Goal: Task Accomplishment & Management: Manage account settings

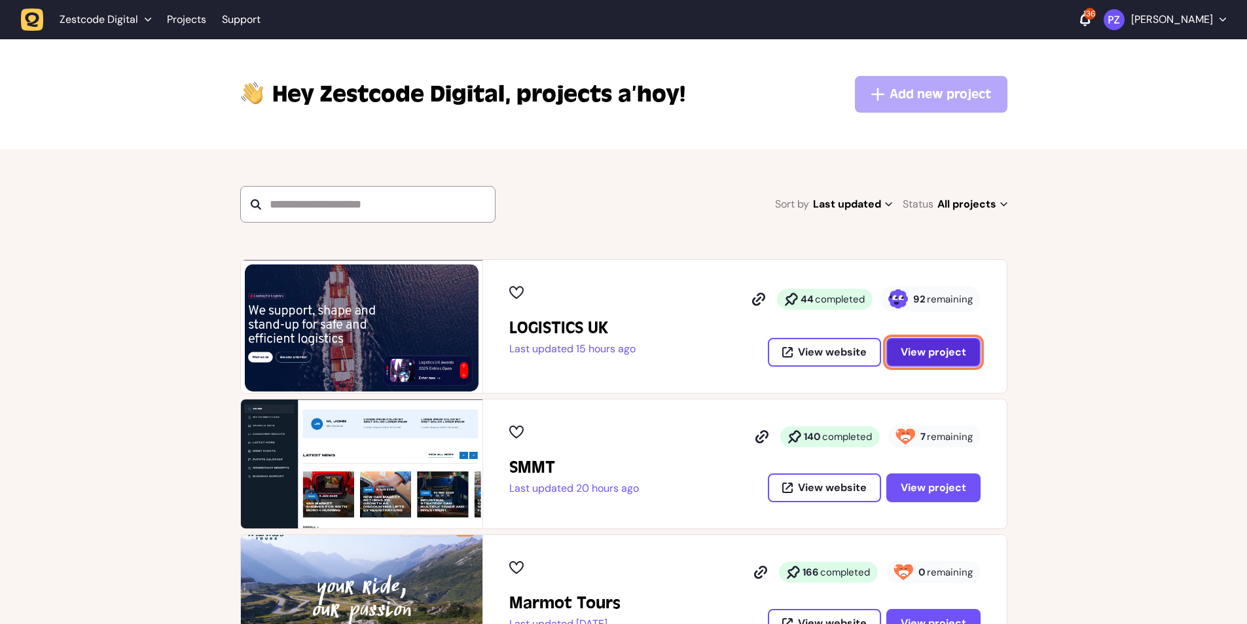
click at [938, 349] on span "View project" at bounding box center [932, 352] width 65 height 10
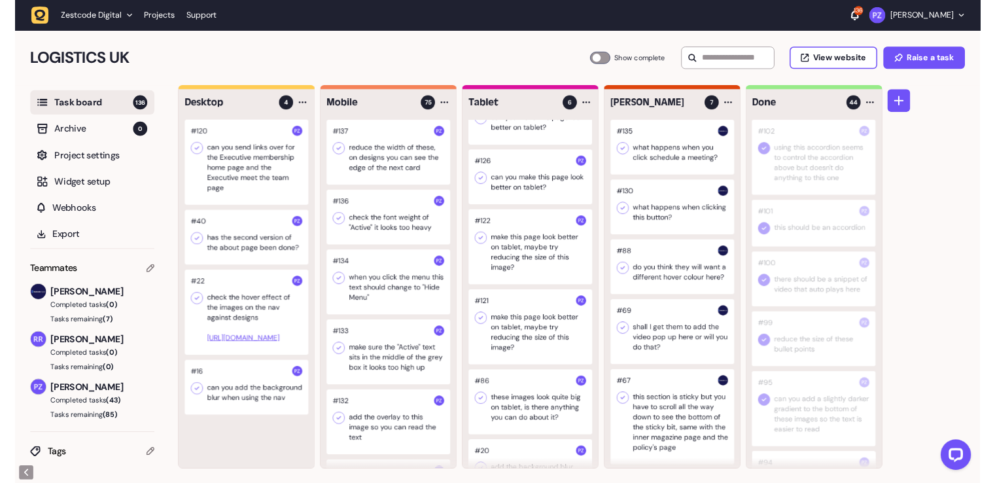
scroll to position [94, 0]
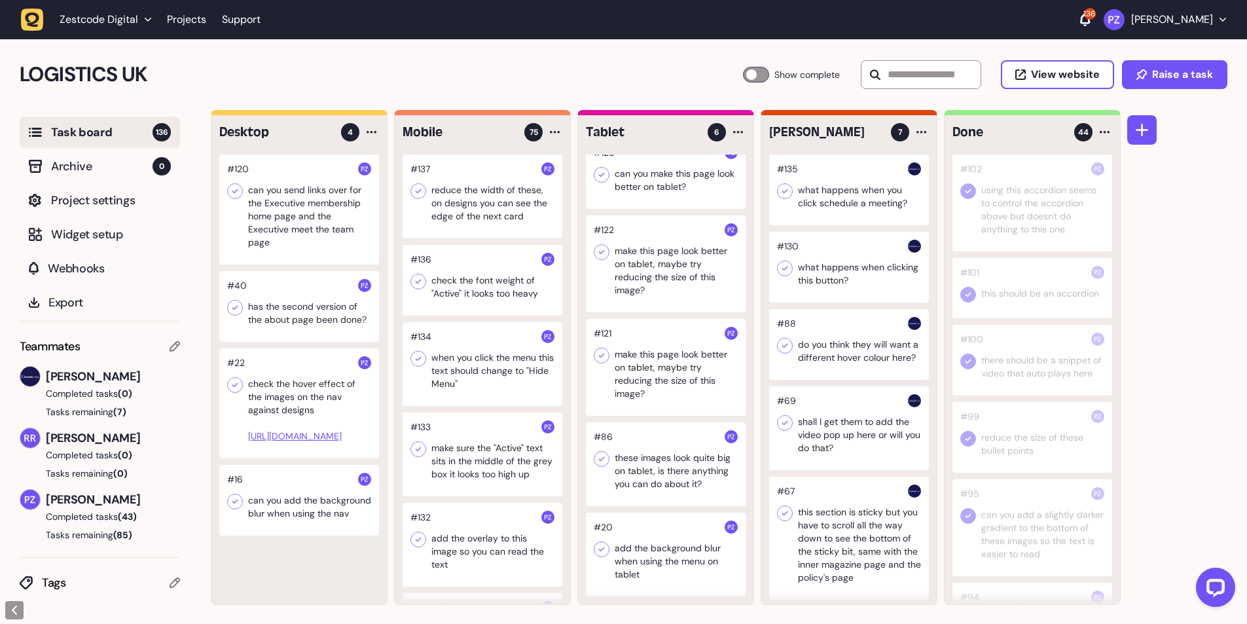
click at [641, 568] on div at bounding box center [666, 554] width 160 height 84
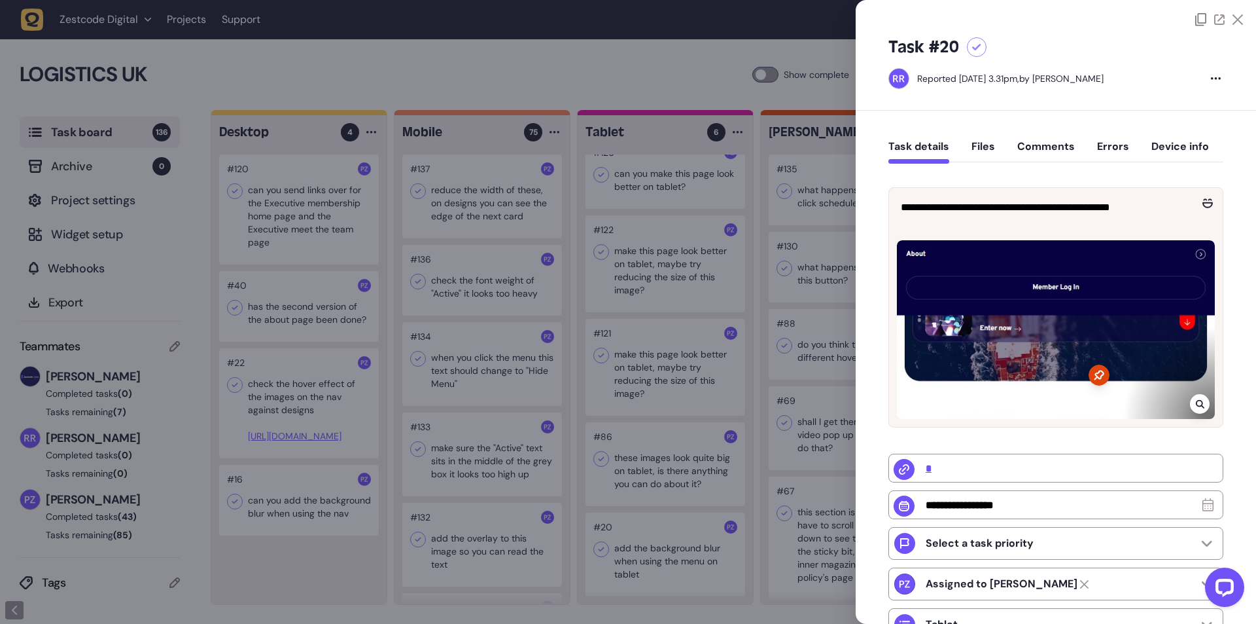
click at [651, 564] on div at bounding box center [628, 312] width 1256 height 624
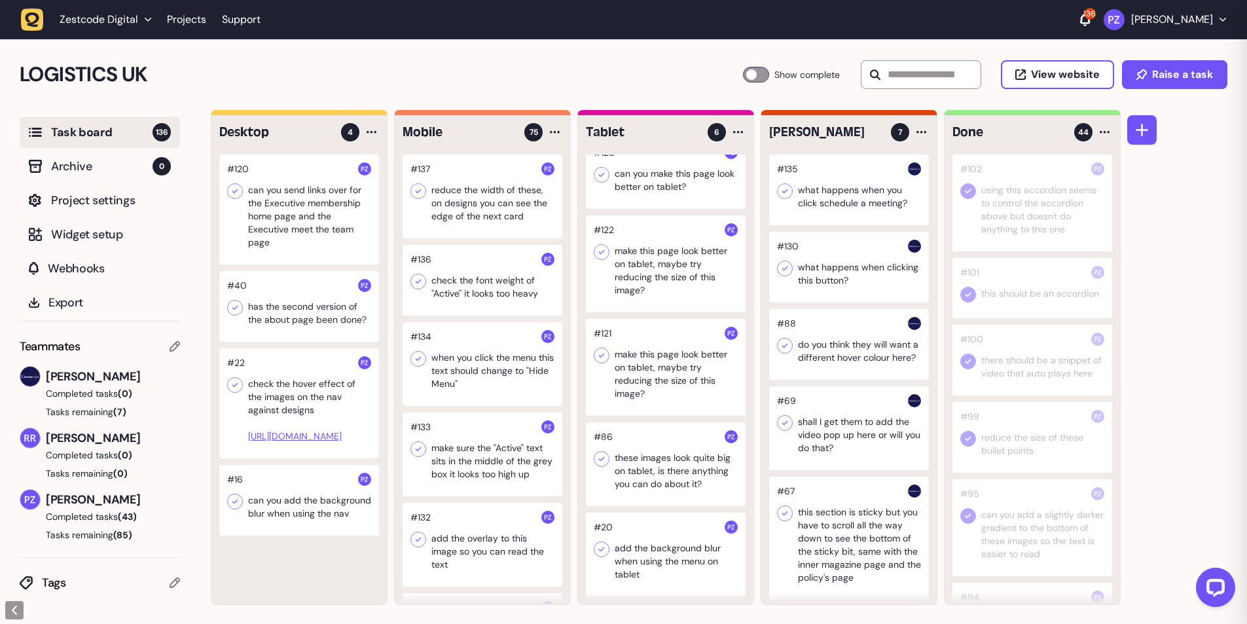
click at [643, 463] on div at bounding box center [666, 464] width 160 height 84
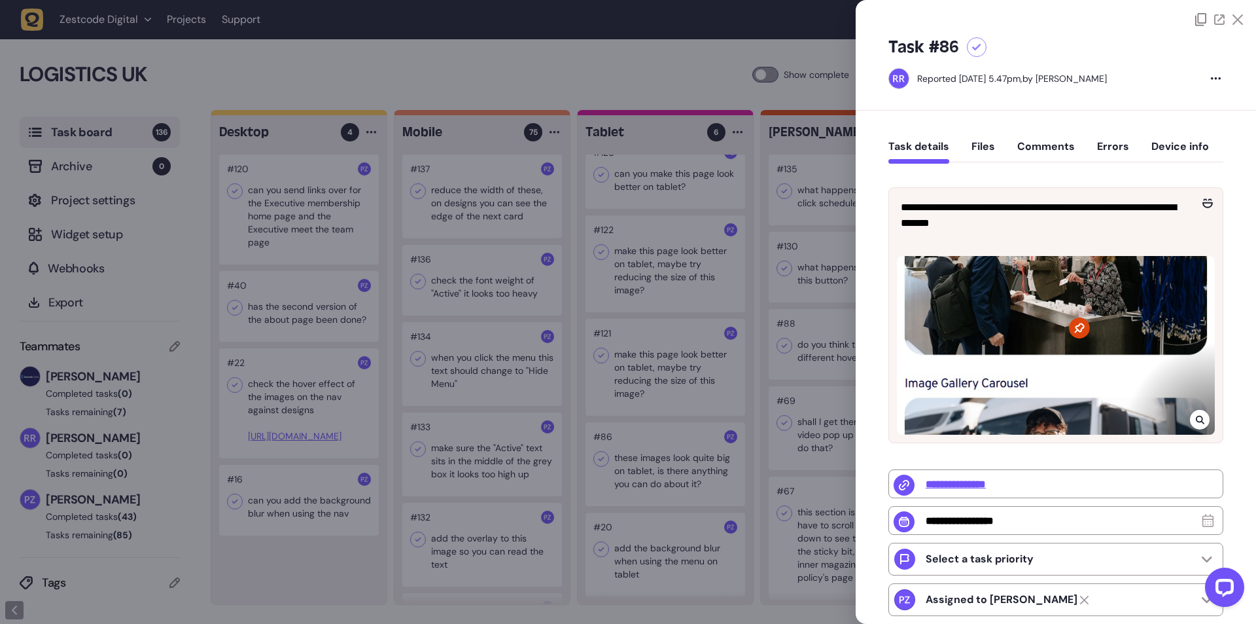
click at [637, 347] on div at bounding box center [628, 312] width 1256 height 624
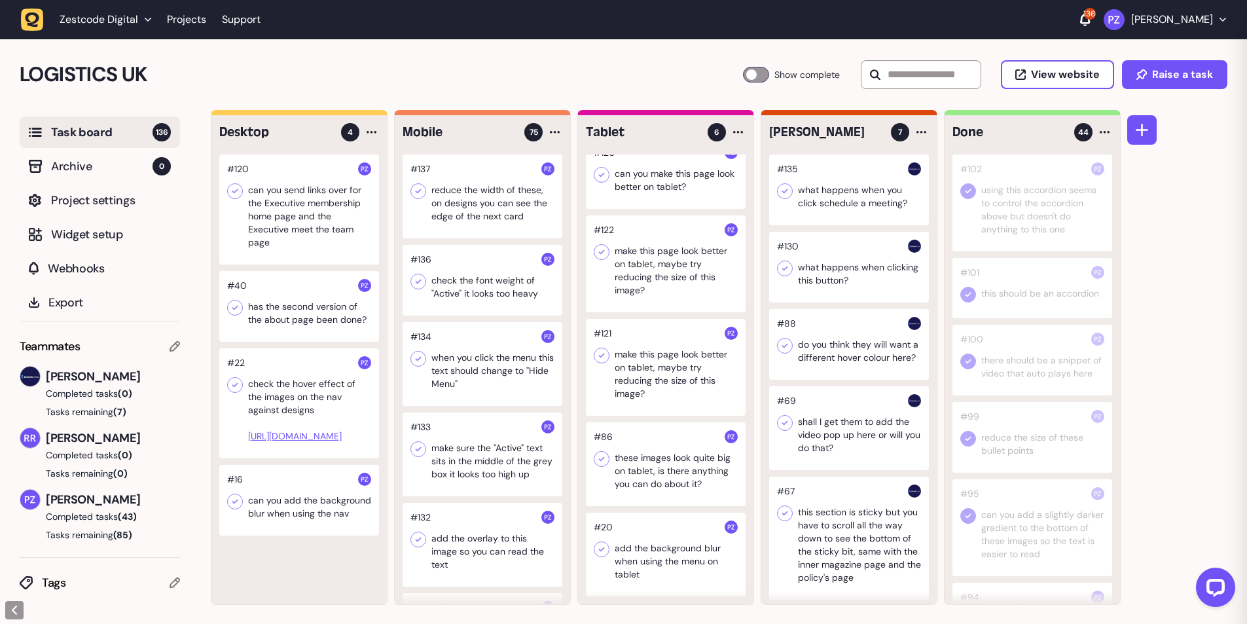
click at [638, 362] on div at bounding box center [666, 367] width 160 height 97
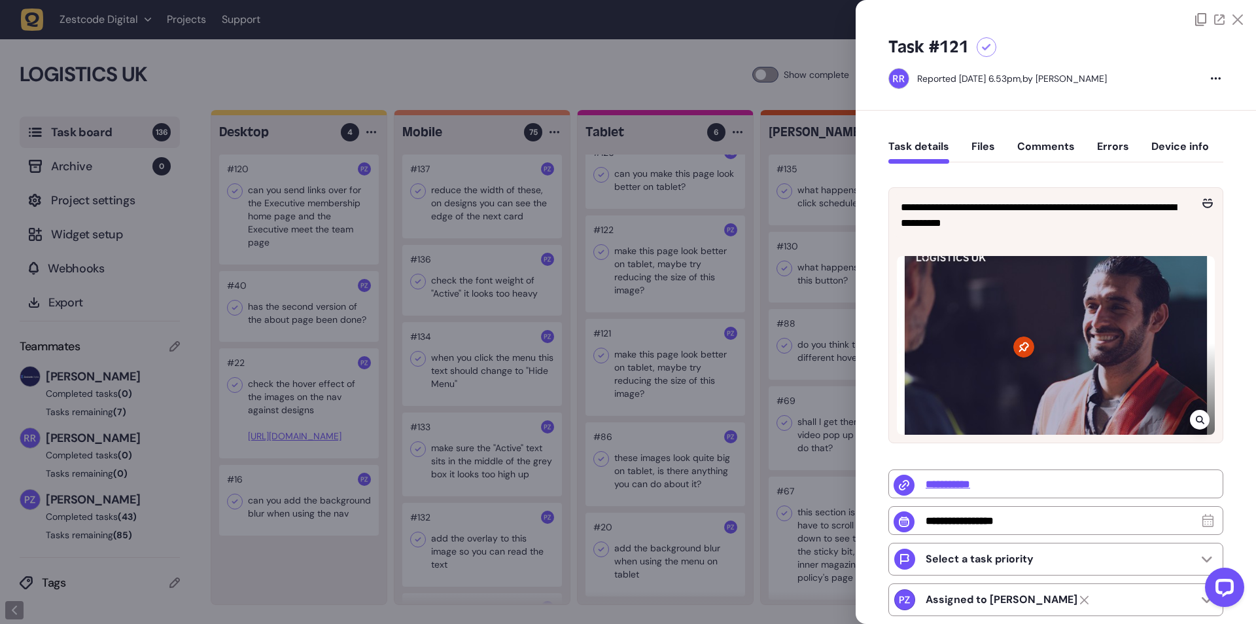
click at [332, 196] on div at bounding box center [628, 312] width 1256 height 624
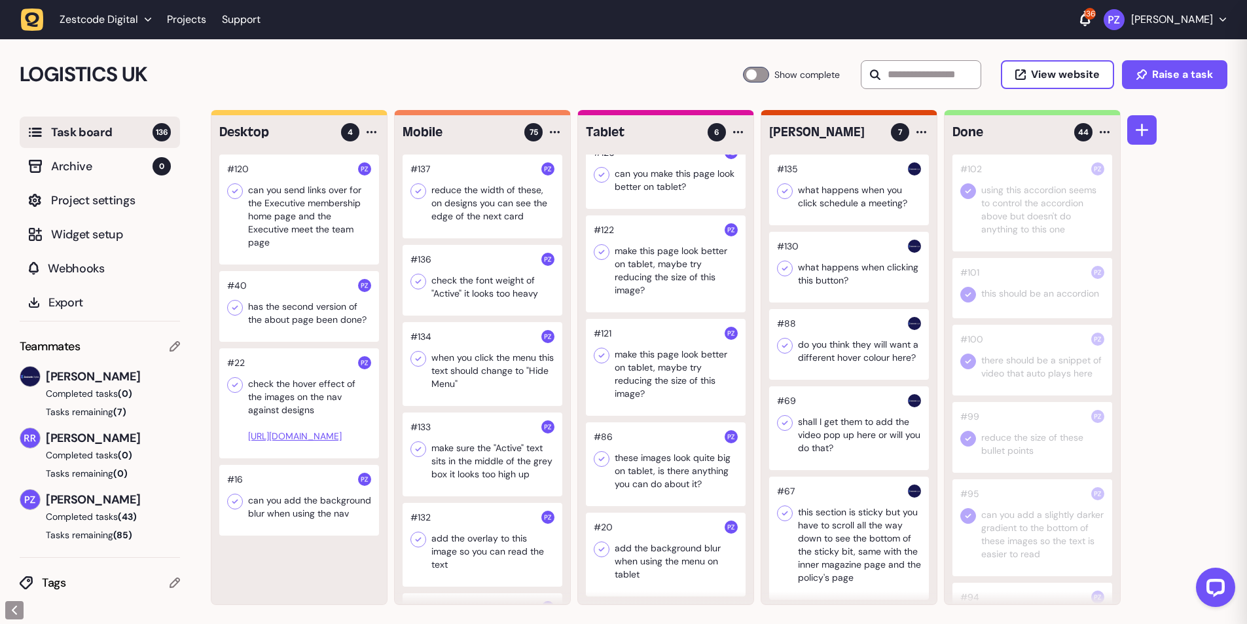
click at [306, 211] on div at bounding box center [299, 209] width 160 height 110
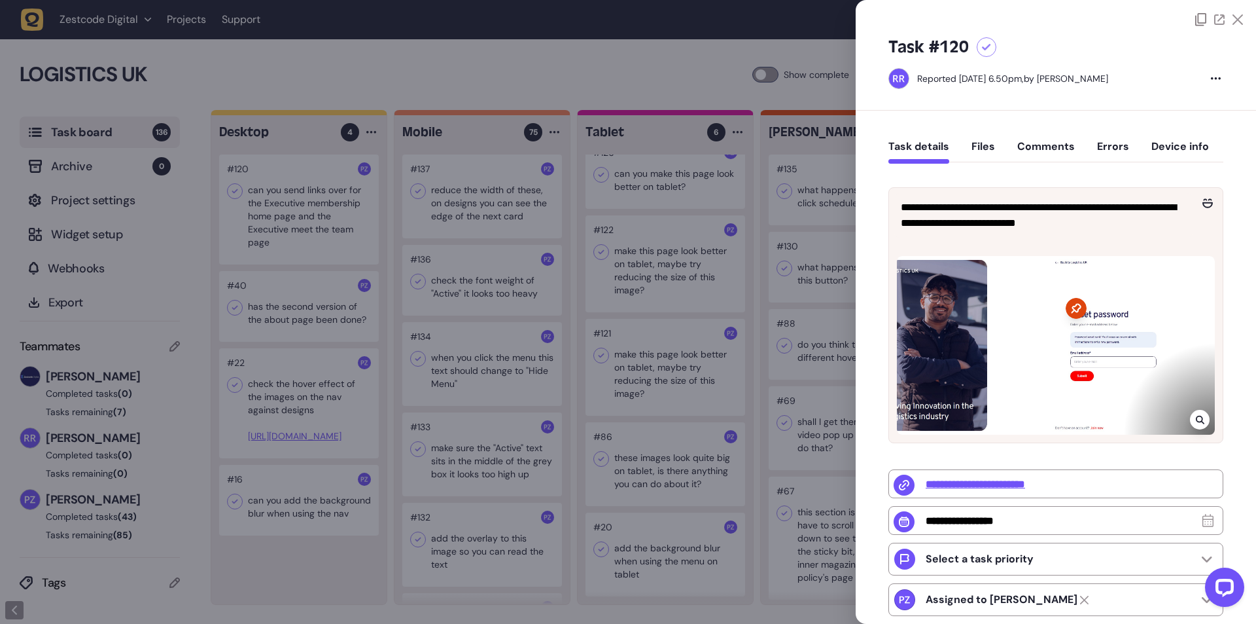
click at [306, 211] on div at bounding box center [628, 312] width 1256 height 624
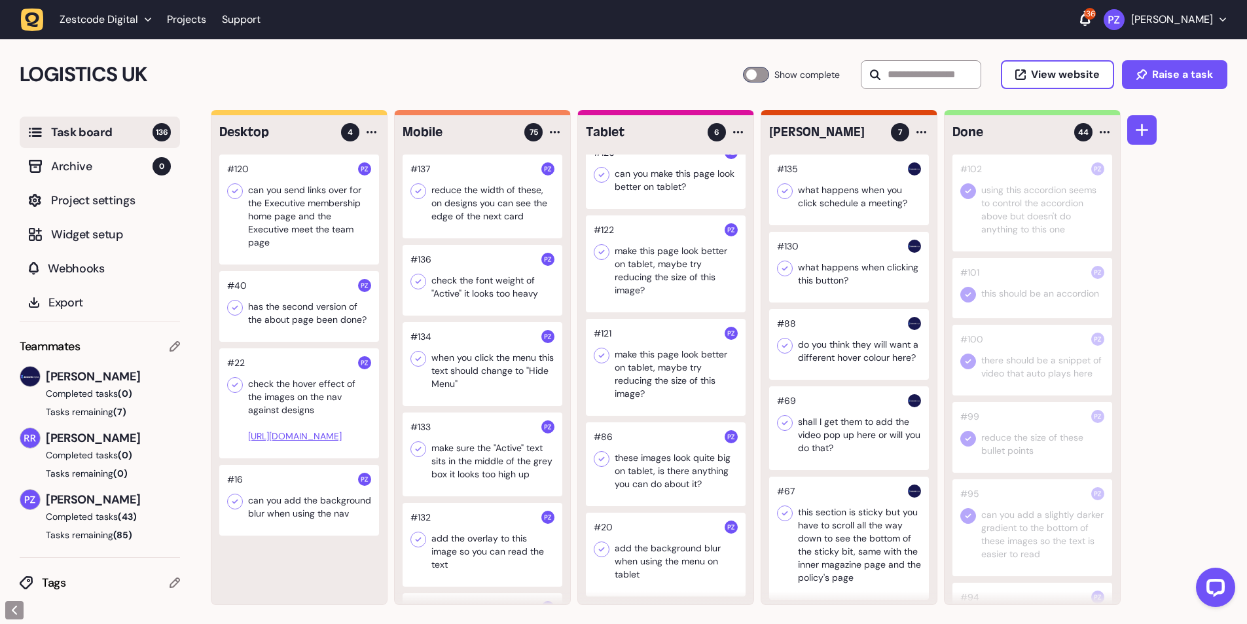
click at [292, 234] on div at bounding box center [299, 209] width 160 height 110
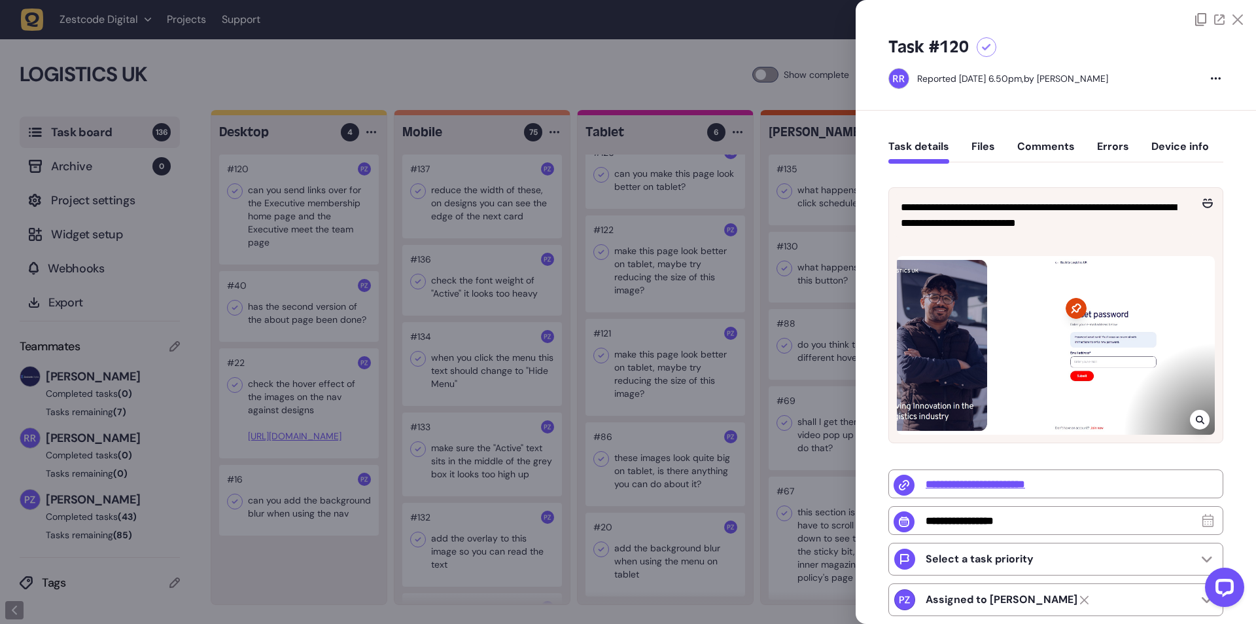
click at [292, 234] on div at bounding box center [628, 312] width 1256 height 624
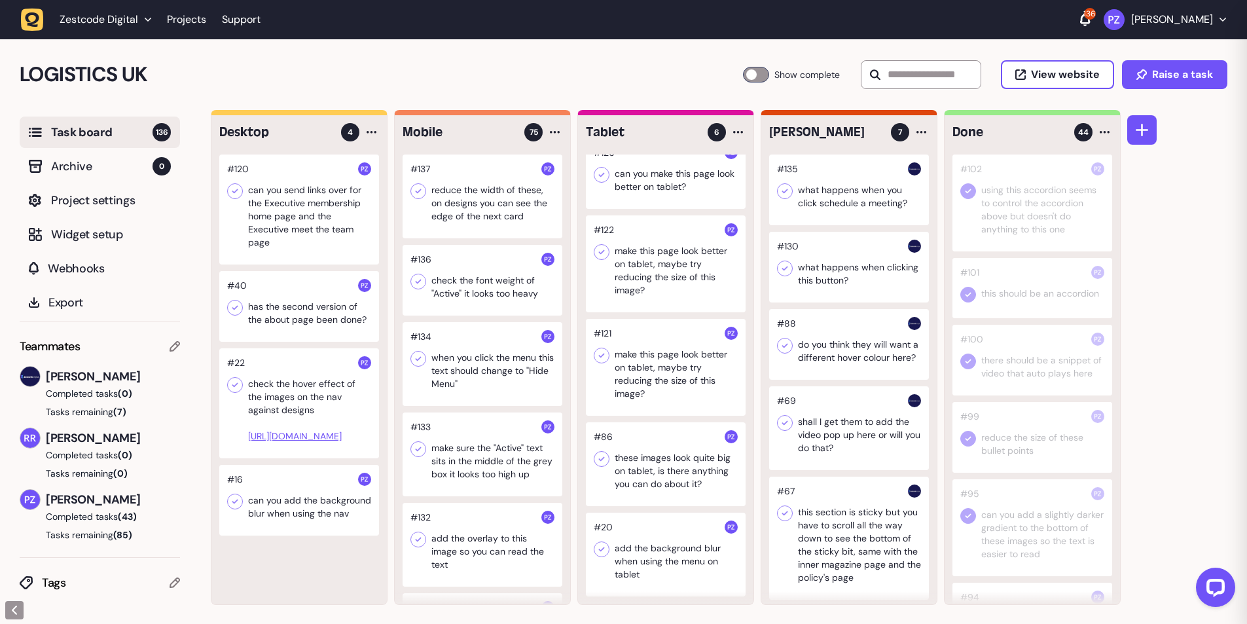
click at [292, 302] on div at bounding box center [299, 306] width 160 height 71
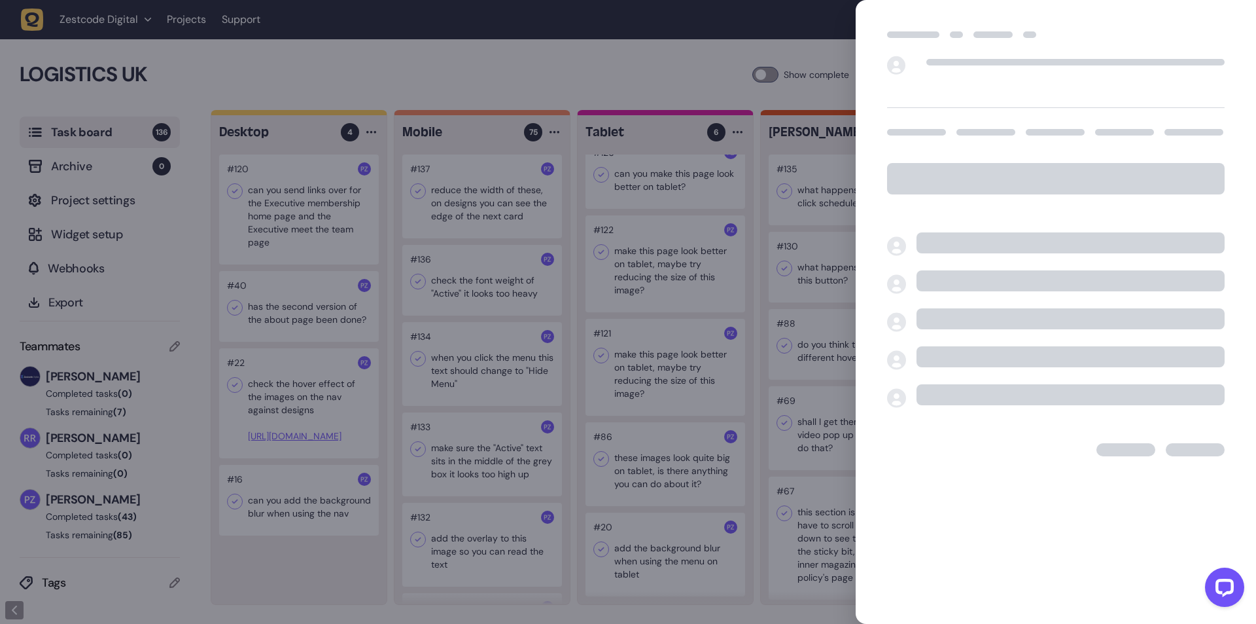
click at [292, 323] on div at bounding box center [628, 312] width 1256 height 624
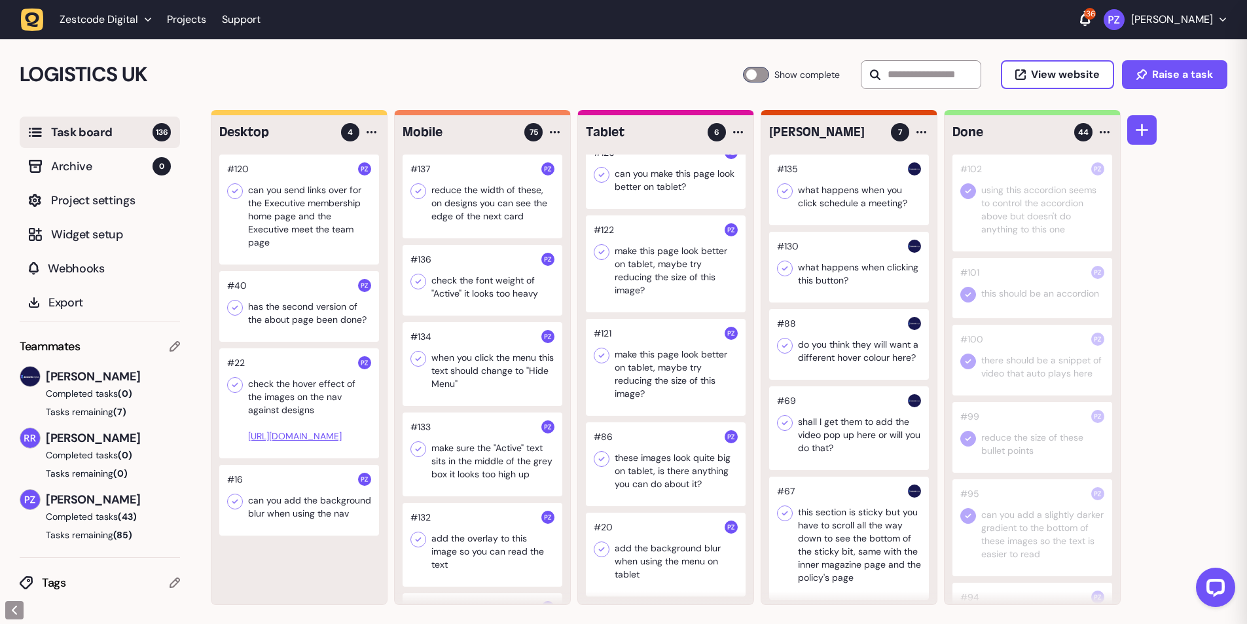
click at [289, 321] on div at bounding box center [299, 306] width 160 height 71
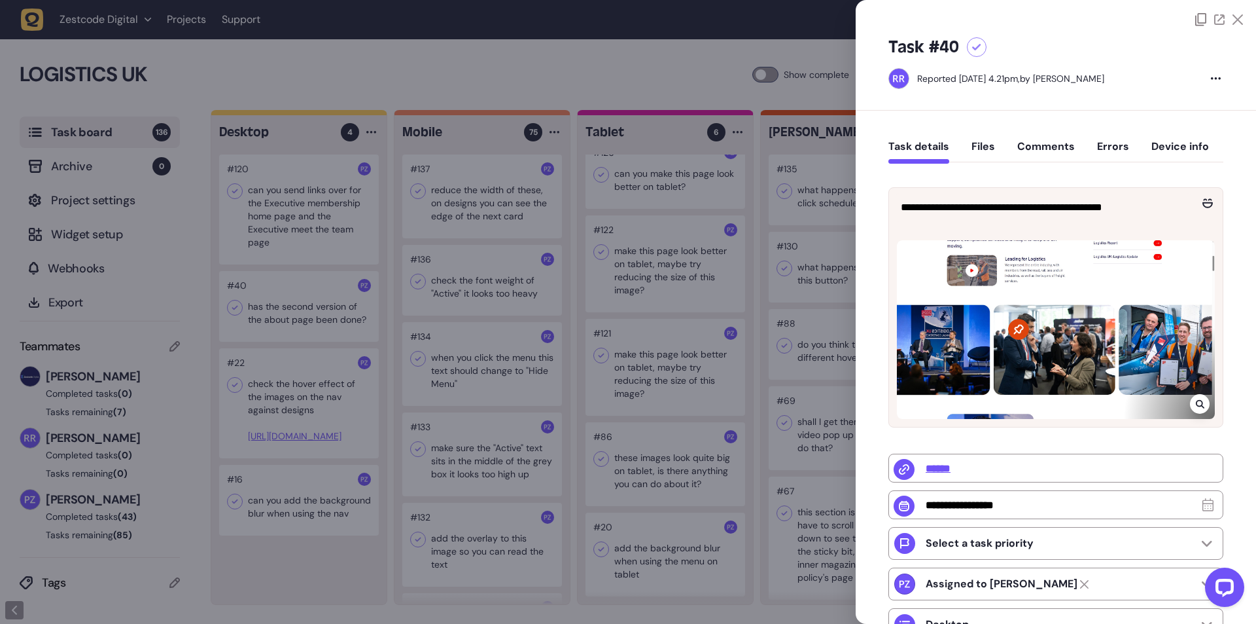
click at [289, 321] on div at bounding box center [628, 312] width 1256 height 624
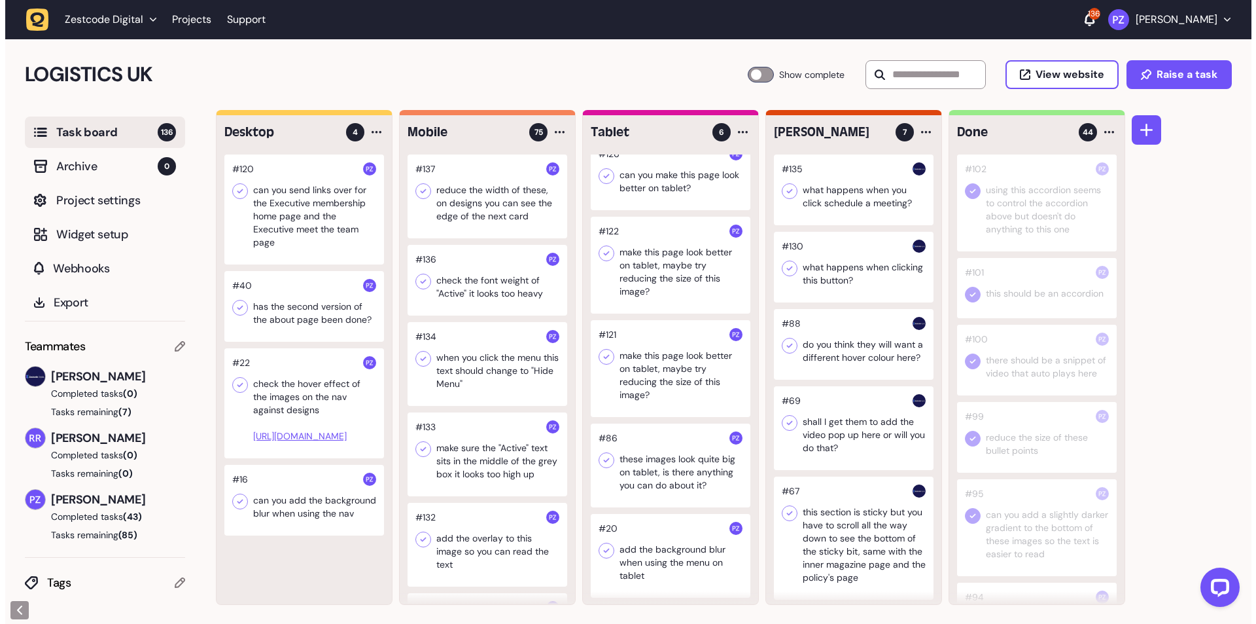
scroll to position [94, 0]
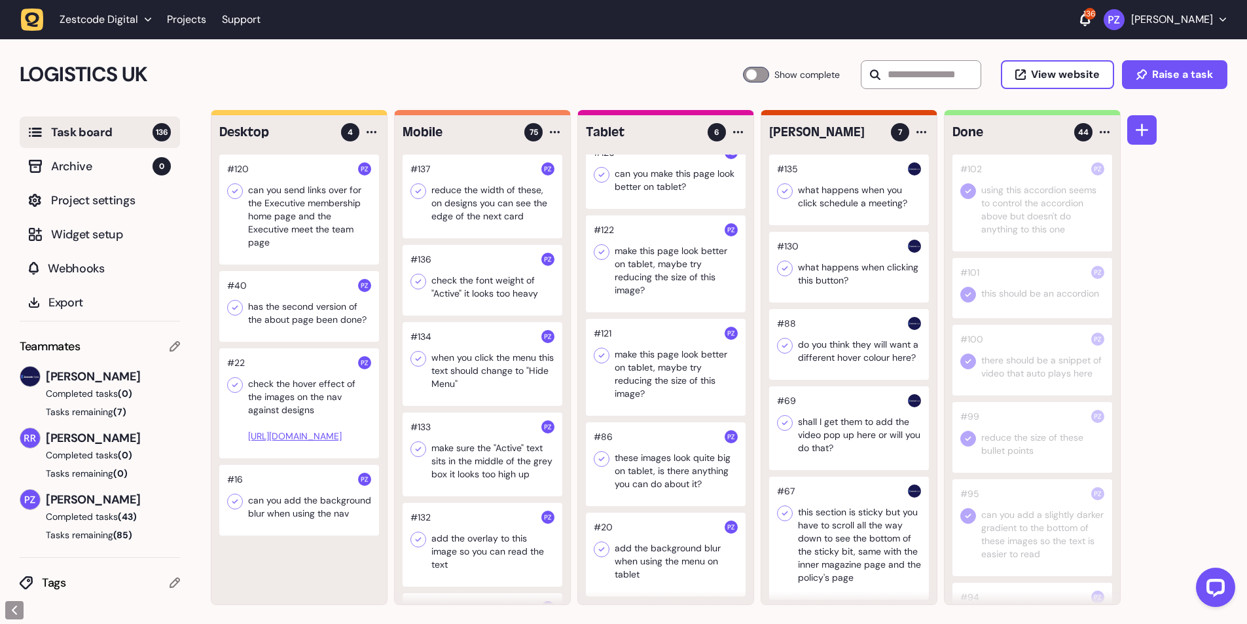
click at [632, 357] on div at bounding box center [666, 367] width 160 height 97
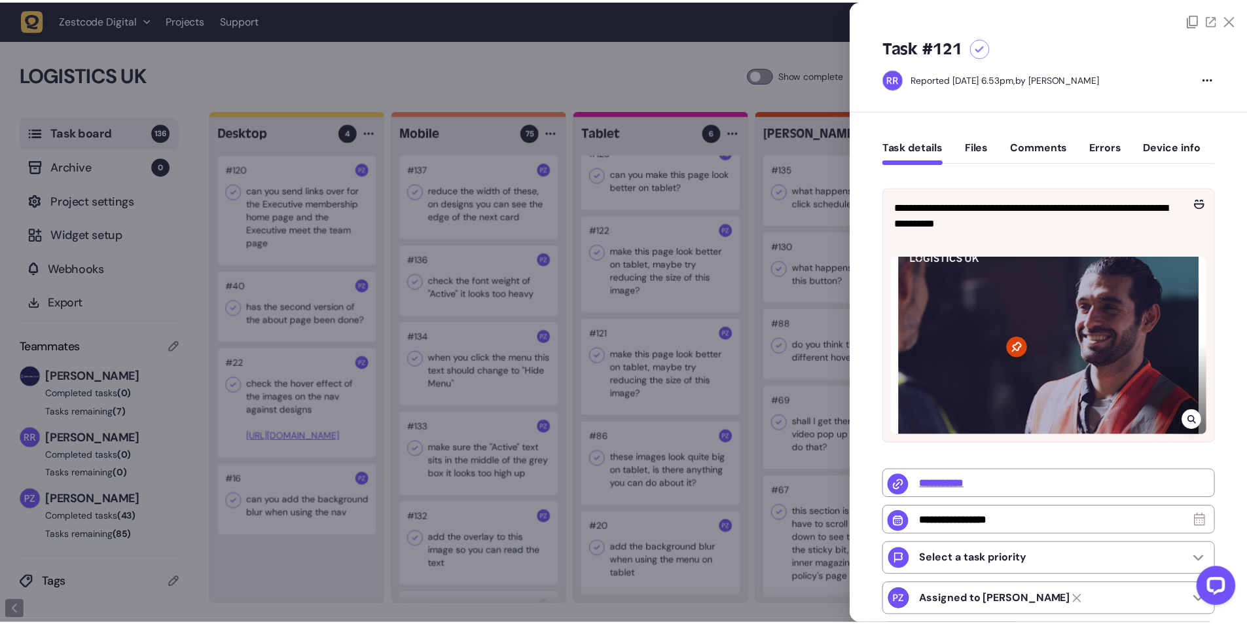
scroll to position [93, 0]
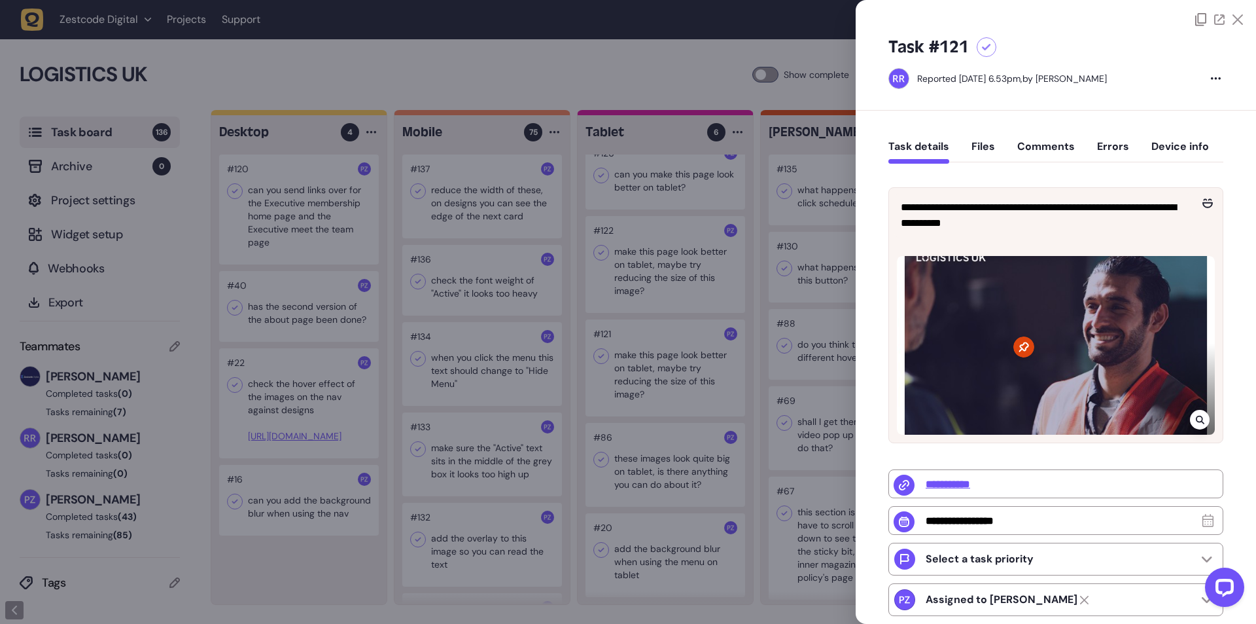
click at [635, 328] on div at bounding box center [628, 312] width 1256 height 624
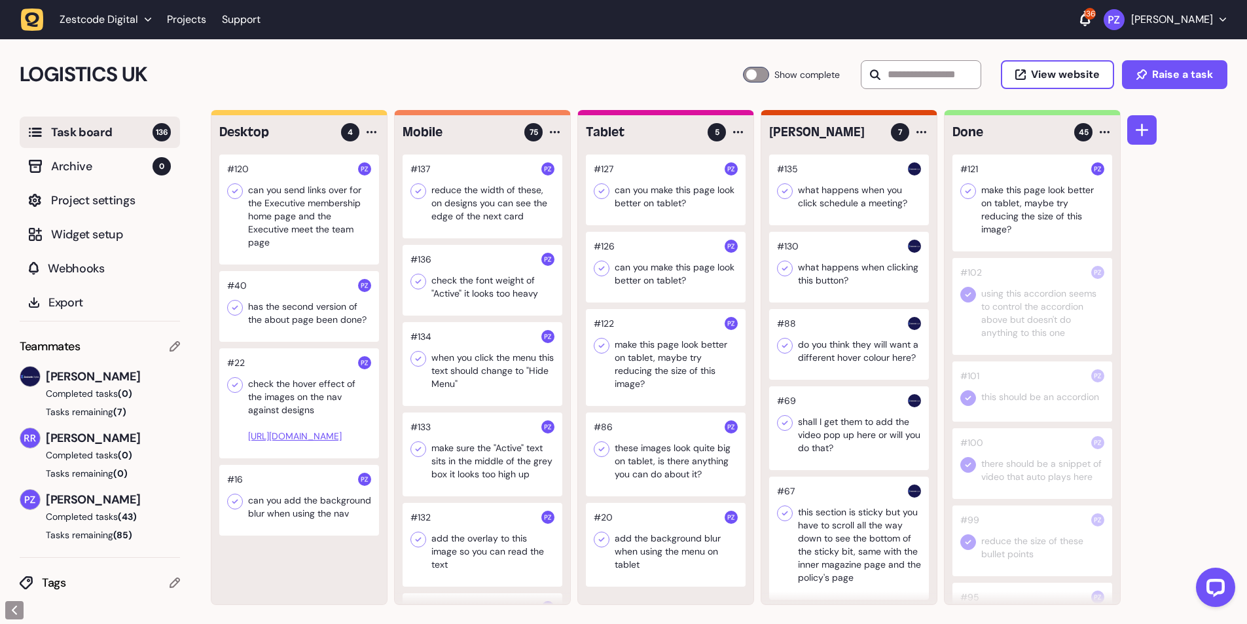
click at [966, 189] on icon at bounding box center [967, 191] width 13 height 13
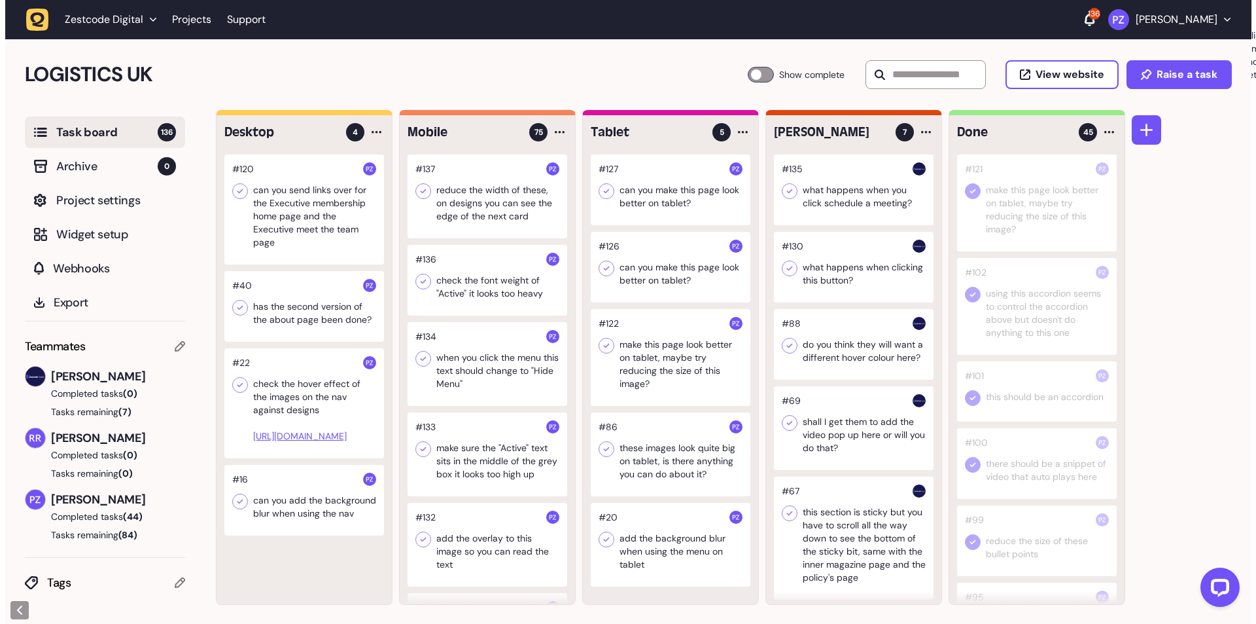
scroll to position [1, 0]
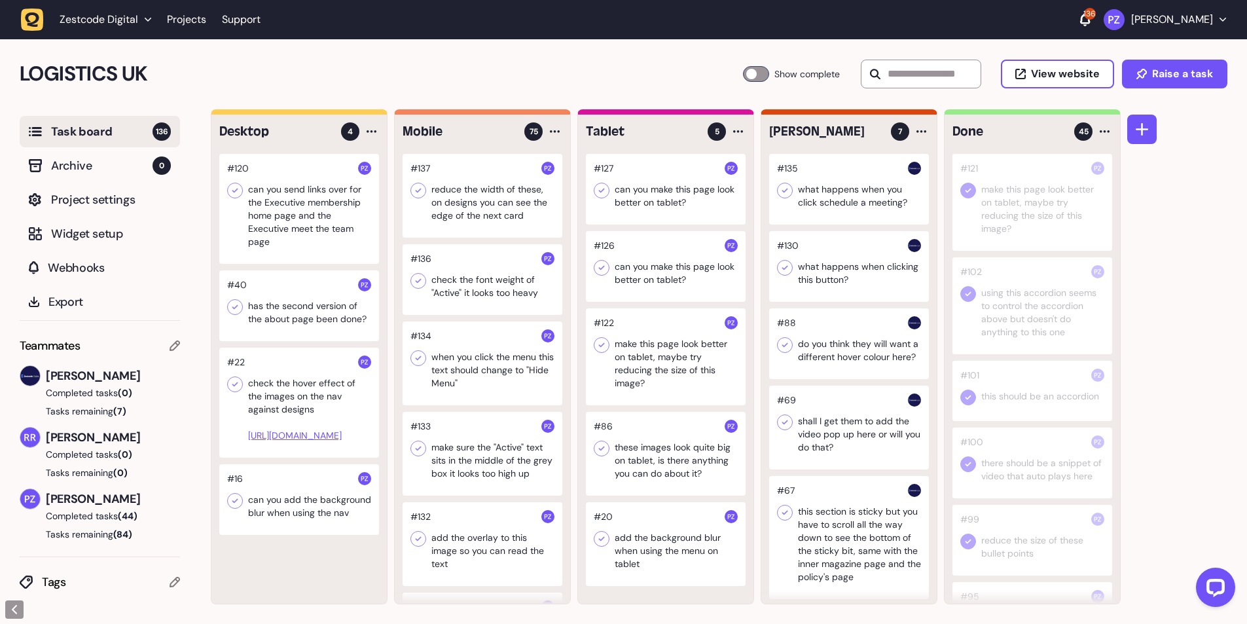
click at [644, 342] on div at bounding box center [666, 356] width 160 height 97
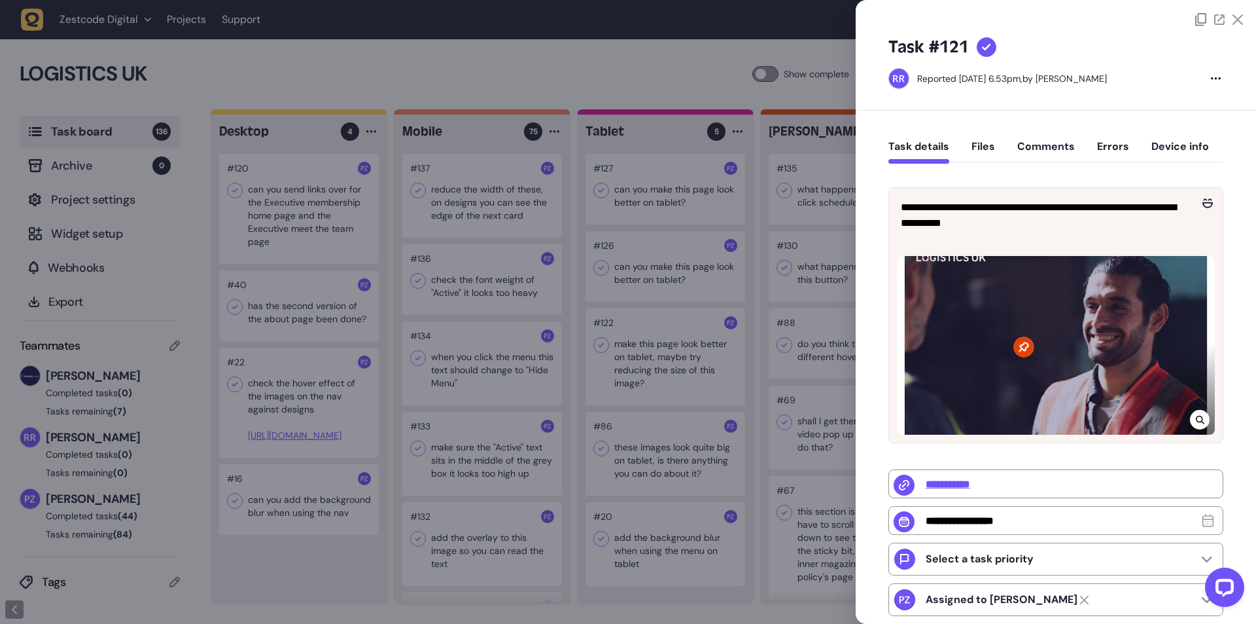
click at [636, 346] on div at bounding box center [628, 312] width 1256 height 624
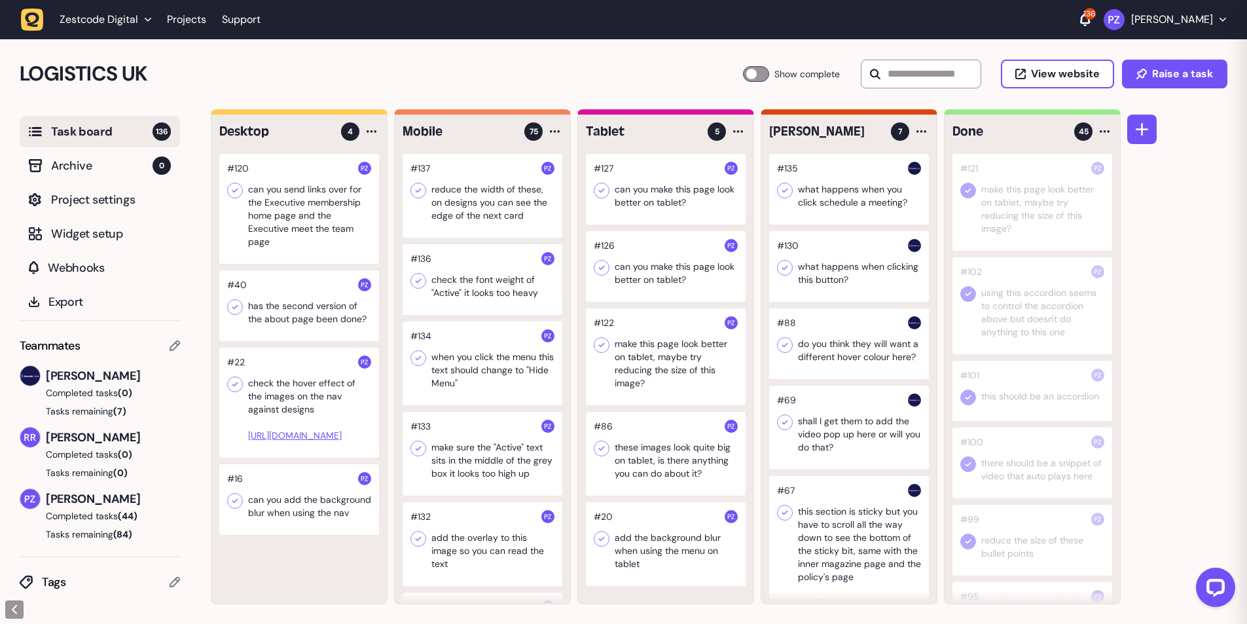
click at [636, 346] on div at bounding box center [666, 356] width 160 height 97
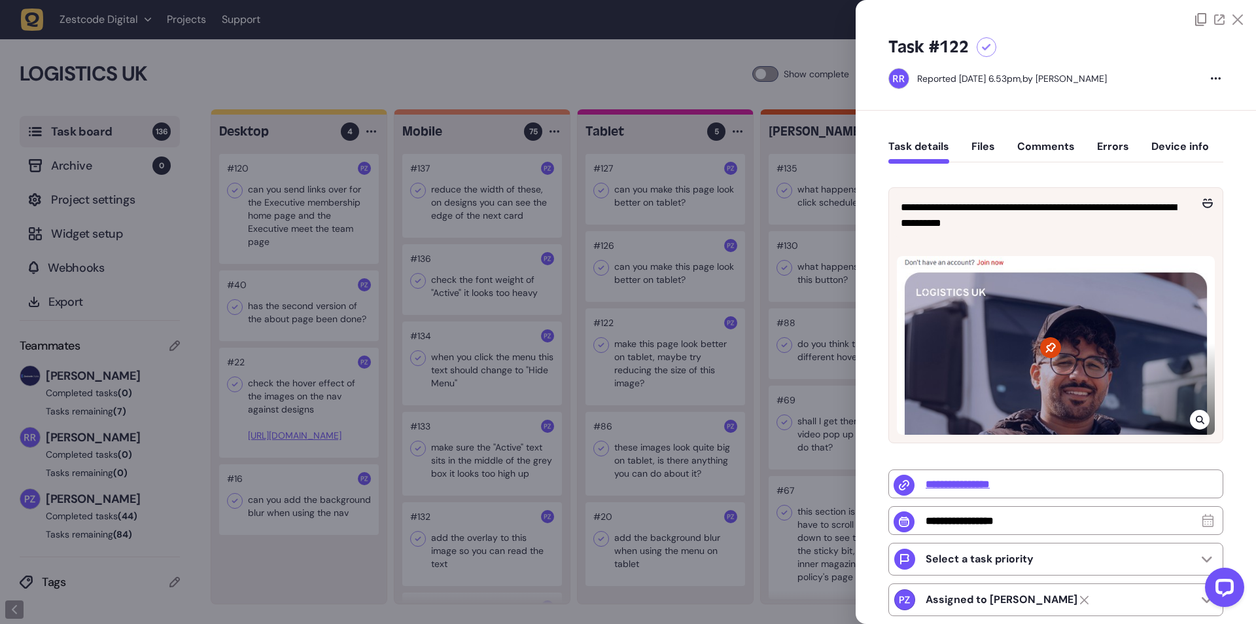
click at [1196, 414] on icon at bounding box center [1200, 419] width 9 height 10
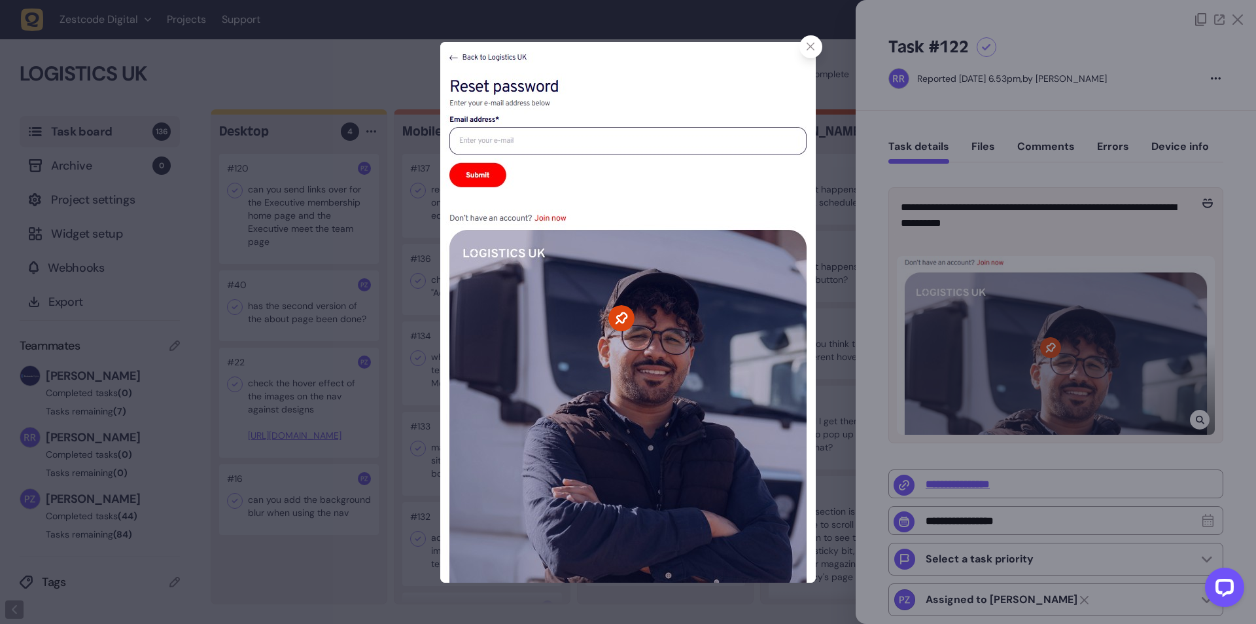
click at [1186, 412] on div at bounding box center [628, 312] width 1256 height 624
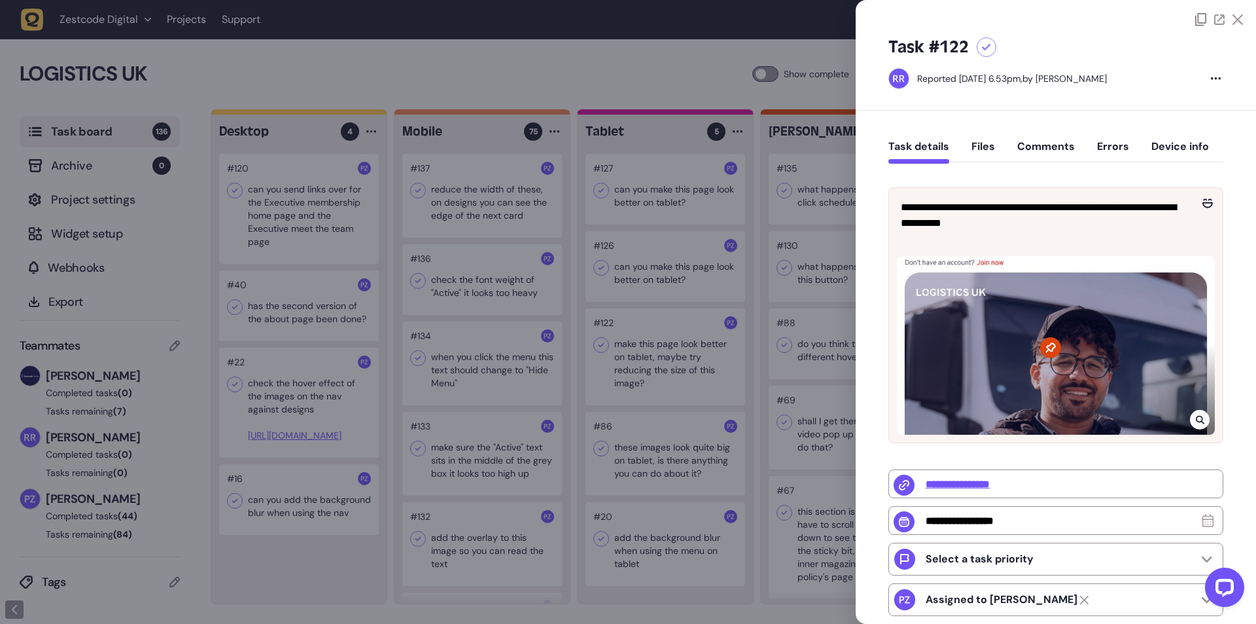
click at [682, 351] on div at bounding box center [628, 312] width 1256 height 624
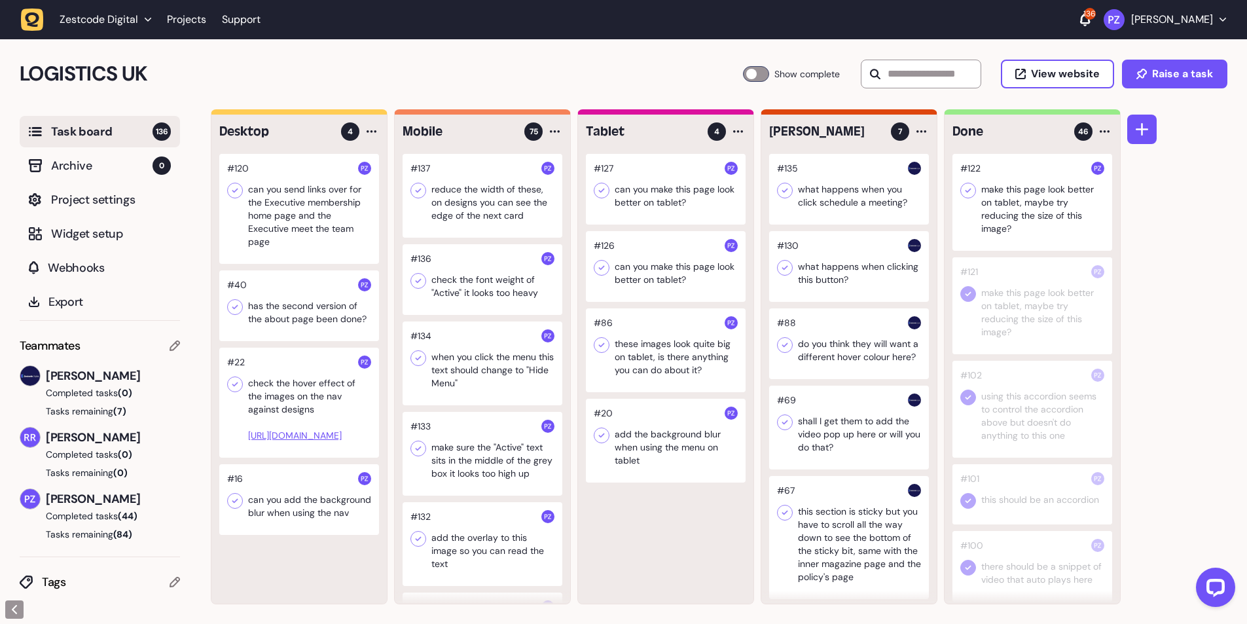
click at [968, 194] on icon at bounding box center [967, 190] width 13 height 13
click at [633, 359] on div at bounding box center [666, 350] width 160 height 84
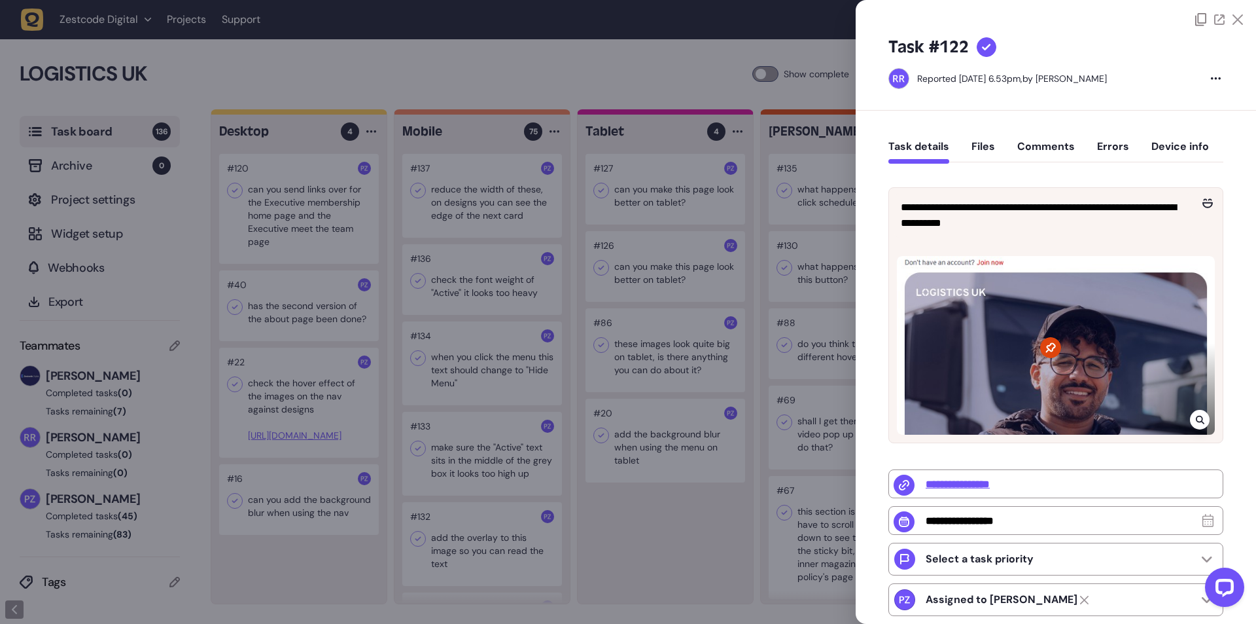
type input "**********"
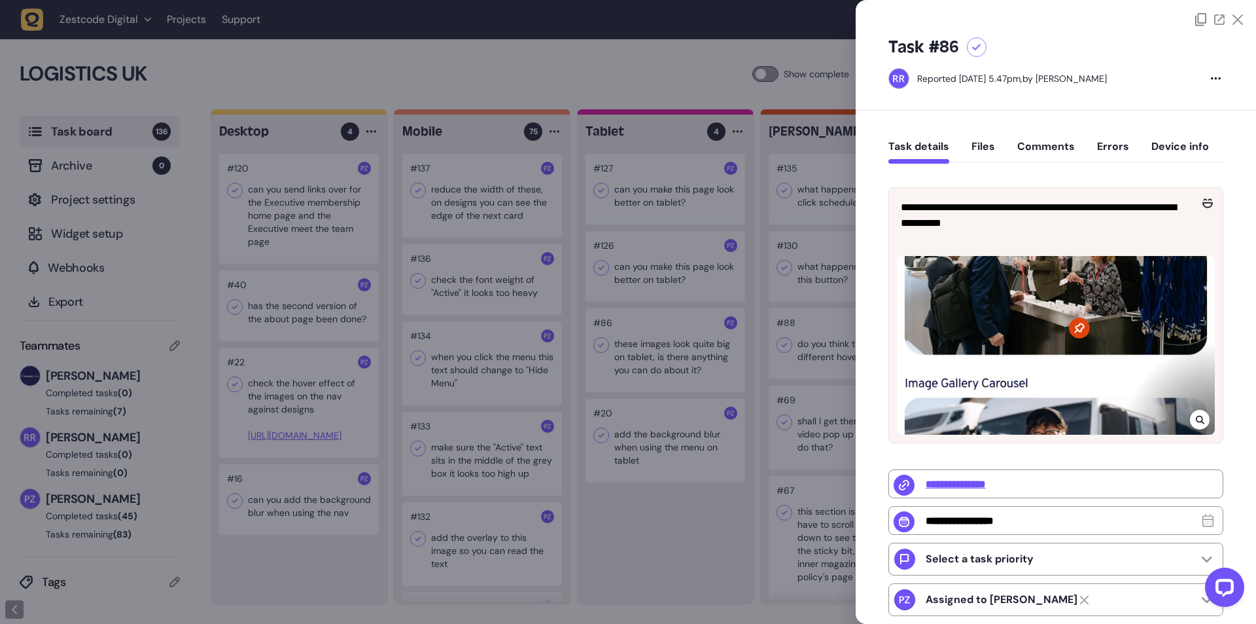
click at [633, 359] on div at bounding box center [628, 312] width 1256 height 624
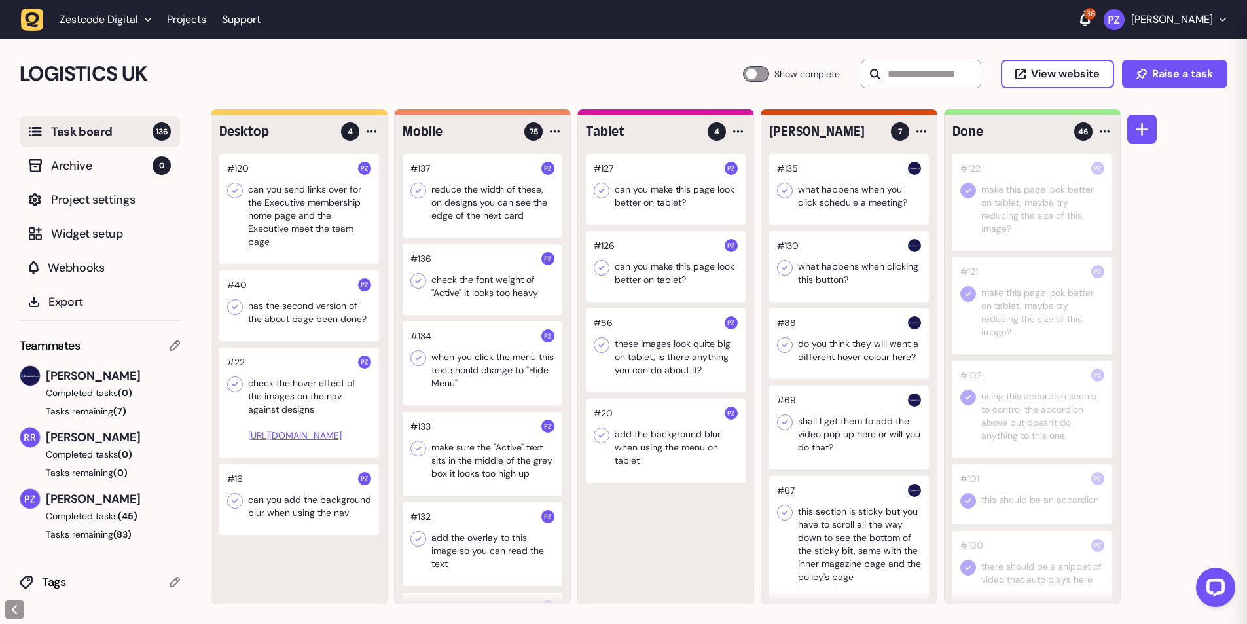
click at [633, 359] on div at bounding box center [666, 350] width 160 height 84
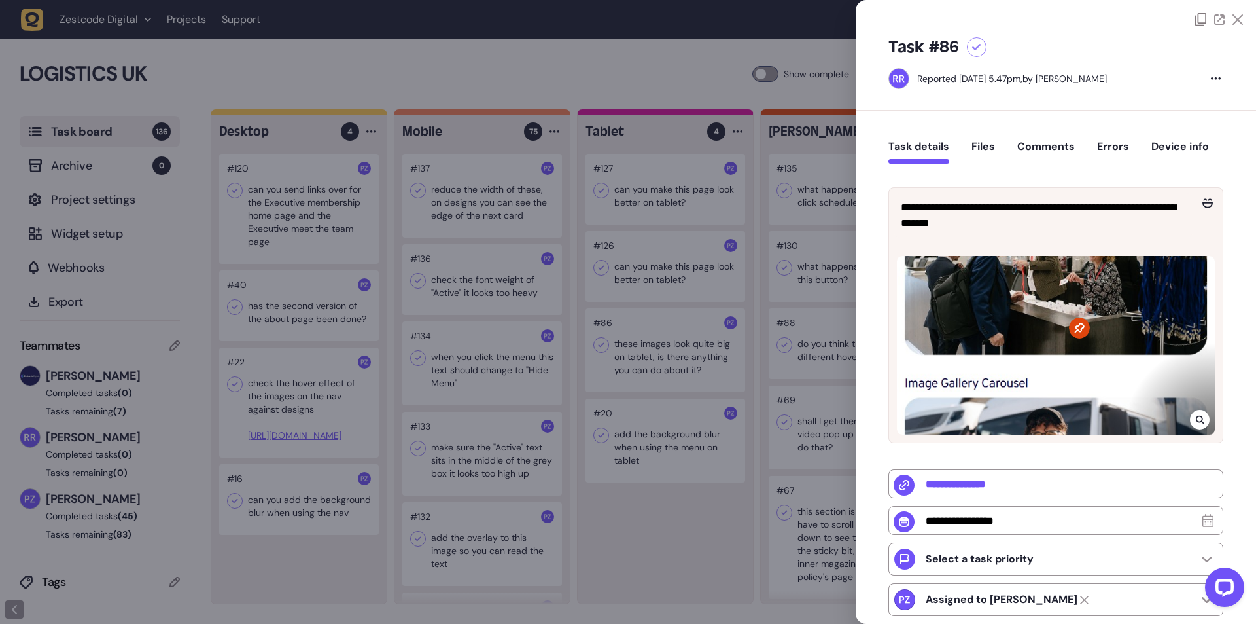
click at [633, 359] on div at bounding box center [628, 312] width 1256 height 624
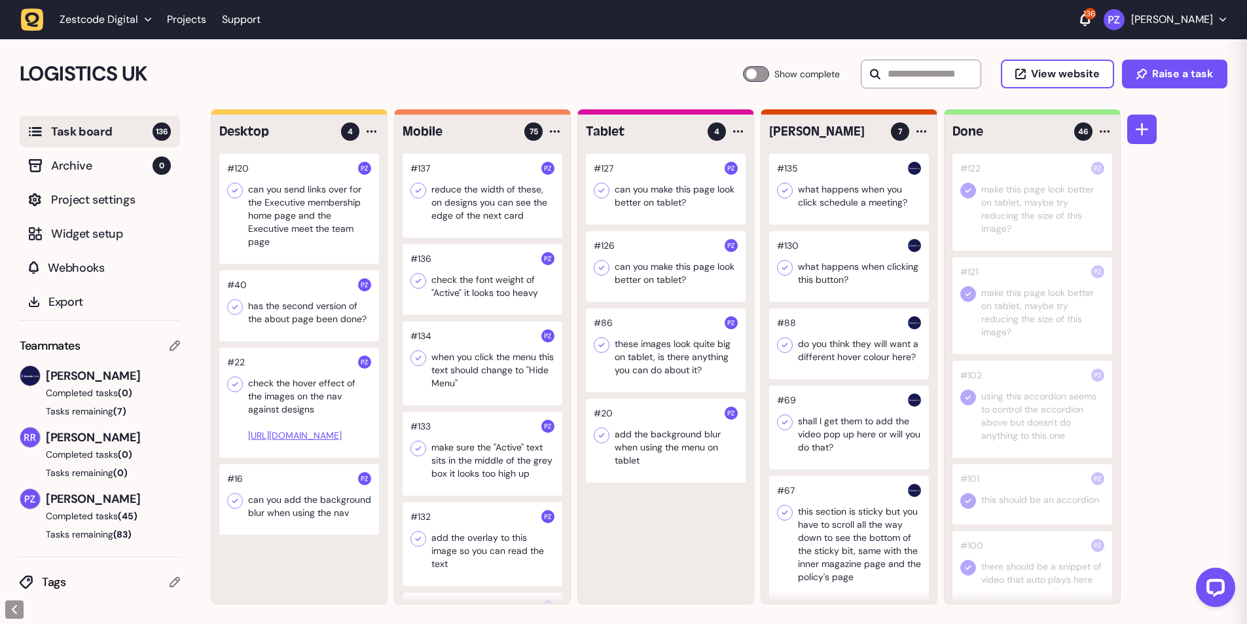
click at [658, 268] on div at bounding box center [666, 266] width 160 height 71
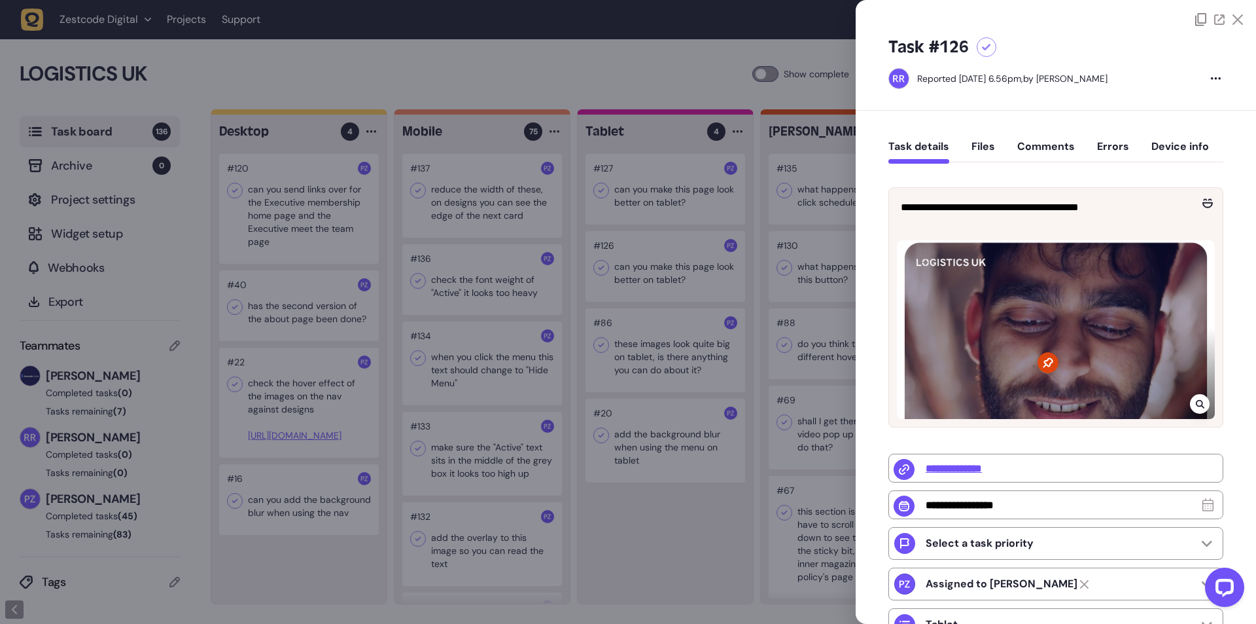
click at [644, 267] on div at bounding box center [628, 312] width 1256 height 624
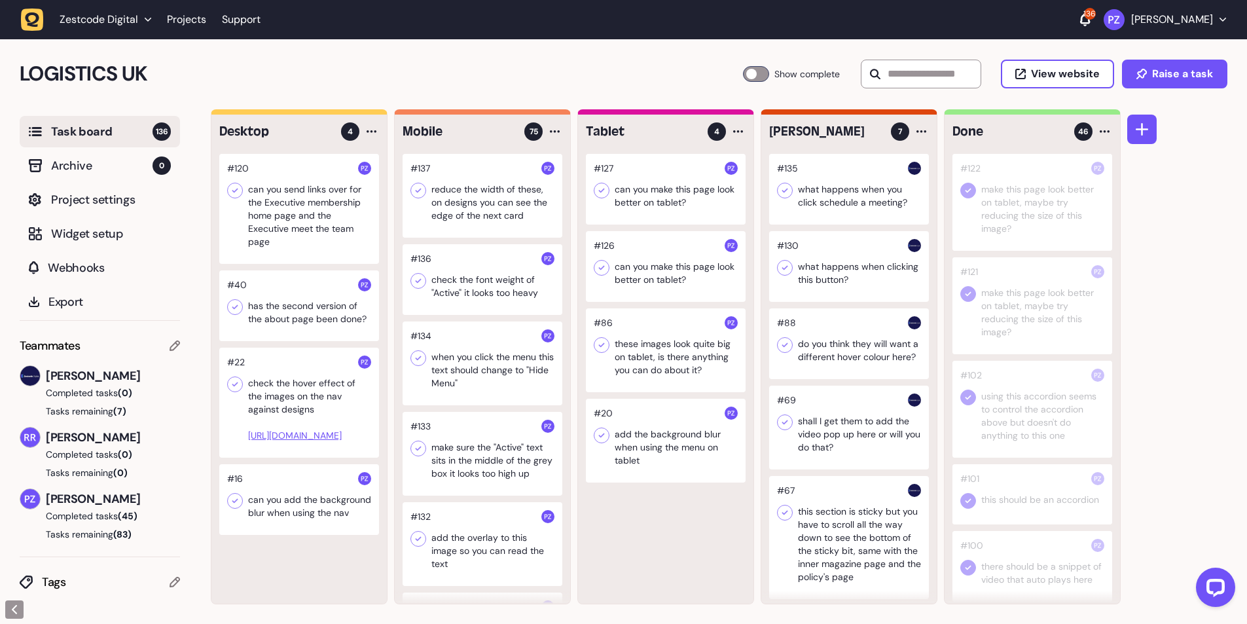
click at [644, 267] on div at bounding box center [666, 266] width 160 height 71
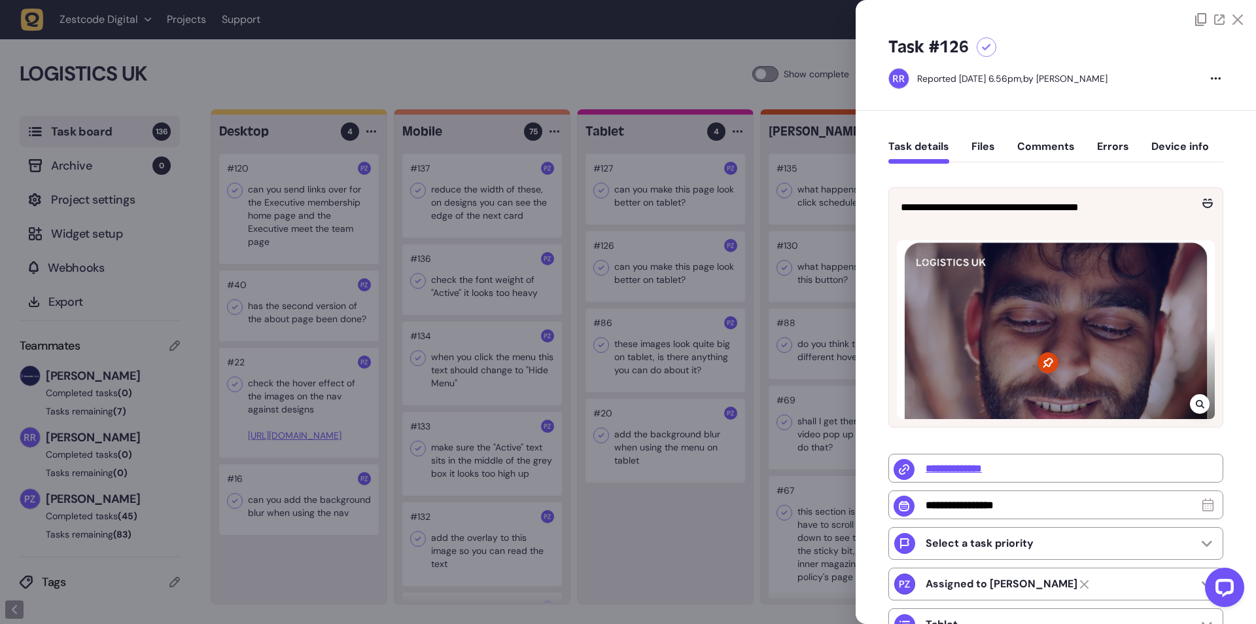
click at [658, 378] on div at bounding box center [628, 312] width 1256 height 624
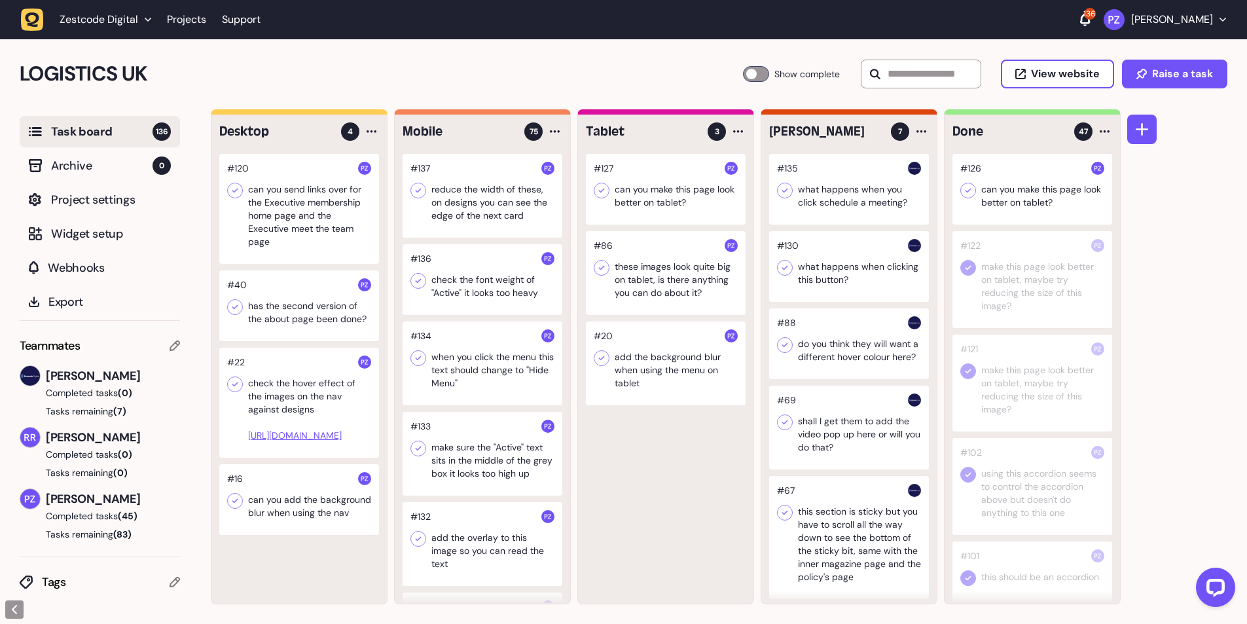
click at [971, 188] on icon at bounding box center [967, 190] width 13 height 13
click at [638, 197] on div at bounding box center [666, 189] width 160 height 71
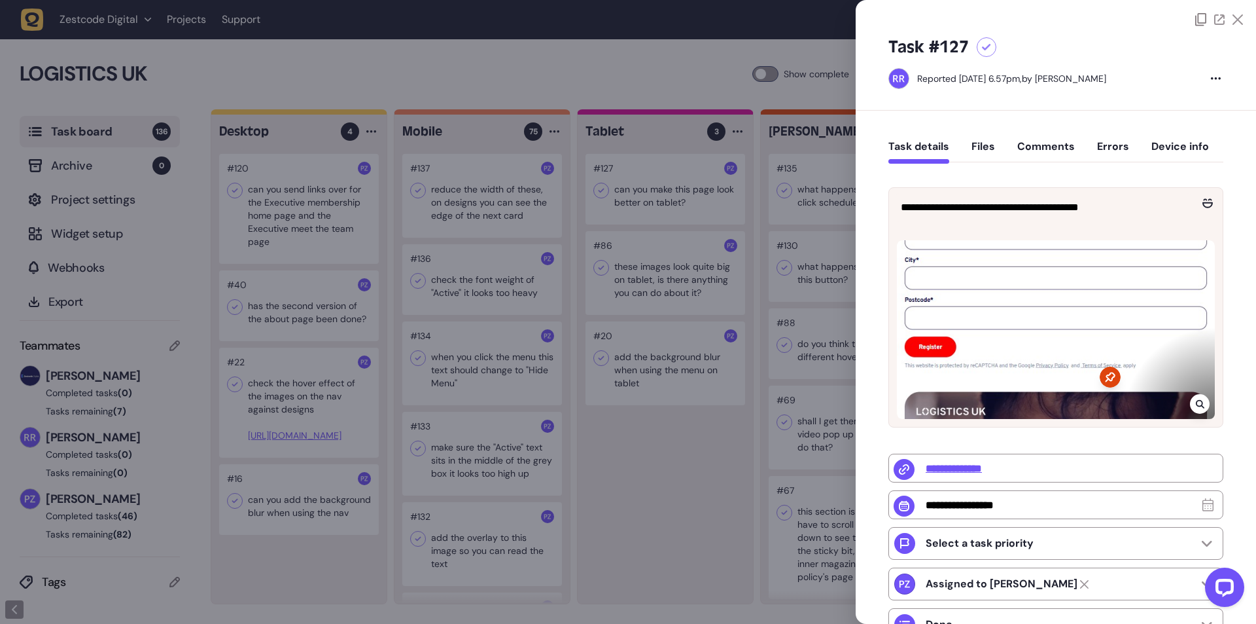
type input "**********"
click at [631, 195] on div at bounding box center [628, 312] width 1256 height 624
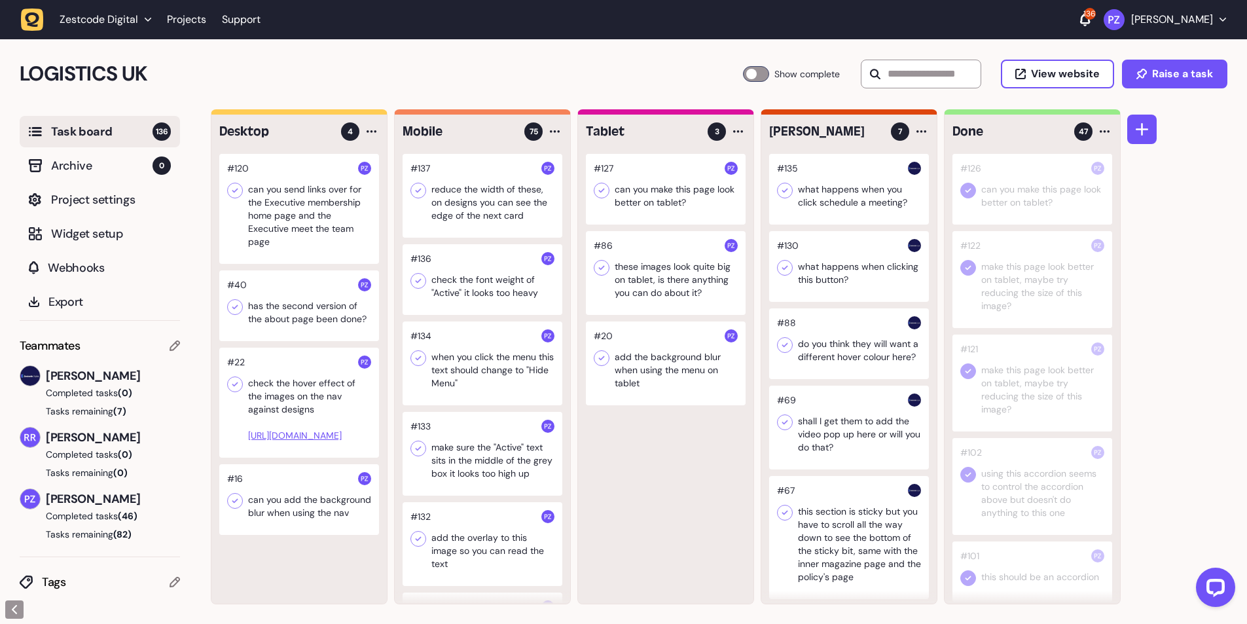
click at [633, 190] on div at bounding box center [666, 189] width 160 height 71
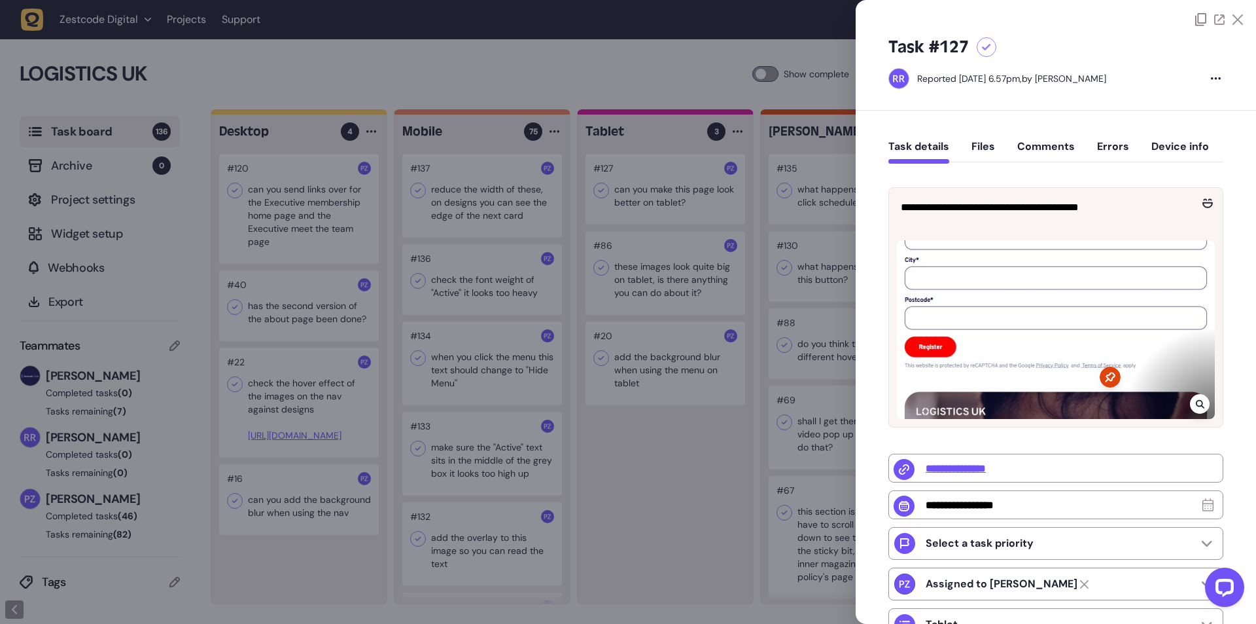
click at [633, 190] on div at bounding box center [628, 312] width 1256 height 624
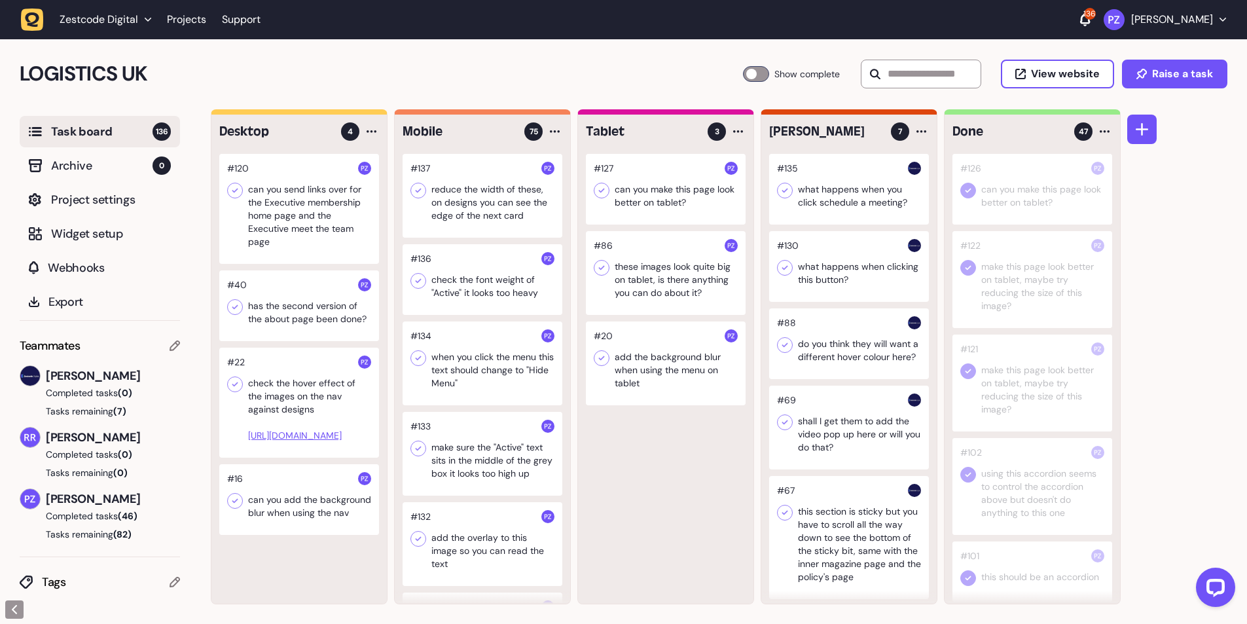
drag, startPoint x: 633, startPoint y: 190, endPoint x: 909, endPoint y: 193, distance: 276.1
click at [909, 193] on div "Desktop 4 #120 can you send links over for the Executive membership home page a…" at bounding box center [666, 356] width 910 height 495
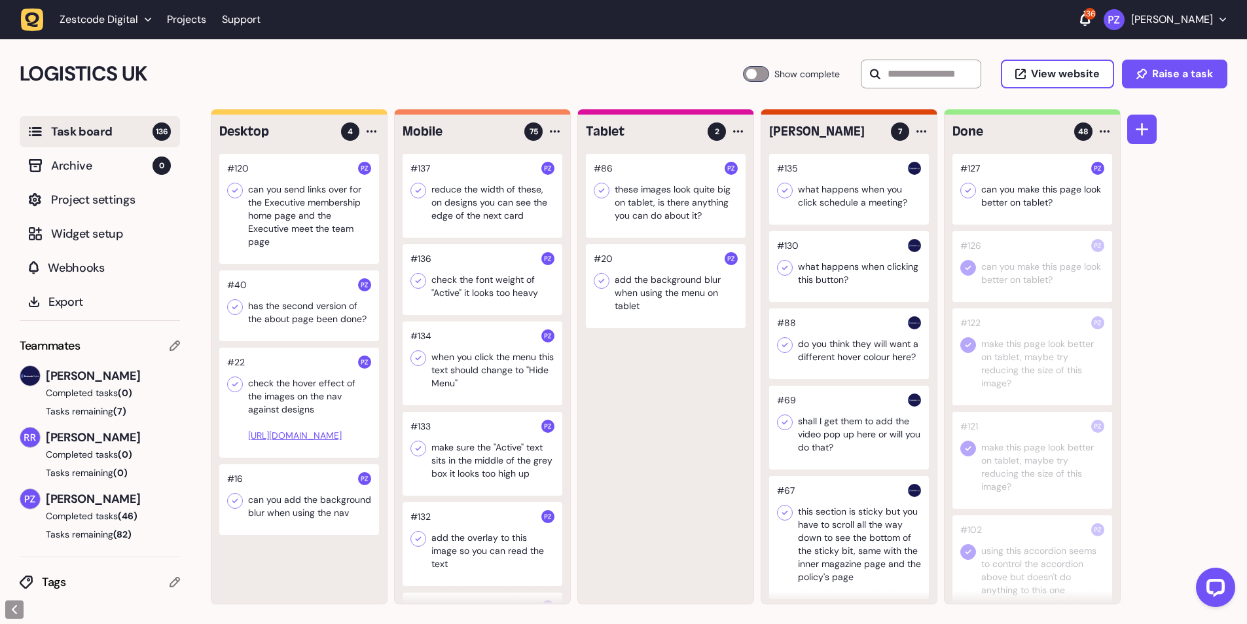
click at [962, 189] on icon at bounding box center [967, 190] width 13 height 13
click at [644, 186] on div at bounding box center [666, 196] width 160 height 84
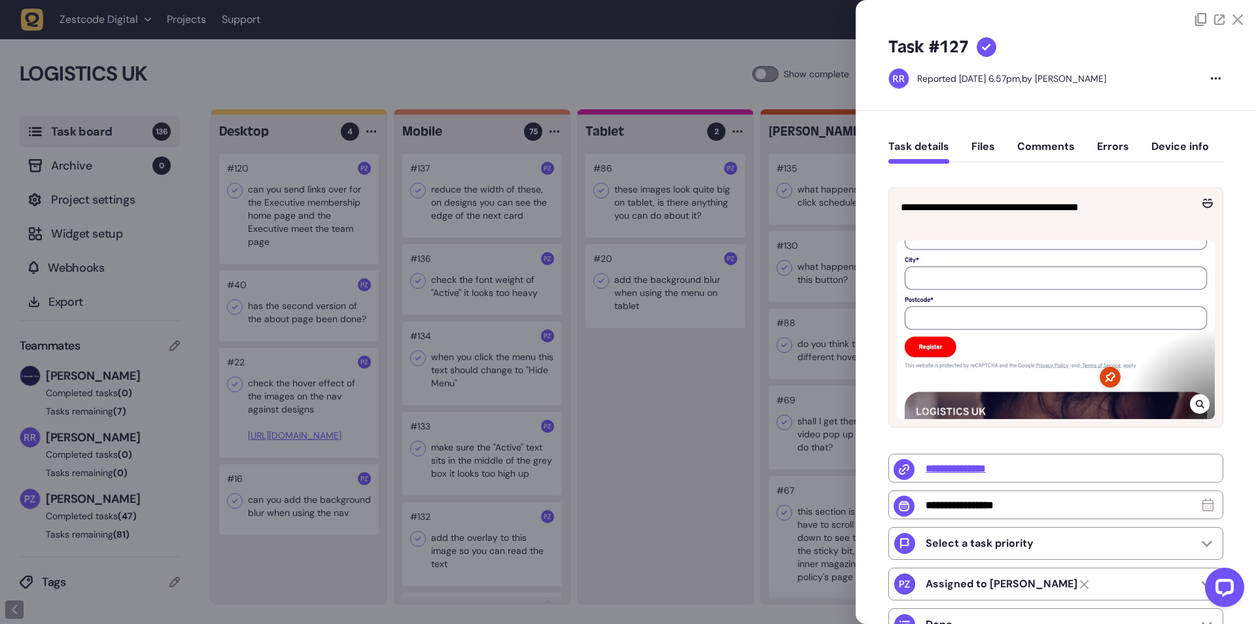
type input "**********"
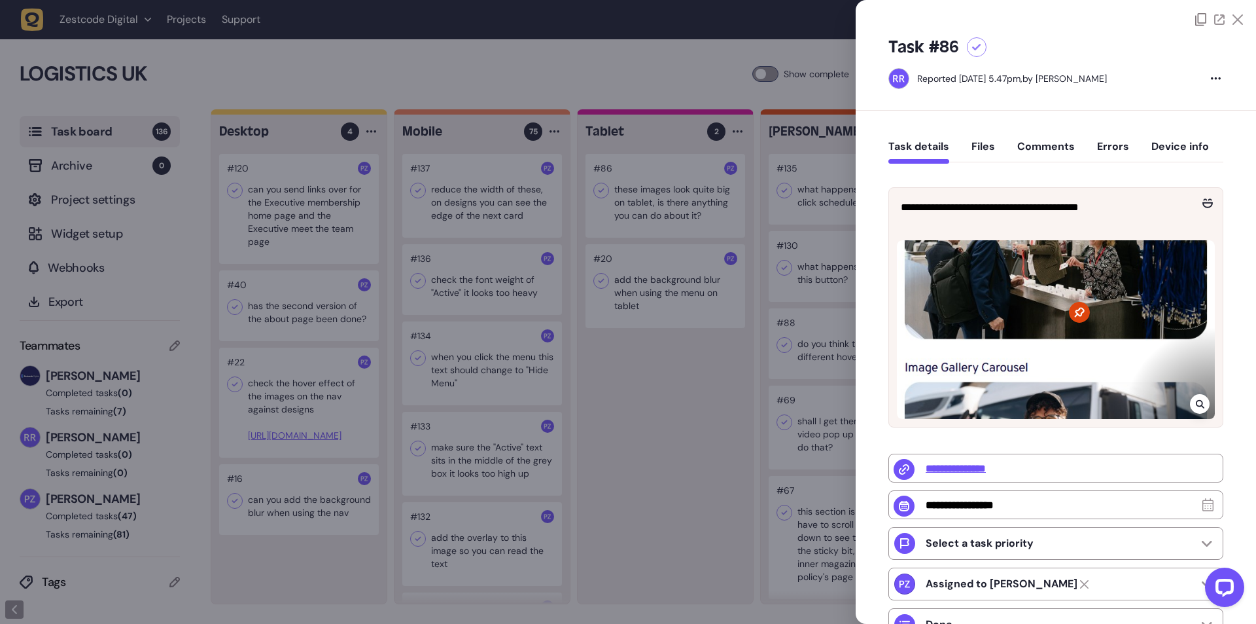
click at [1196, 405] on icon at bounding box center [1200, 403] width 9 height 10
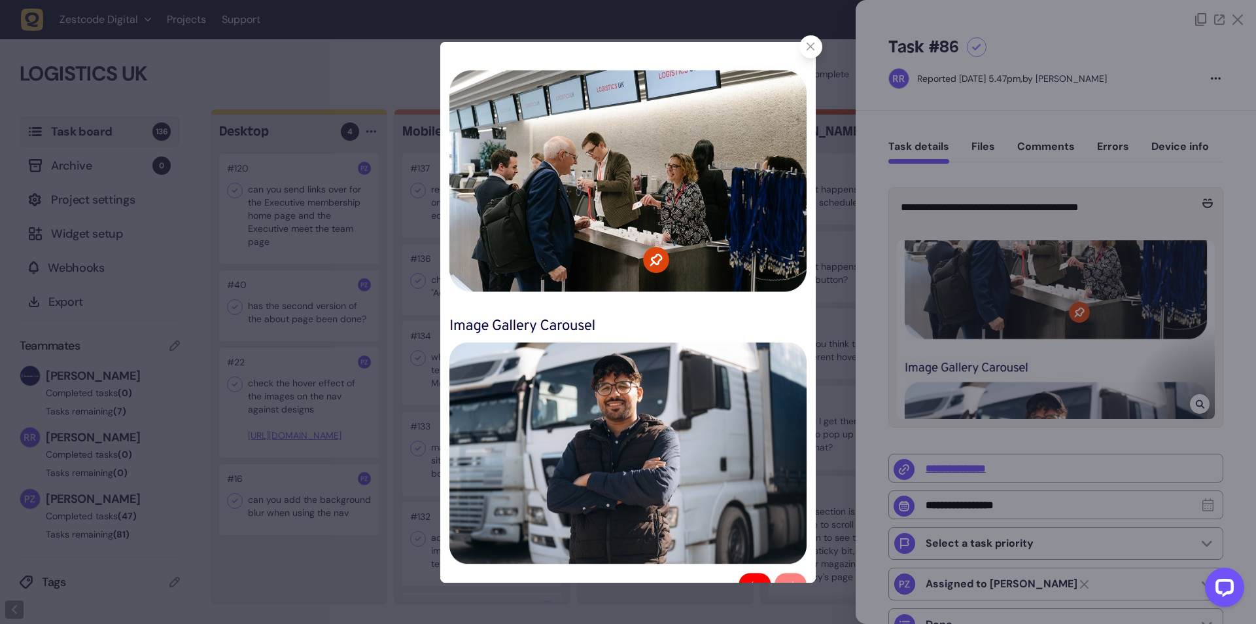
click at [815, 40] on div at bounding box center [811, 46] width 23 height 23
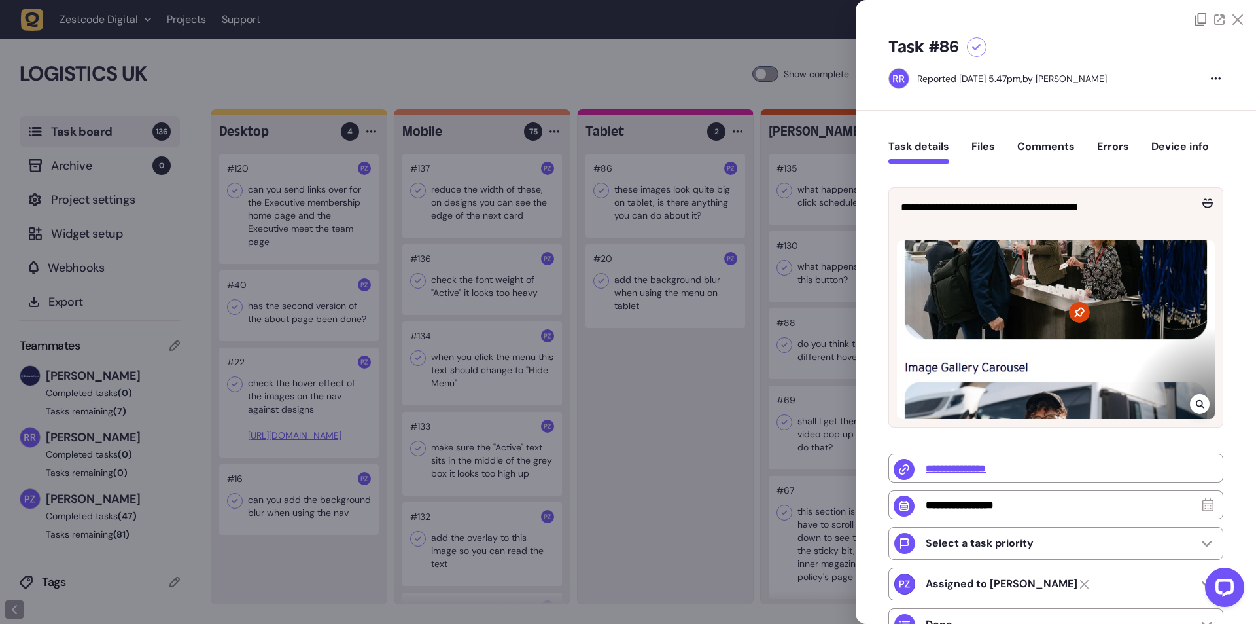
click at [602, 211] on div at bounding box center [628, 312] width 1256 height 624
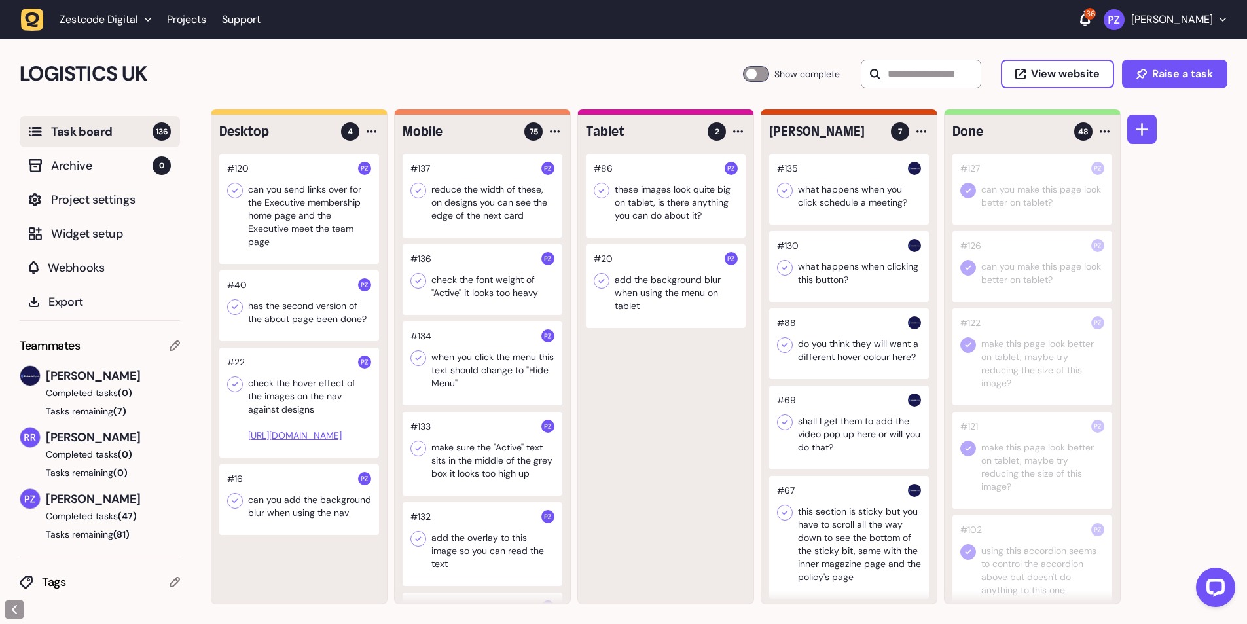
click at [625, 201] on div at bounding box center [666, 196] width 160 height 84
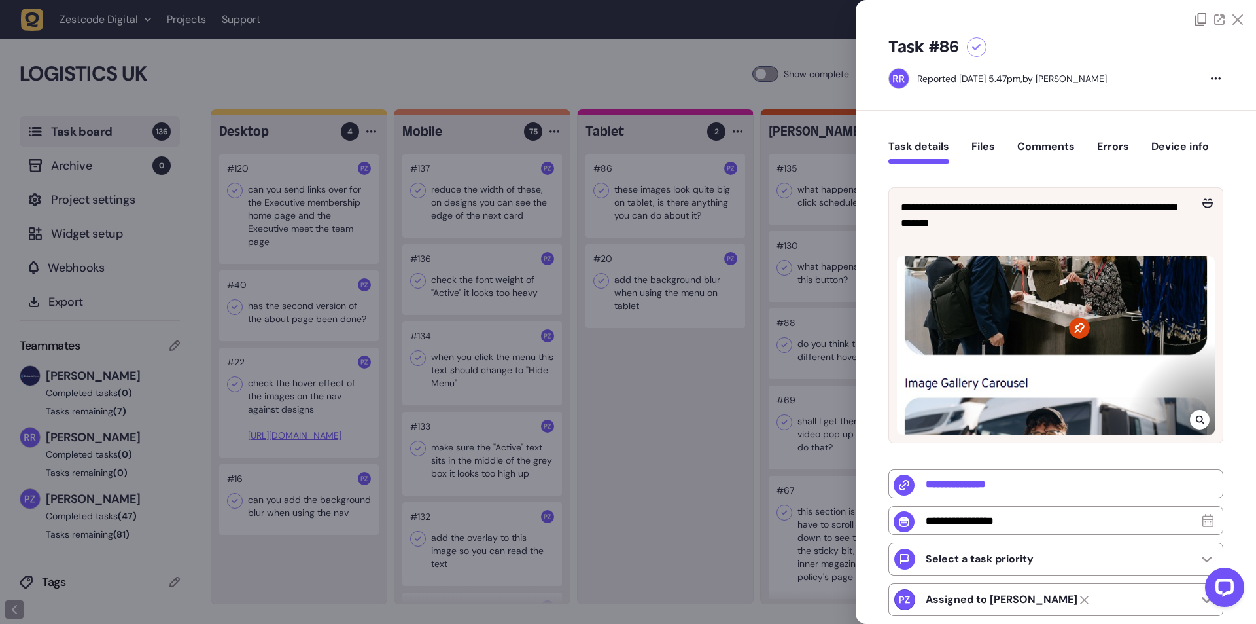
click at [621, 242] on div at bounding box center [628, 312] width 1256 height 624
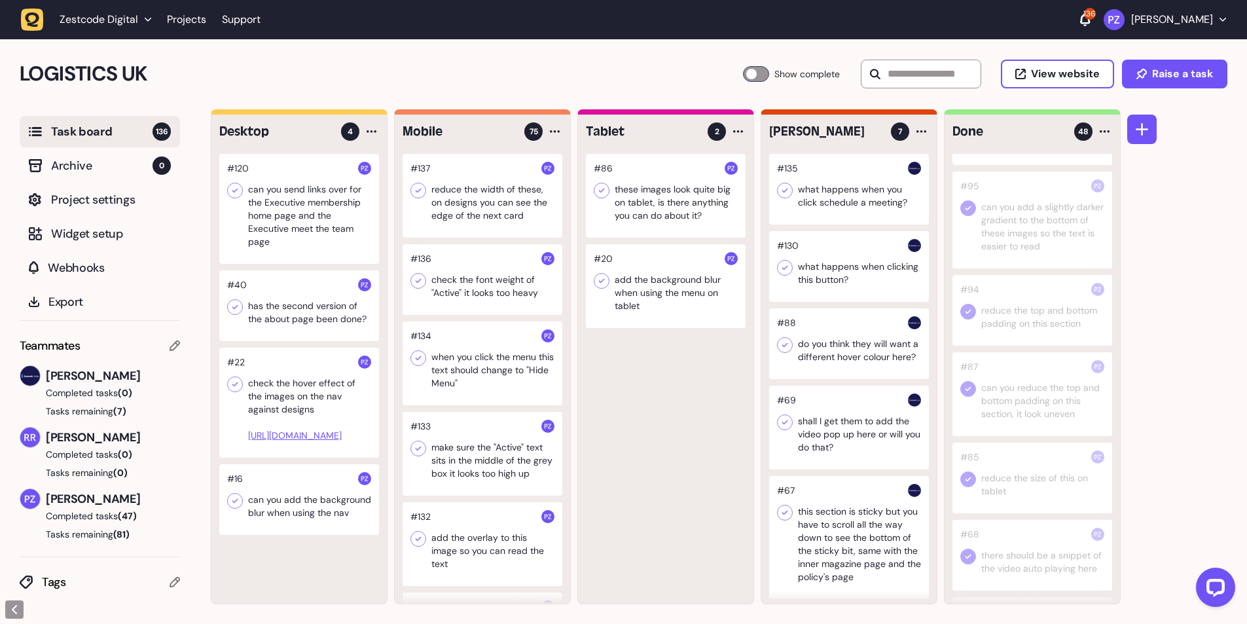
scroll to position [698, 0]
click at [660, 198] on div at bounding box center [666, 196] width 160 height 84
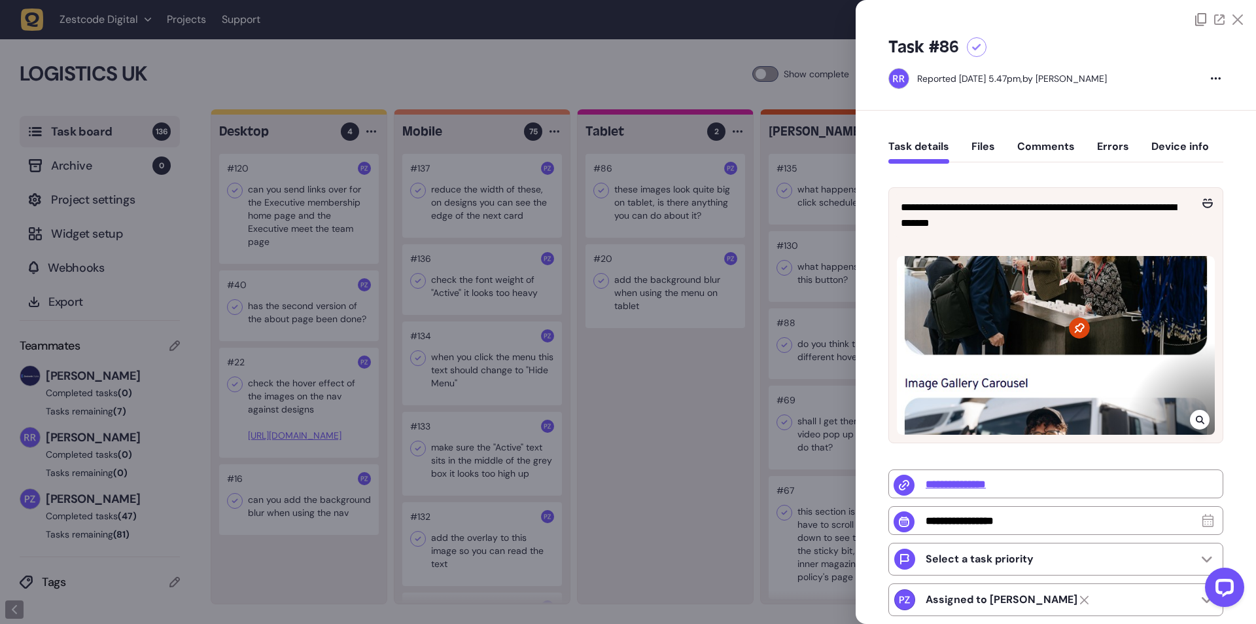
click at [637, 209] on div at bounding box center [628, 312] width 1256 height 624
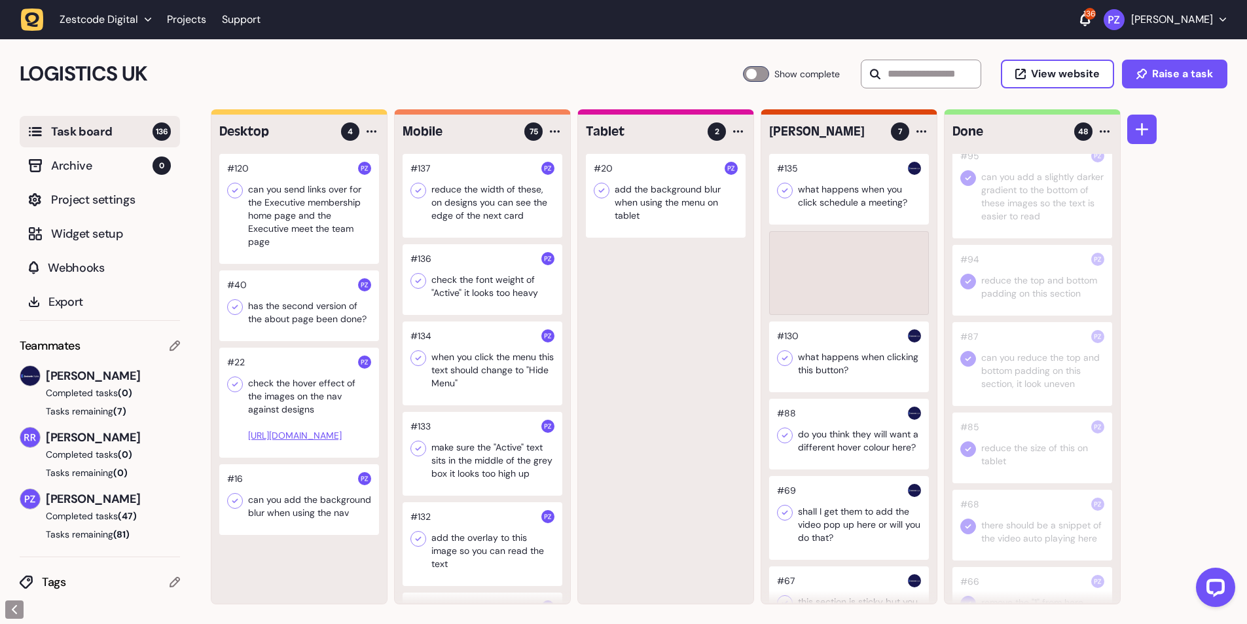
scroll to position [698, 0]
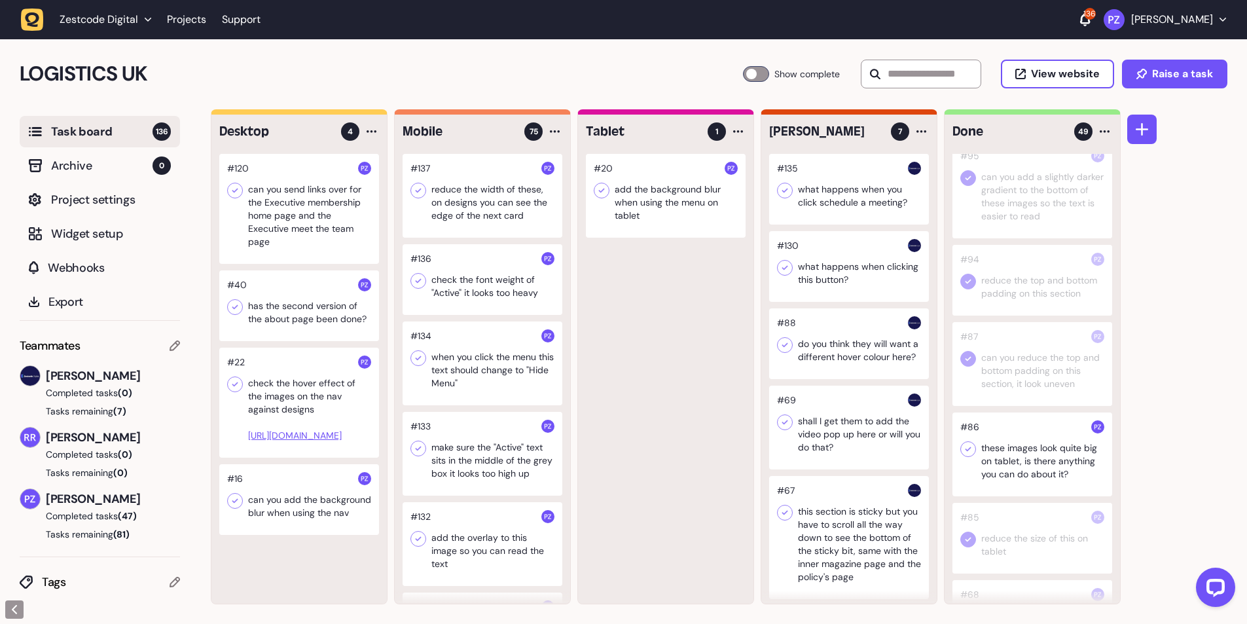
click at [965, 455] on icon at bounding box center [967, 448] width 13 height 13
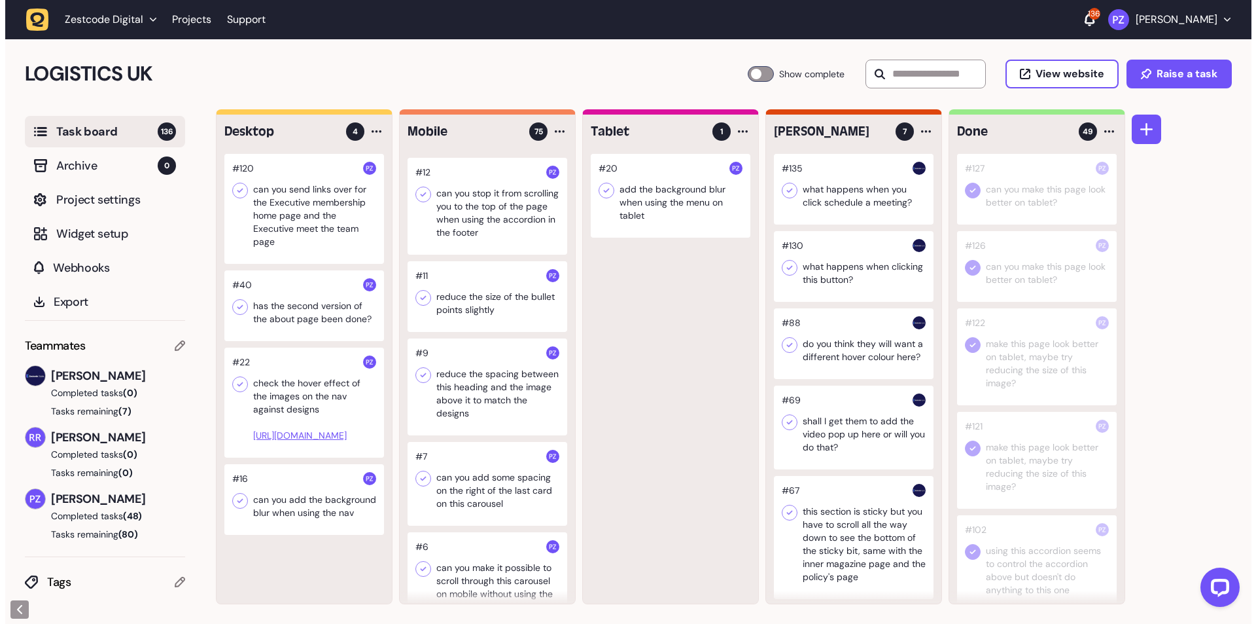
scroll to position [6212, 0]
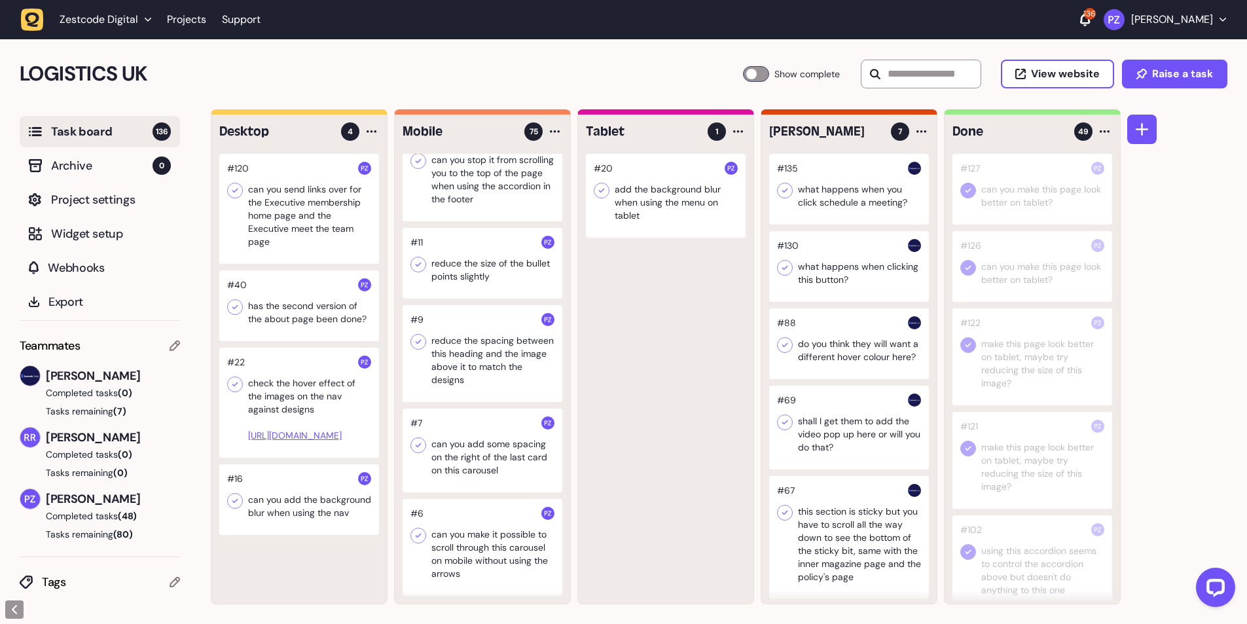
click at [455, 515] on div at bounding box center [482, 547] width 160 height 97
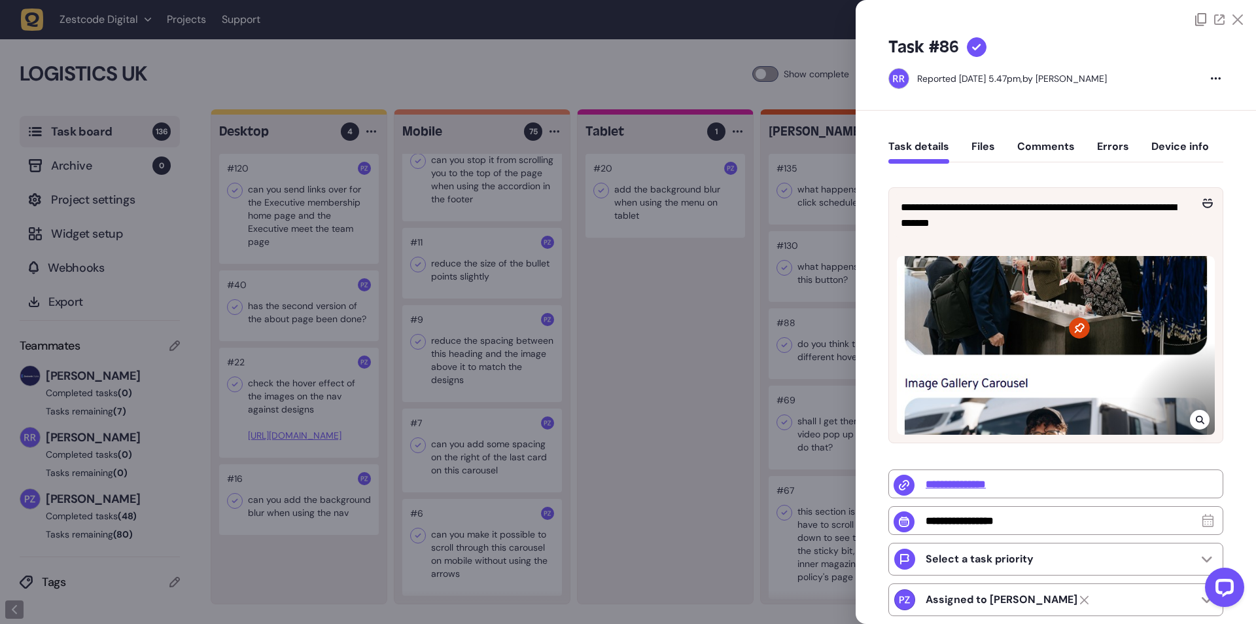
type input "*"
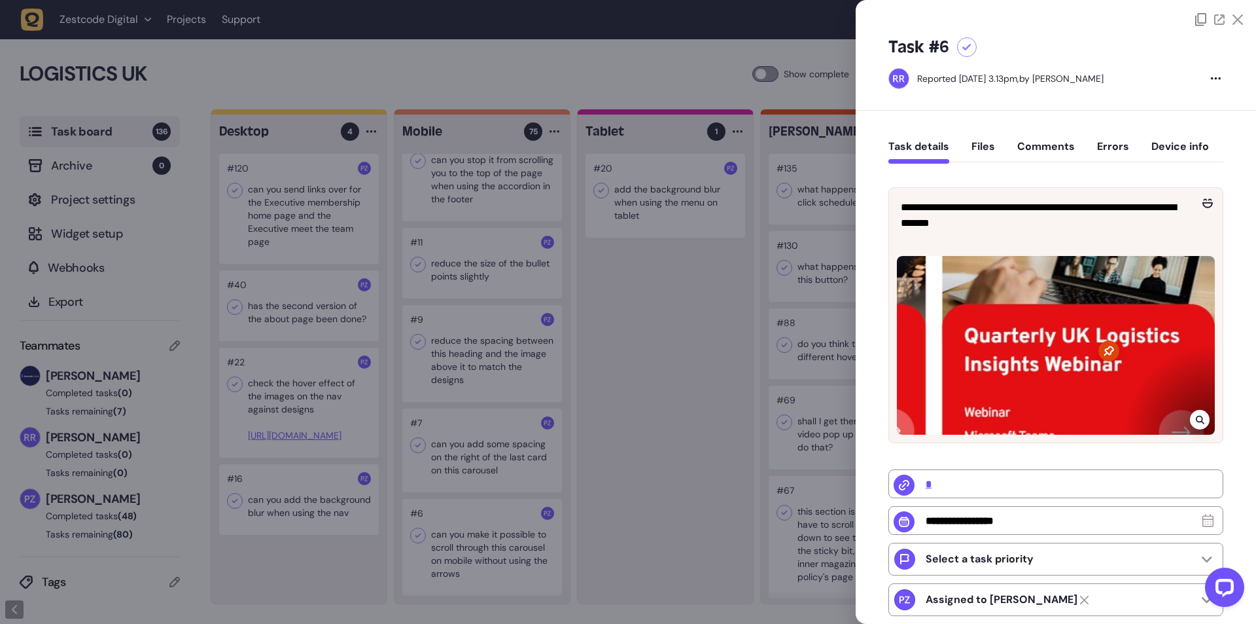
click at [487, 539] on div at bounding box center [628, 312] width 1256 height 624
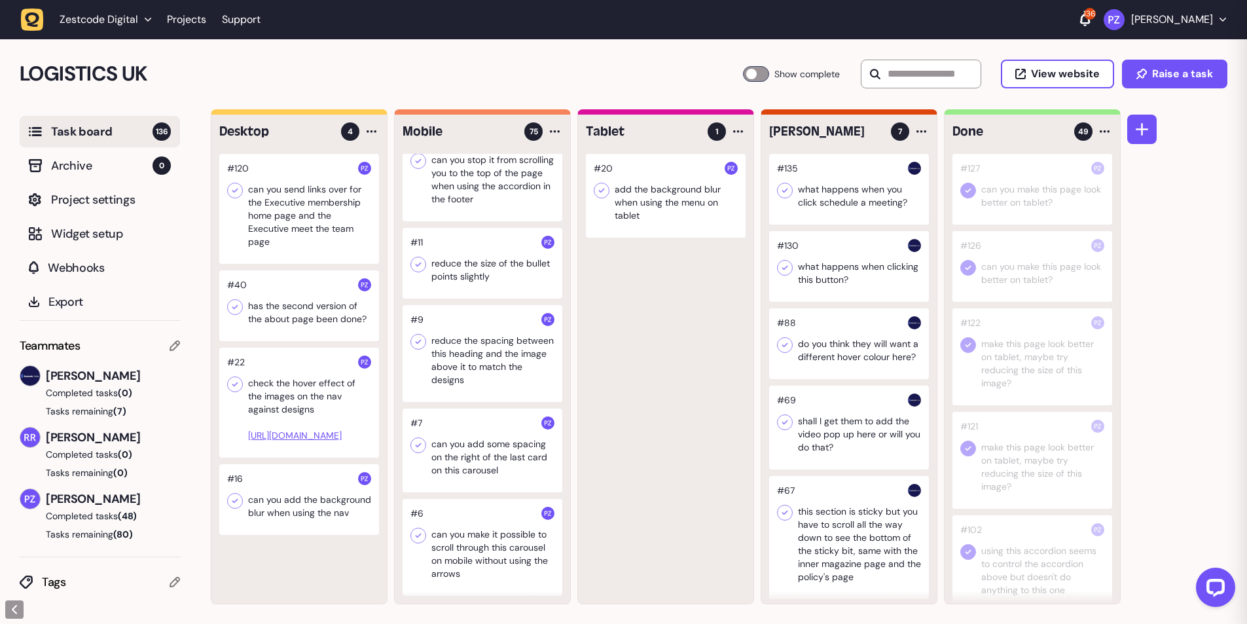
click at [477, 536] on div at bounding box center [482, 547] width 160 height 97
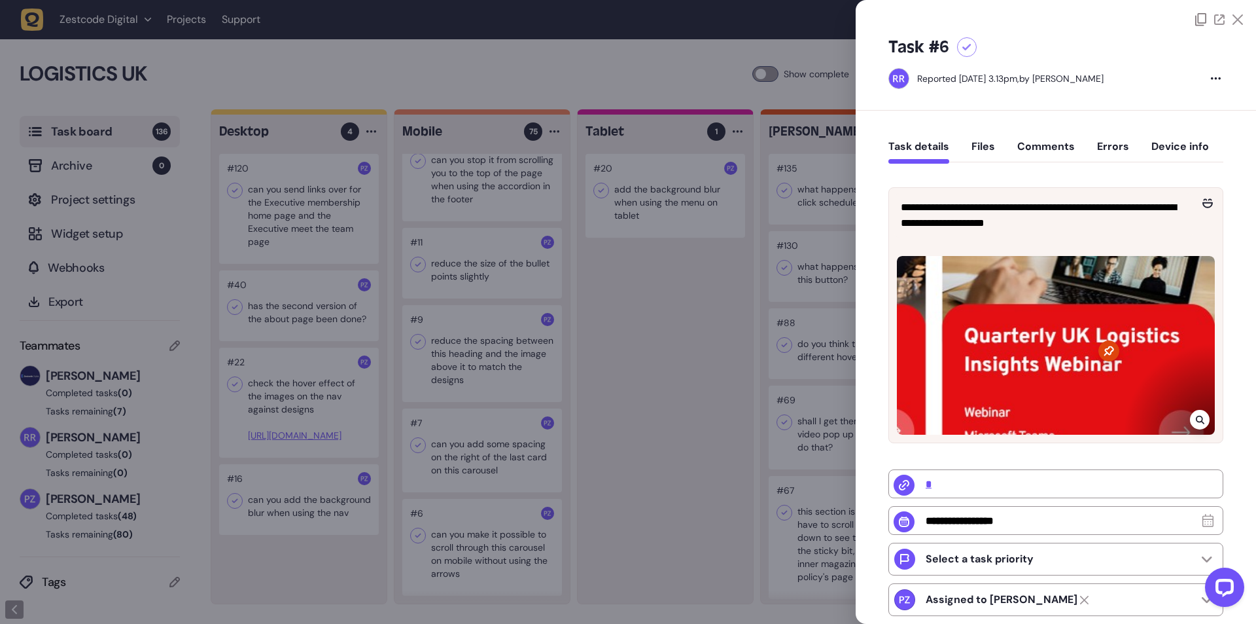
click at [1200, 422] on icon at bounding box center [1199, 420] width 9 height 9
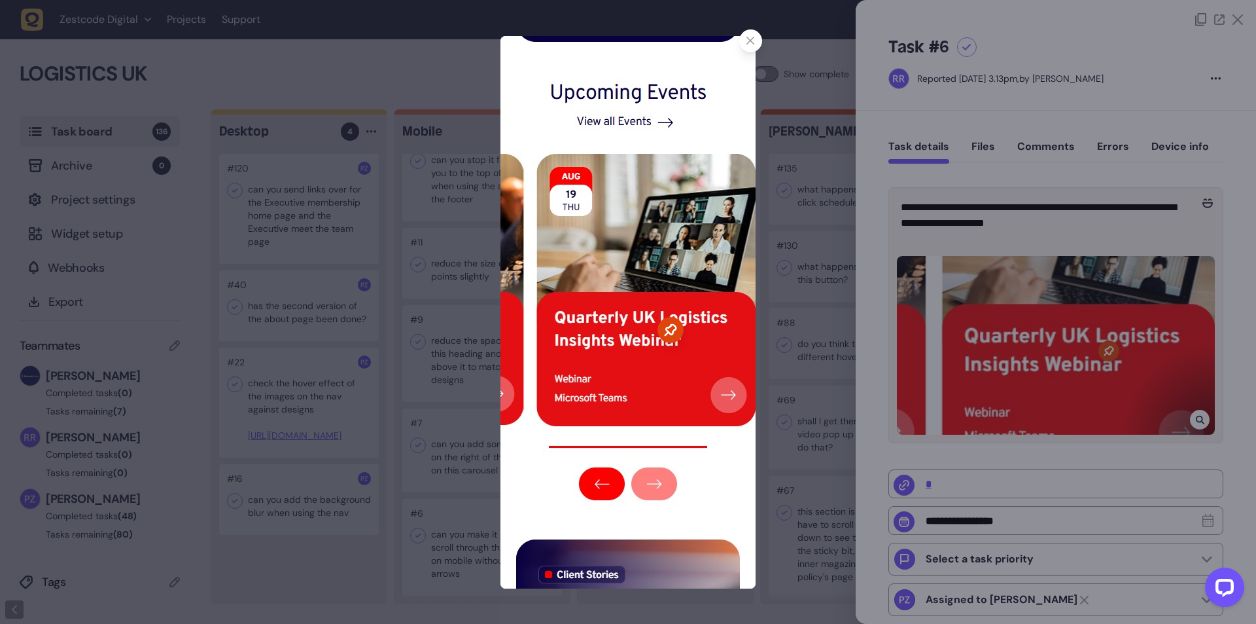
click at [395, 192] on div at bounding box center [628, 312] width 1256 height 624
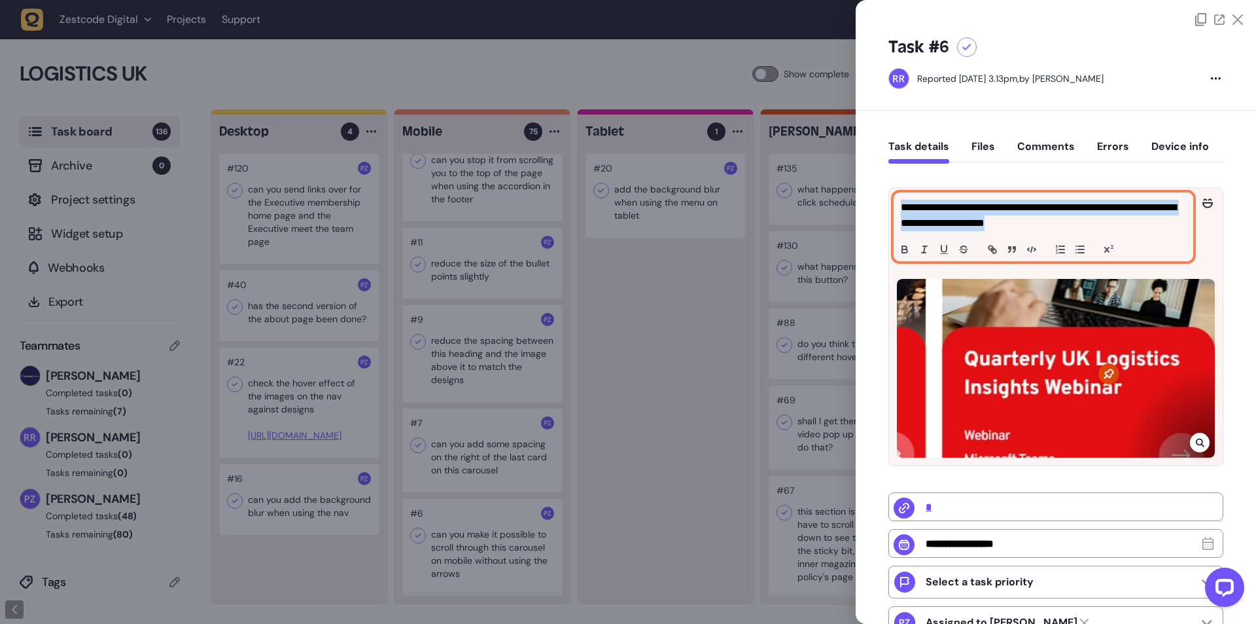
drag, startPoint x: 1075, startPoint y: 218, endPoint x: 858, endPoint y: 200, distance: 217.3
click at [858, 200] on div "**********" at bounding box center [1056, 473] width 400 height 724
copy p "**********"
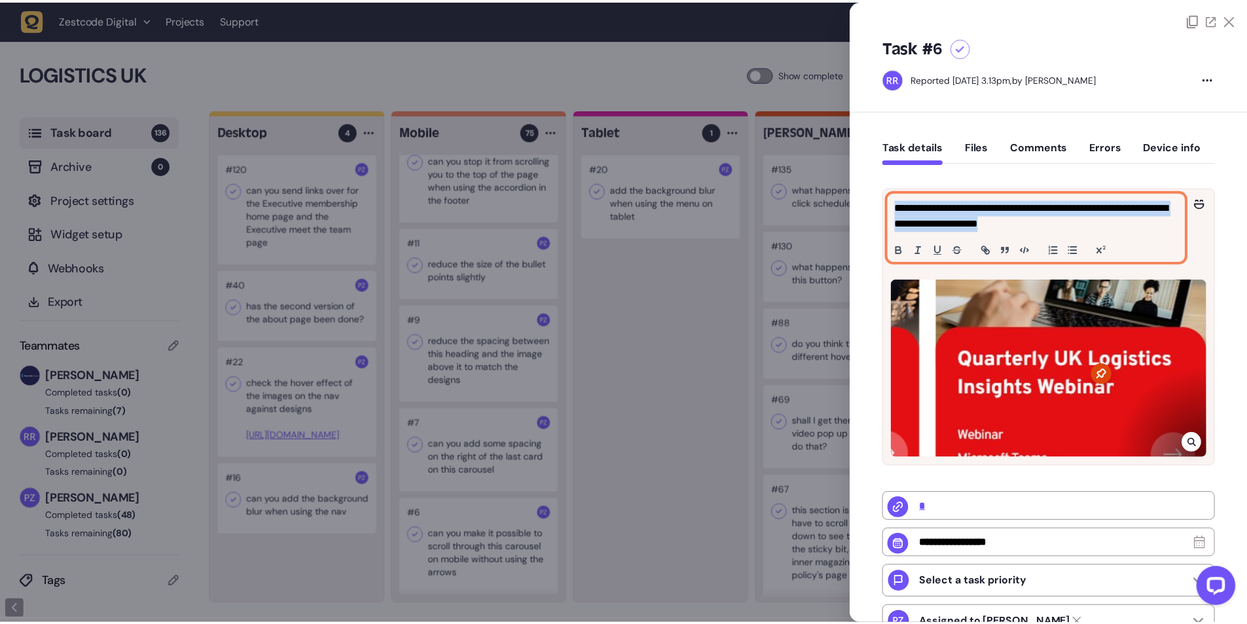
scroll to position [6198, 0]
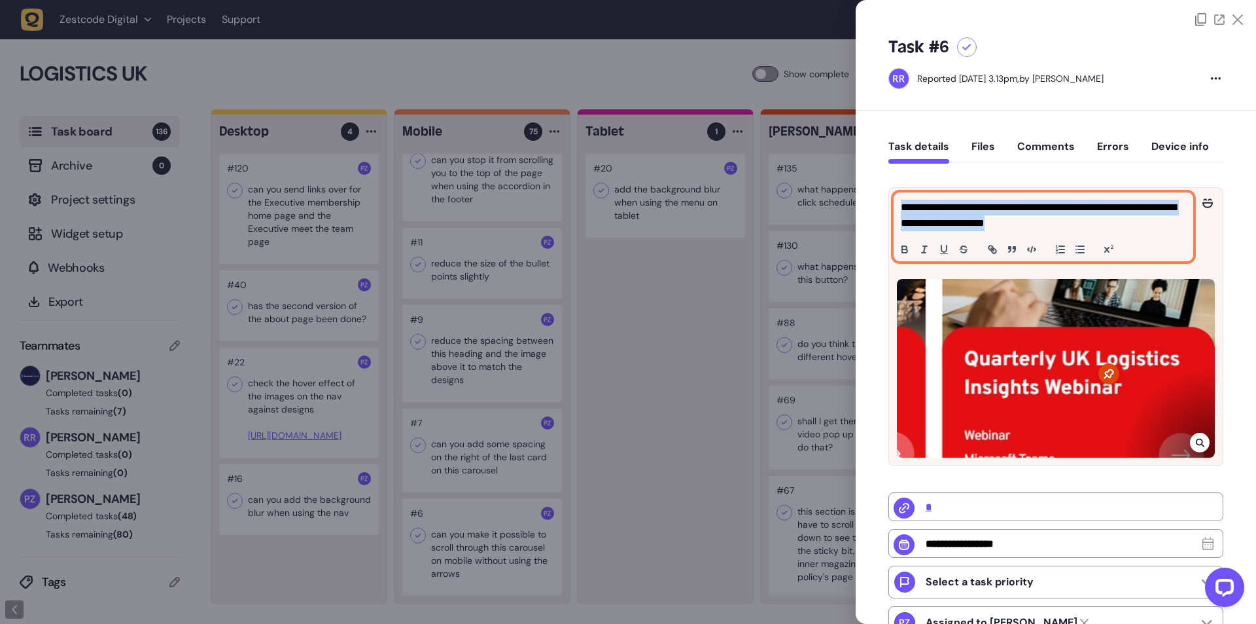
click at [922, 213] on p "**********" at bounding box center [1042, 215] width 282 height 31
drag, startPoint x: 1062, startPoint y: 232, endPoint x: 874, endPoint y: 207, distance: 189.3
click at [874, 207] on div "**********" at bounding box center [1056, 473] width 400 height 724
copy p "**********"
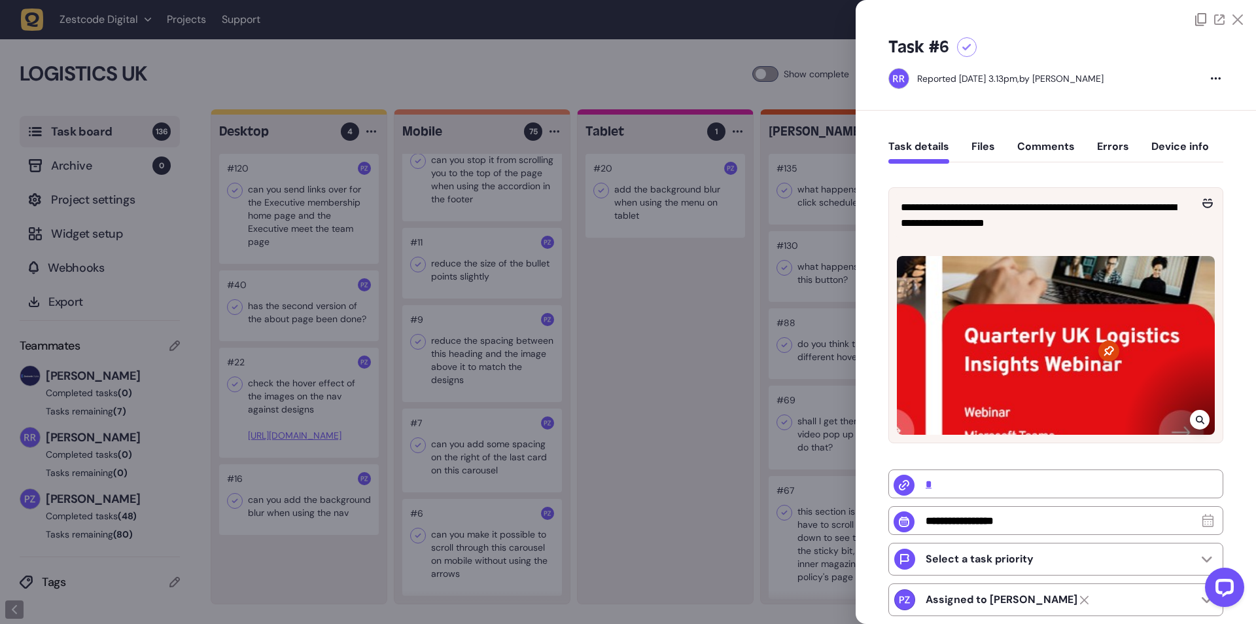
click at [877, 242] on div "**********" at bounding box center [1056, 461] width 400 height 701
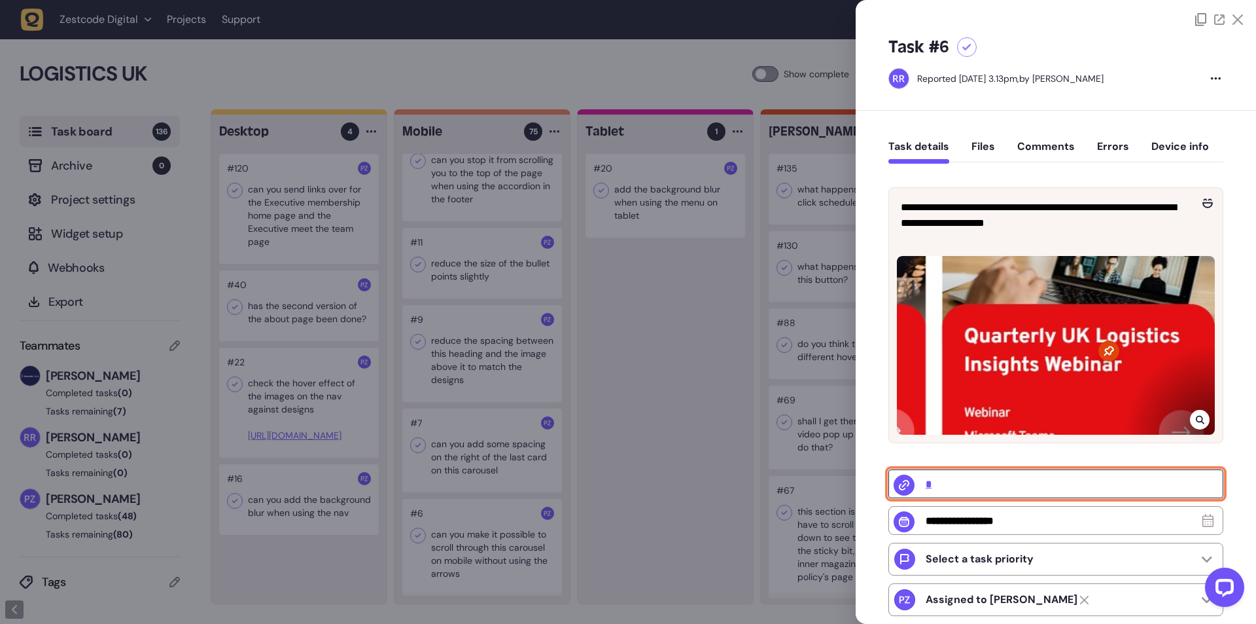
click at [925, 486] on input "*" at bounding box center [1056, 483] width 335 height 29
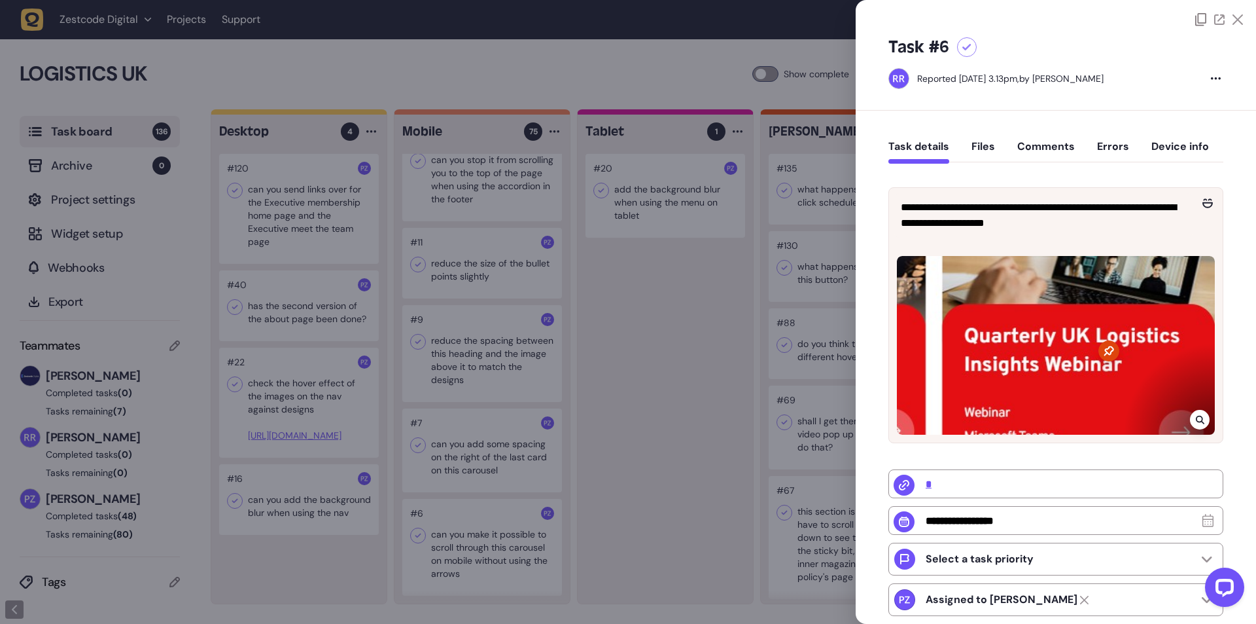
click at [504, 395] on div at bounding box center [628, 312] width 1256 height 624
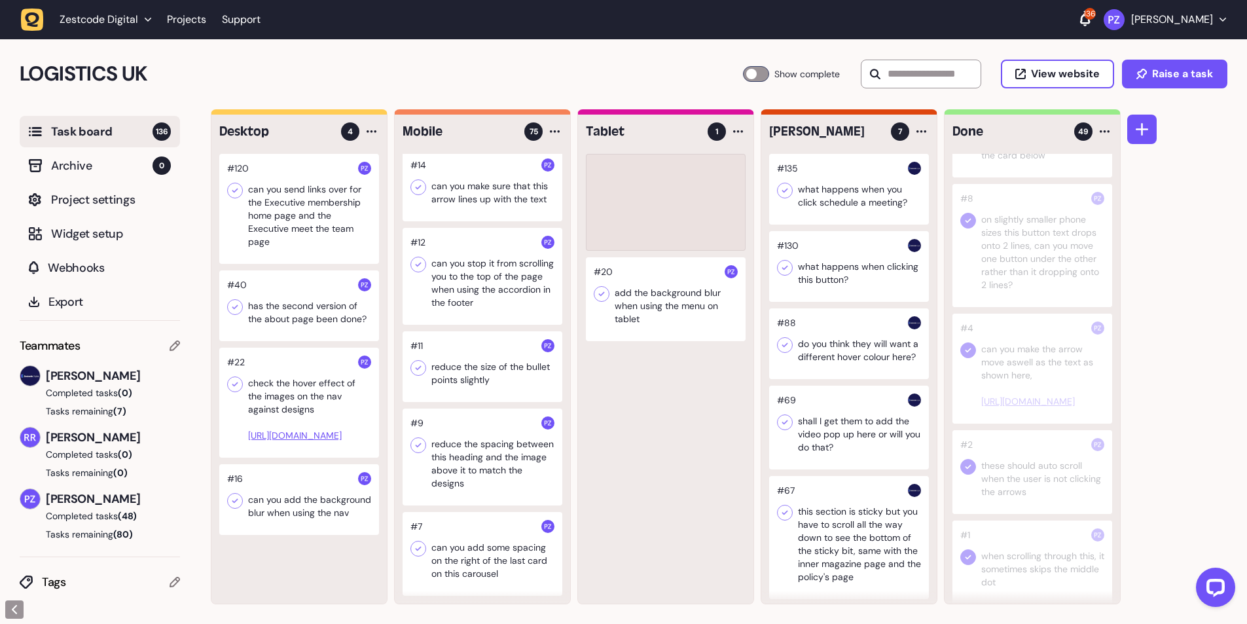
scroll to position [6108, 0]
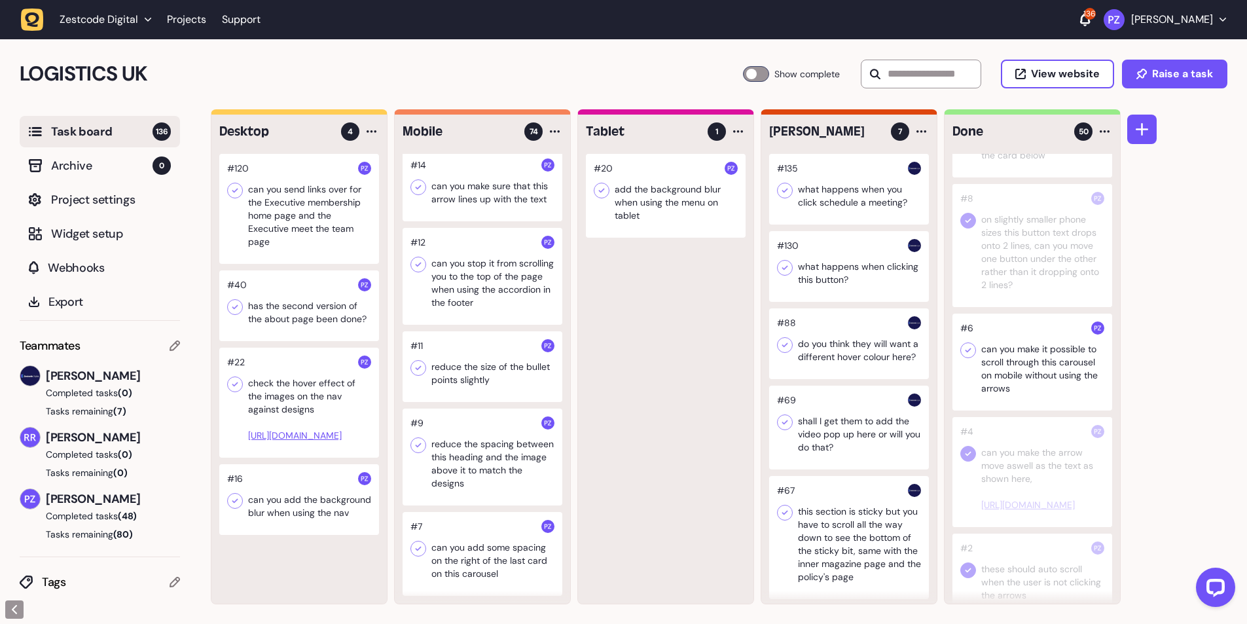
click at [964, 357] on icon at bounding box center [967, 350] width 13 height 13
click at [472, 592] on div at bounding box center [482, 554] width 160 height 84
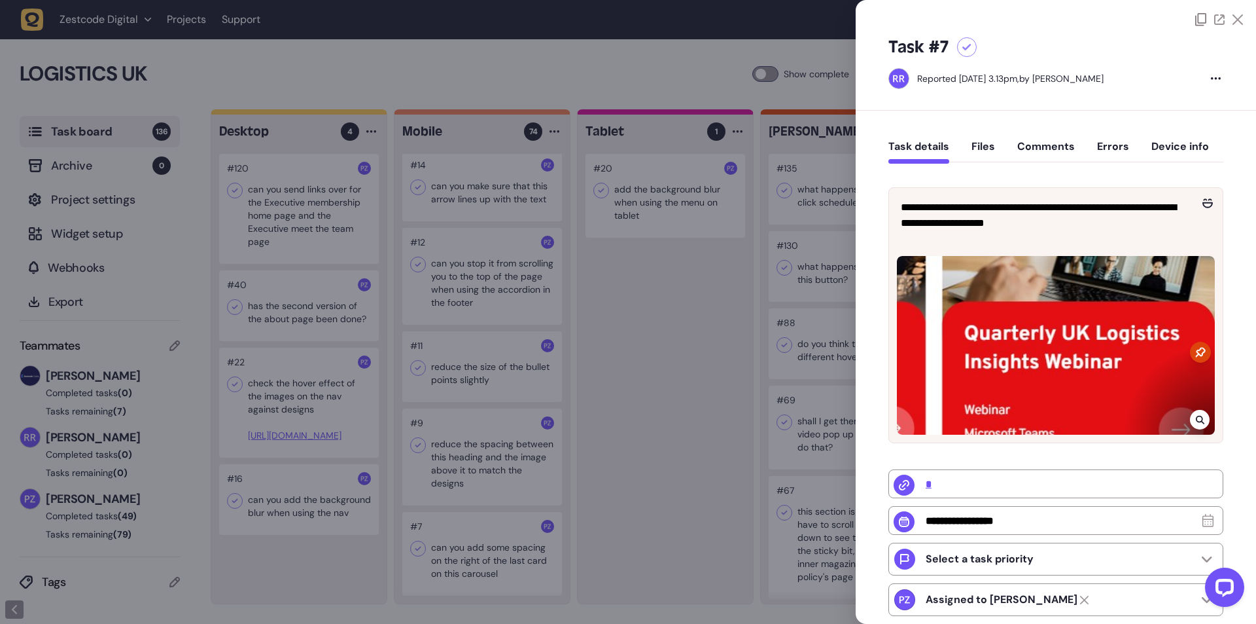
click at [465, 574] on div at bounding box center [628, 312] width 1256 height 624
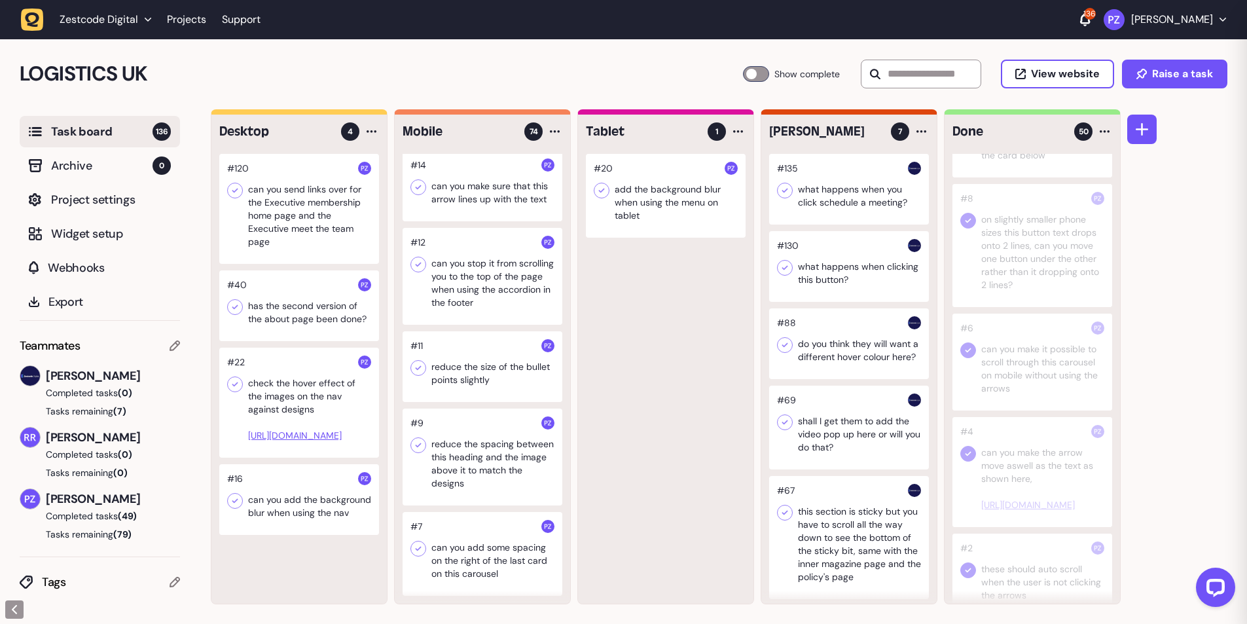
click at [452, 561] on div at bounding box center [482, 554] width 160 height 84
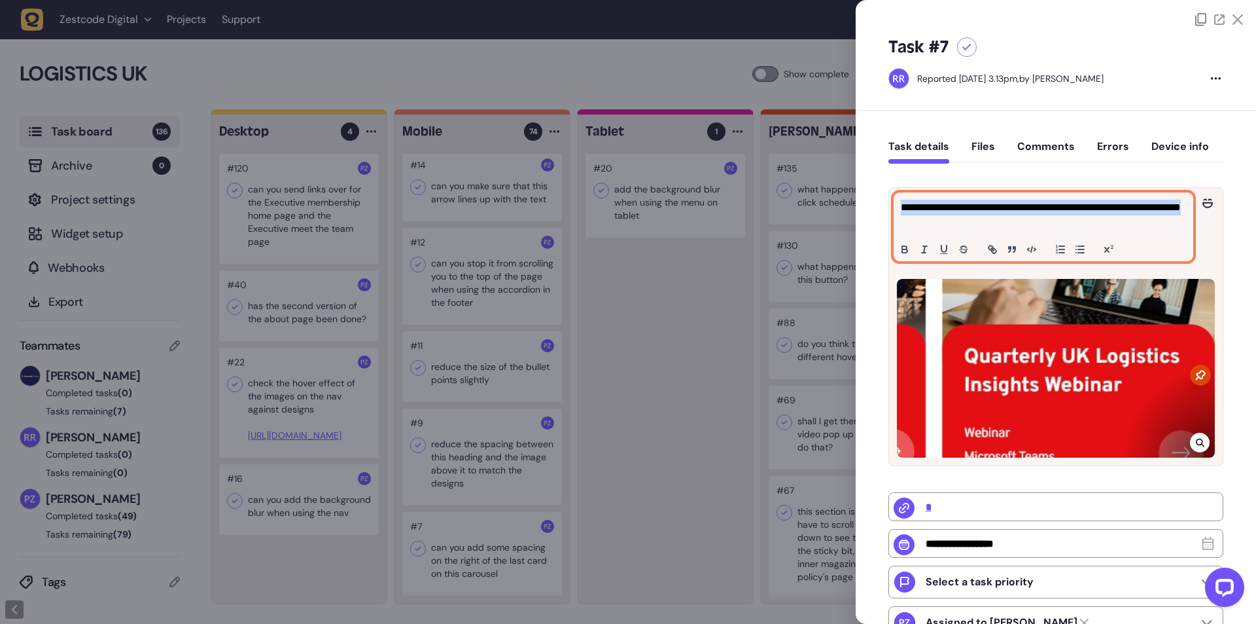
drag, startPoint x: 974, startPoint y: 220, endPoint x: 900, endPoint y: 211, distance: 73.8
click at [900, 211] on div "**********" at bounding box center [1043, 226] width 298 height 67
copy p "**********"
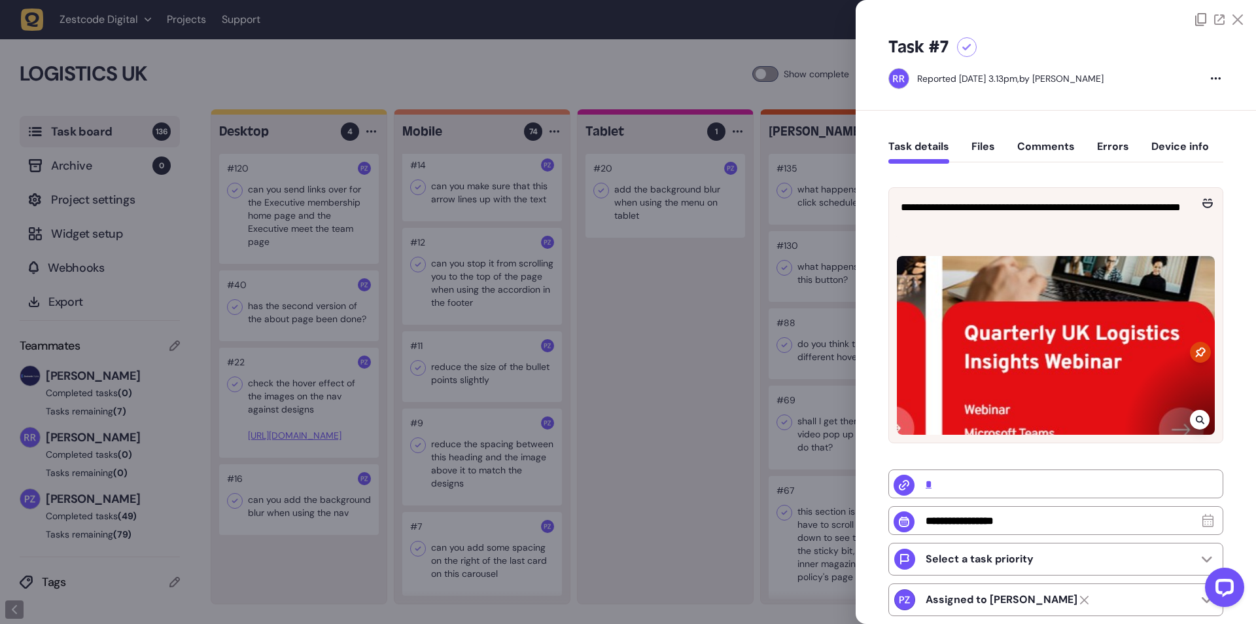
click at [1195, 424] on icon at bounding box center [1199, 420] width 9 height 9
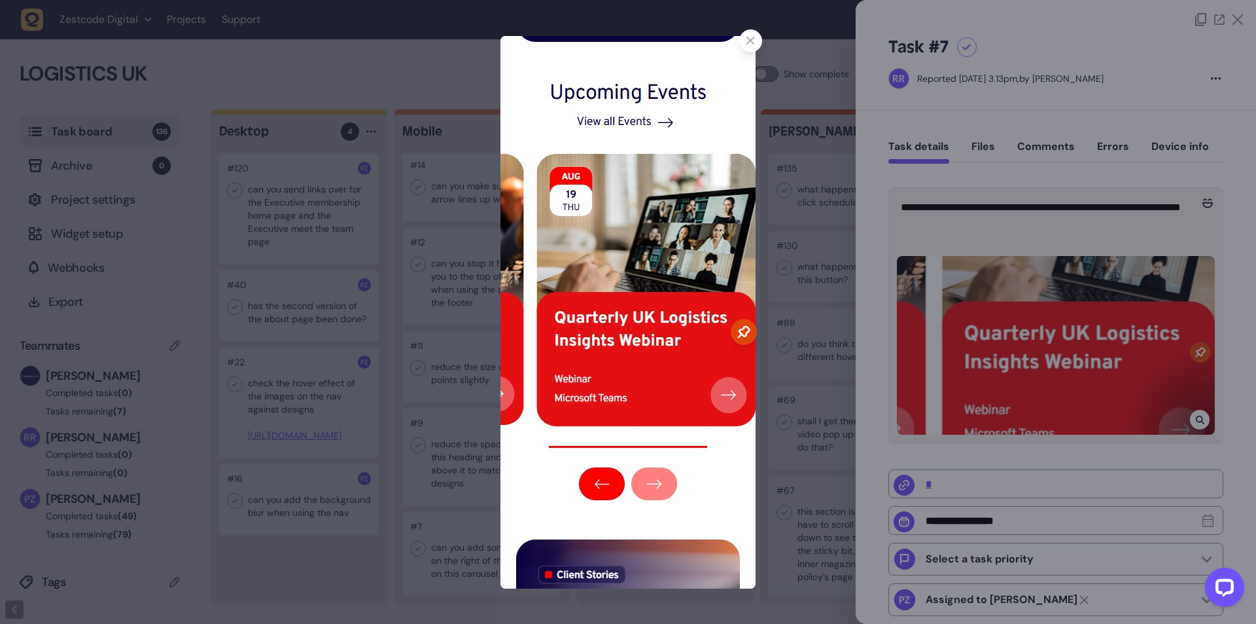
click at [751, 52] on img at bounding box center [628, 312] width 255 height 552
click at [755, 36] on div at bounding box center [750, 40] width 23 height 23
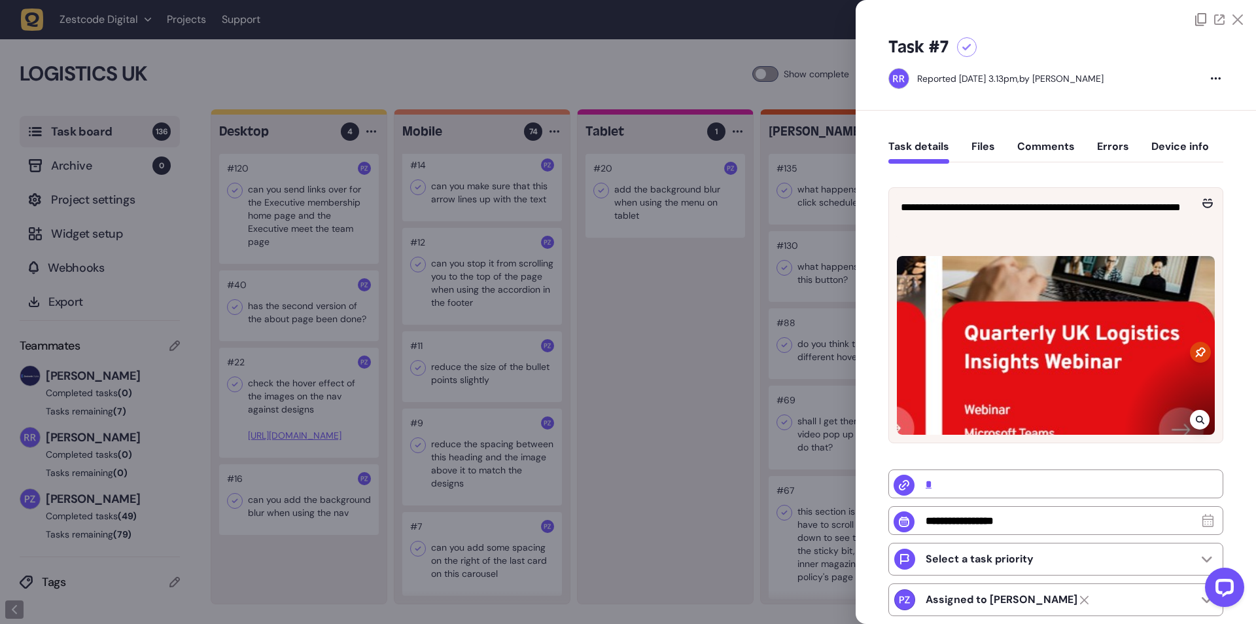
click at [761, 238] on div at bounding box center [628, 312] width 1256 height 624
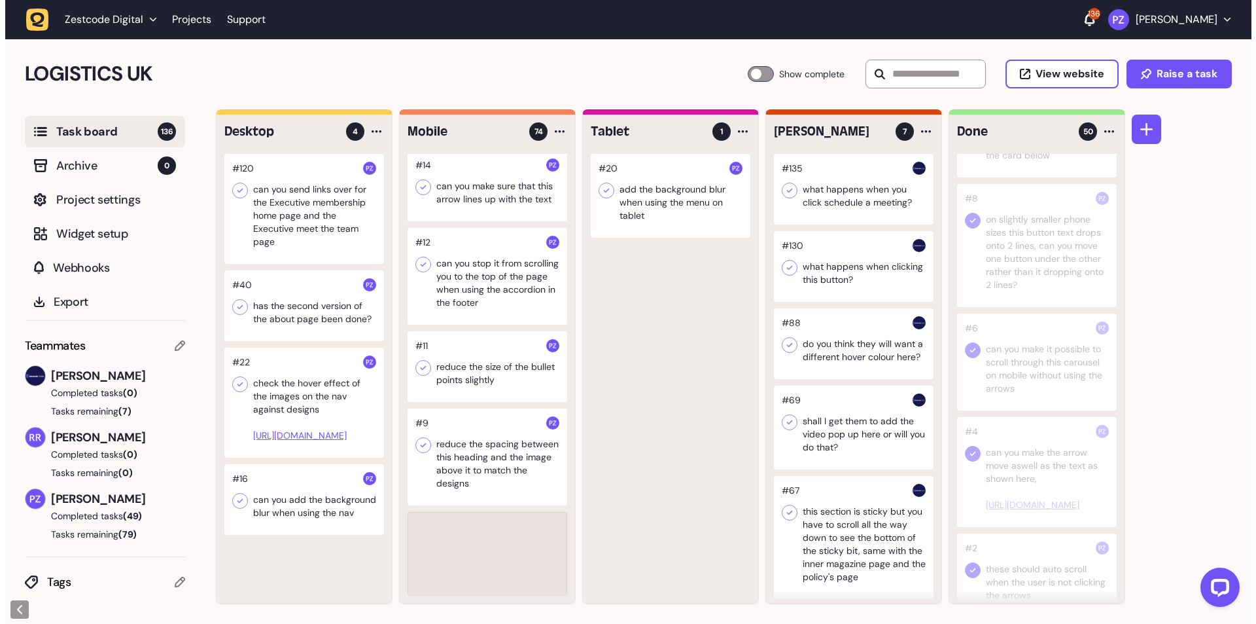
scroll to position [6018, 0]
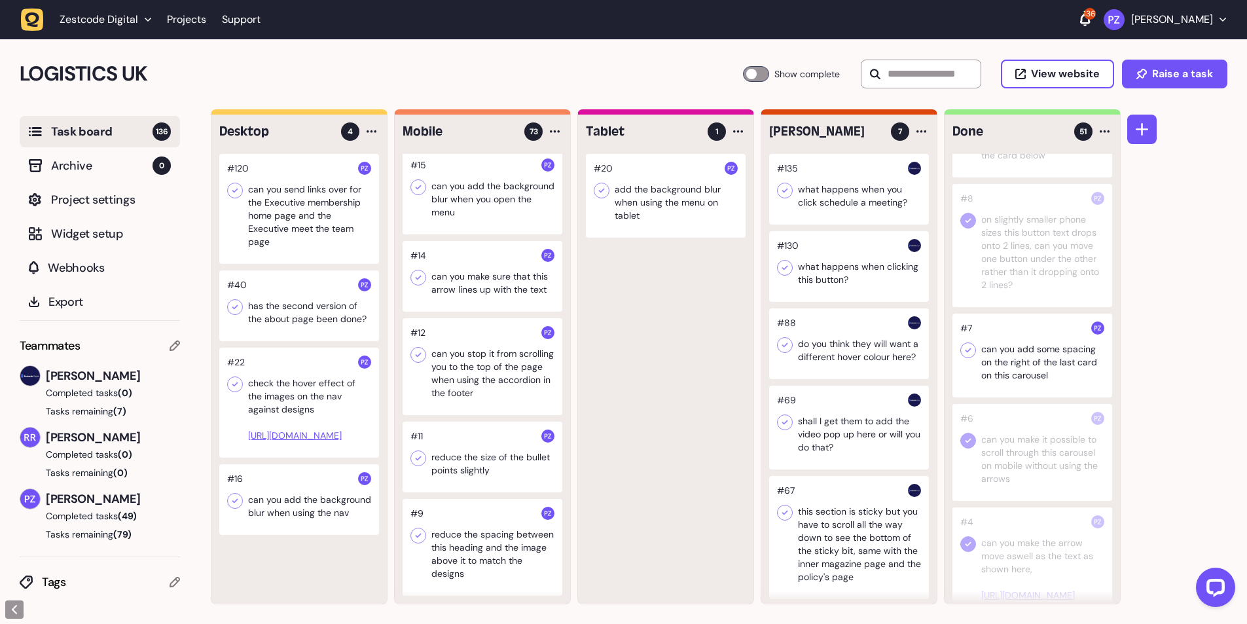
click at [970, 357] on icon at bounding box center [967, 350] width 13 height 13
click at [453, 546] on div at bounding box center [482, 547] width 160 height 97
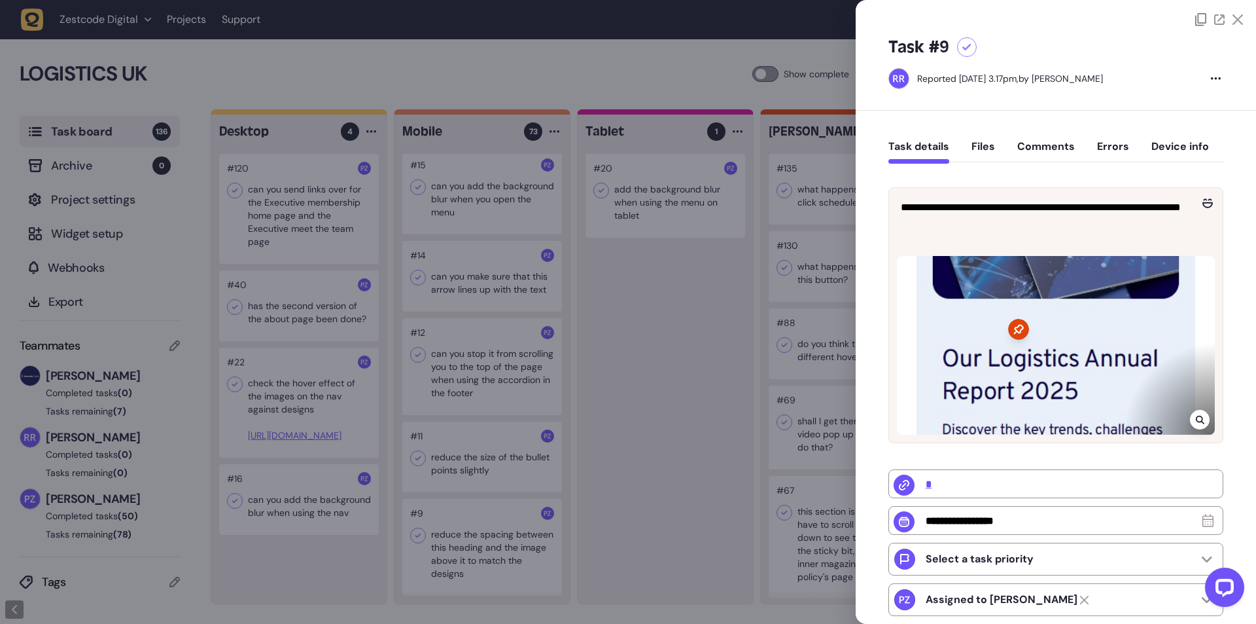
click at [511, 523] on div at bounding box center [628, 312] width 1256 height 624
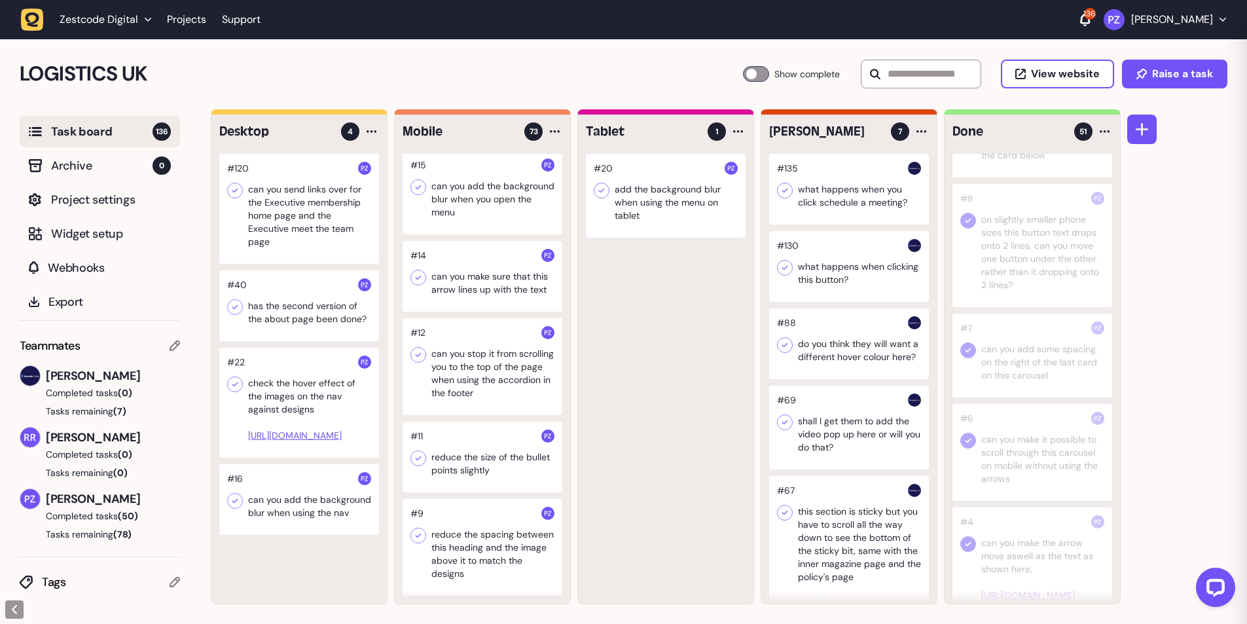
click at [493, 533] on div at bounding box center [482, 547] width 160 height 97
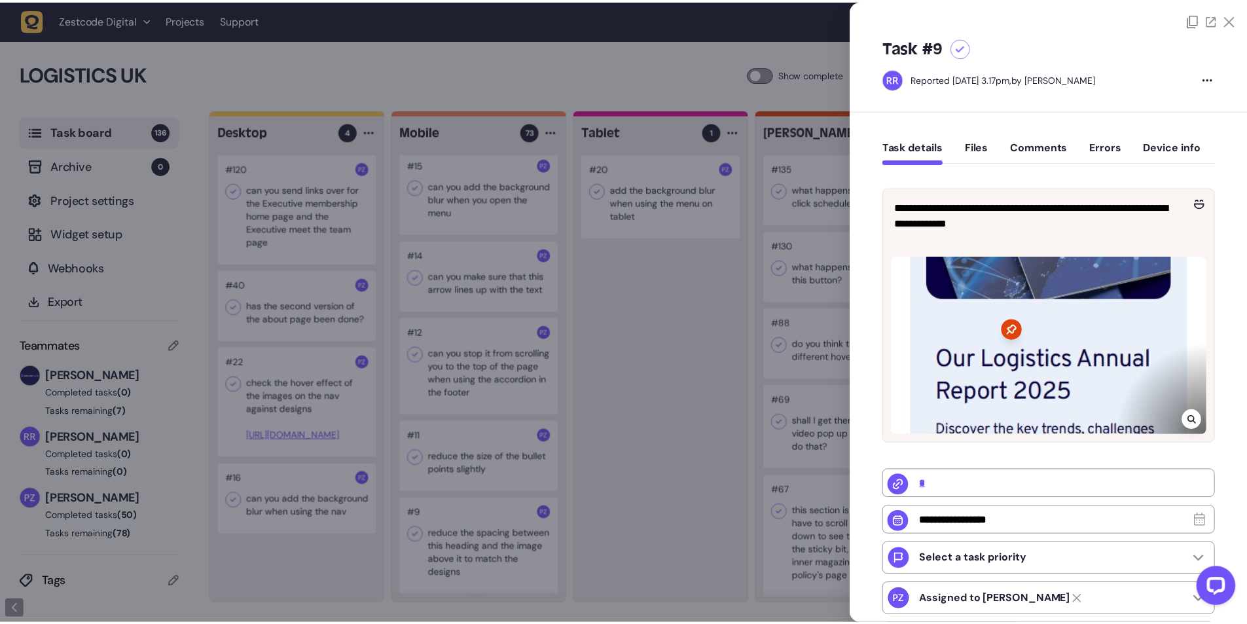
scroll to position [3908, 0]
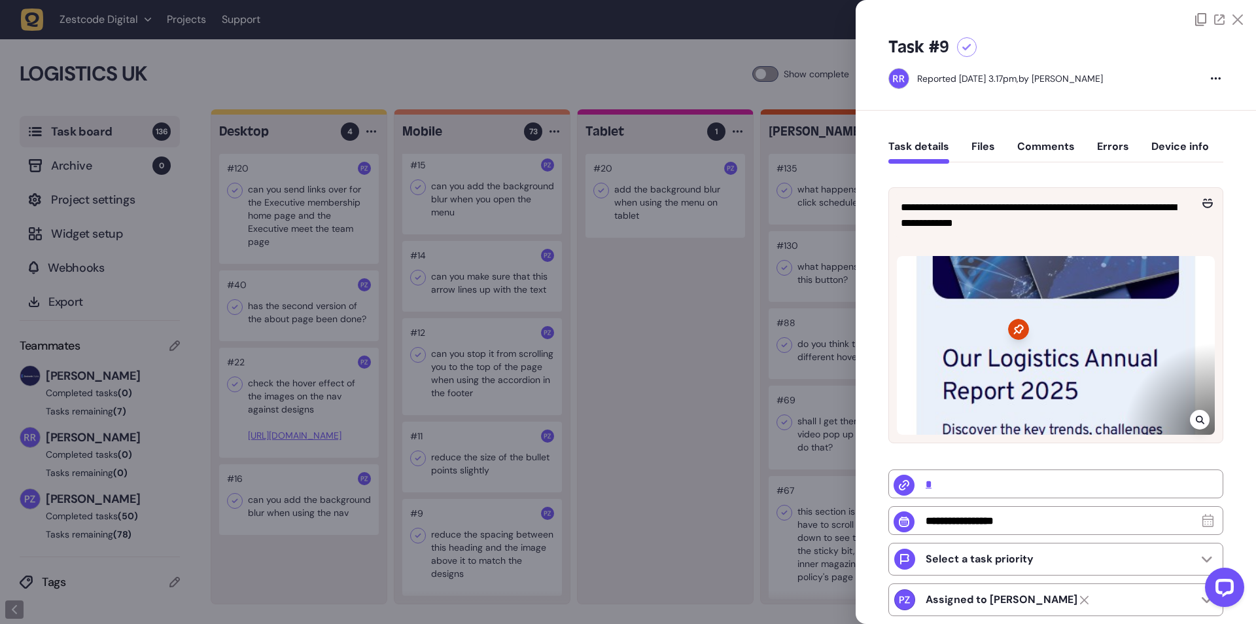
click at [449, 476] on div at bounding box center [628, 312] width 1256 height 624
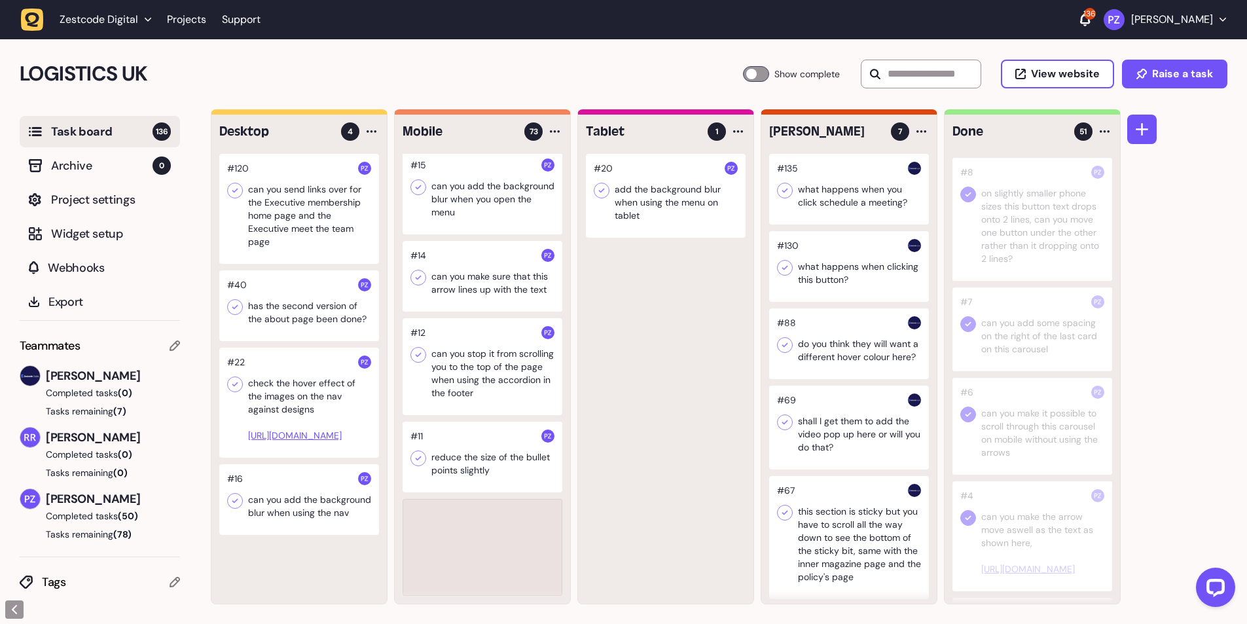
scroll to position [5915, 0]
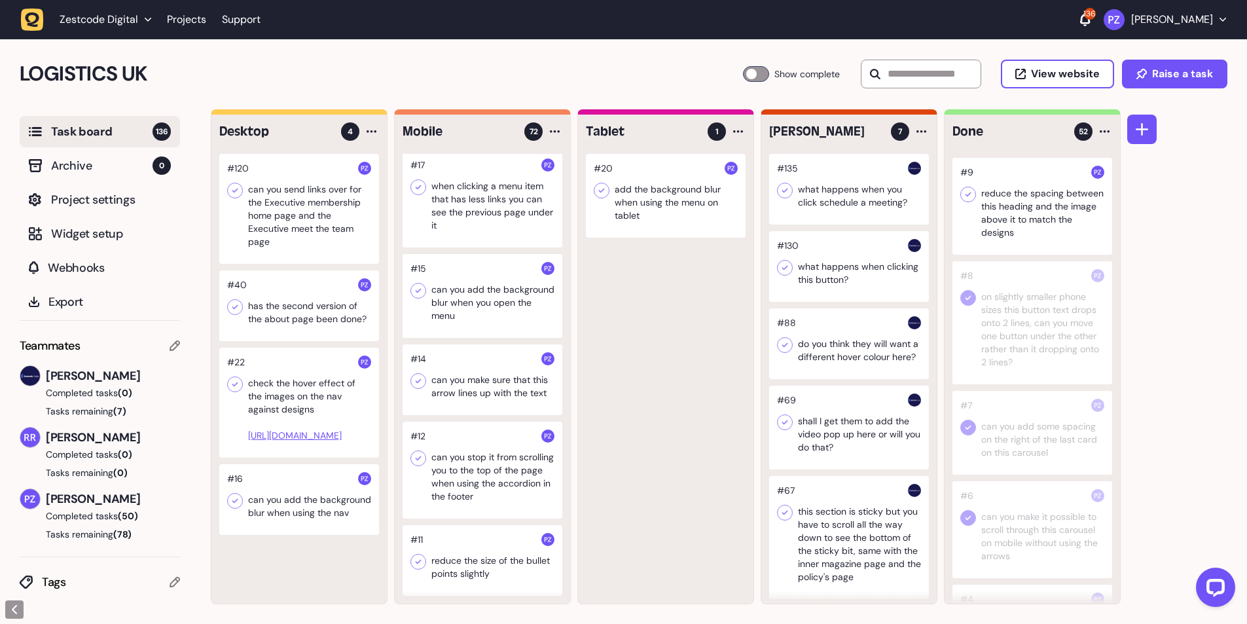
click at [969, 197] on icon at bounding box center [968, 194] width 6 height 5
click at [453, 554] on div at bounding box center [482, 560] width 160 height 71
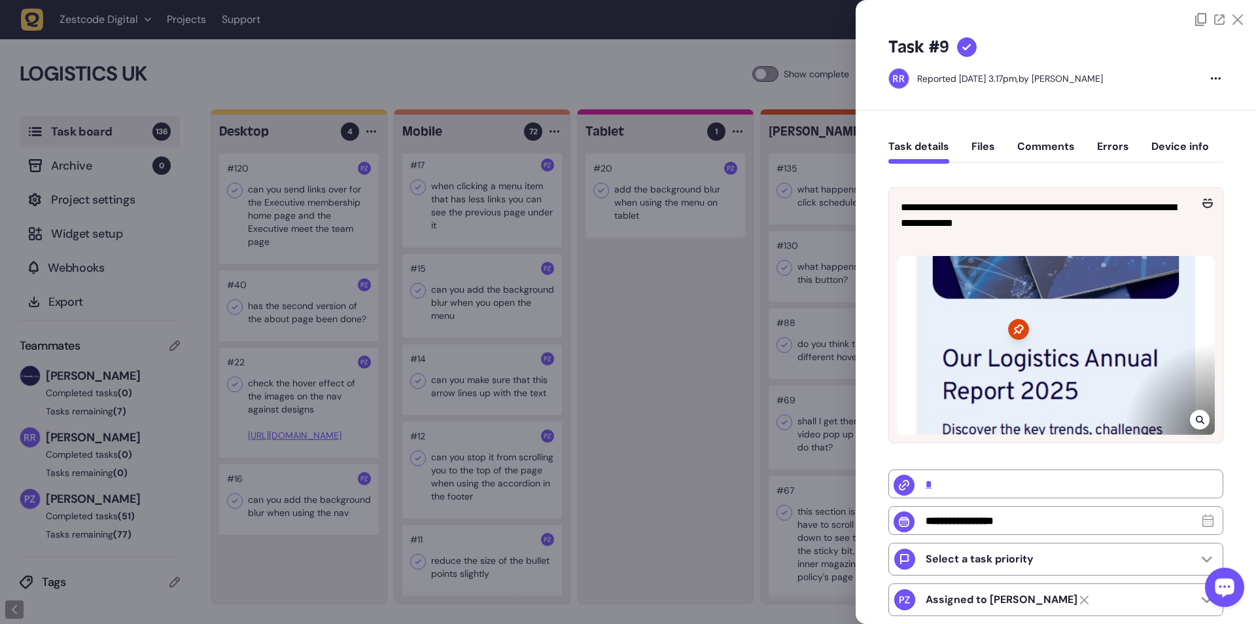
click at [439, 554] on div at bounding box center [628, 312] width 1256 height 624
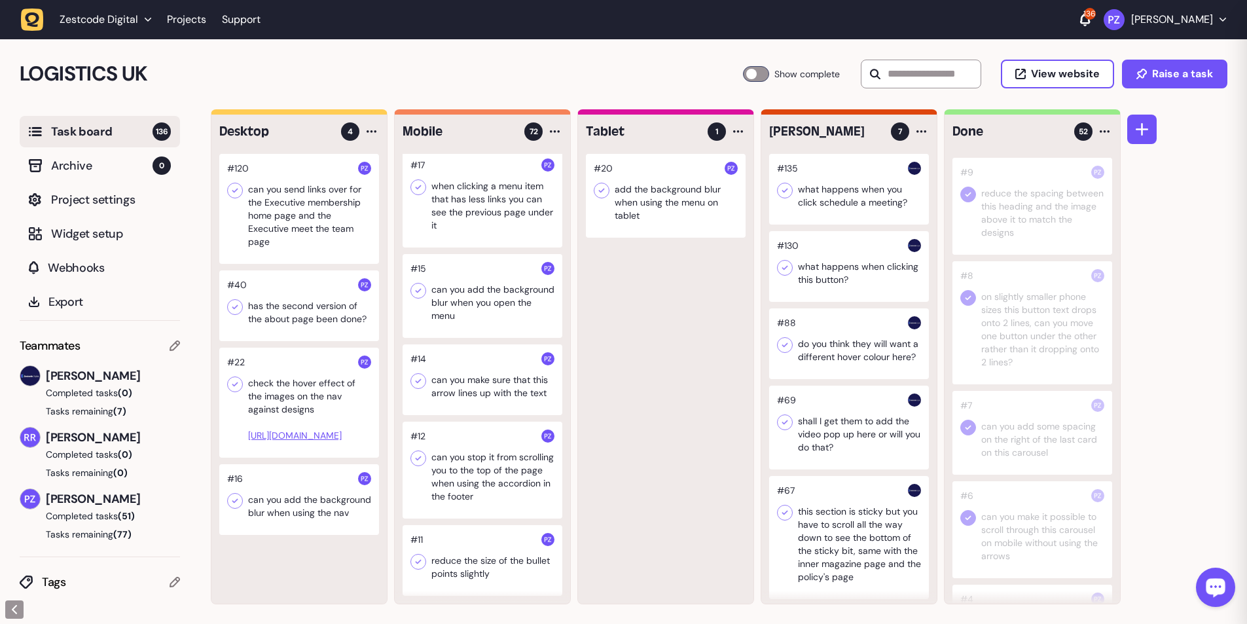
click at [439, 554] on div at bounding box center [482, 560] width 160 height 71
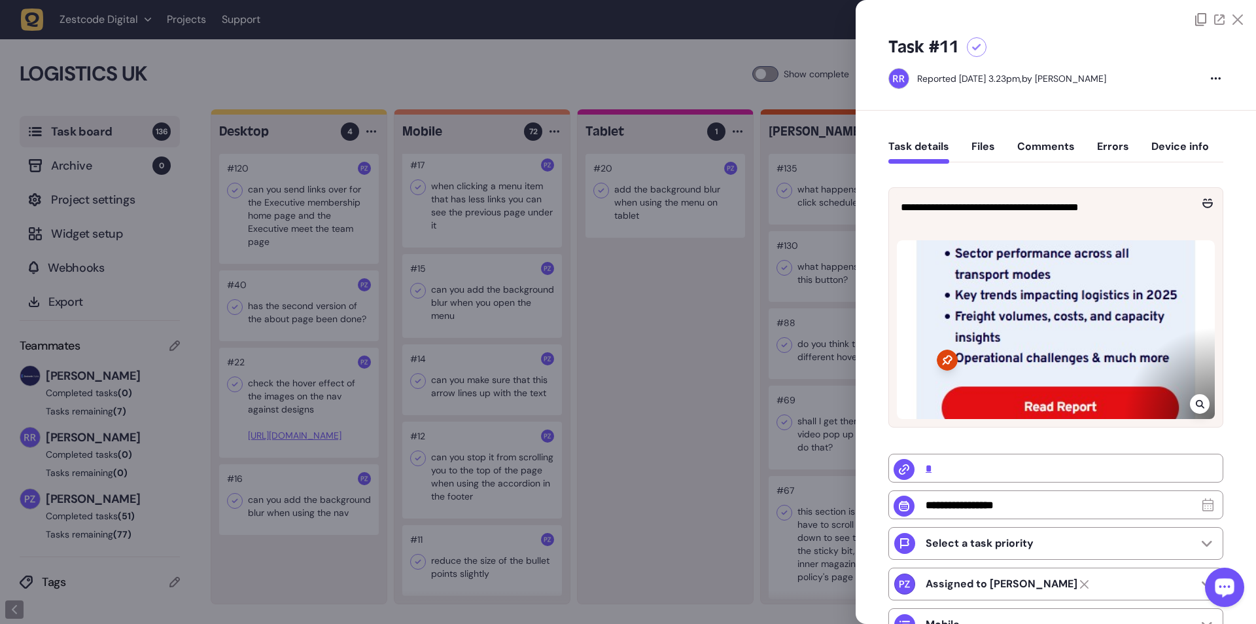
click at [662, 410] on div at bounding box center [628, 312] width 1256 height 624
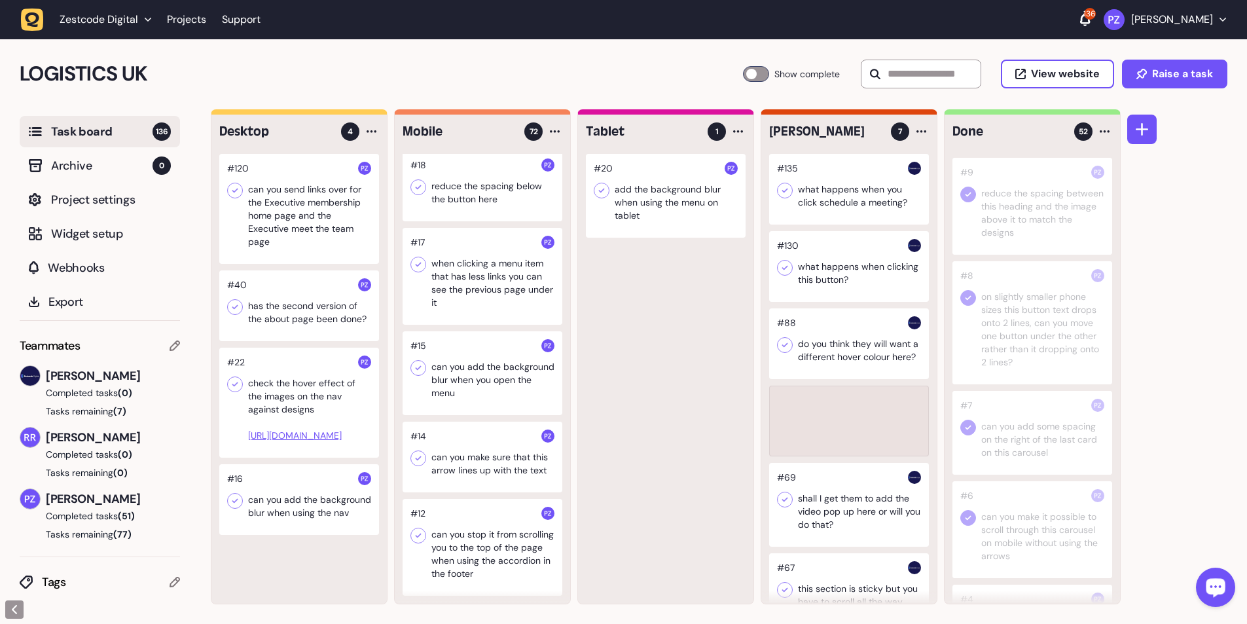
scroll to position [3985, 0]
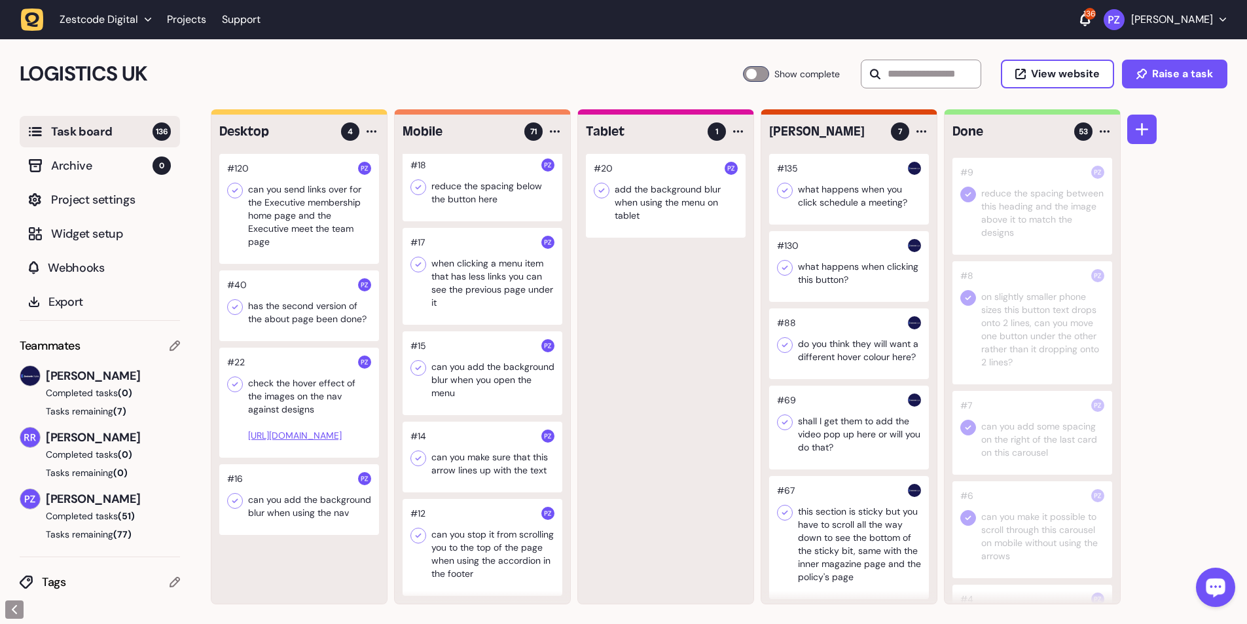
click at [970, 120] on icon at bounding box center [968, 117] width 6 height 5
click at [961, 151] on div at bounding box center [1032, 115] width 160 height 71
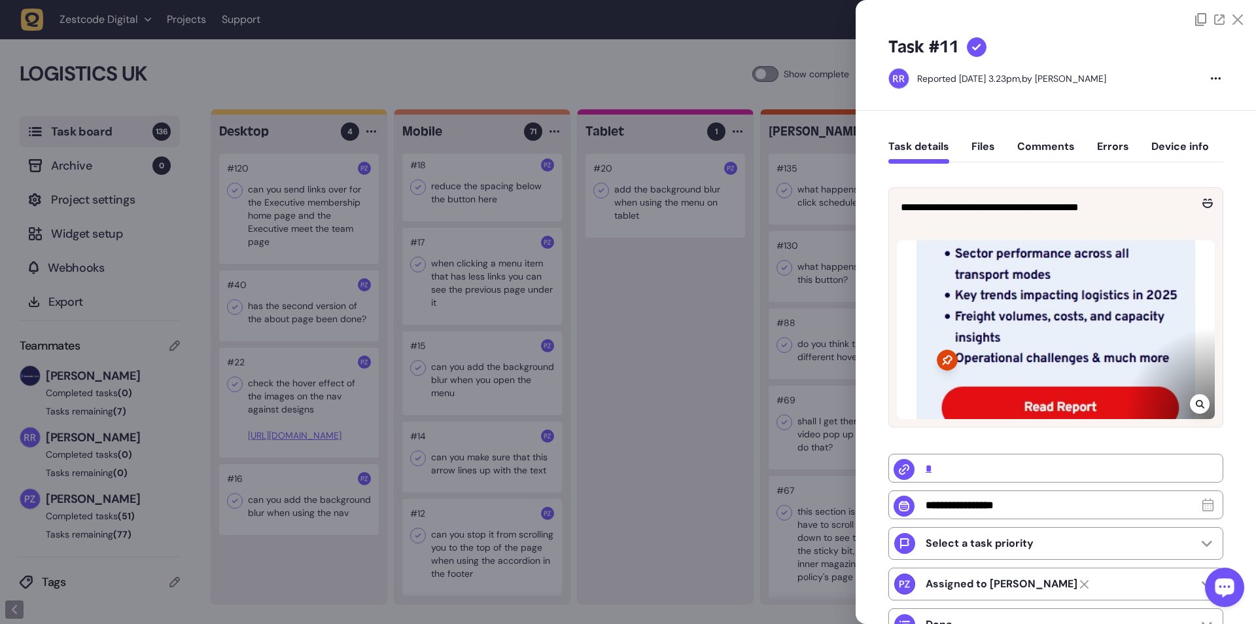
drag, startPoint x: 825, startPoint y: 239, endPoint x: 872, endPoint y: 232, distance: 47.0
click at [824, 238] on div at bounding box center [628, 312] width 1256 height 624
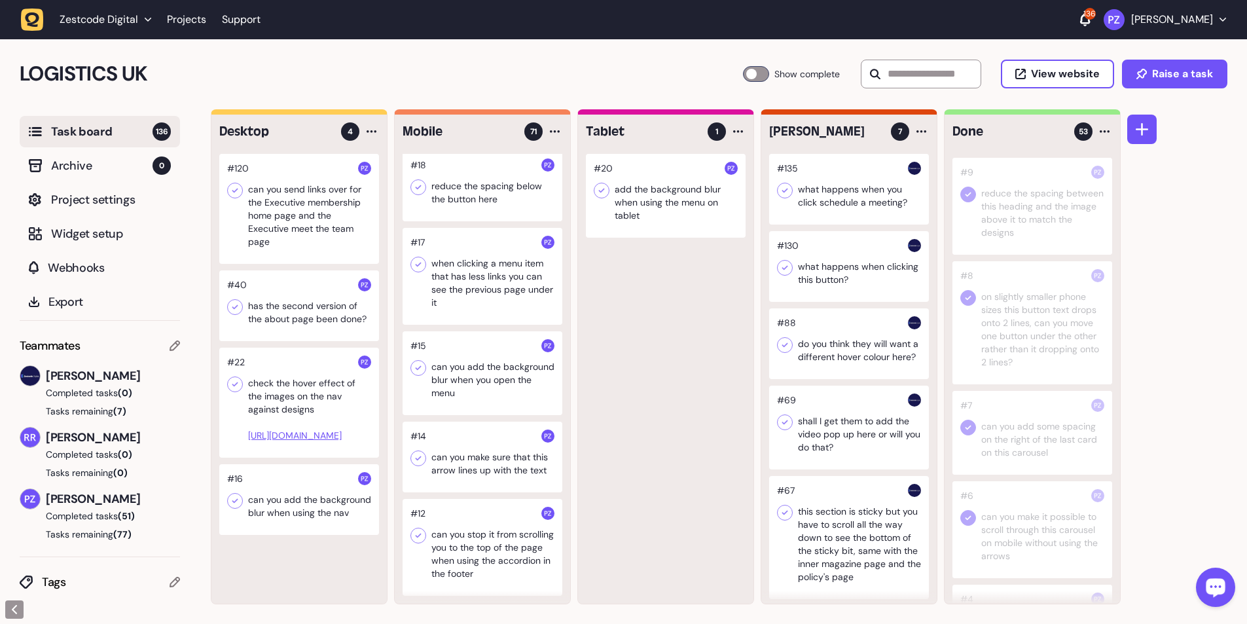
click at [959, 151] on div at bounding box center [1032, 115] width 160 height 71
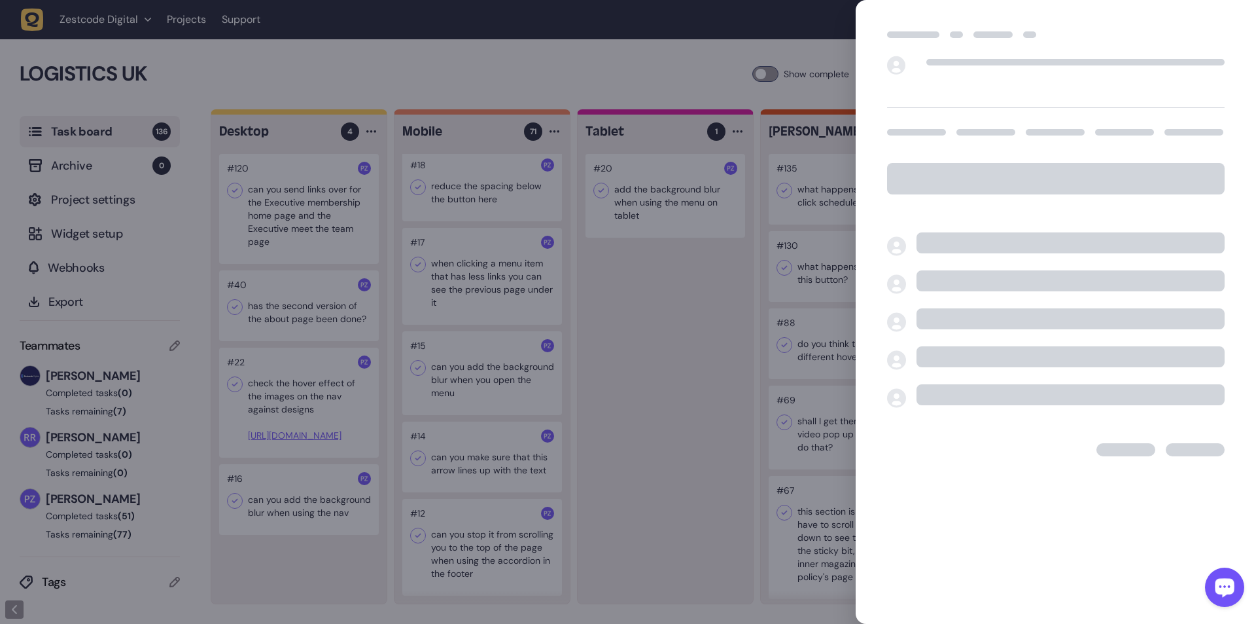
click at [798, 227] on div at bounding box center [628, 312] width 1256 height 624
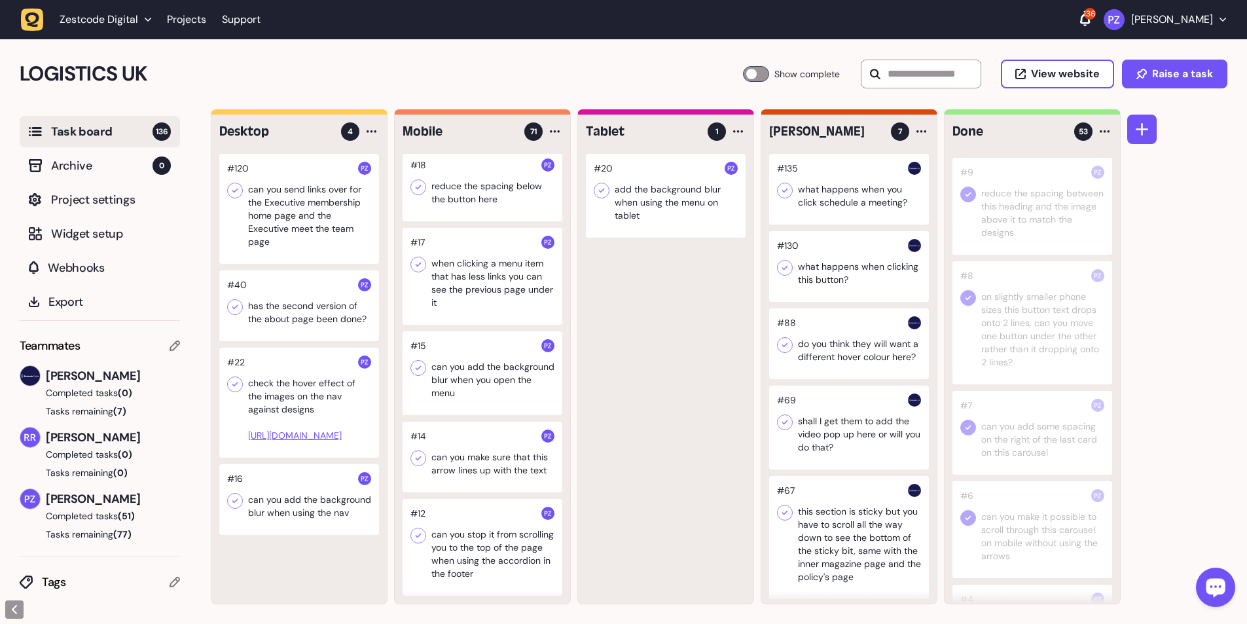
click at [968, 124] on icon at bounding box center [967, 117] width 13 height 13
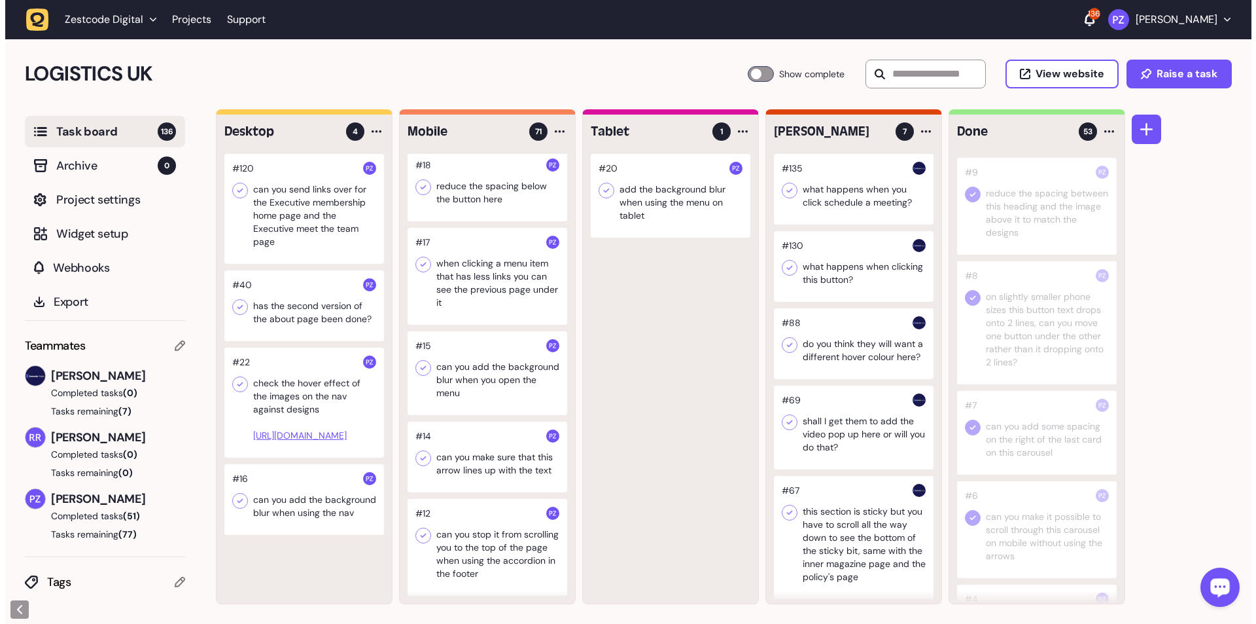
scroll to position [3897, 0]
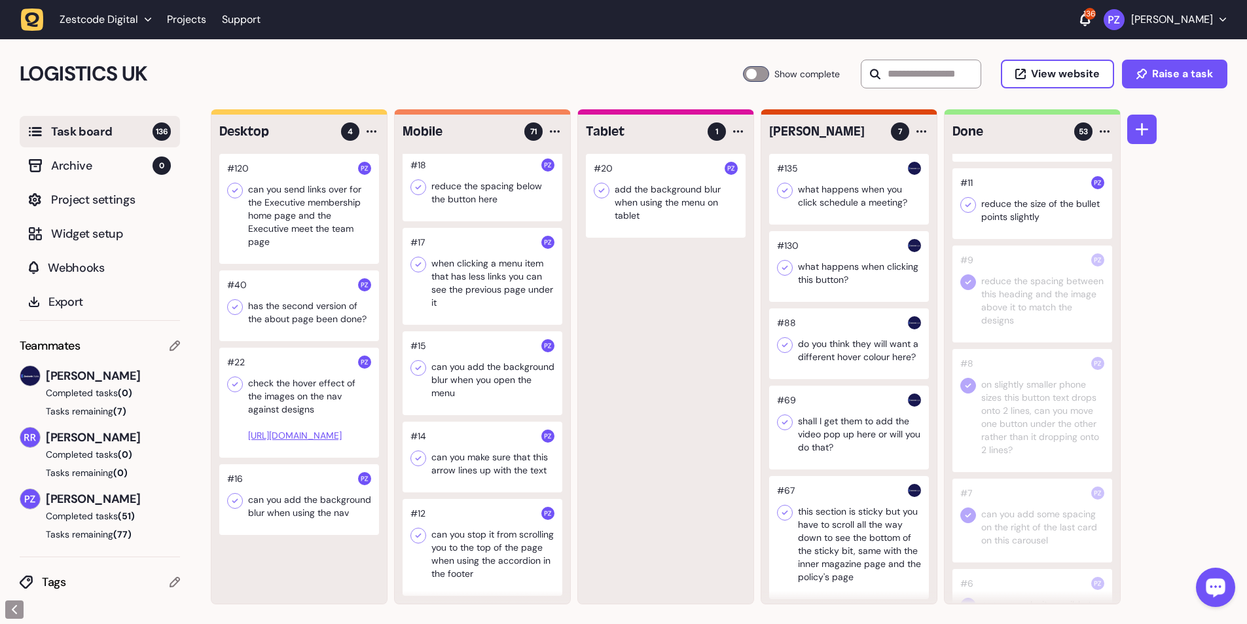
click at [454, 546] on div at bounding box center [482, 547] width 160 height 97
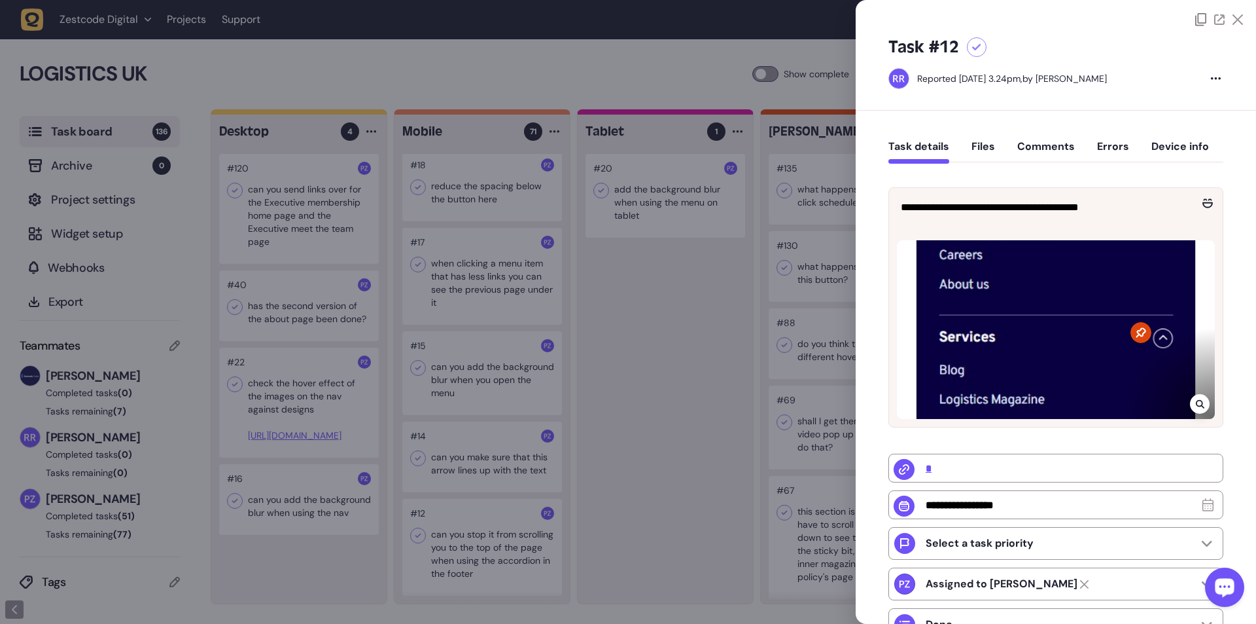
click at [454, 546] on div at bounding box center [628, 312] width 1256 height 624
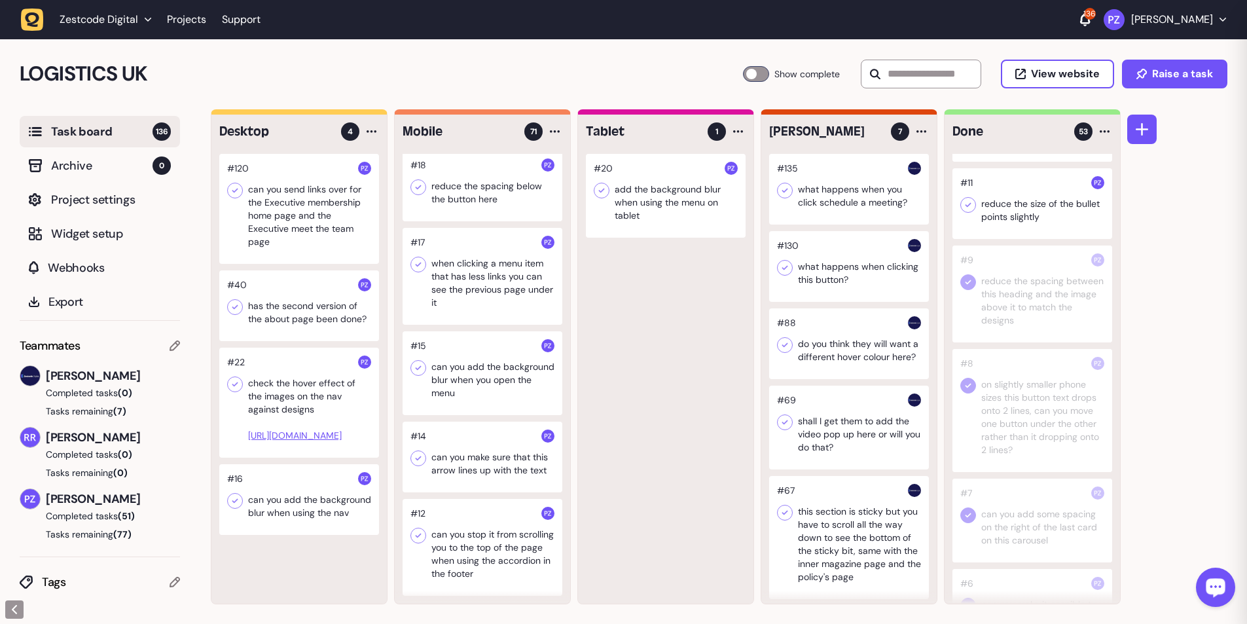
click at [454, 546] on div at bounding box center [482, 547] width 160 height 97
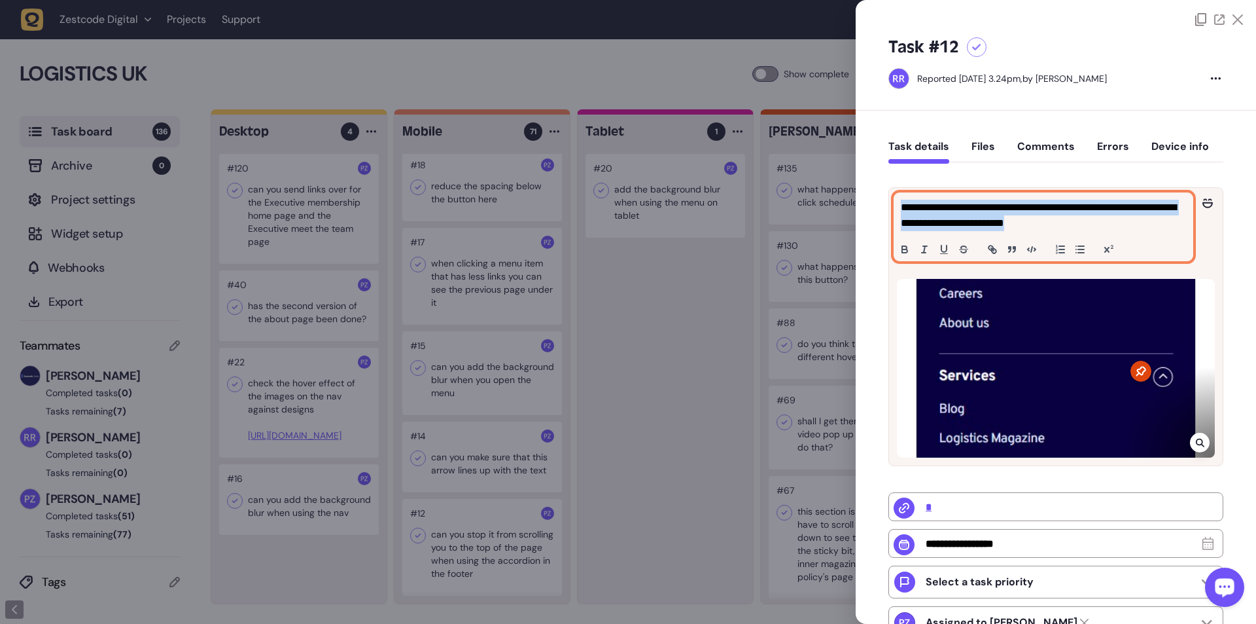
drag, startPoint x: 1091, startPoint y: 221, endPoint x: 896, endPoint y: 200, distance: 196.2
click at [896, 200] on div "**********" at bounding box center [1043, 226] width 298 height 67
copy p "**********"
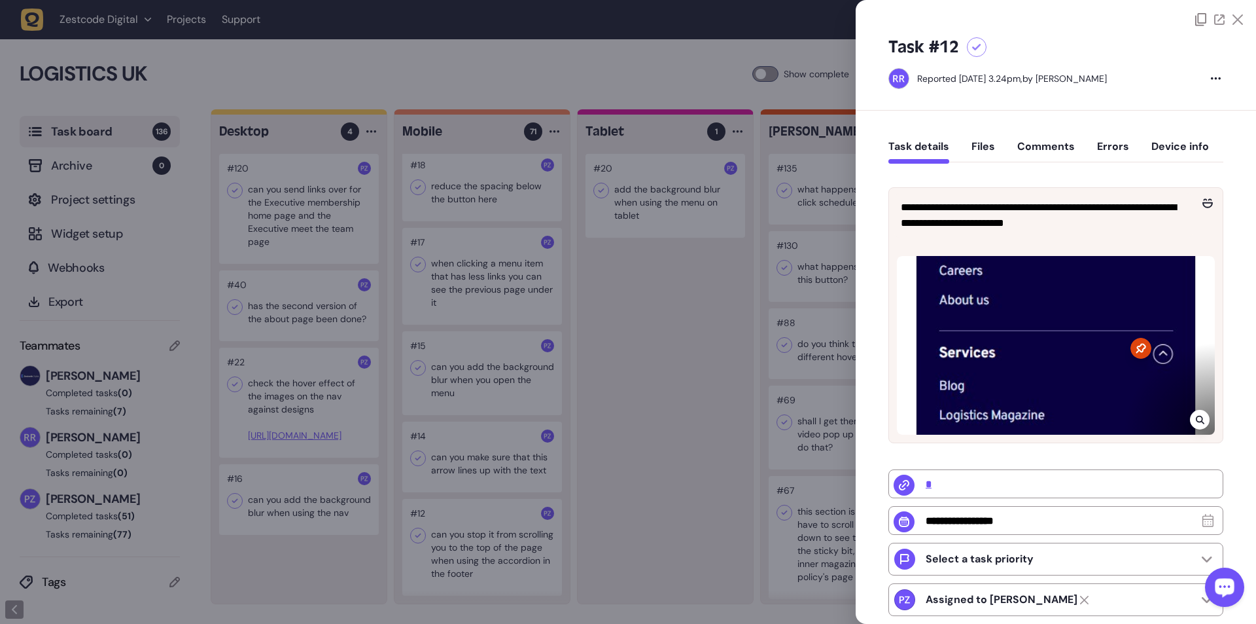
click at [1196, 425] on icon at bounding box center [1200, 419] width 9 height 10
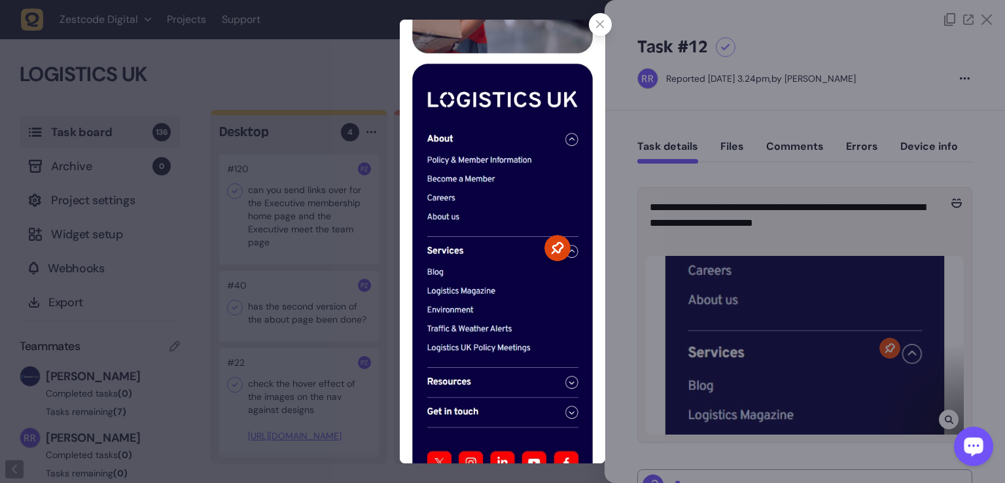
scroll to position [3976, 0]
click at [337, 147] on div at bounding box center [502, 241] width 1005 height 483
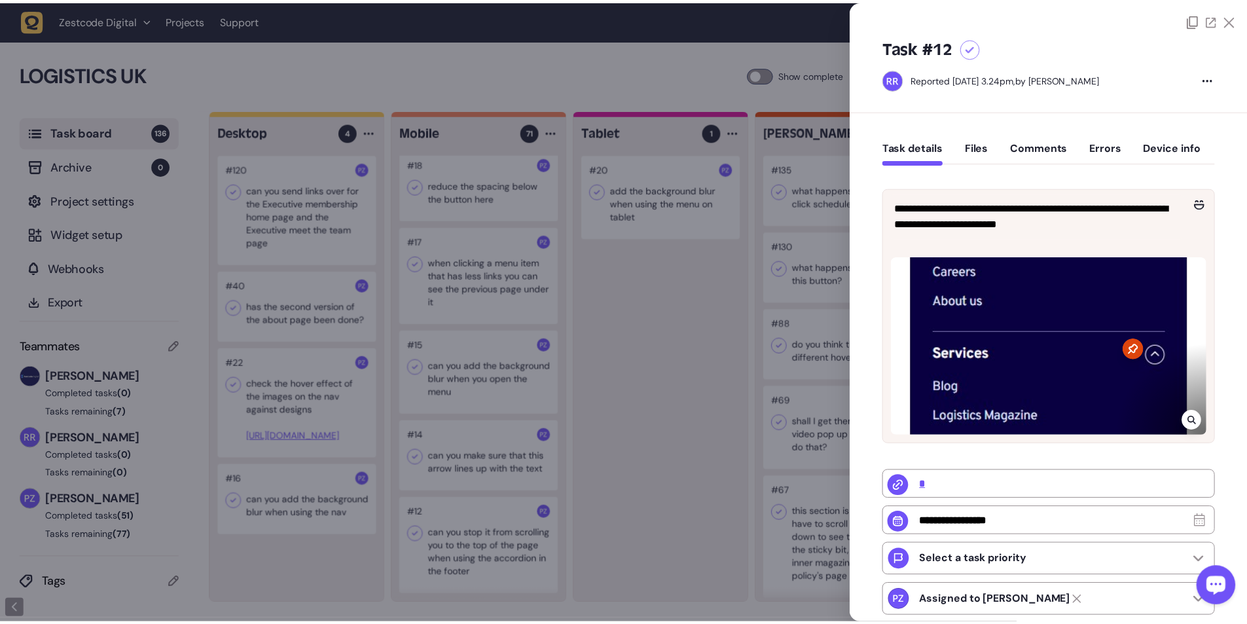
scroll to position [5832, 0]
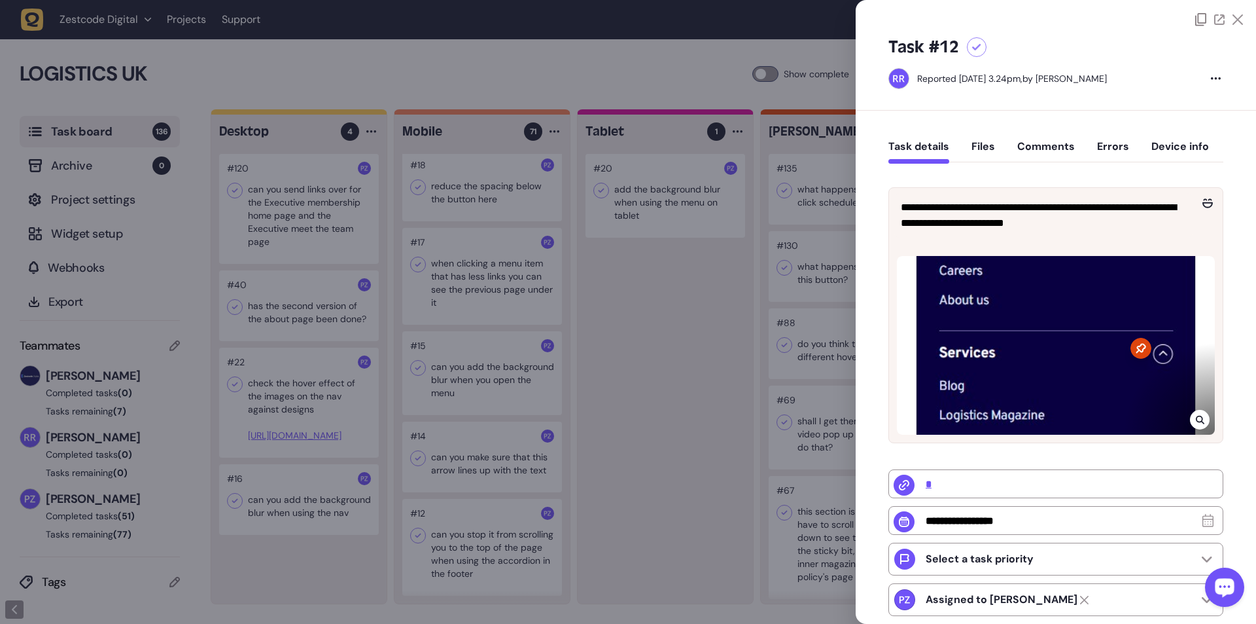
click at [682, 316] on div at bounding box center [628, 312] width 1256 height 624
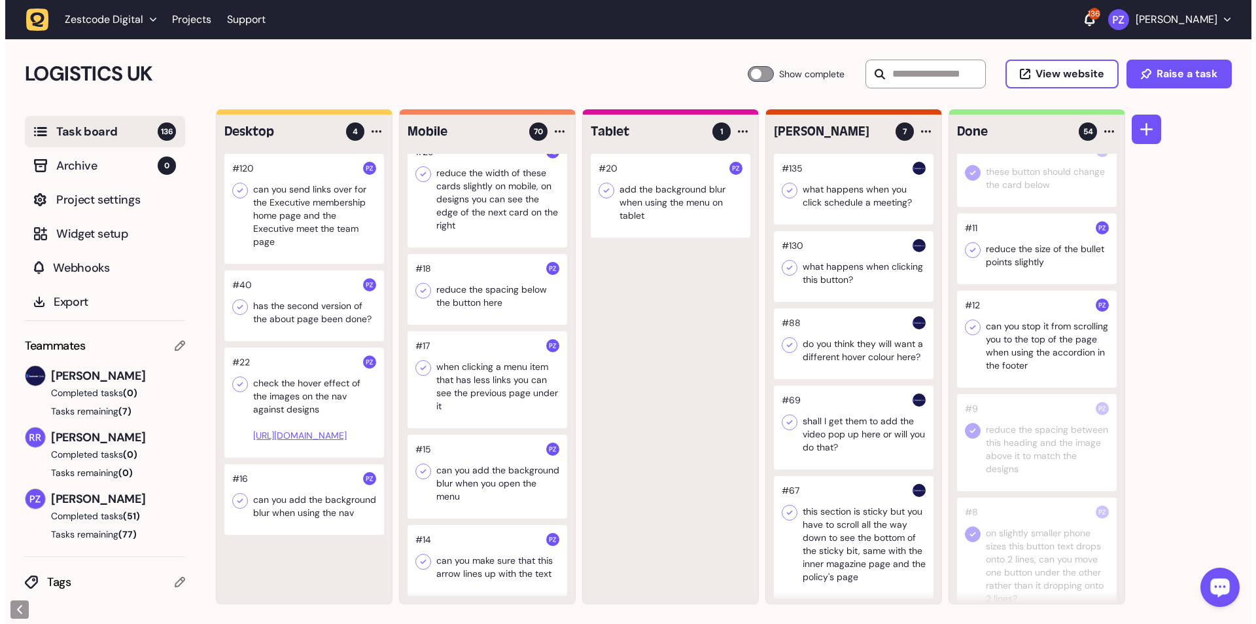
scroll to position [3828, 0]
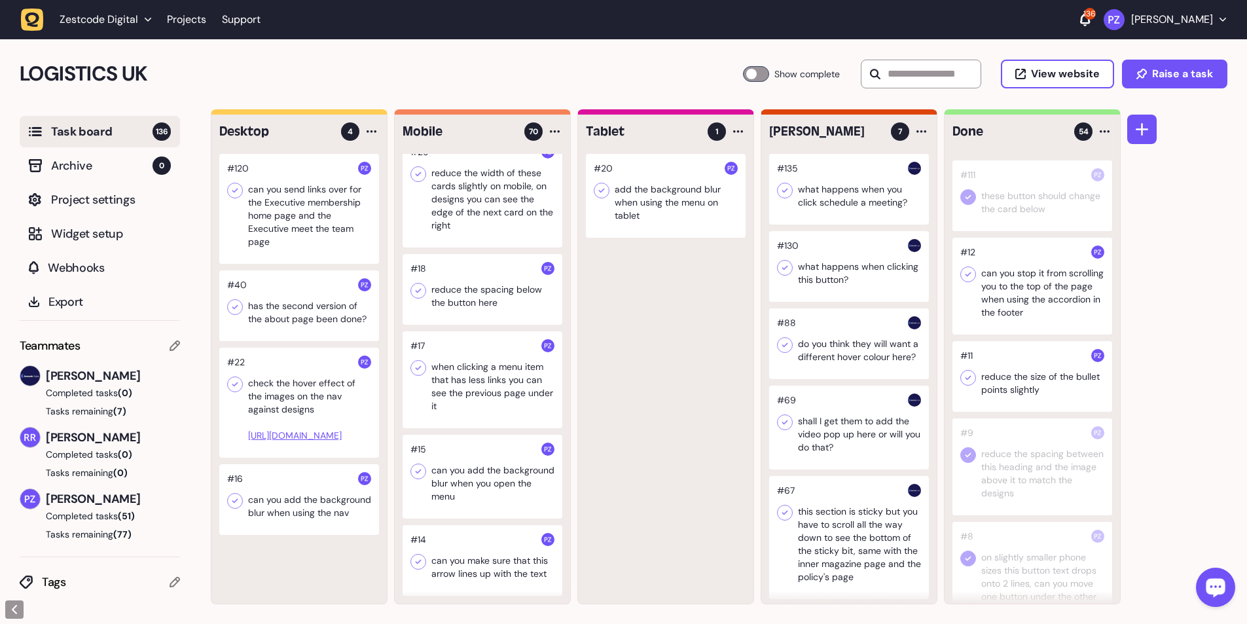
click at [968, 385] on div at bounding box center [968, 378] width 16 height 16
click at [970, 281] on icon at bounding box center [967, 274] width 13 height 13
click at [470, 562] on div at bounding box center [482, 560] width 160 height 71
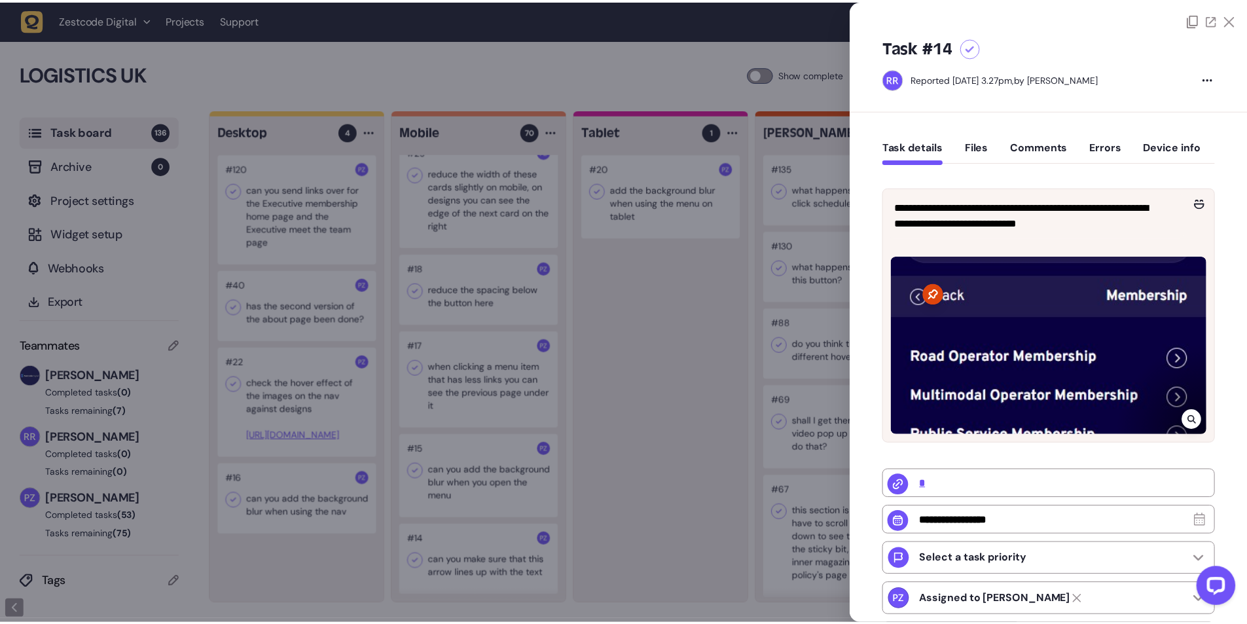
scroll to position [5729, 0]
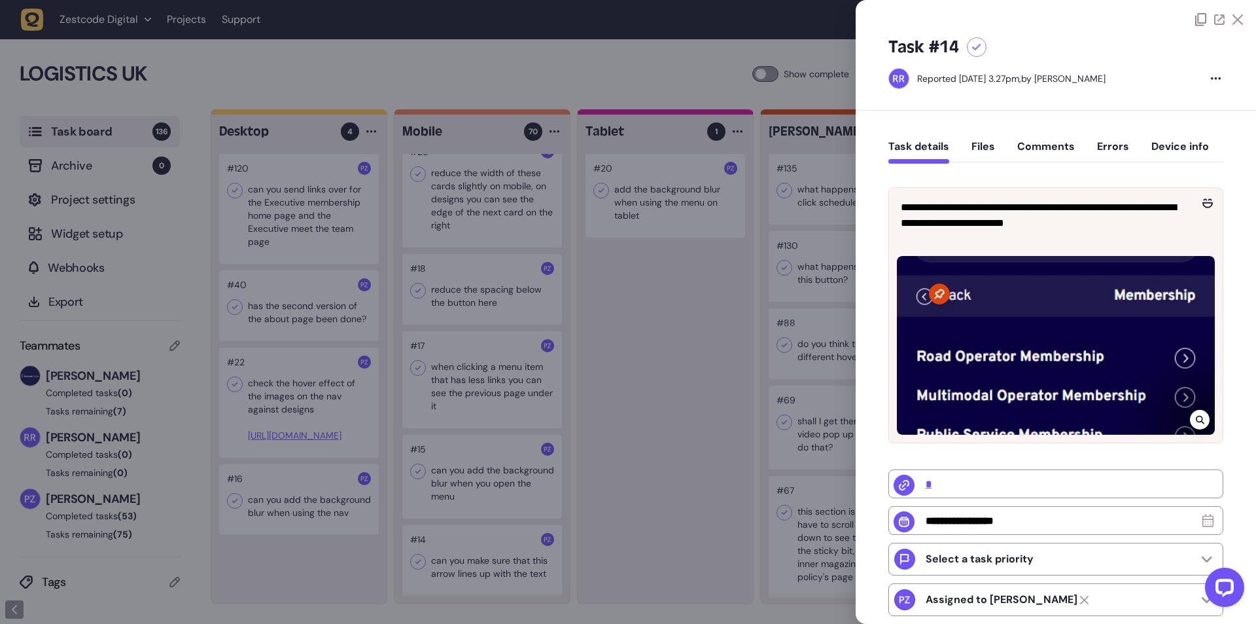
click at [544, 380] on div at bounding box center [628, 312] width 1256 height 624
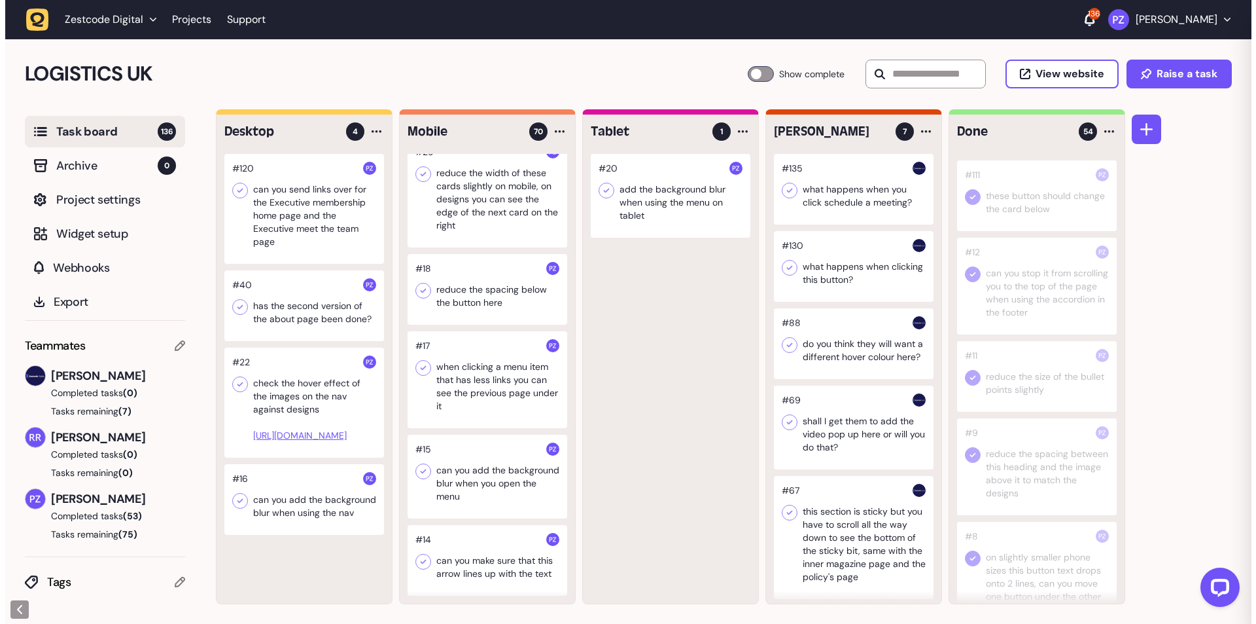
scroll to position [5734, 0]
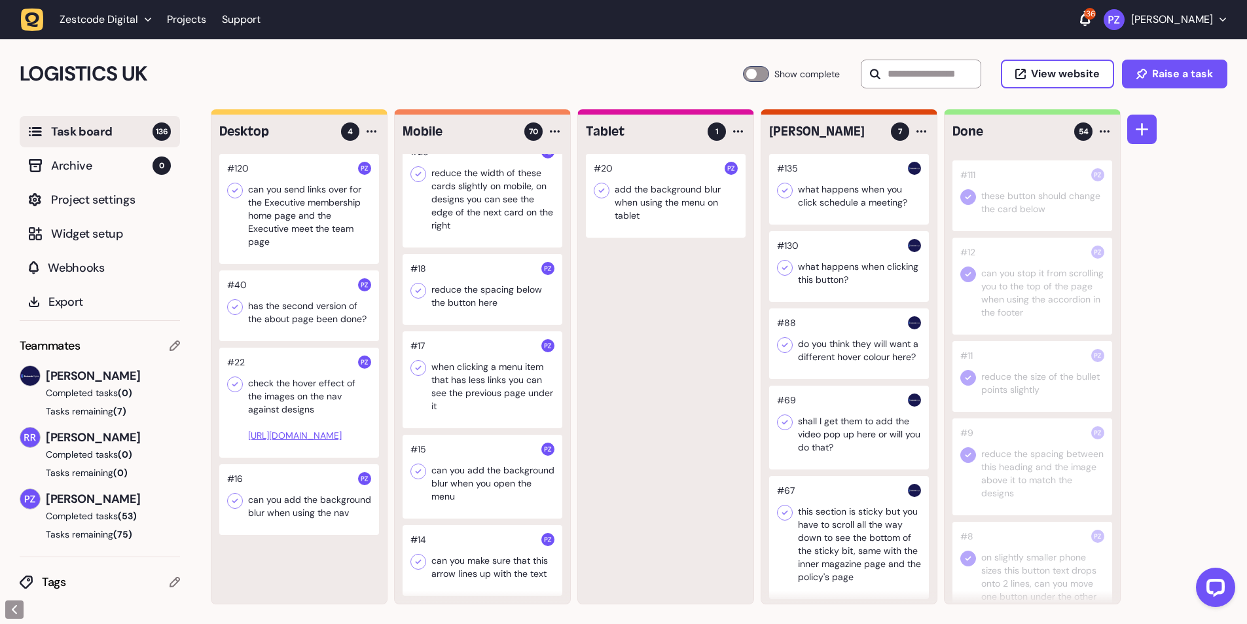
click at [469, 554] on div at bounding box center [482, 560] width 160 height 71
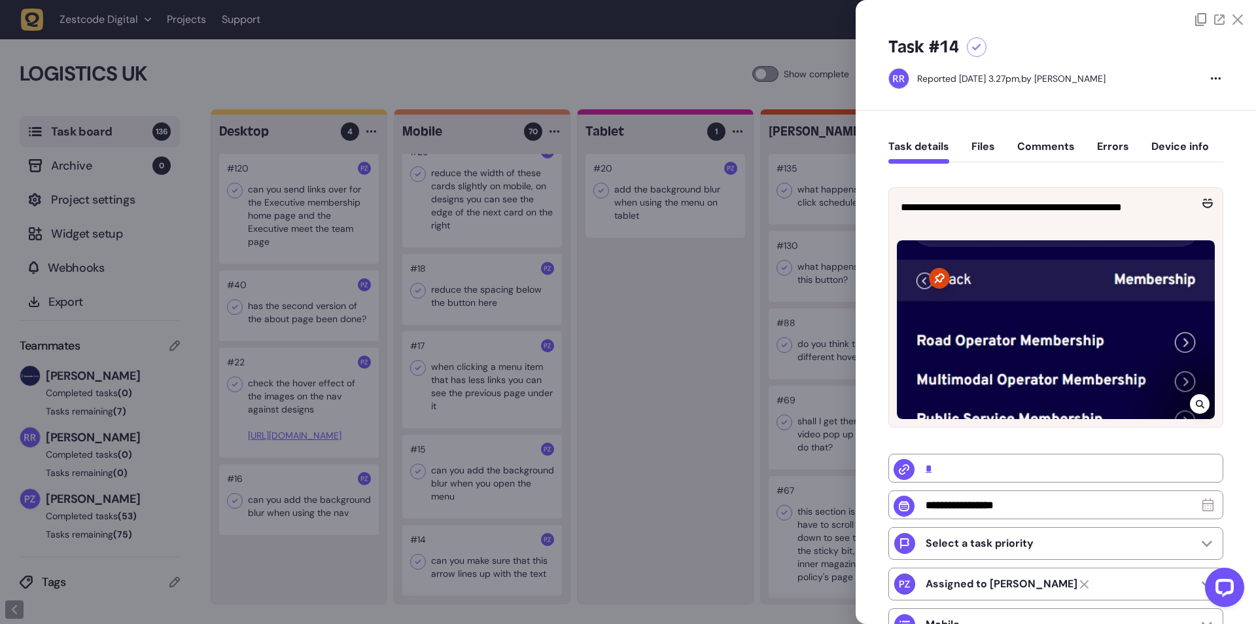
click at [1196, 398] on icon at bounding box center [1200, 403] width 9 height 10
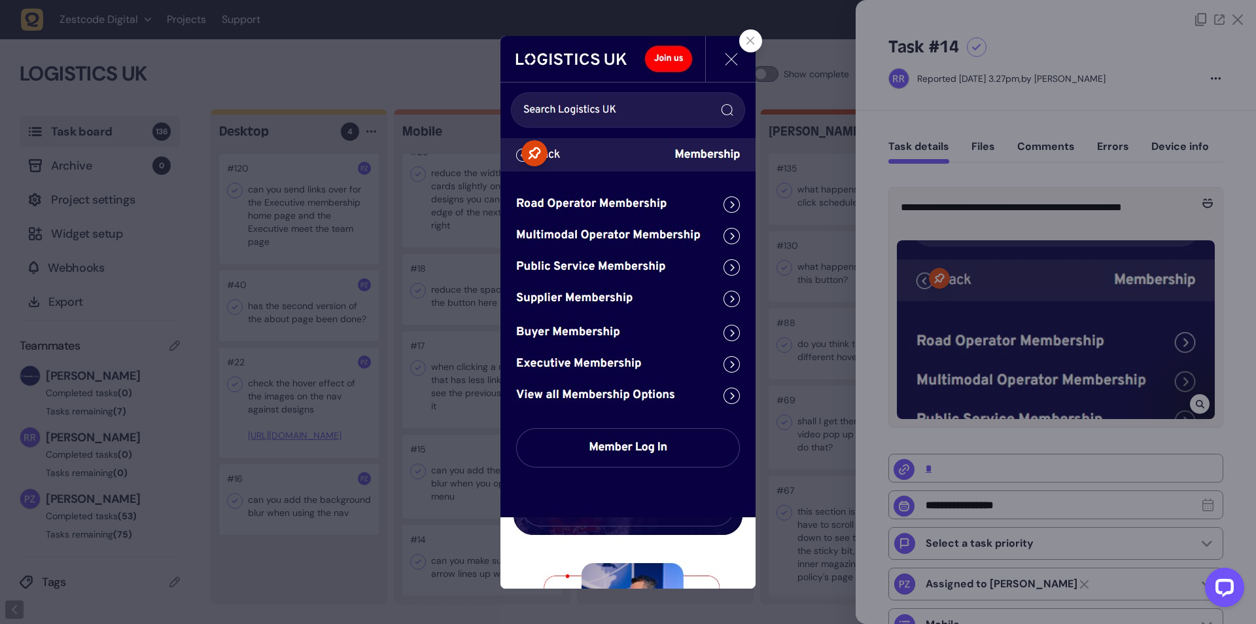
click at [747, 33] on div at bounding box center [750, 40] width 23 height 23
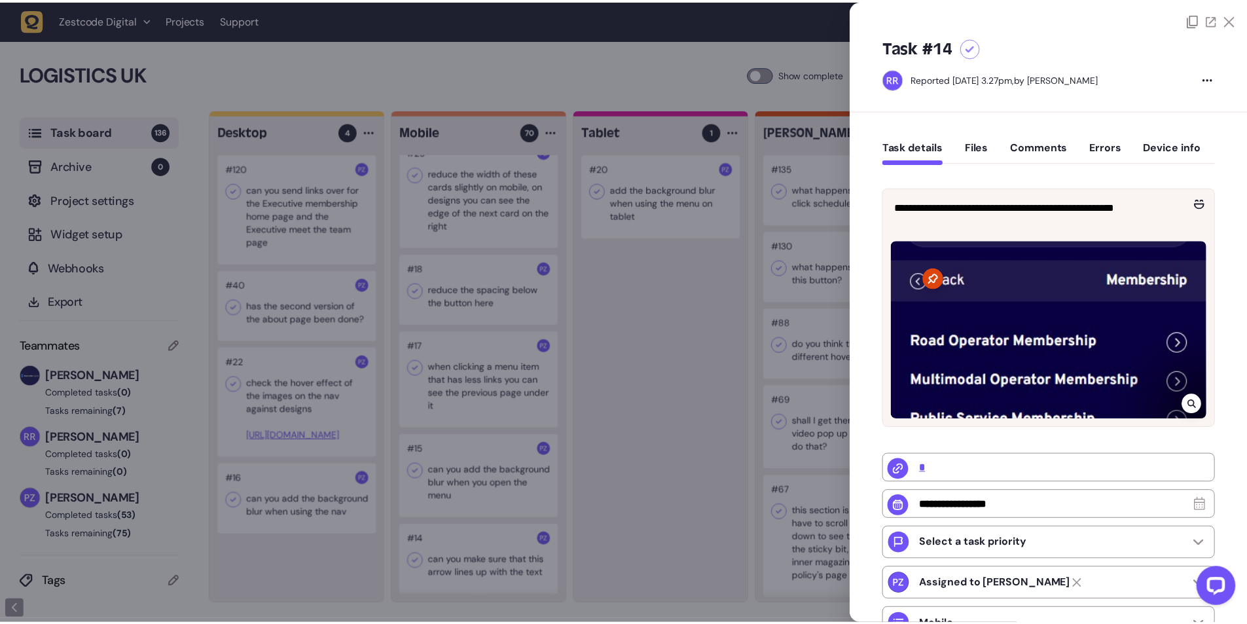
scroll to position [3828, 0]
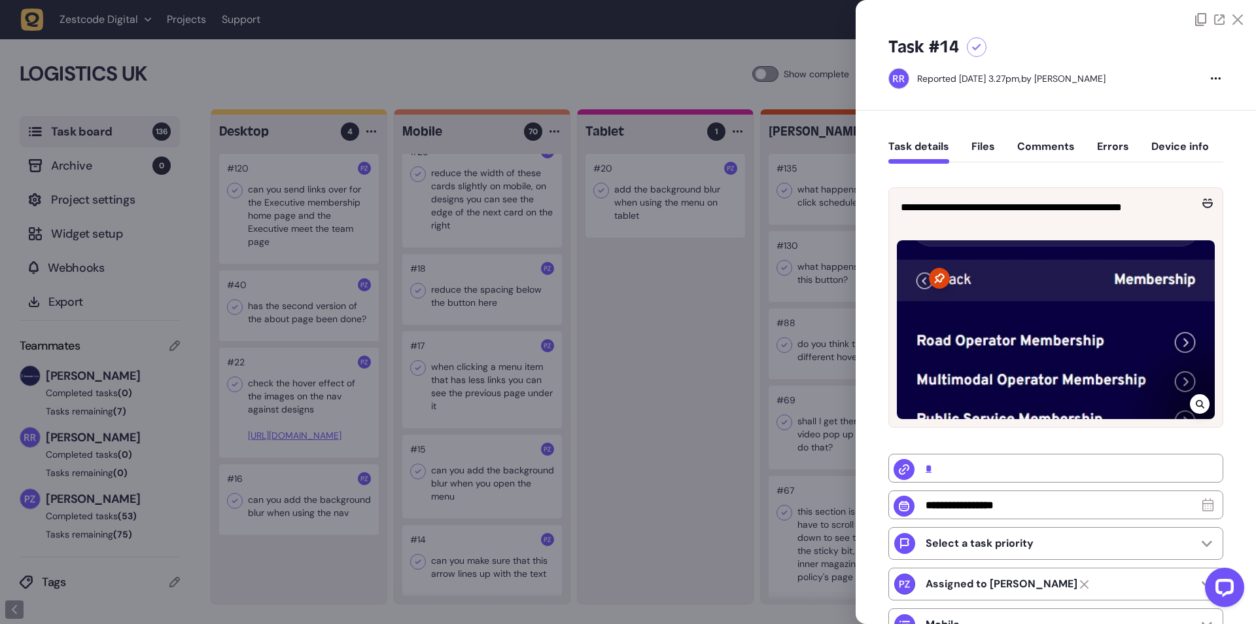
click at [734, 300] on div at bounding box center [628, 312] width 1256 height 624
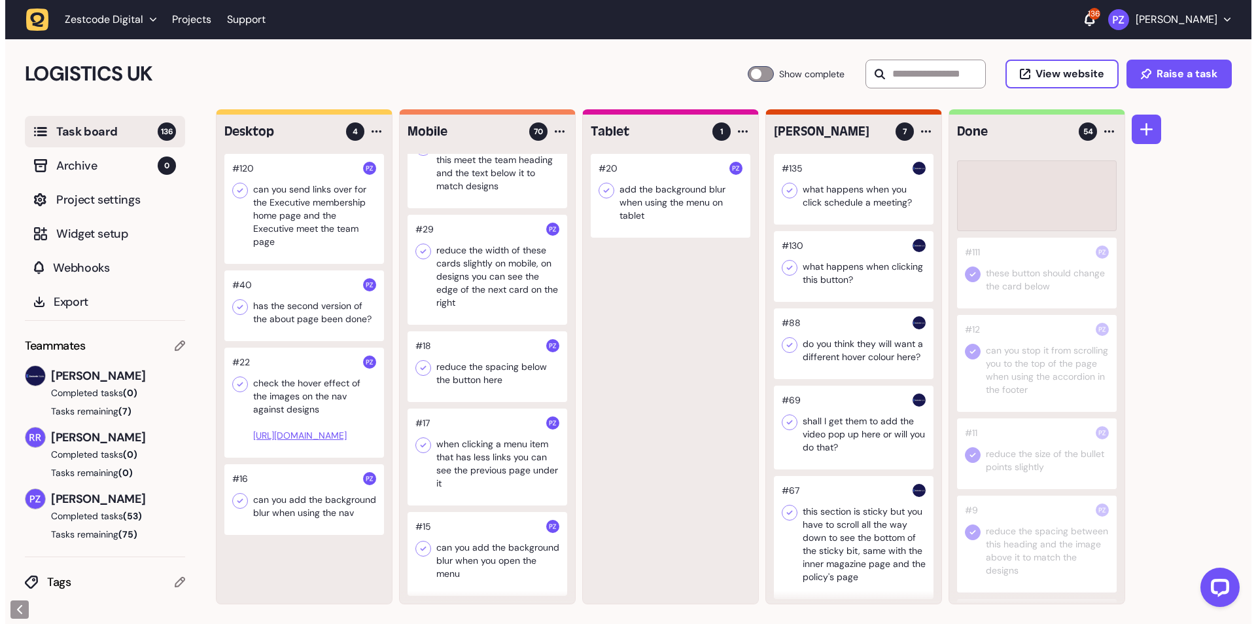
scroll to position [5657, 0]
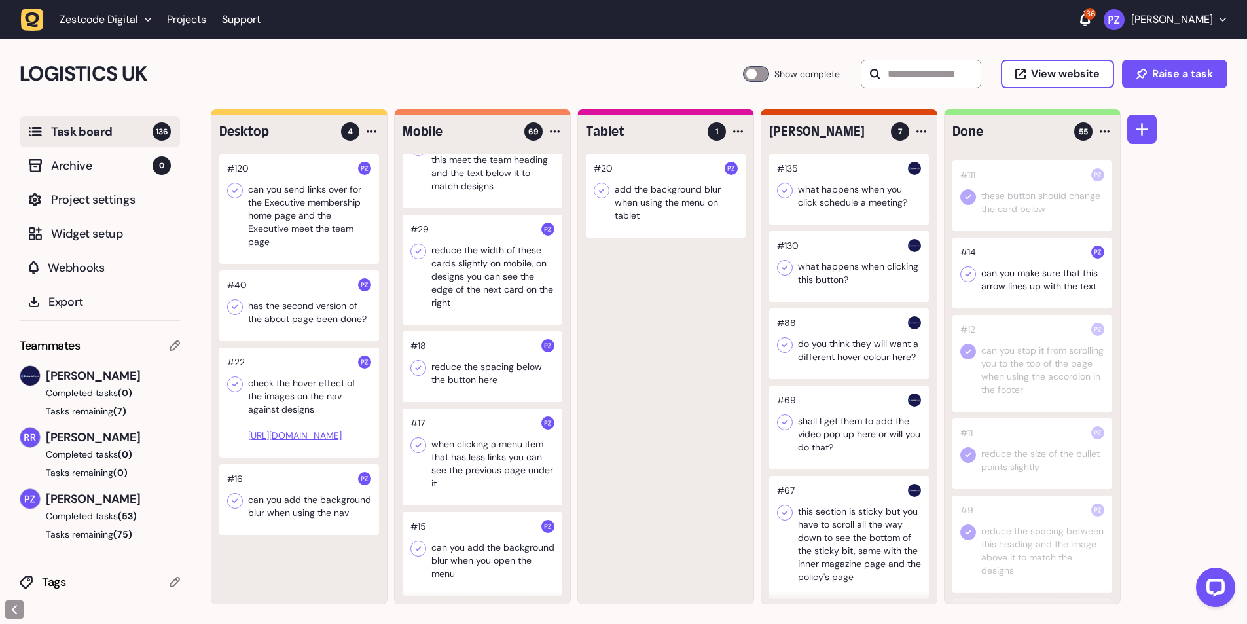
click at [966, 281] on icon at bounding box center [967, 274] width 13 height 13
click at [461, 550] on div at bounding box center [482, 554] width 160 height 84
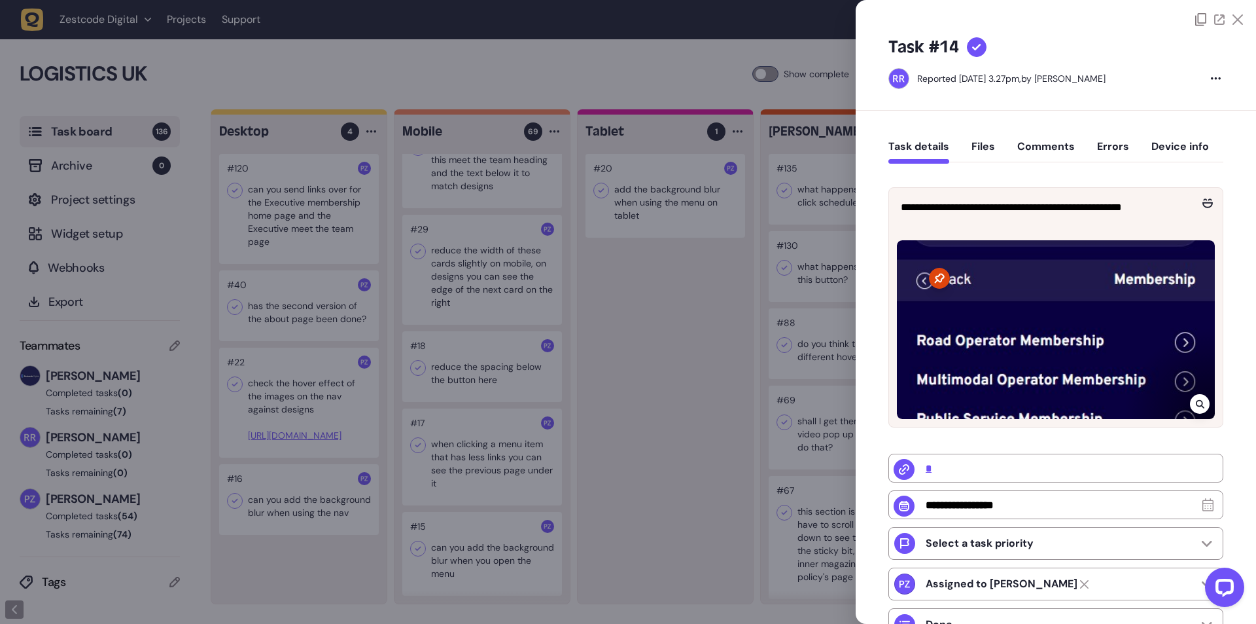
click at [456, 550] on div at bounding box center [628, 312] width 1256 height 624
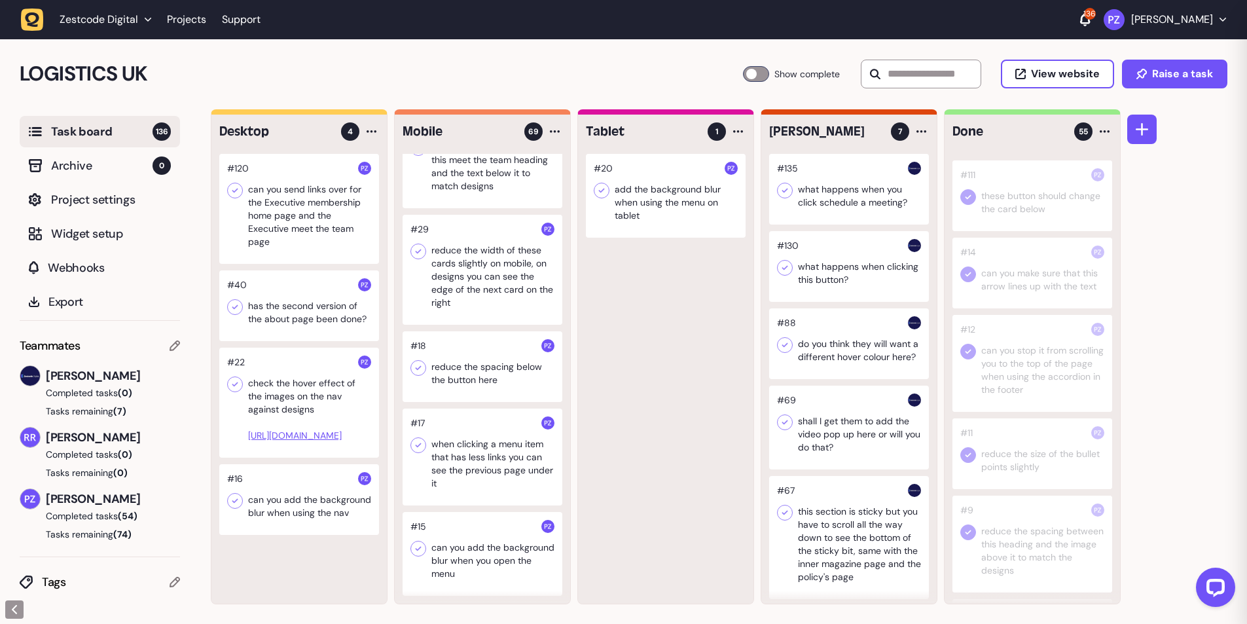
click at [455, 550] on div at bounding box center [482, 554] width 160 height 84
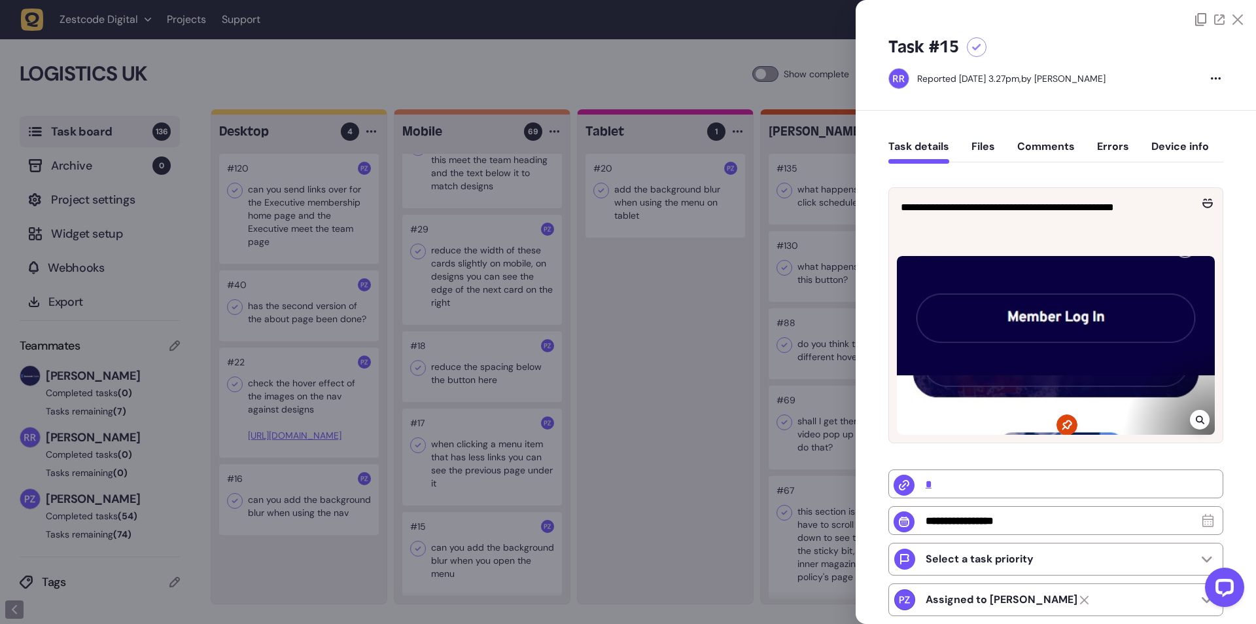
click at [456, 550] on div at bounding box center [628, 312] width 1256 height 624
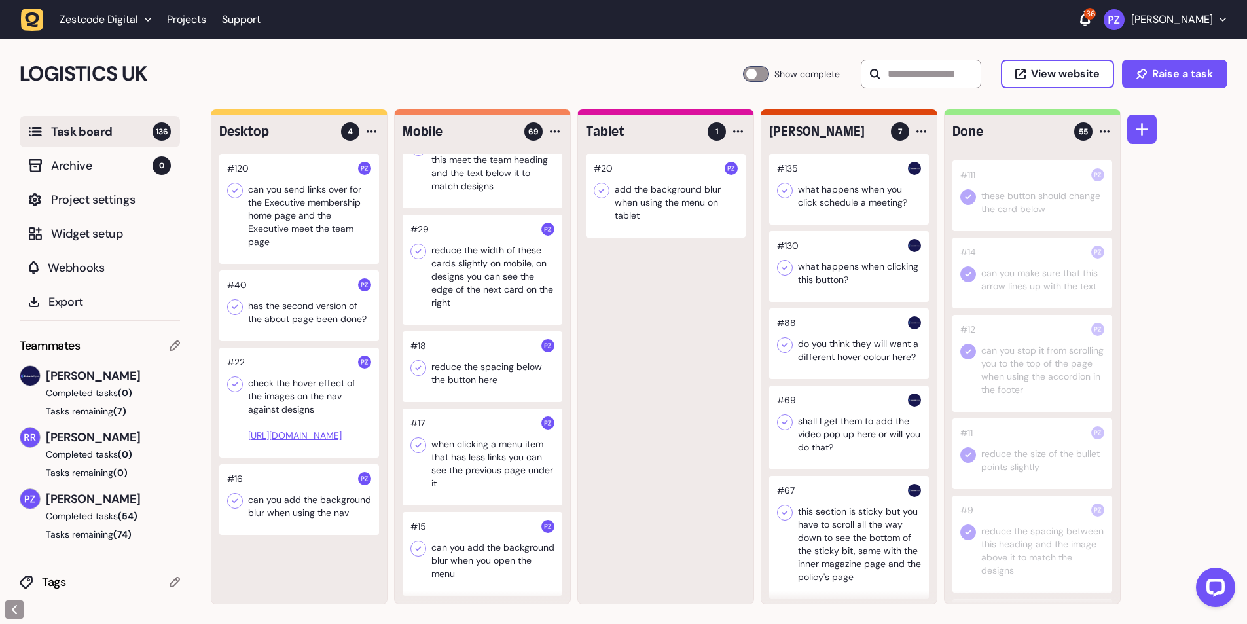
click at [457, 449] on div at bounding box center [482, 456] width 160 height 97
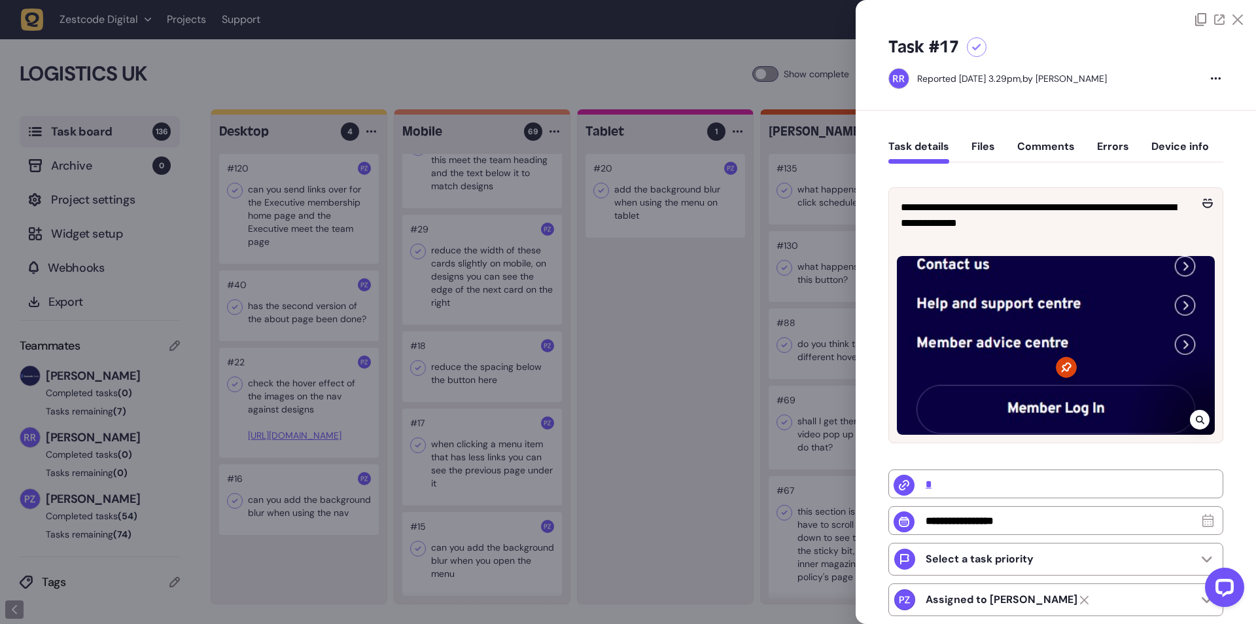
click at [453, 451] on div at bounding box center [628, 312] width 1256 height 624
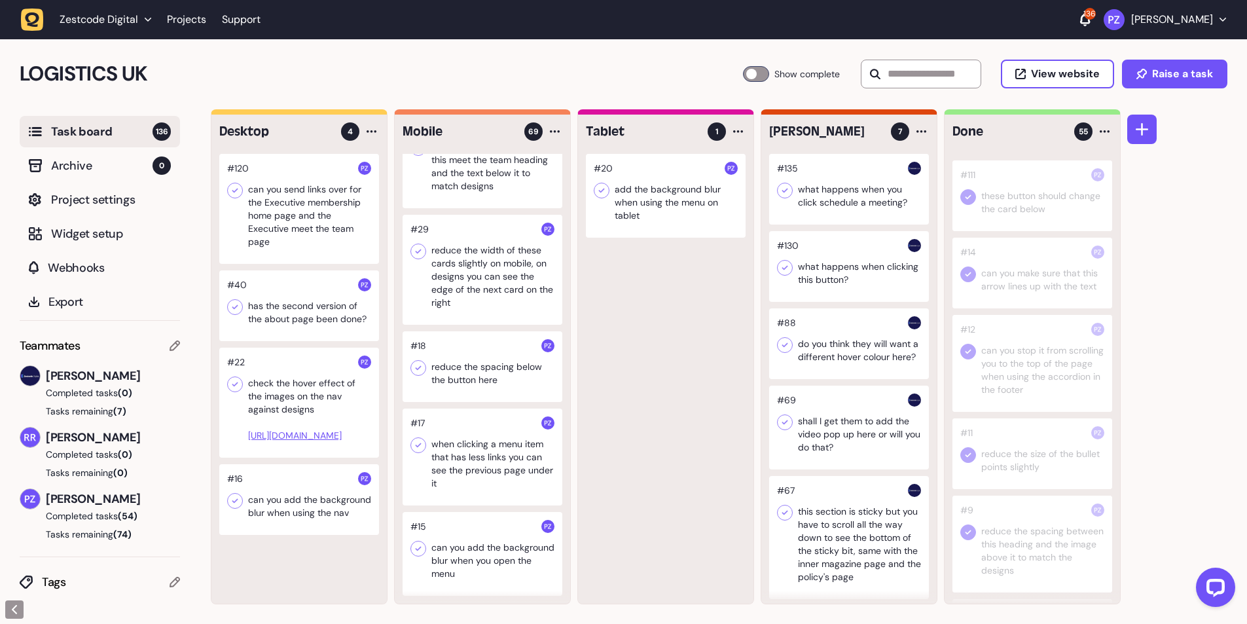
click at [453, 451] on div at bounding box center [482, 456] width 160 height 97
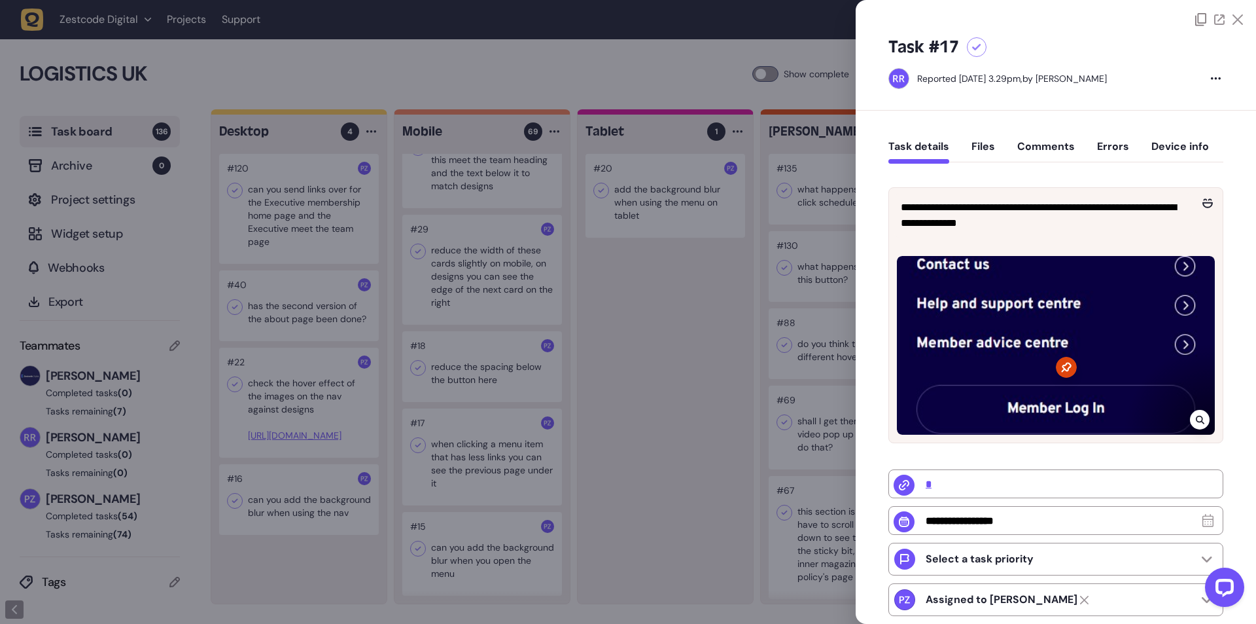
click at [1196, 417] on icon at bounding box center [1200, 419] width 9 height 10
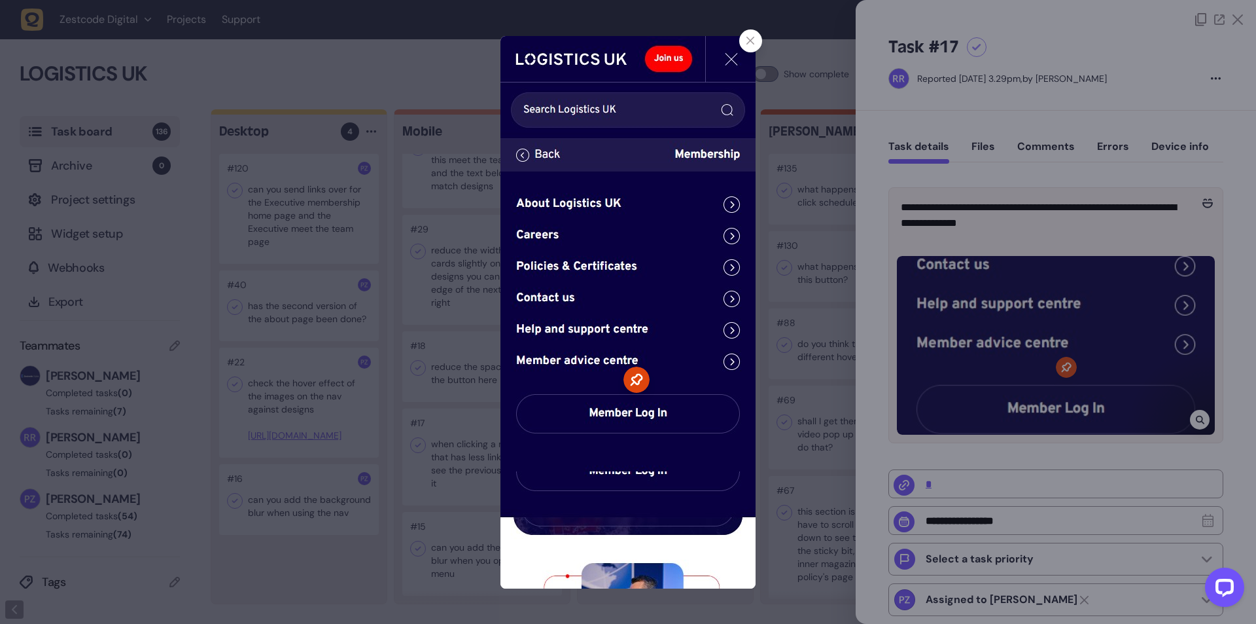
click at [943, 190] on div at bounding box center [628, 312] width 1256 height 624
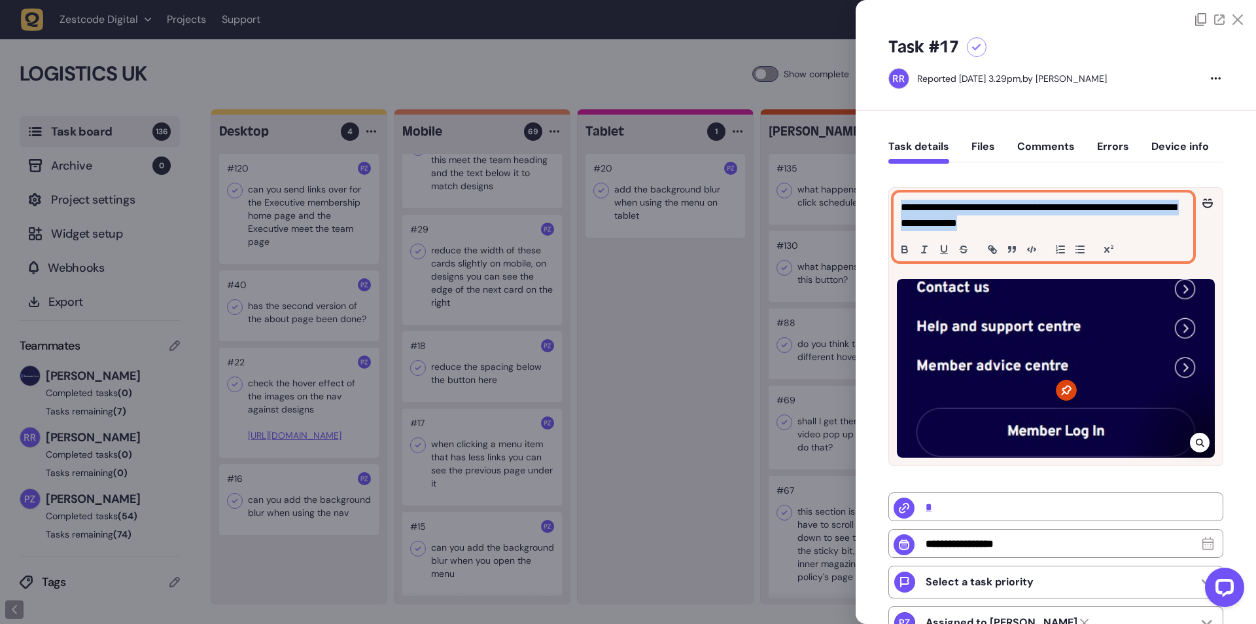
drag, startPoint x: 898, startPoint y: 205, endPoint x: 1031, endPoint y: 222, distance: 133.2
click at [1031, 222] on div "**********" at bounding box center [1043, 226] width 298 height 67
copy p "**********"
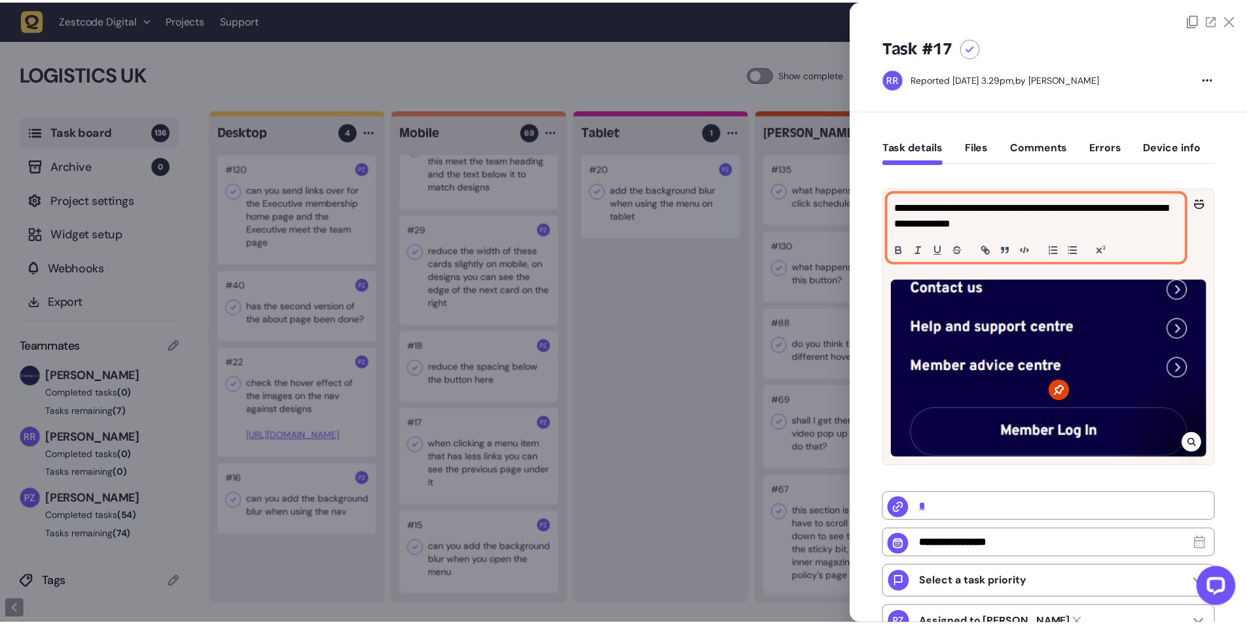
scroll to position [3828, 0]
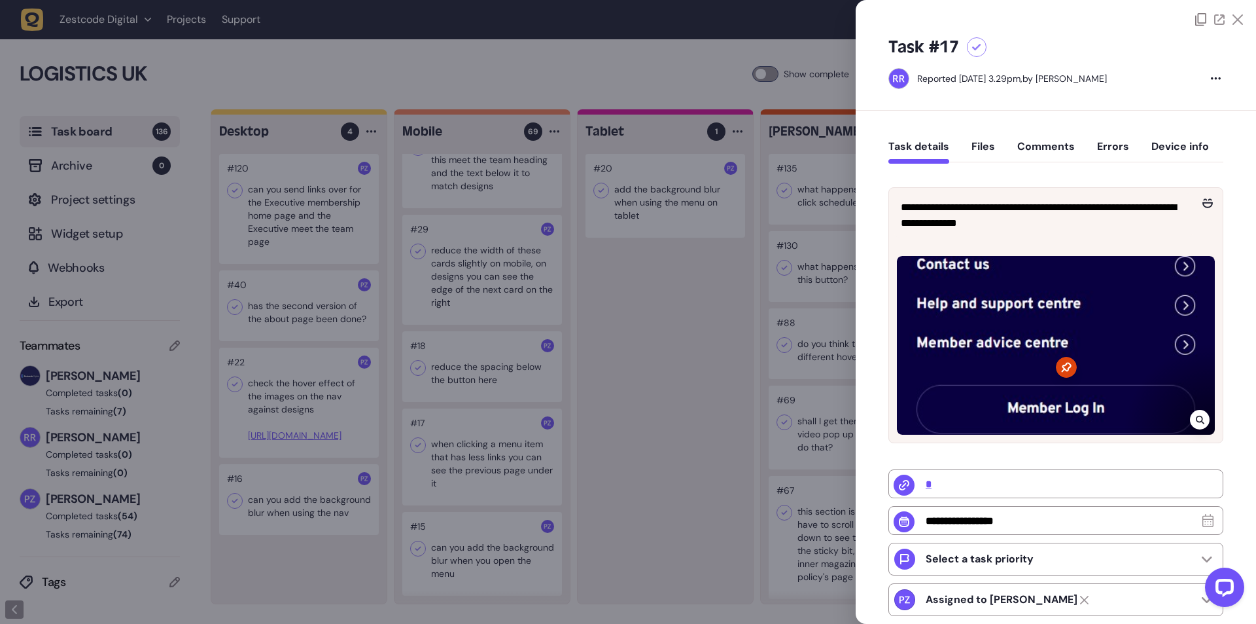
click at [677, 360] on div at bounding box center [628, 312] width 1256 height 624
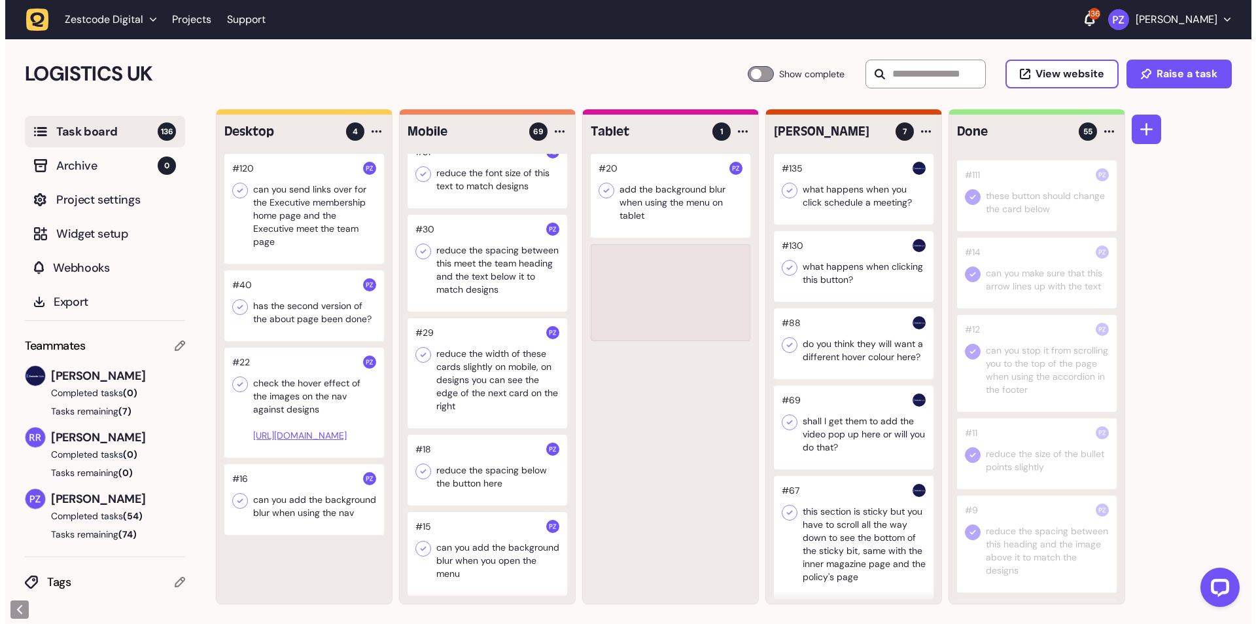
scroll to position [5553, 0]
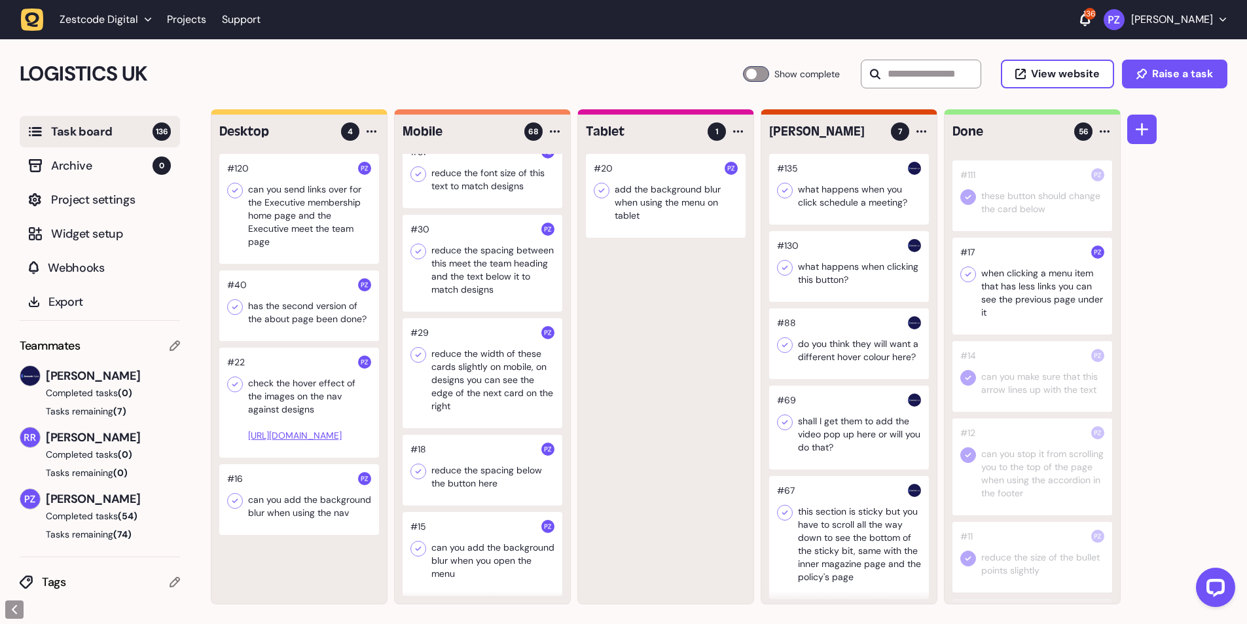
click at [972, 281] on icon at bounding box center [967, 274] width 13 height 13
click at [462, 468] on div at bounding box center [482, 469] width 160 height 71
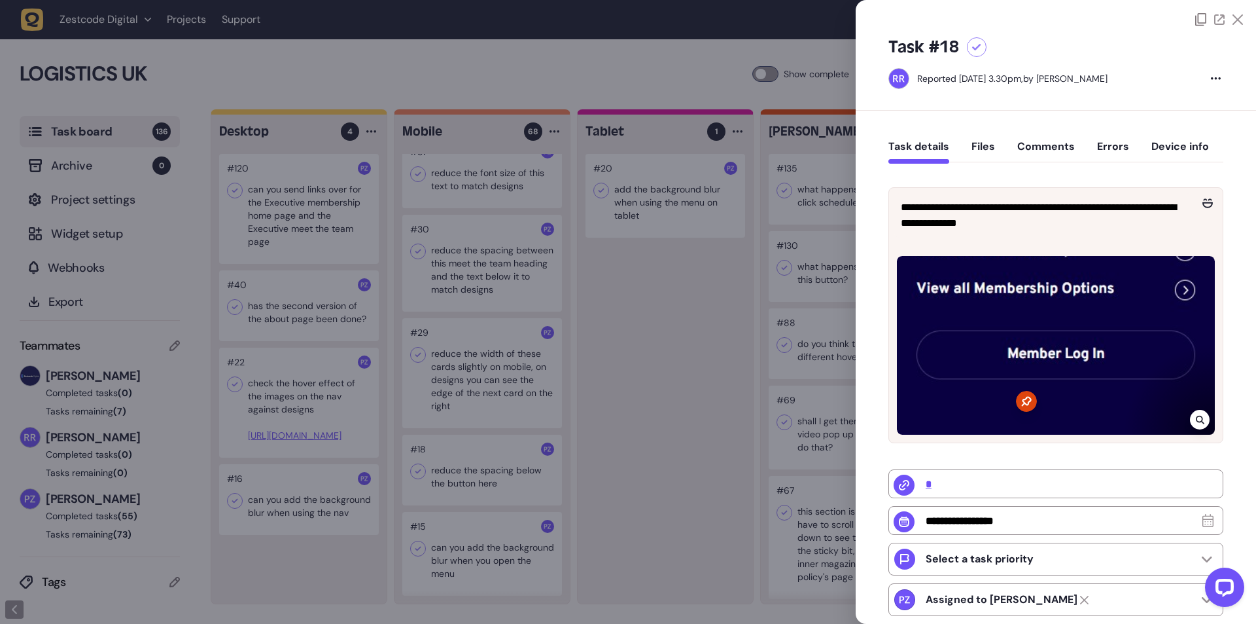
click at [450, 475] on div at bounding box center [628, 312] width 1256 height 624
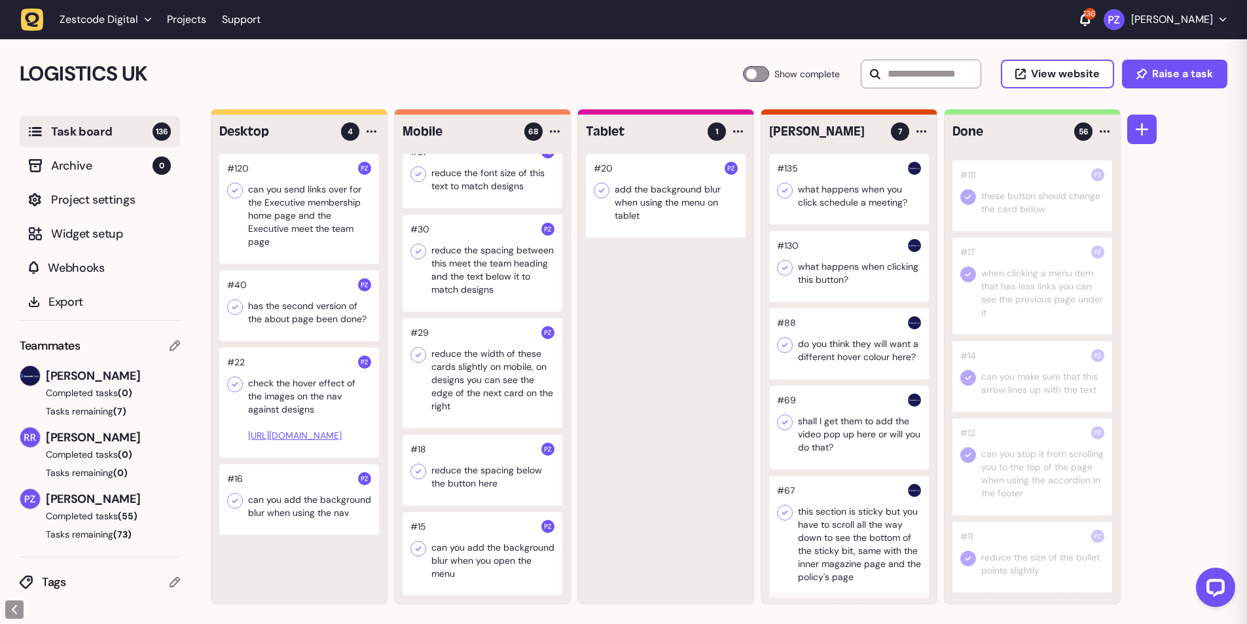
click at [470, 467] on div at bounding box center [482, 469] width 160 height 71
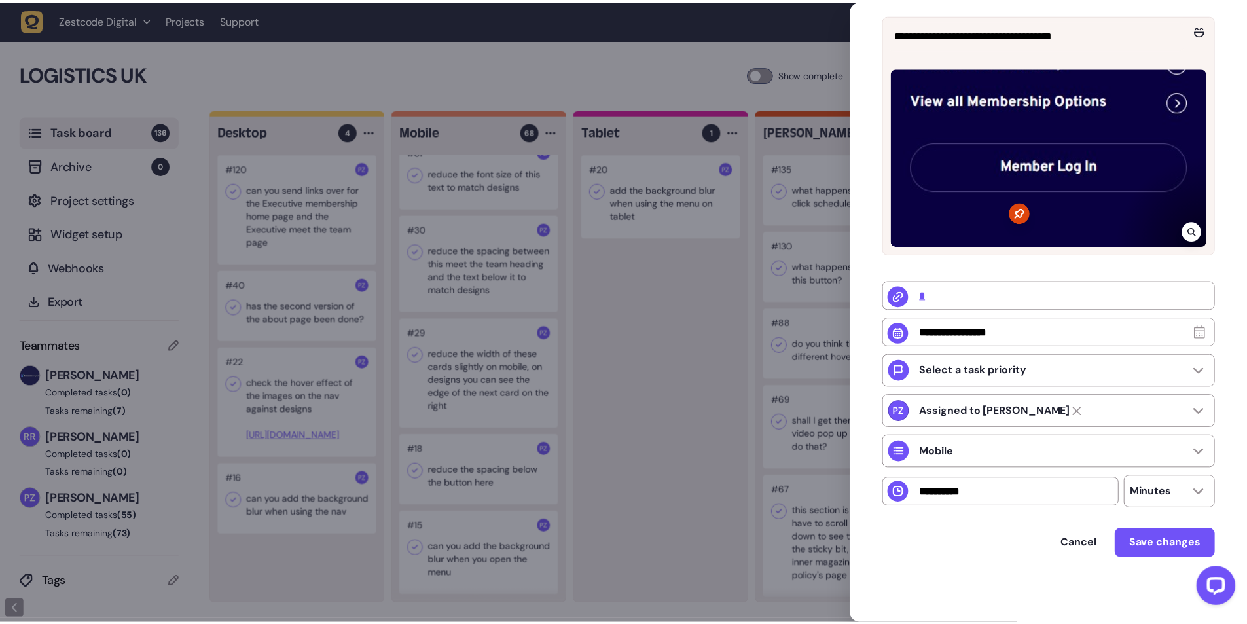
scroll to position [87, 0]
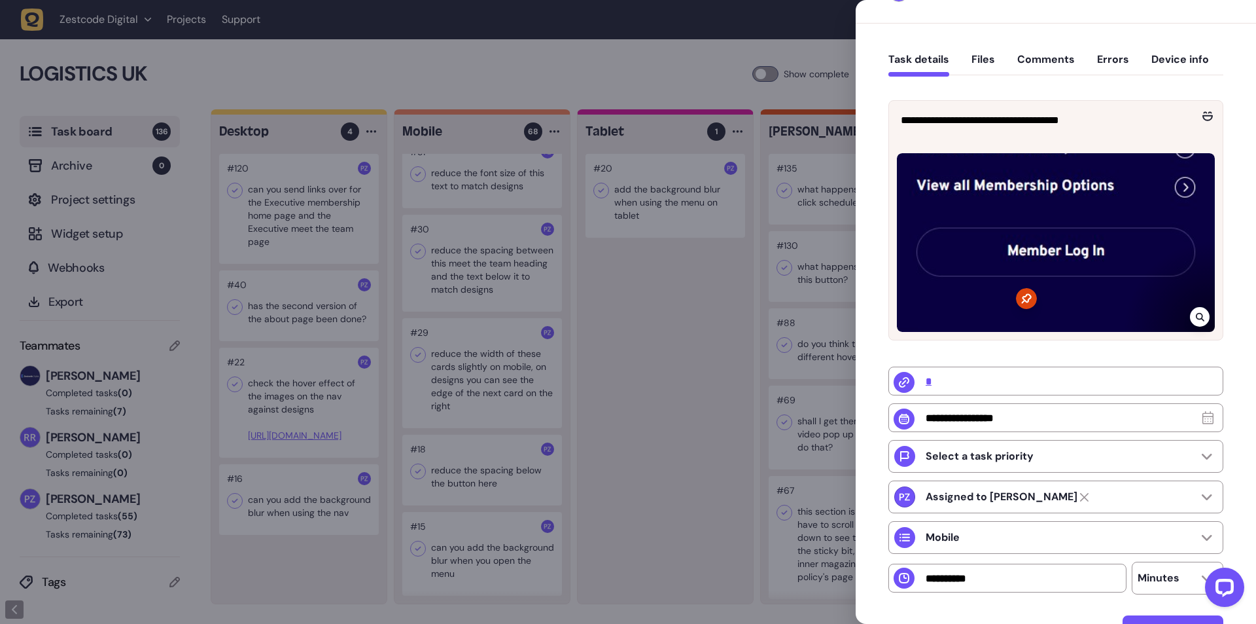
click at [1196, 320] on icon at bounding box center [1200, 316] width 9 height 10
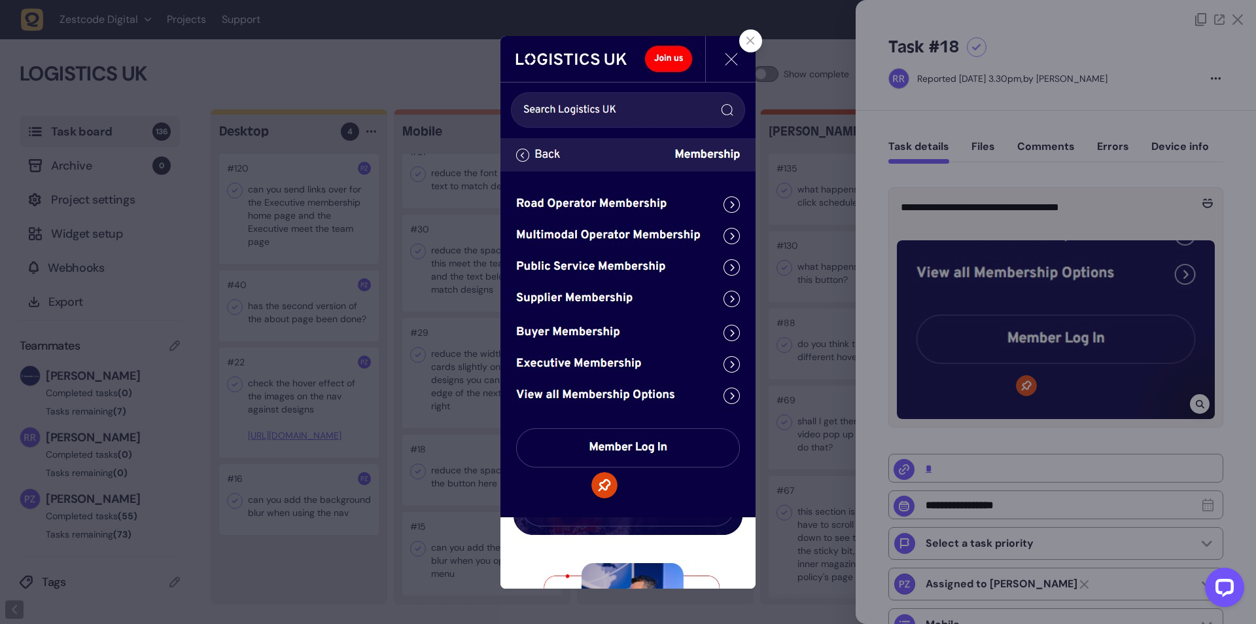
click at [749, 43] on icon at bounding box center [751, 41] width 9 height 9
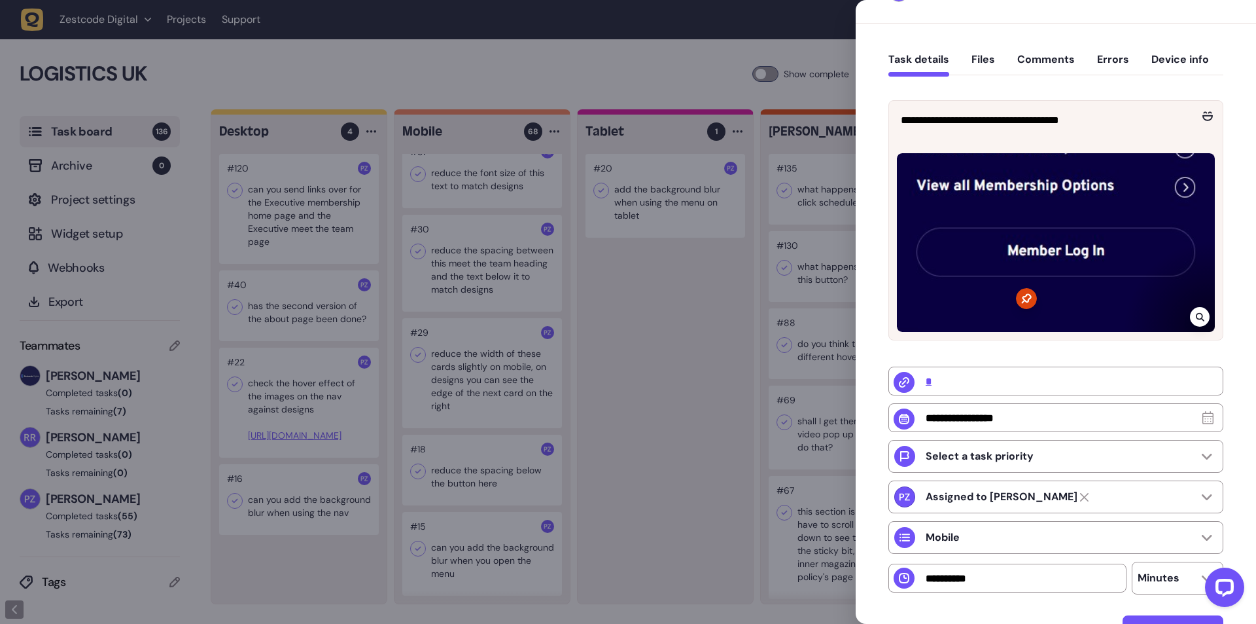
click at [749, 43] on div at bounding box center [628, 312] width 1256 height 624
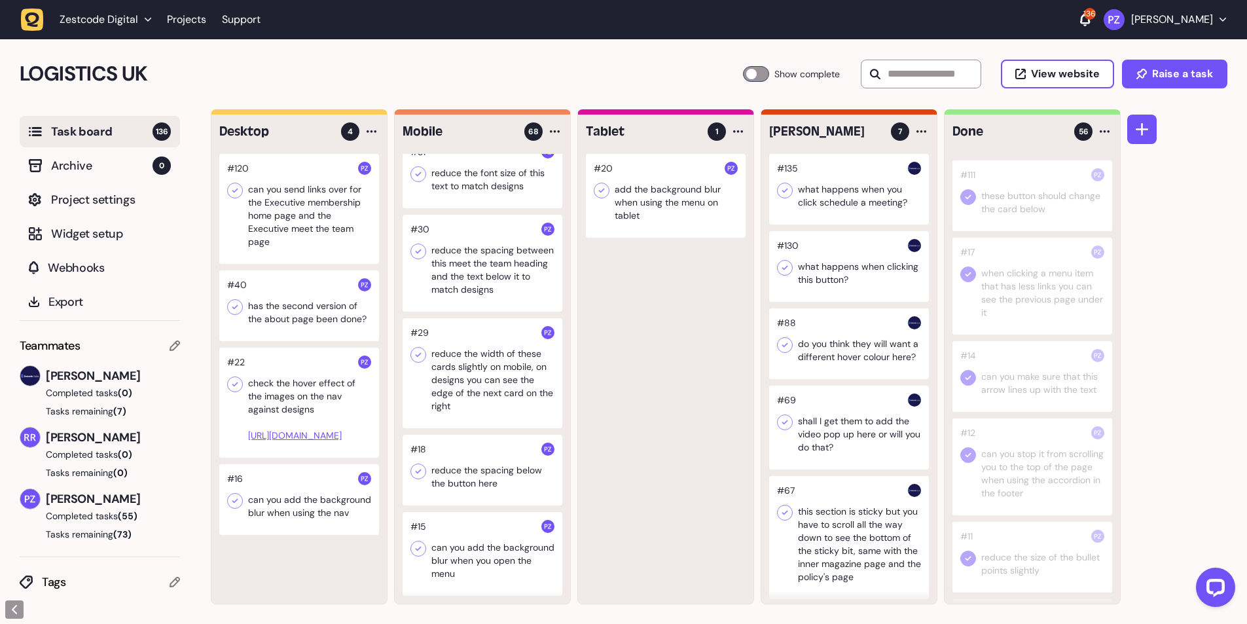
click at [462, 486] on div at bounding box center [482, 469] width 160 height 71
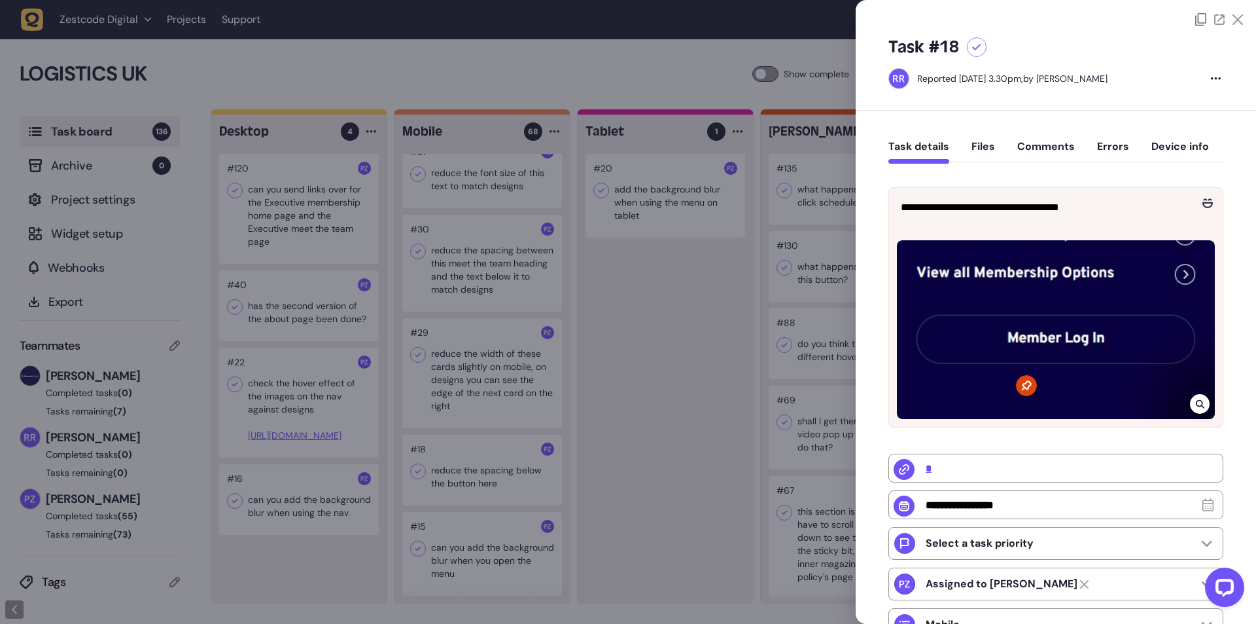
click at [1197, 400] on icon at bounding box center [1199, 404] width 9 height 9
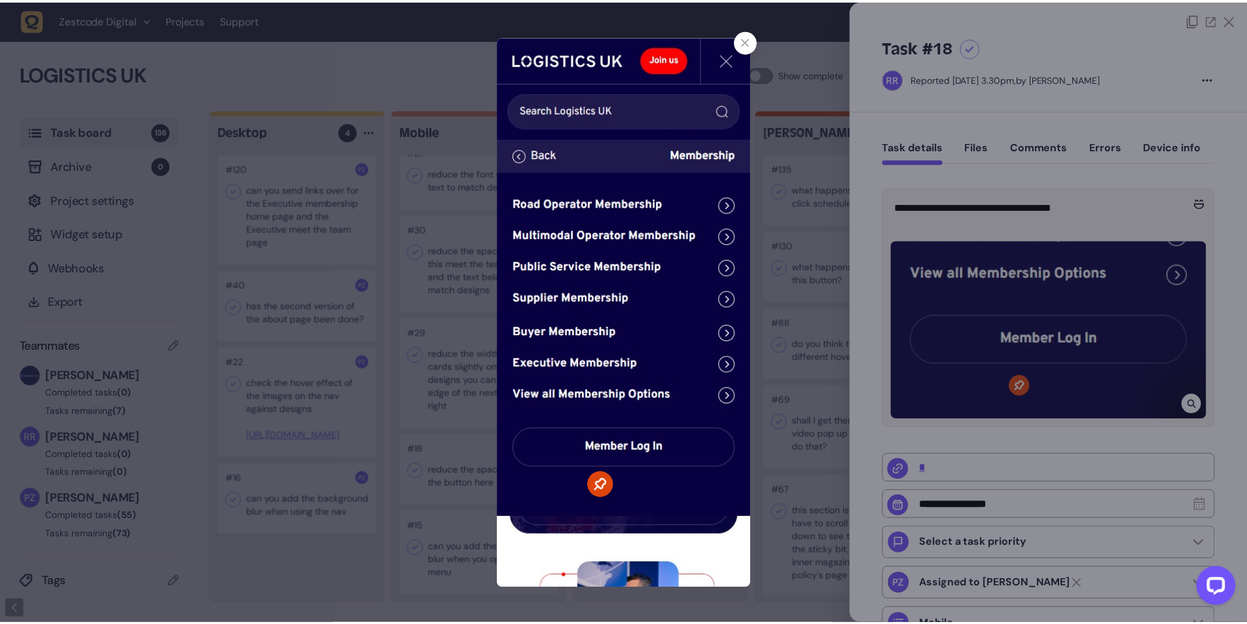
scroll to position [3828, 0]
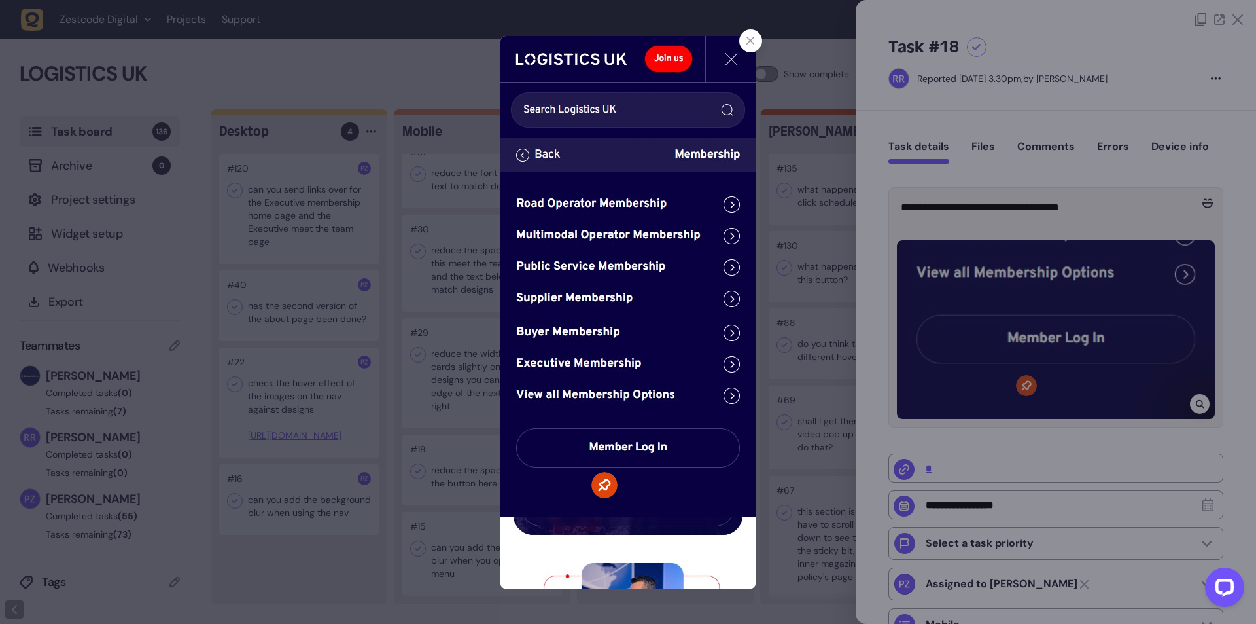
click at [757, 35] on div at bounding box center [750, 40] width 23 height 23
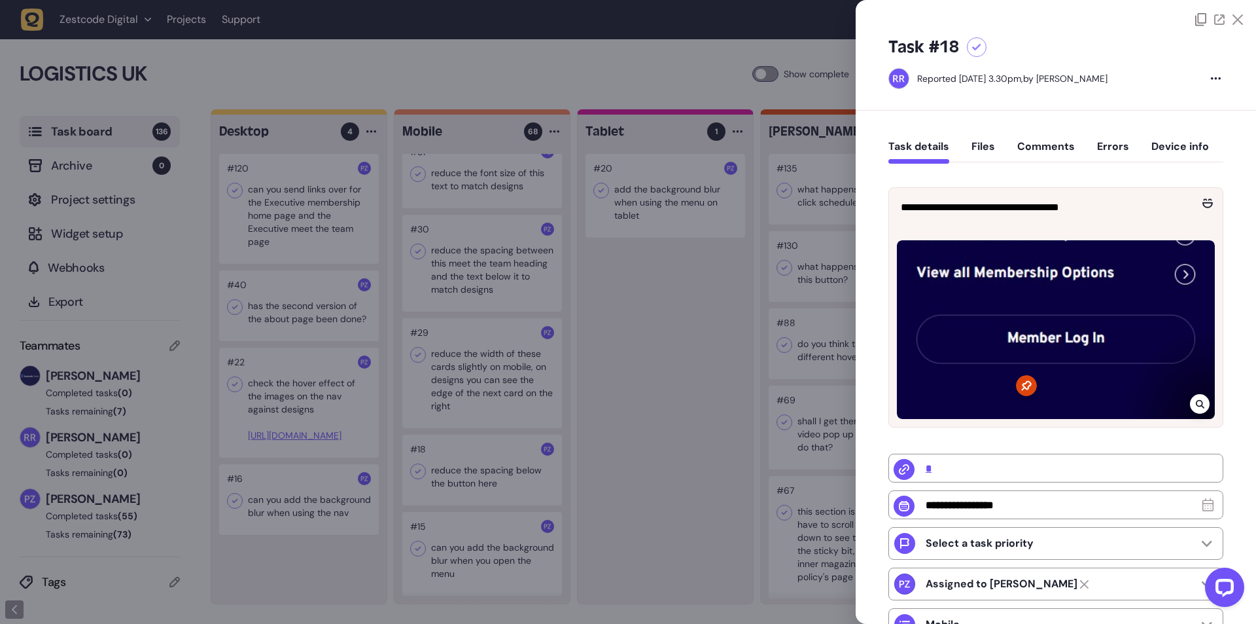
click at [697, 258] on div at bounding box center [628, 312] width 1256 height 624
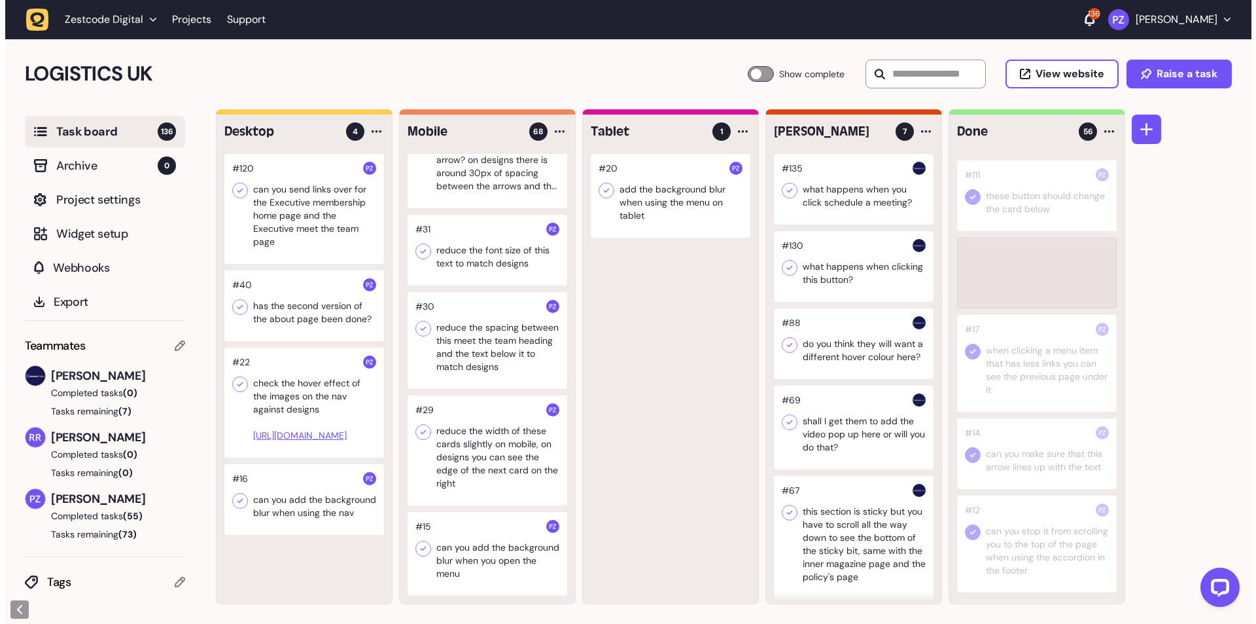
scroll to position [5476, 0]
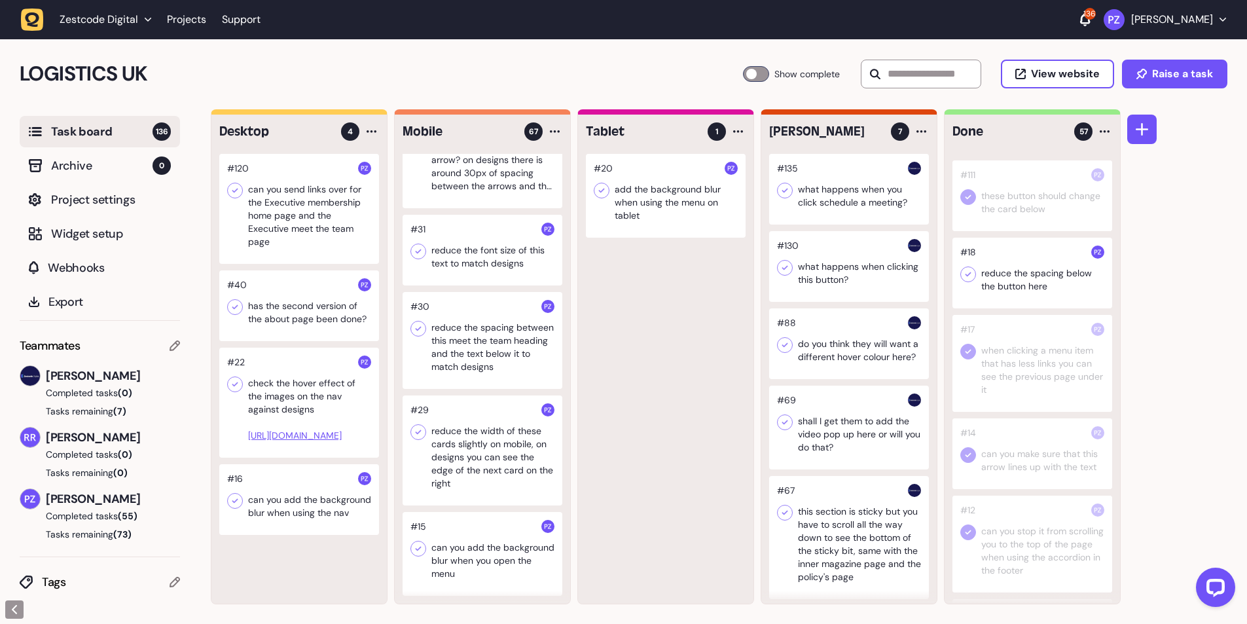
click at [962, 281] on icon at bounding box center [967, 274] width 13 height 13
click at [968, 281] on icon at bounding box center [967, 274] width 13 height 13
click at [966, 281] on icon at bounding box center [967, 274] width 13 height 13
click at [469, 460] on div at bounding box center [482, 450] width 160 height 110
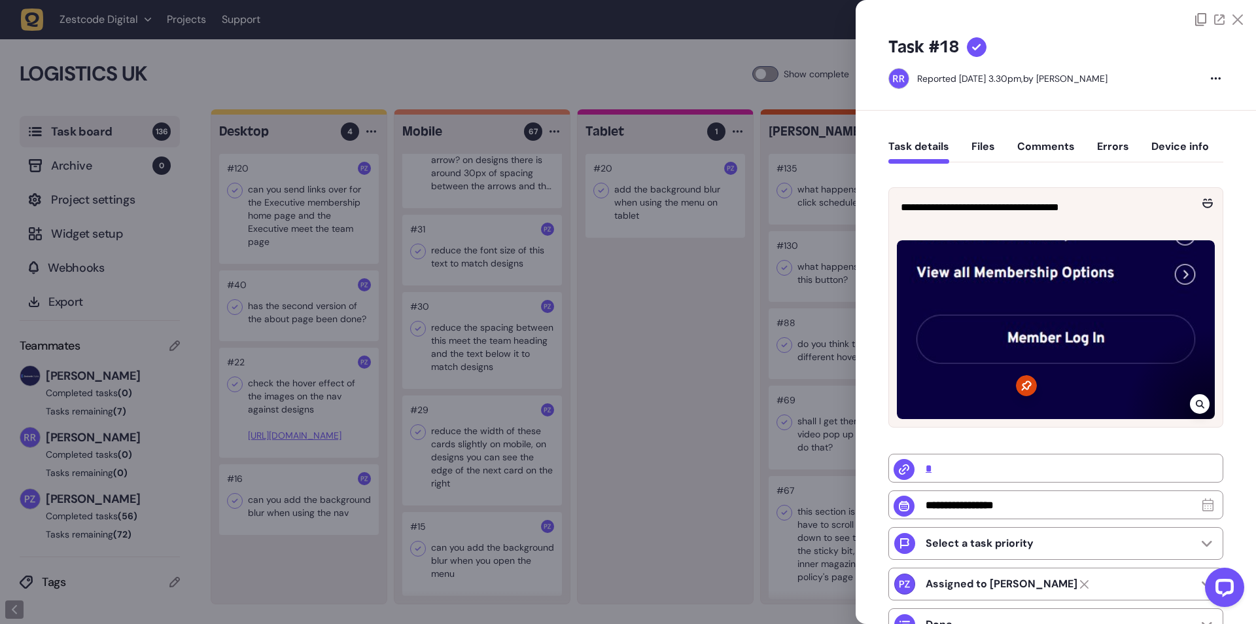
type input "******"
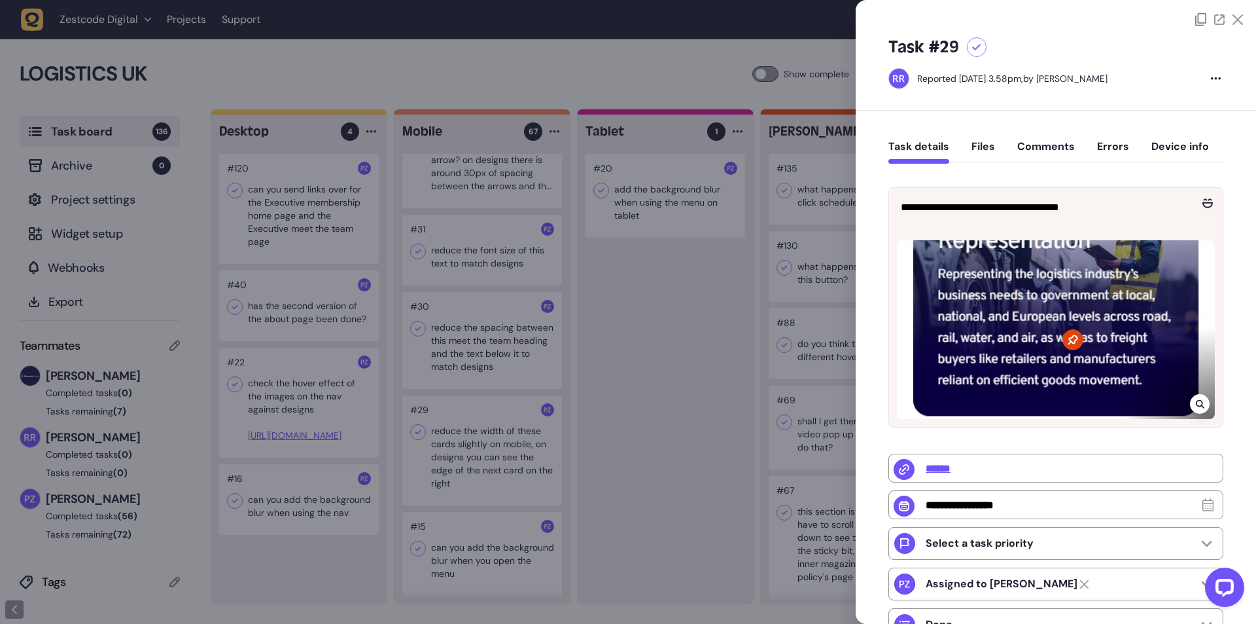
click at [488, 454] on div at bounding box center [628, 312] width 1256 height 624
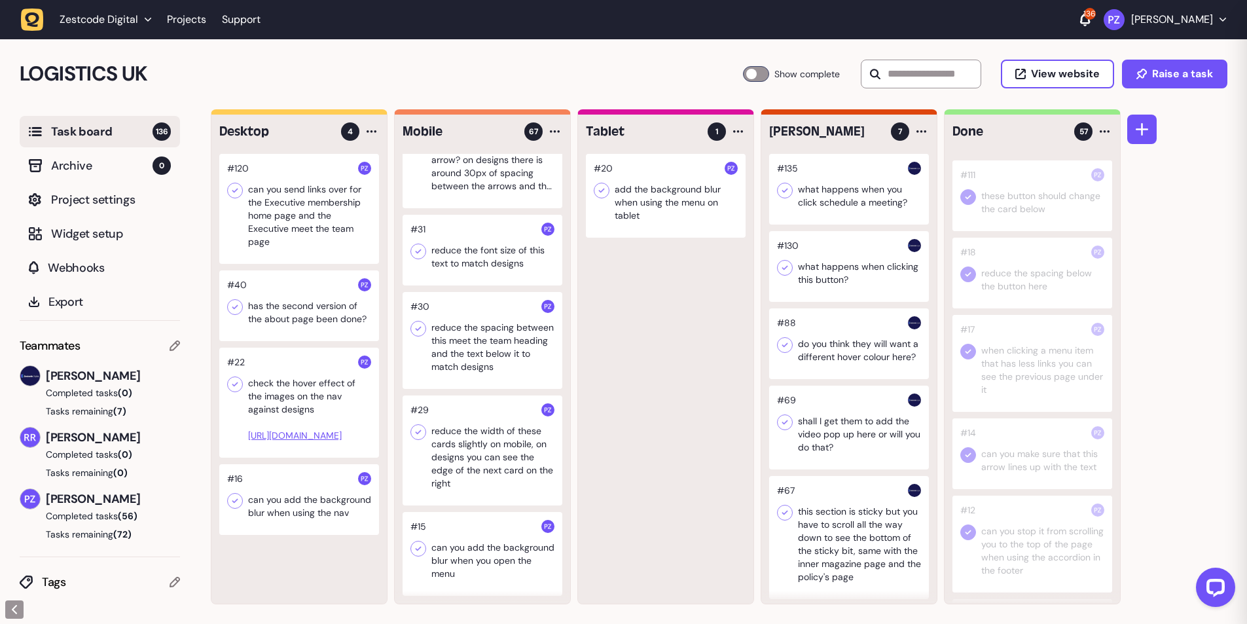
click at [487, 446] on div at bounding box center [482, 450] width 160 height 110
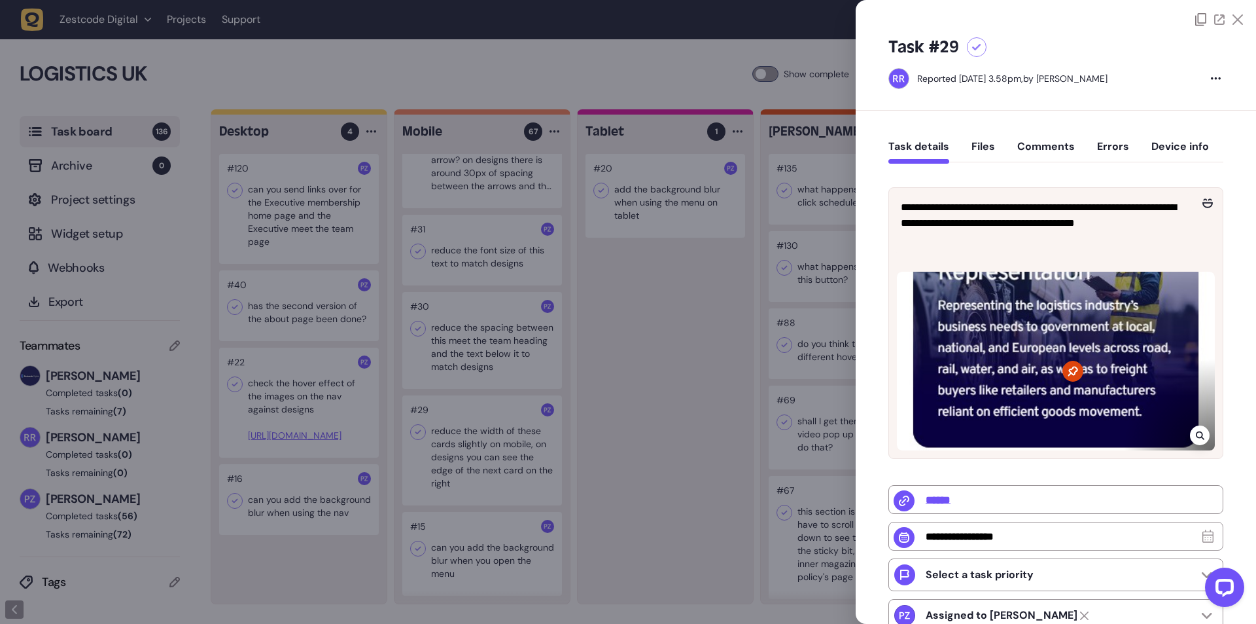
click at [1202, 427] on div at bounding box center [1200, 435] width 20 height 20
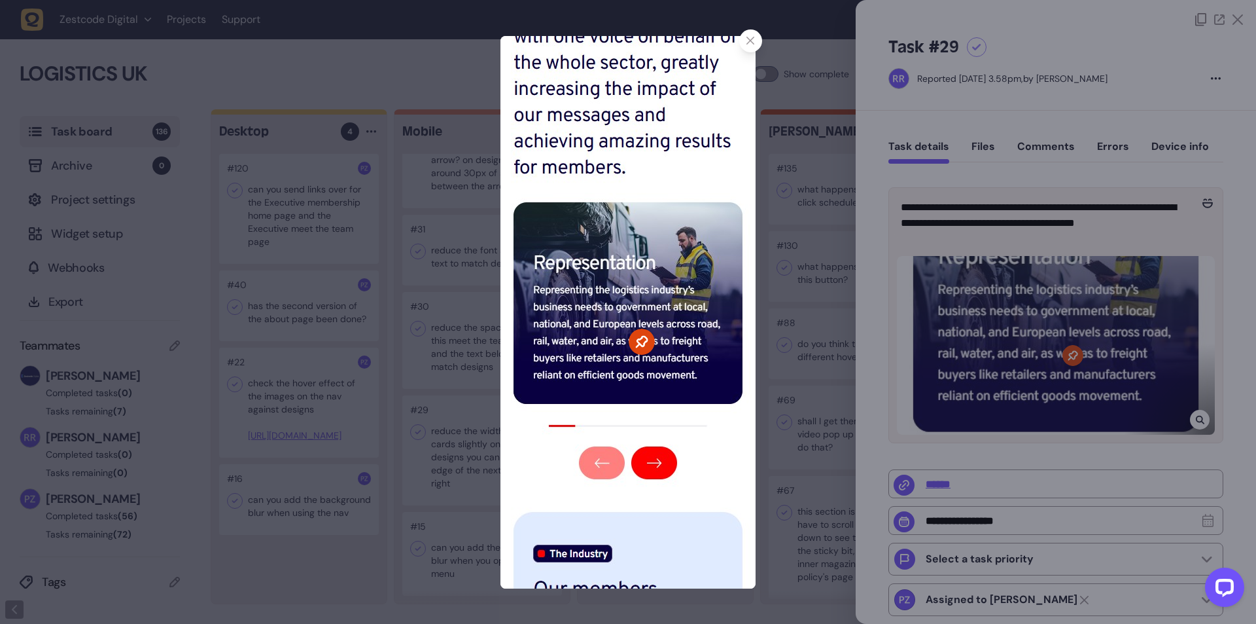
click at [1199, 425] on div at bounding box center [628, 312] width 1256 height 624
click at [1199, 425] on div at bounding box center [1200, 420] width 20 height 20
click at [1199, 425] on div at bounding box center [628, 312] width 1256 height 624
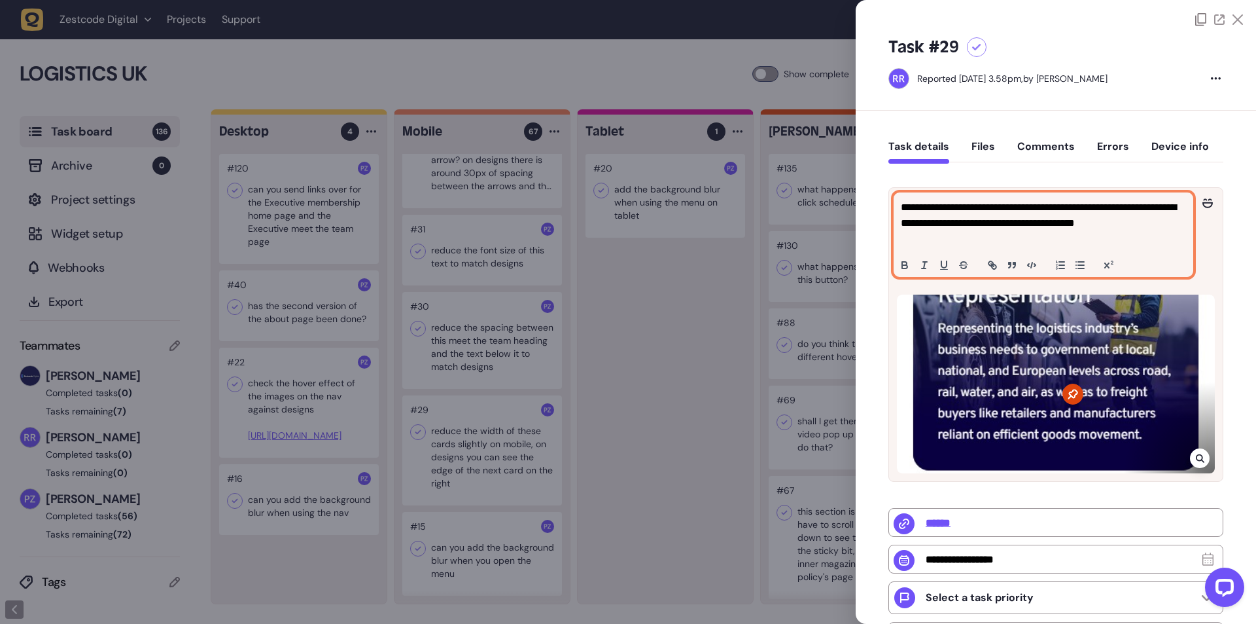
click at [1024, 243] on p "**********" at bounding box center [1042, 223] width 282 height 47
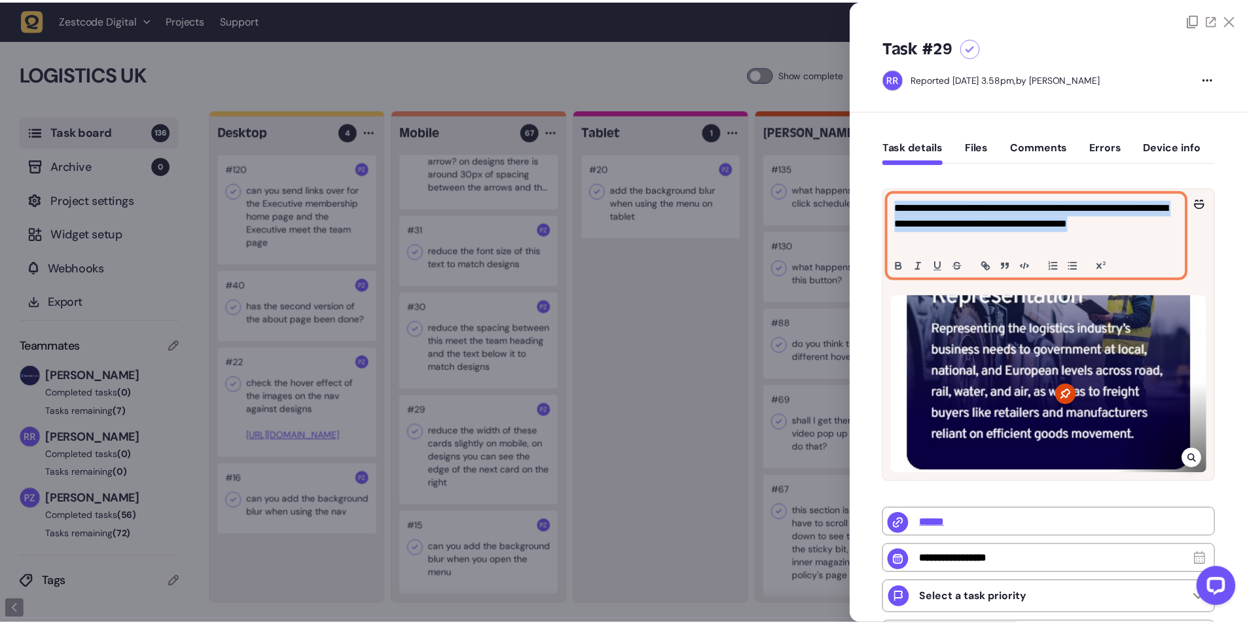
scroll to position [3828, 0]
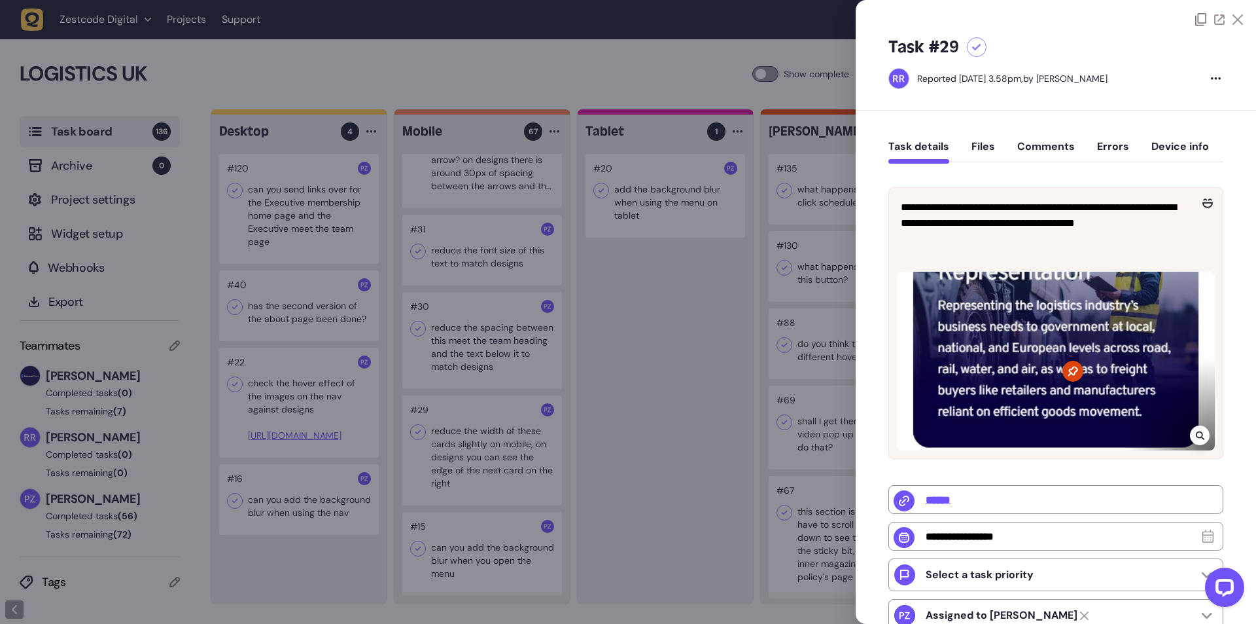
click at [644, 344] on div at bounding box center [628, 312] width 1256 height 624
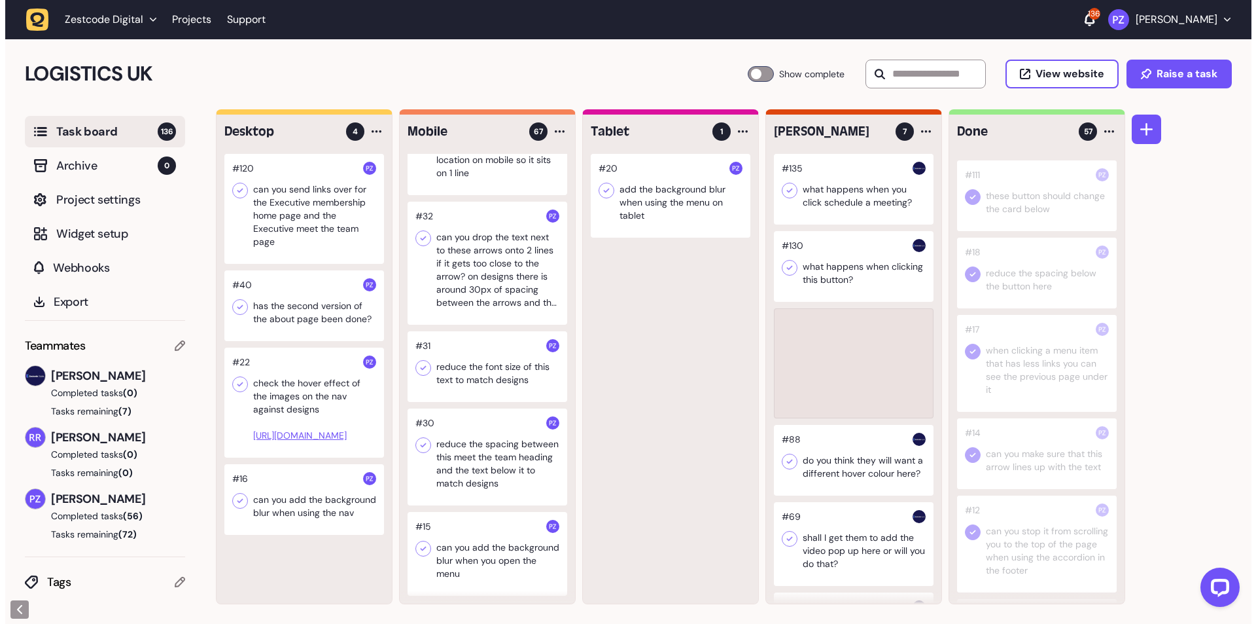
scroll to position [5360, 0]
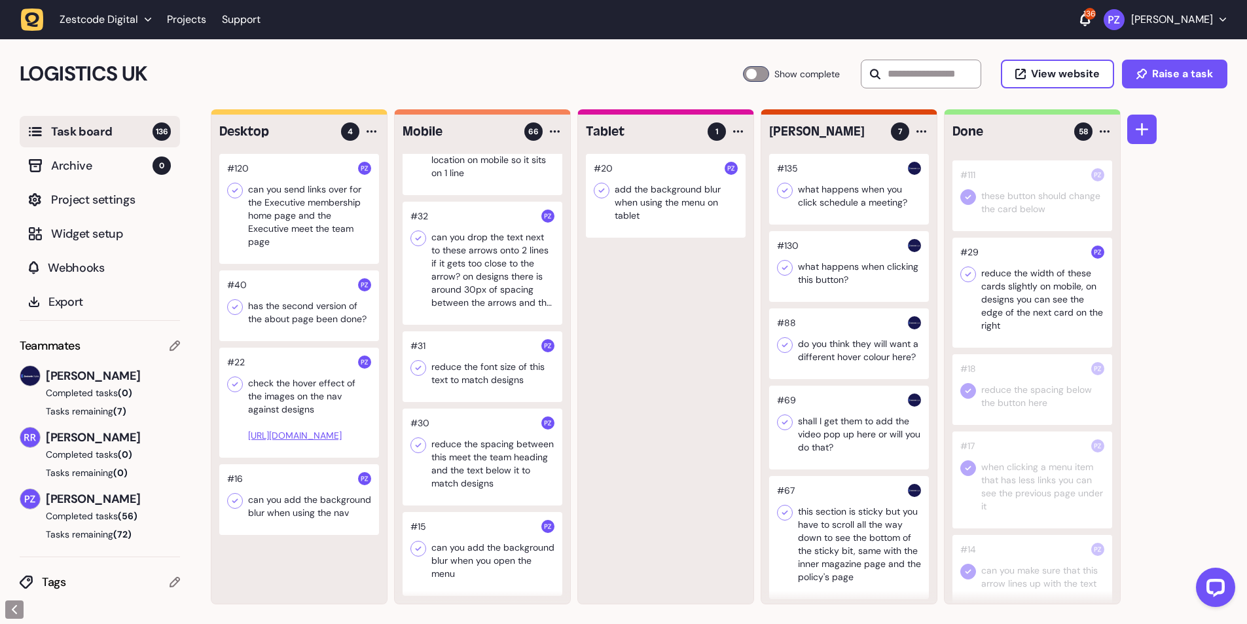
click at [970, 331] on div at bounding box center [1032, 293] width 160 height 110
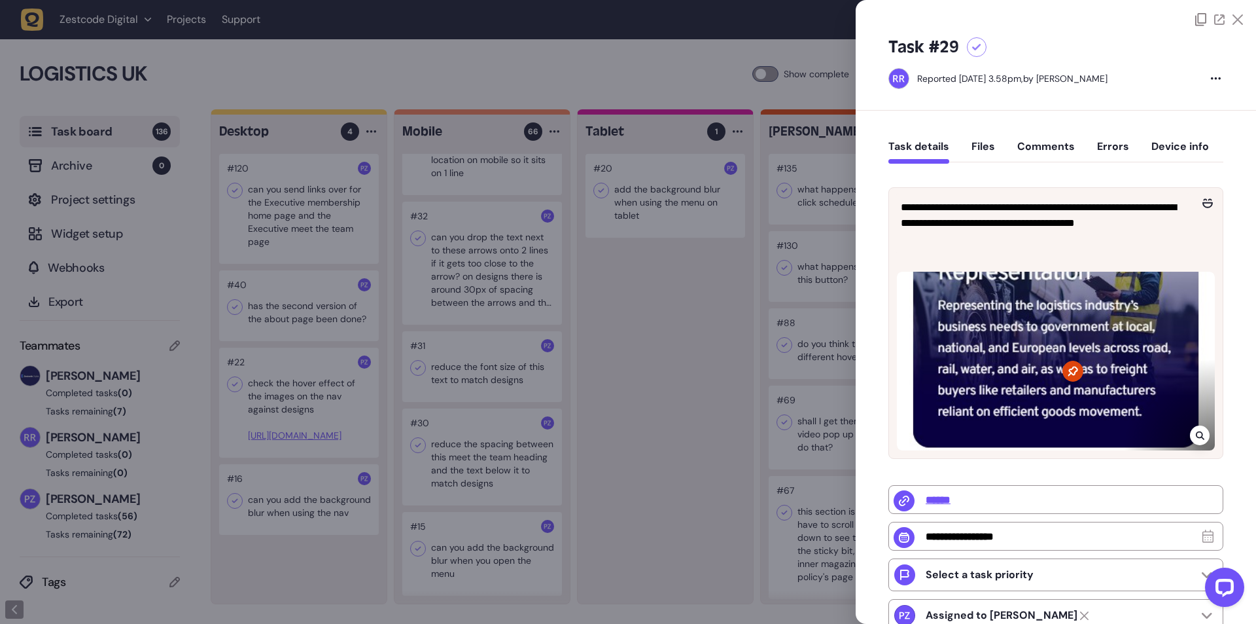
click at [533, 351] on div at bounding box center [628, 312] width 1256 height 624
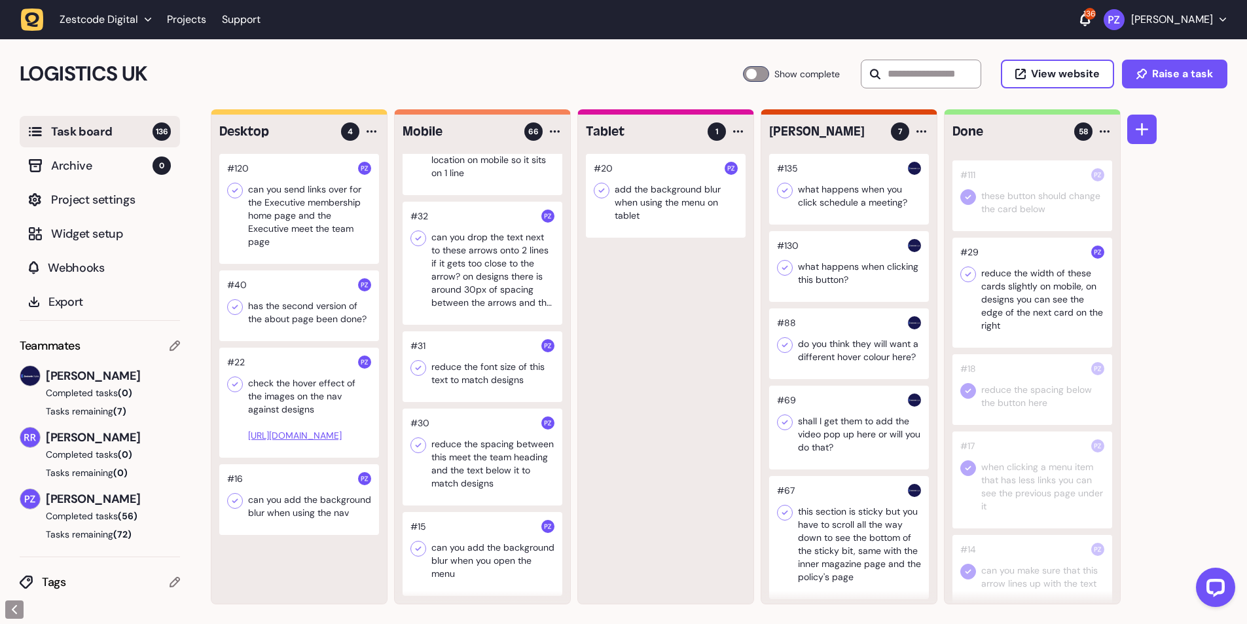
click at [964, 281] on icon at bounding box center [967, 274] width 13 height 13
click at [457, 476] on div at bounding box center [482, 456] width 160 height 97
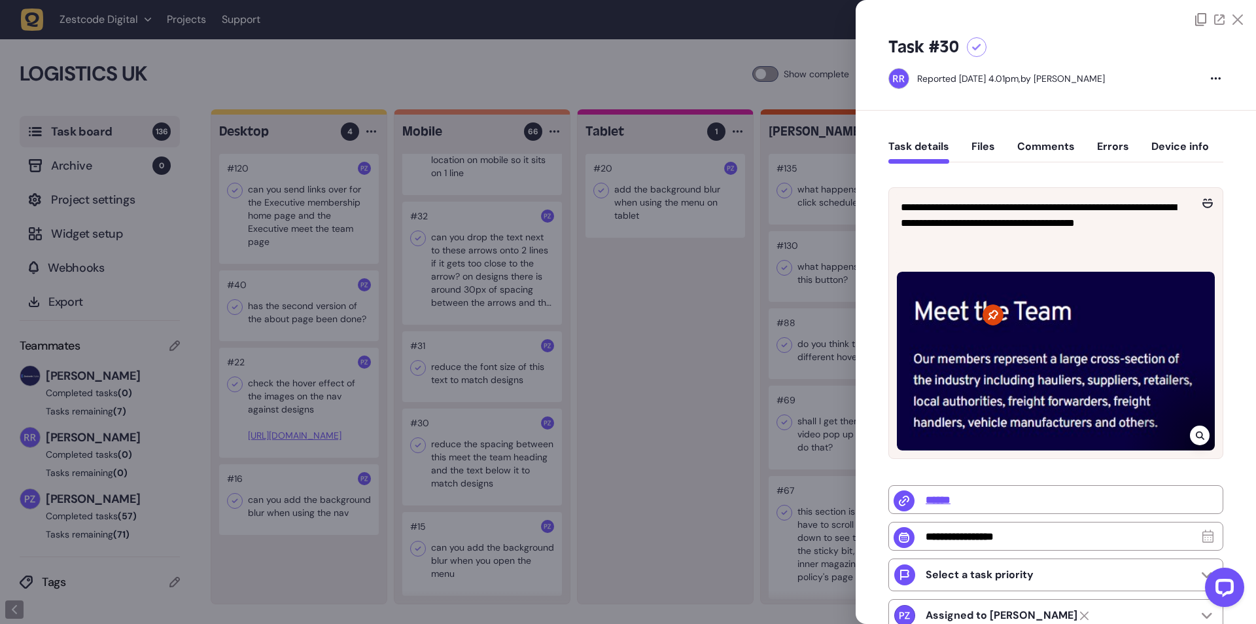
click at [489, 446] on div at bounding box center [628, 312] width 1256 height 624
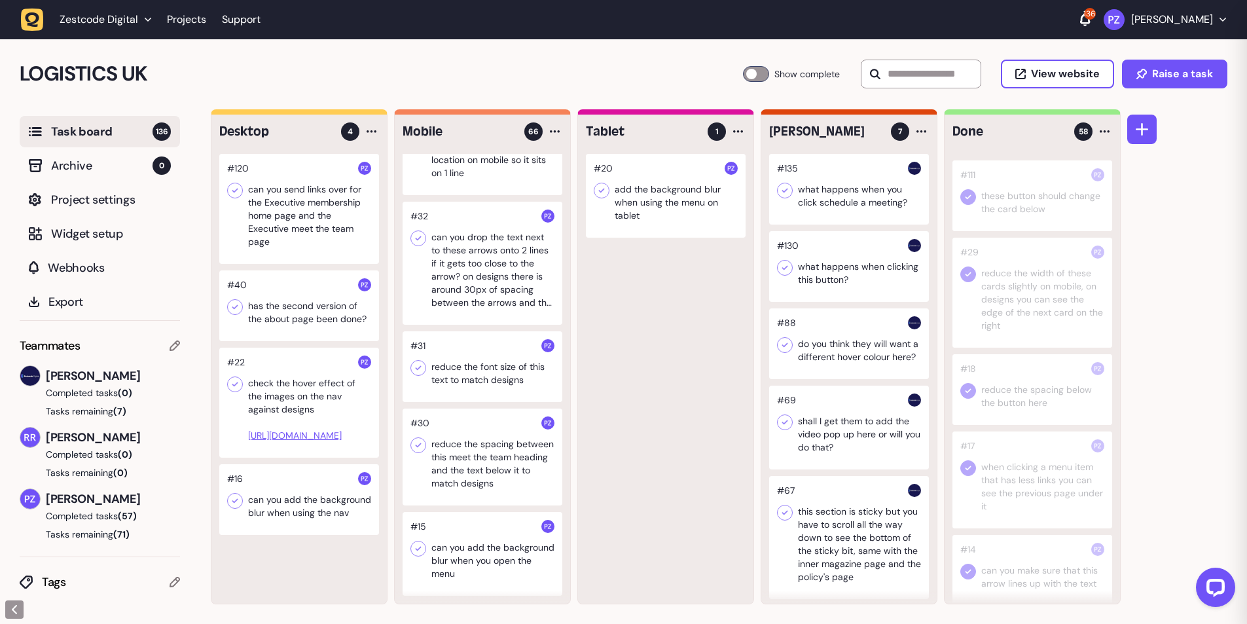
click at [475, 447] on div at bounding box center [482, 456] width 160 height 97
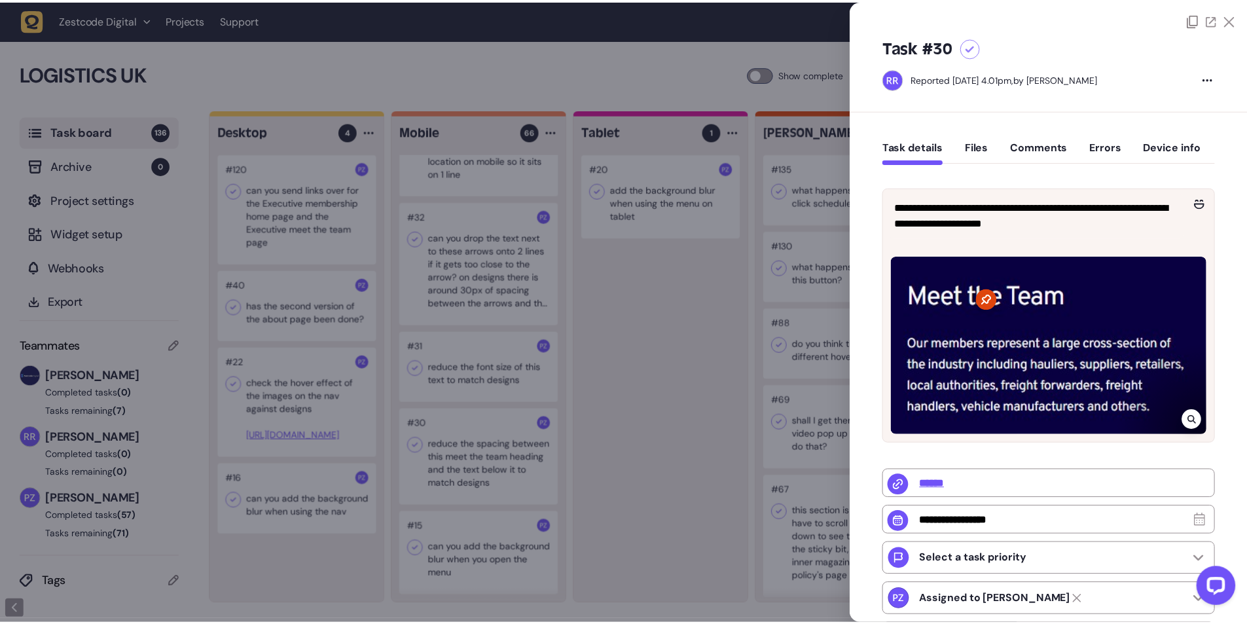
scroll to position [3828, 0]
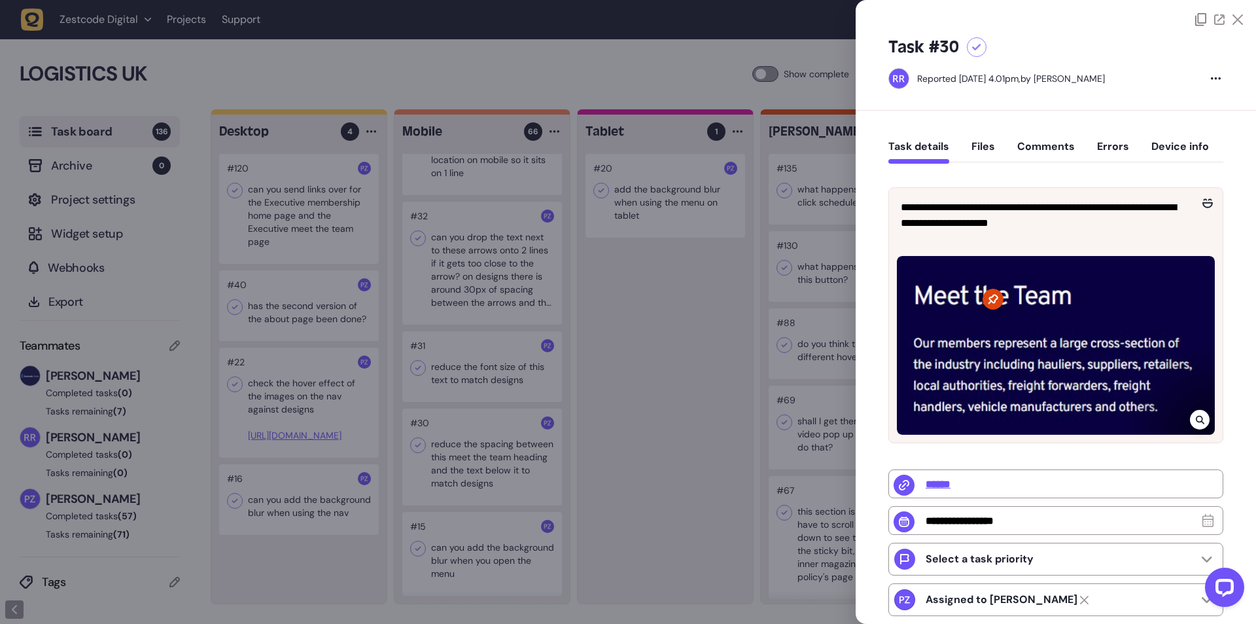
click at [642, 370] on div at bounding box center [628, 312] width 1256 height 624
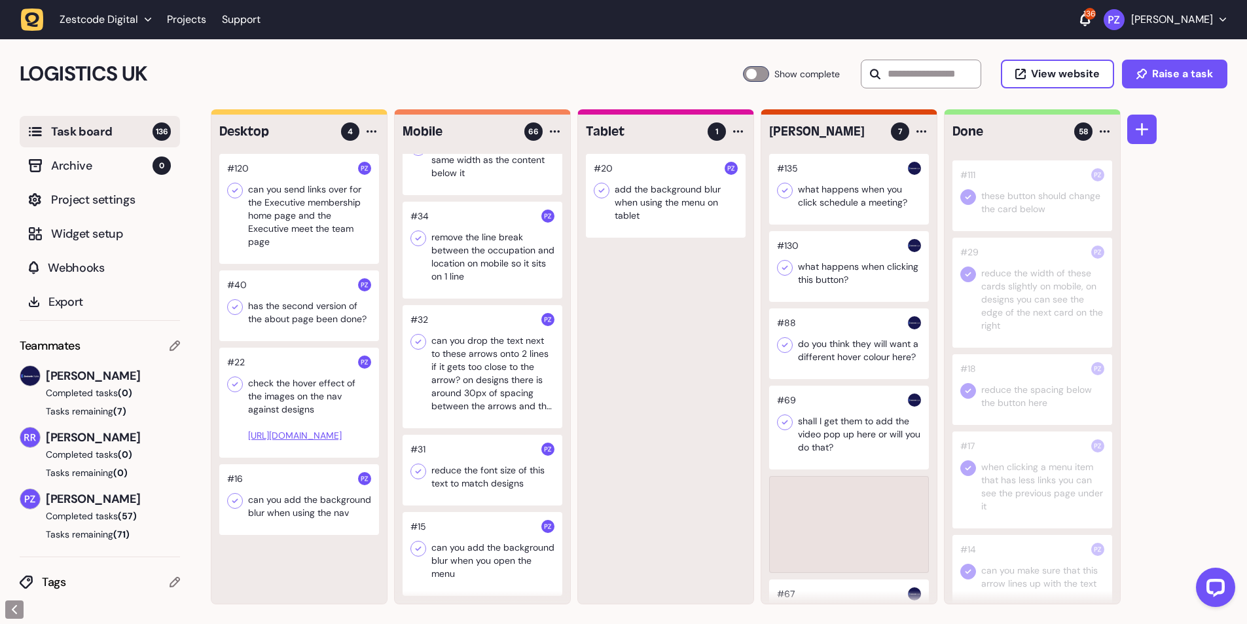
scroll to position [5256, 0]
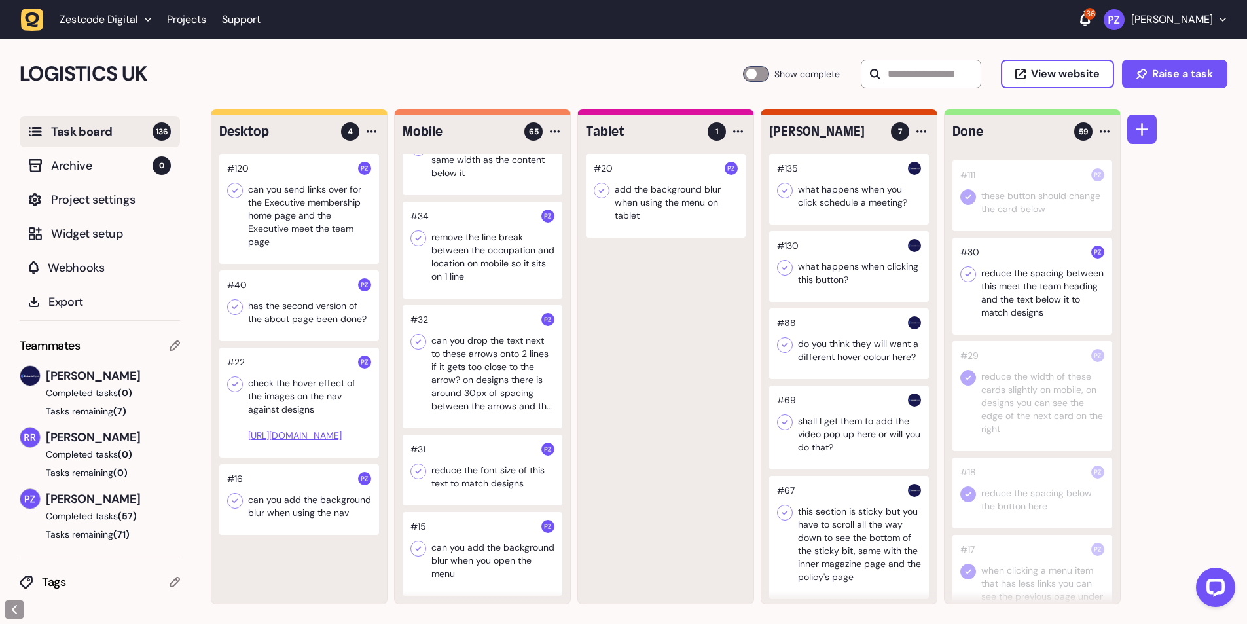
click at [966, 281] on icon at bounding box center [967, 274] width 13 height 13
click at [456, 461] on div at bounding box center [482, 469] width 160 height 71
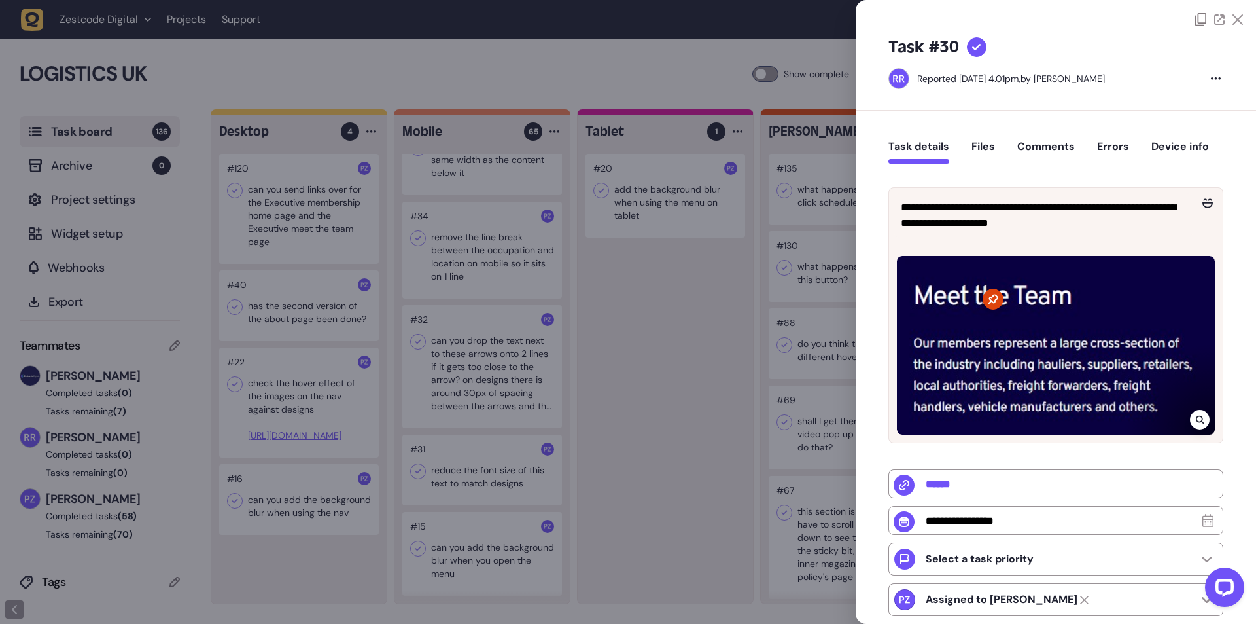
click at [459, 465] on div at bounding box center [628, 312] width 1256 height 624
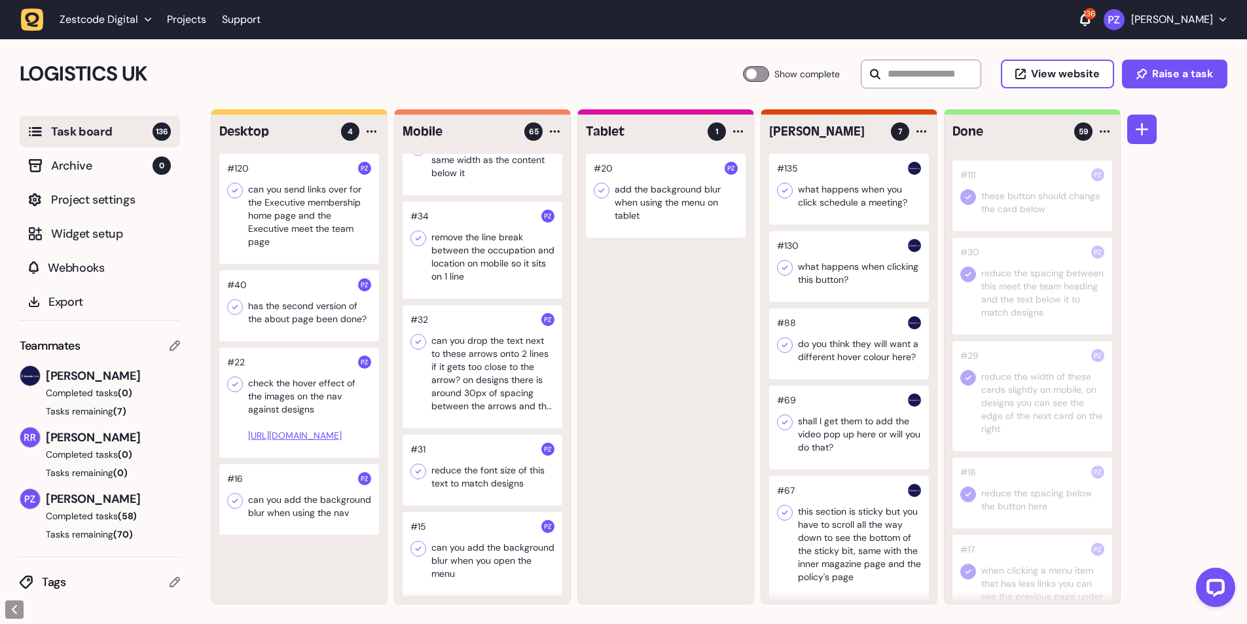
click at [459, 465] on div at bounding box center [482, 469] width 160 height 71
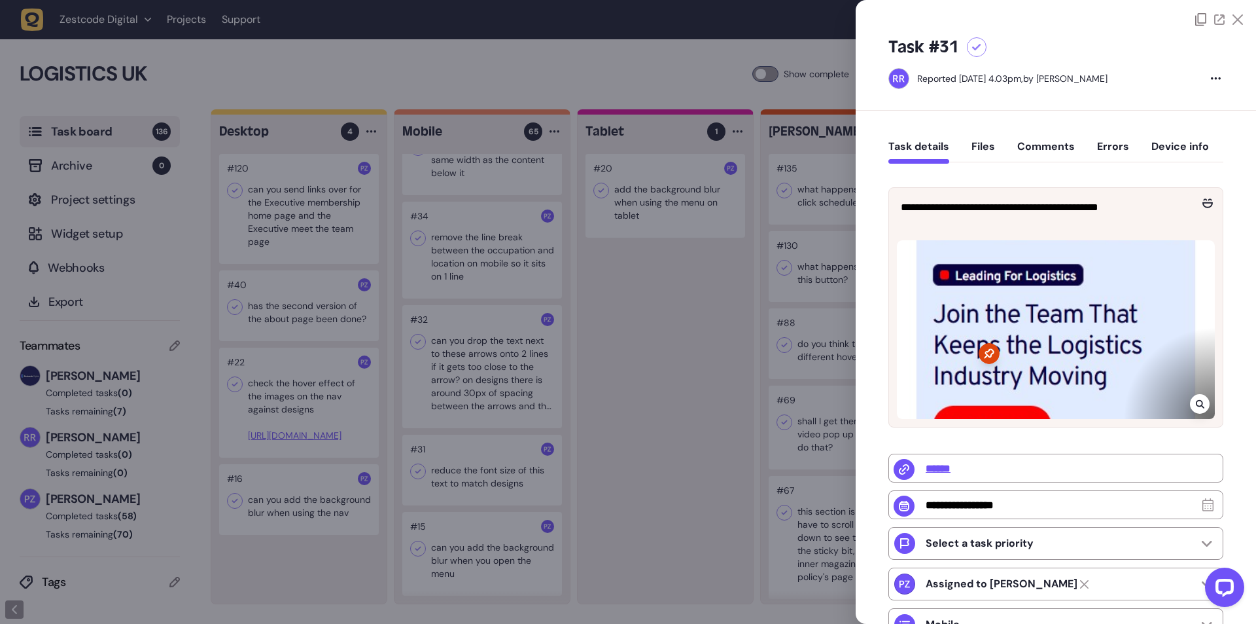
click at [628, 365] on div at bounding box center [628, 312] width 1256 height 624
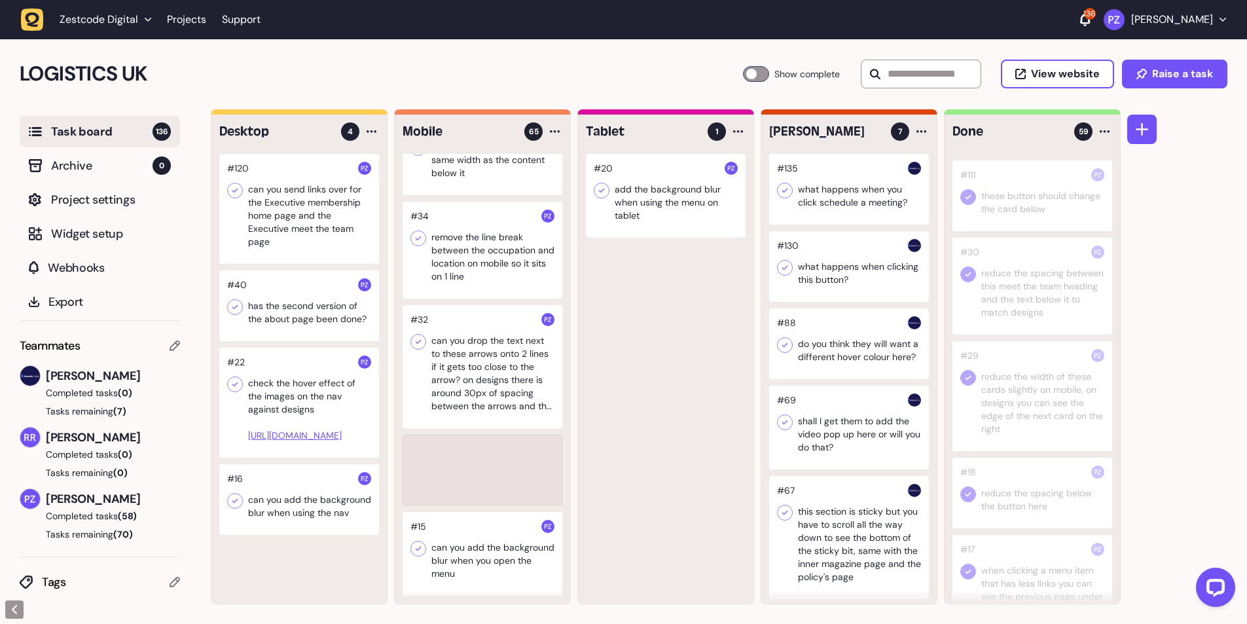
scroll to position [5179, 0]
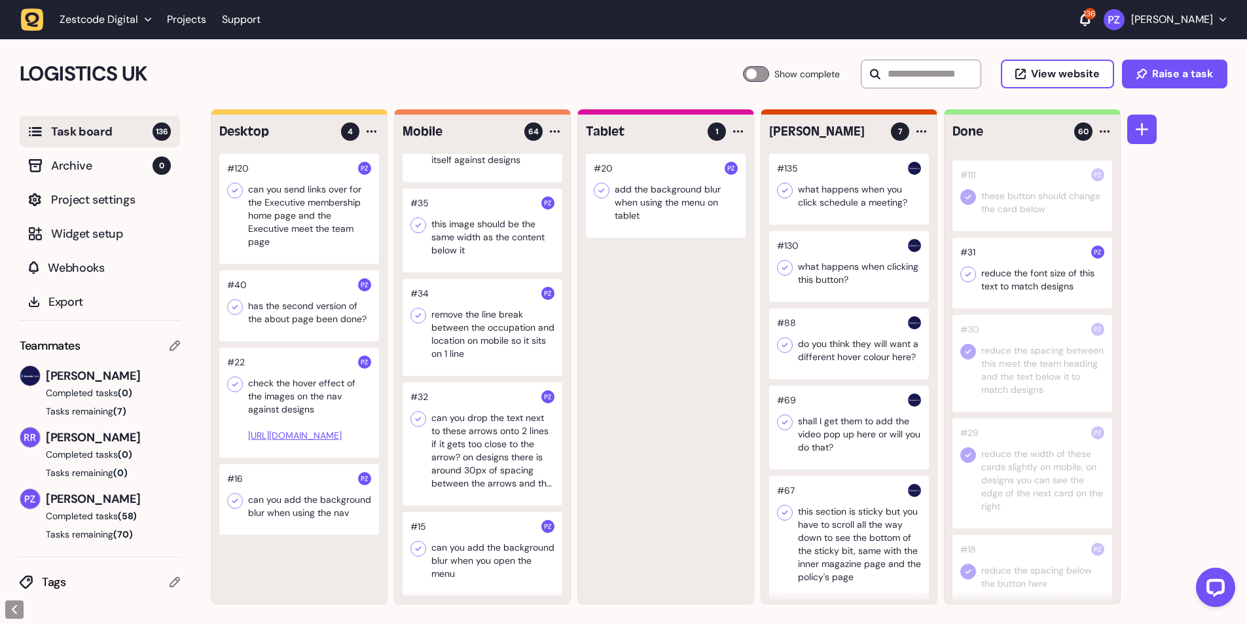
click at [968, 281] on icon at bounding box center [967, 274] width 13 height 13
click at [492, 442] on div at bounding box center [482, 443] width 160 height 123
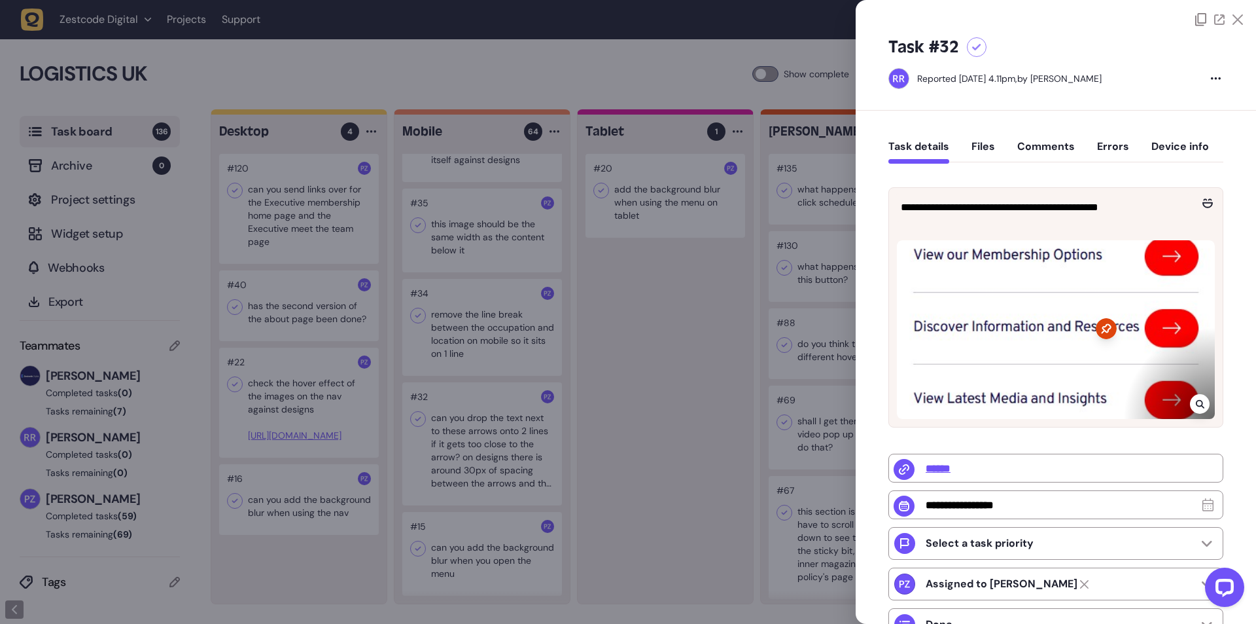
click at [492, 442] on div at bounding box center [628, 312] width 1256 height 624
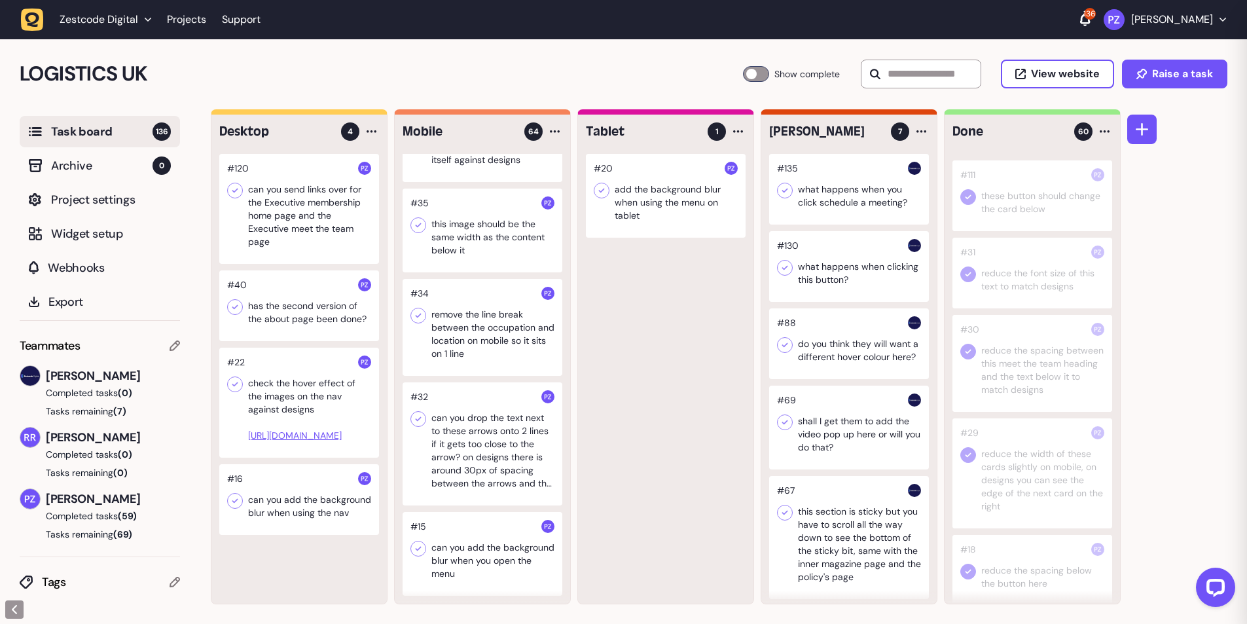
click at [492, 442] on div at bounding box center [482, 443] width 160 height 123
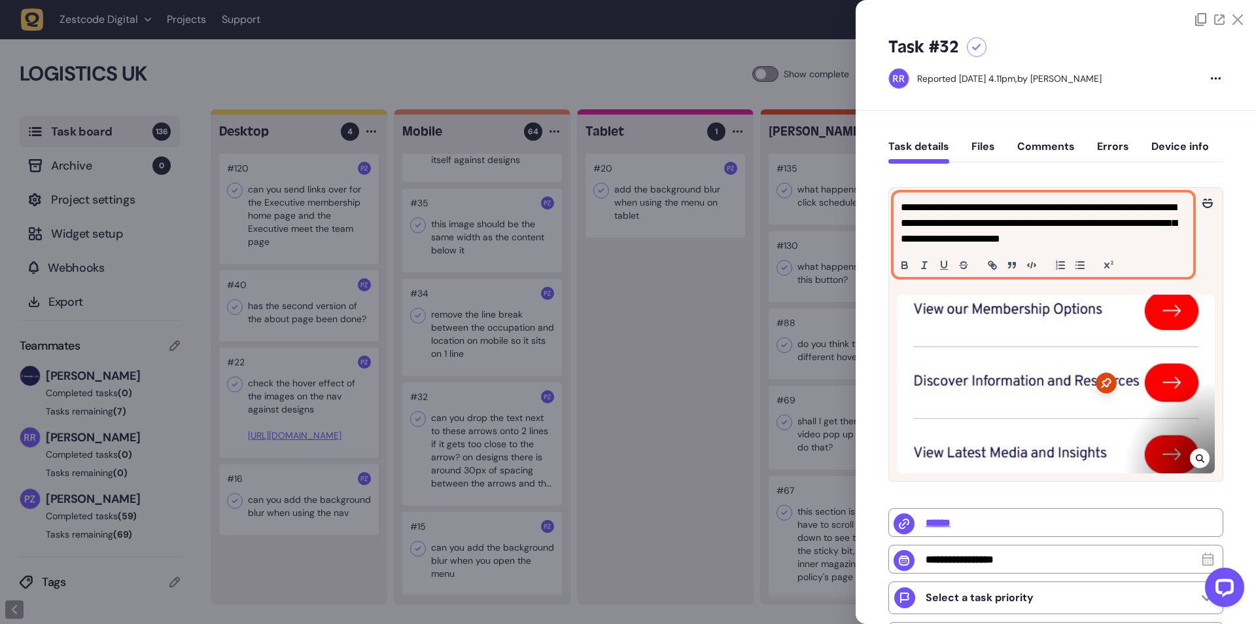
click at [921, 219] on p "**********" at bounding box center [1042, 223] width 282 height 47
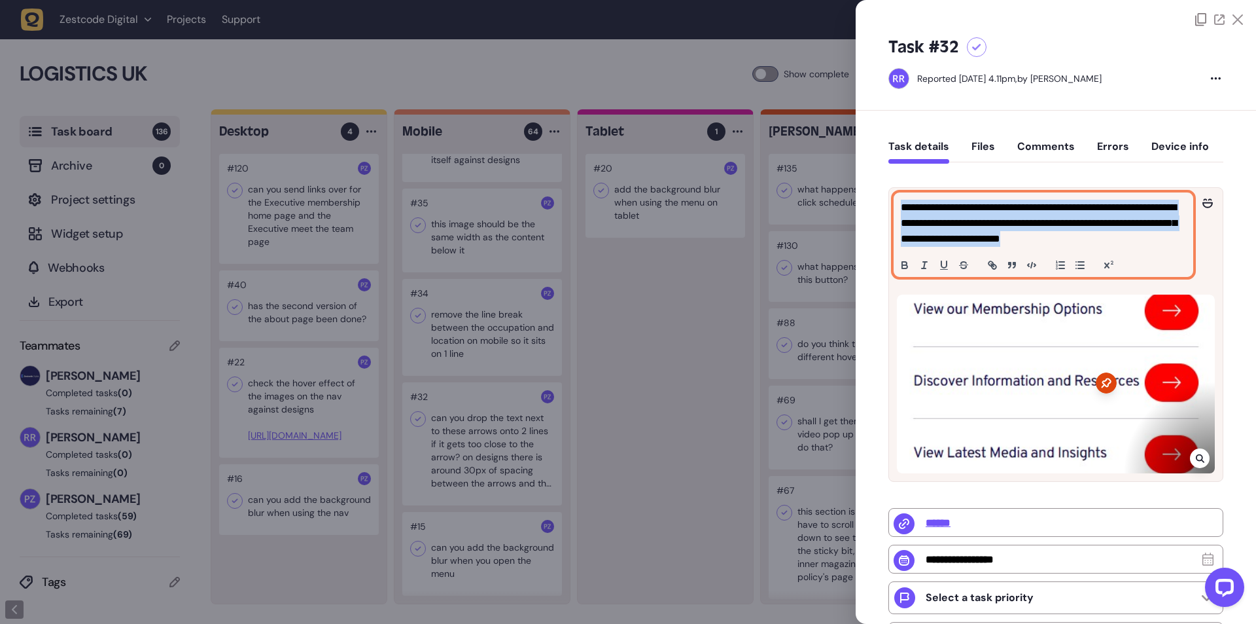
copy p "**********"
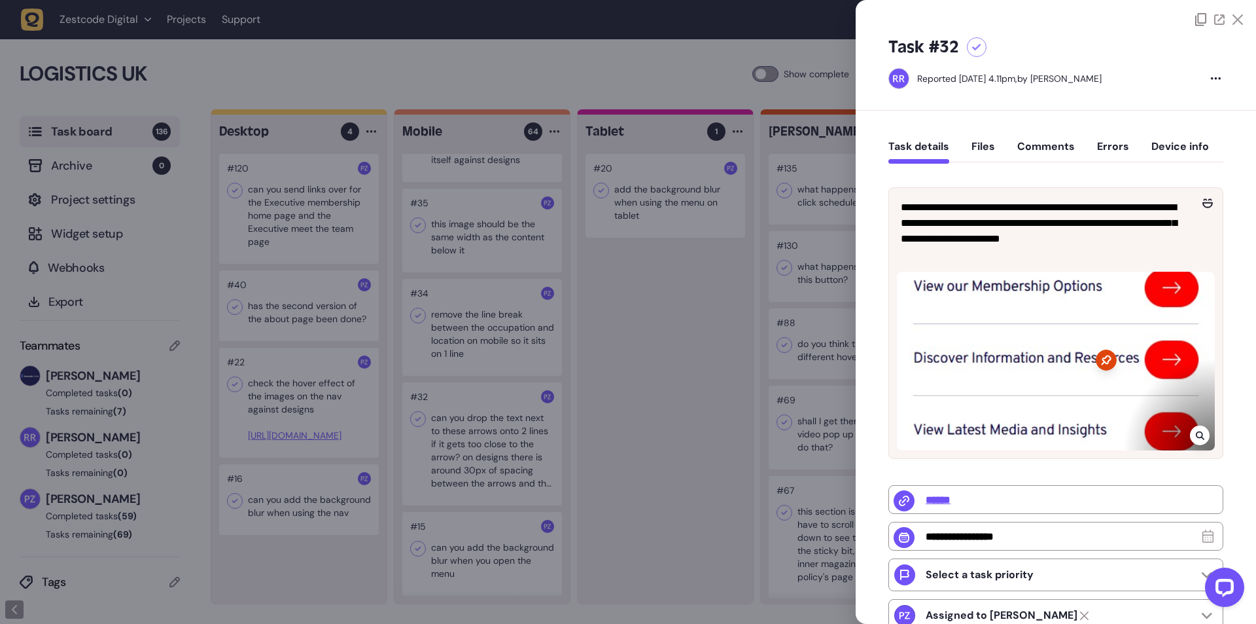
click at [638, 345] on div at bounding box center [628, 312] width 1256 height 624
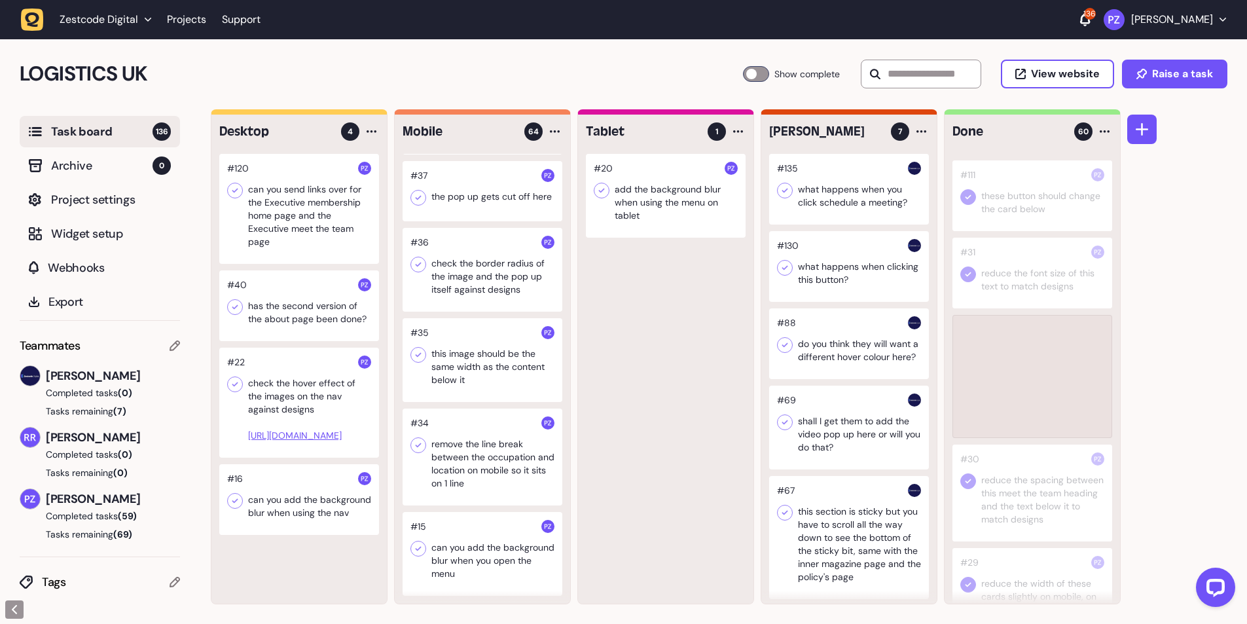
scroll to position [5050, 0]
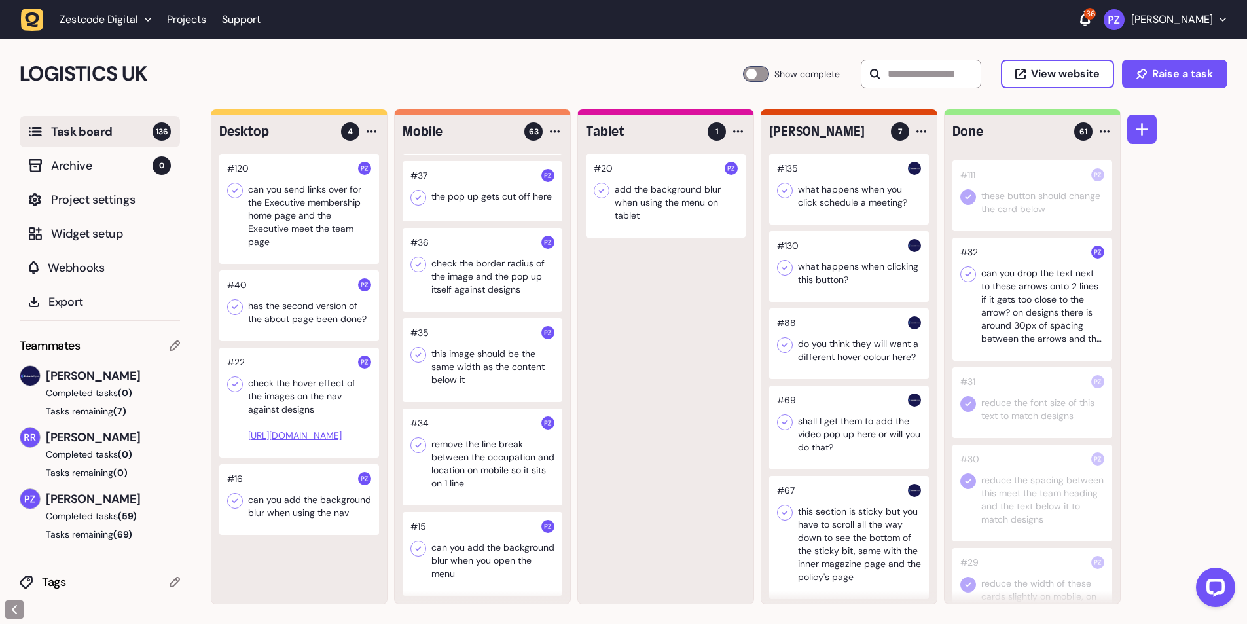
click at [963, 281] on icon at bounding box center [967, 274] width 13 height 13
click at [446, 445] on div at bounding box center [482, 456] width 160 height 97
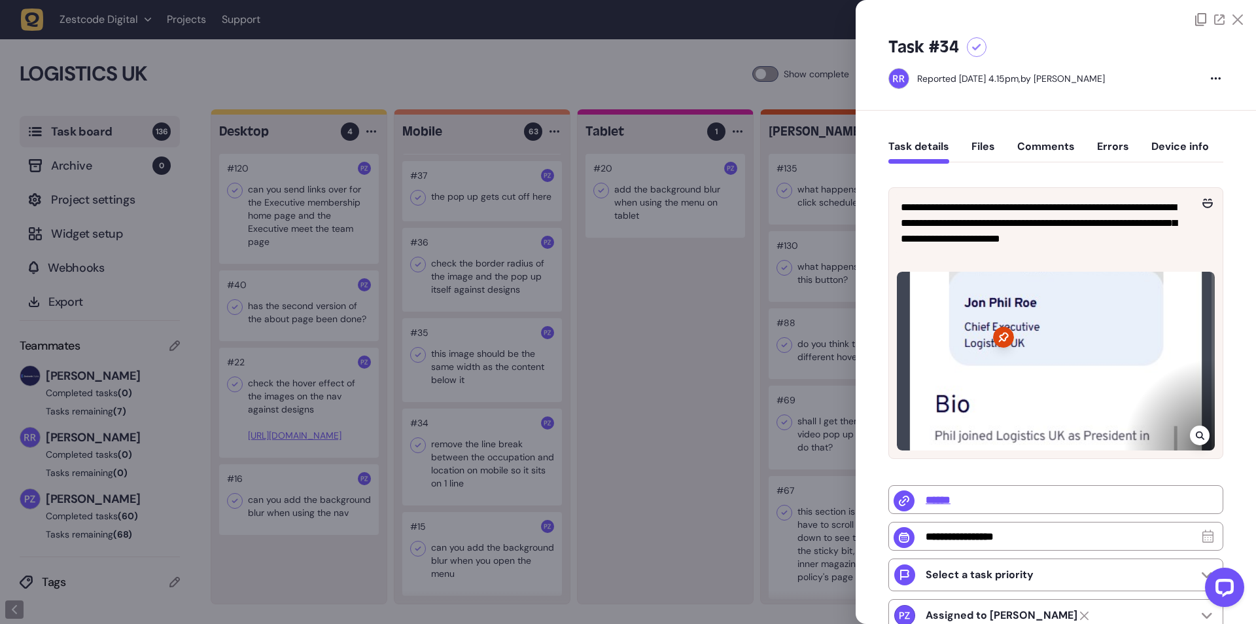
click at [487, 467] on div at bounding box center [628, 312] width 1256 height 624
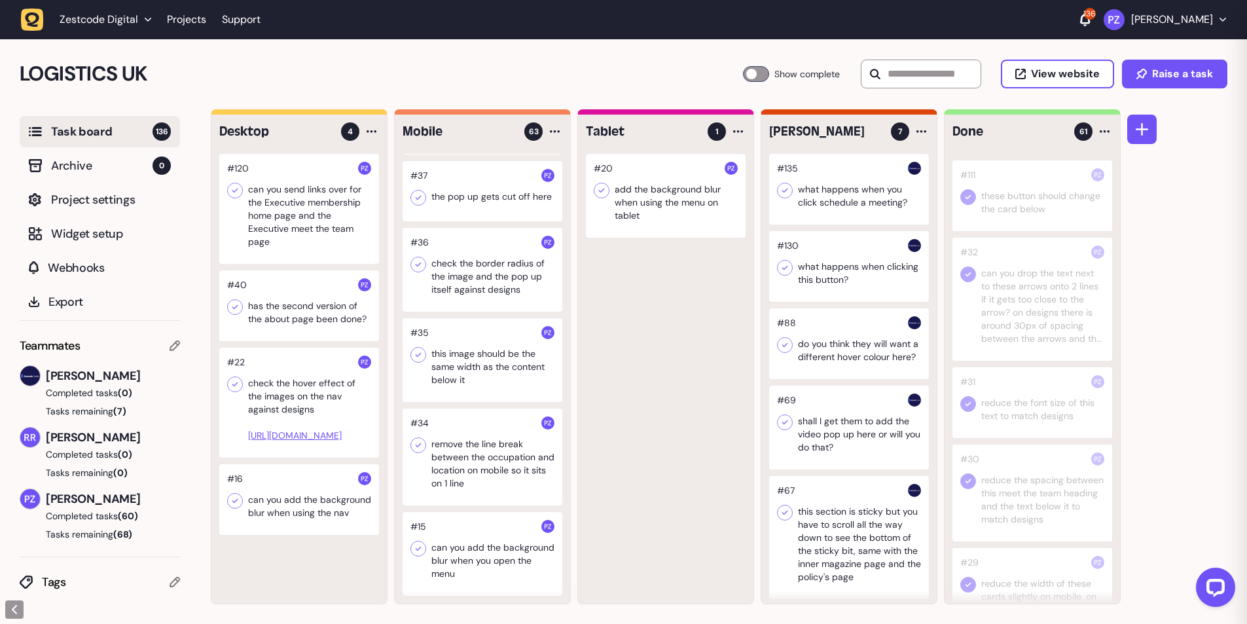
click at [486, 465] on div at bounding box center [482, 456] width 160 height 97
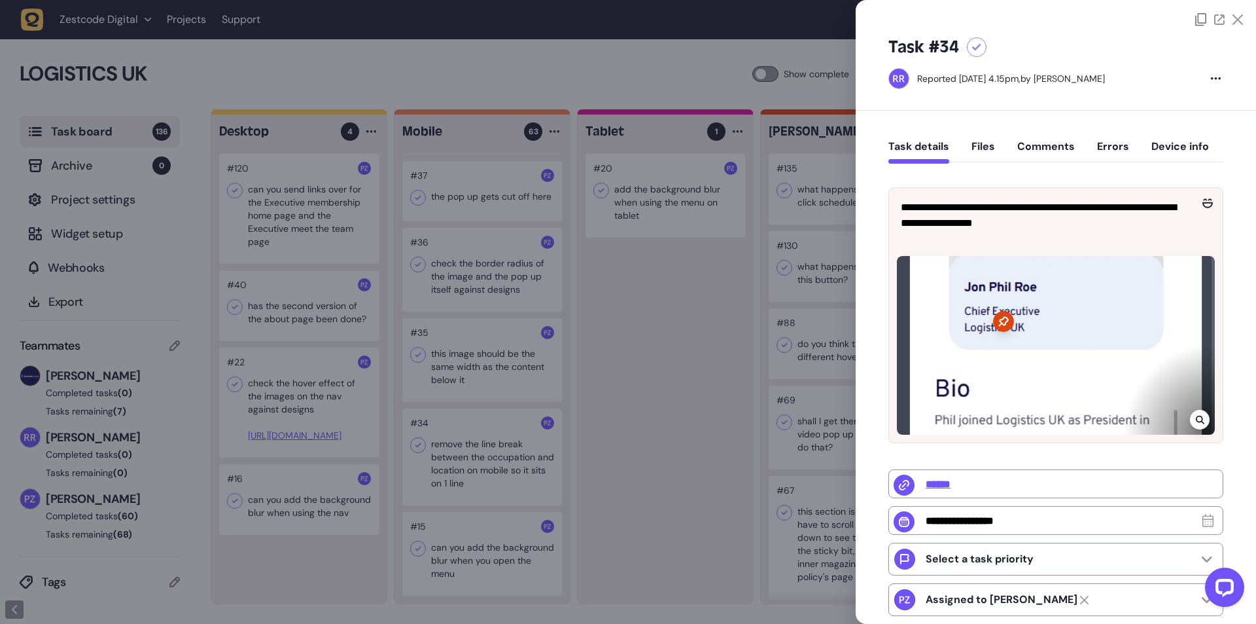
click at [1196, 421] on icon at bounding box center [1200, 419] width 9 height 10
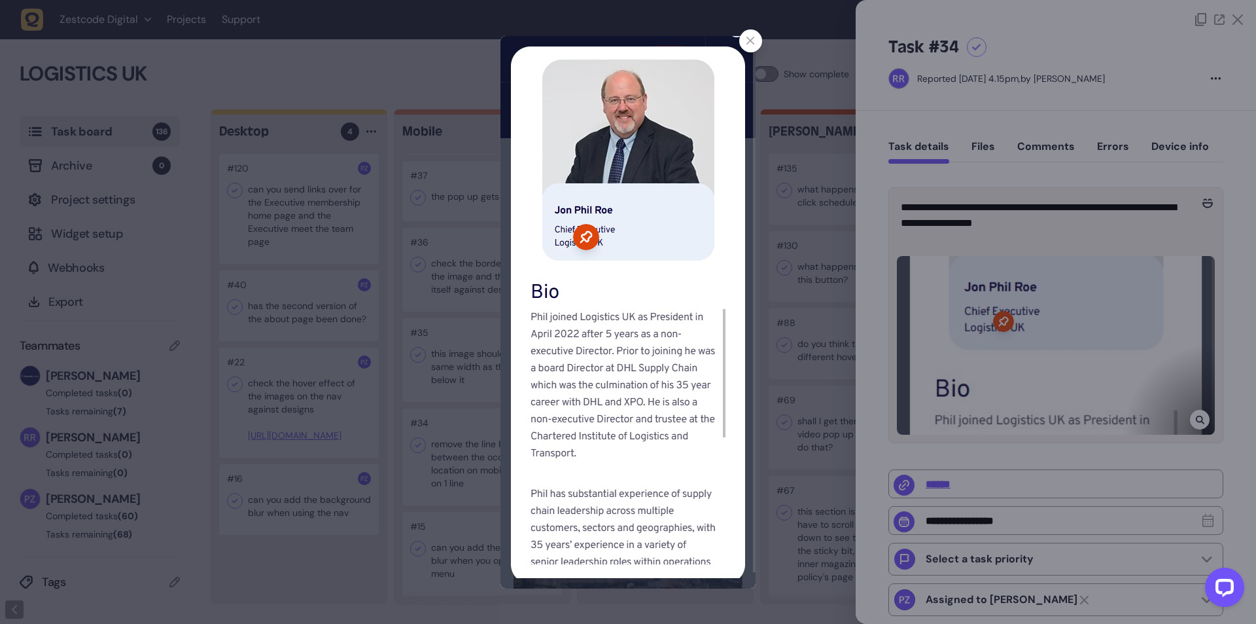
click at [675, 253] on img at bounding box center [628, 312] width 255 height 552
click at [756, 255] on div at bounding box center [628, 312] width 1256 height 624
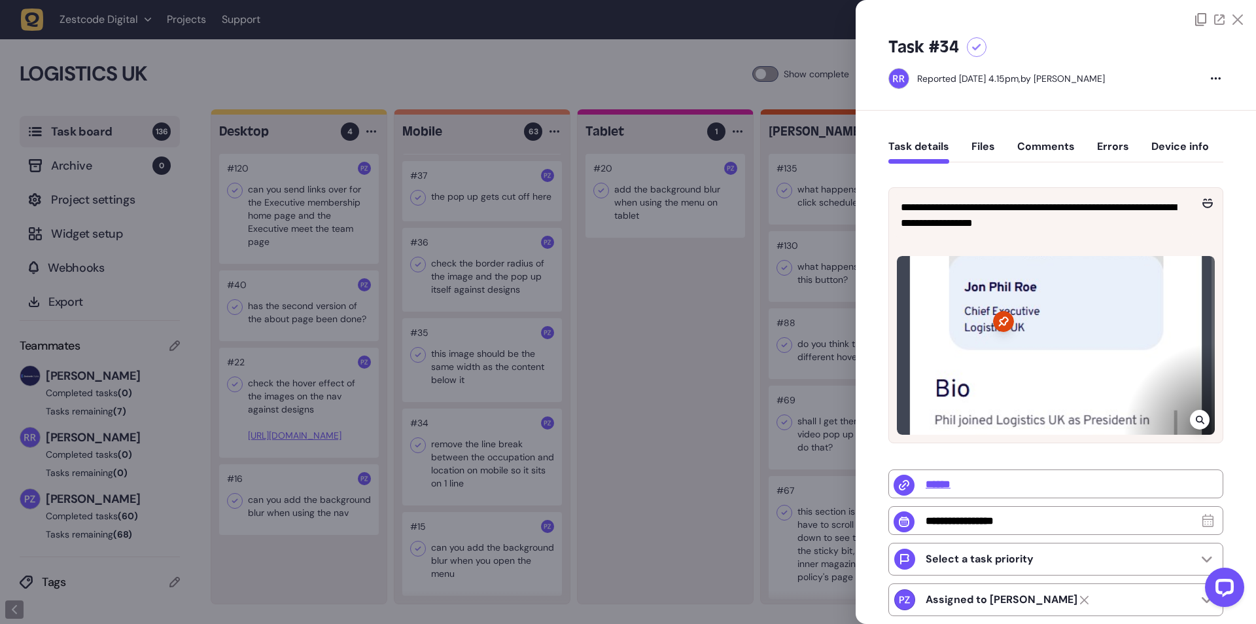
click at [444, 422] on div at bounding box center [628, 312] width 1256 height 624
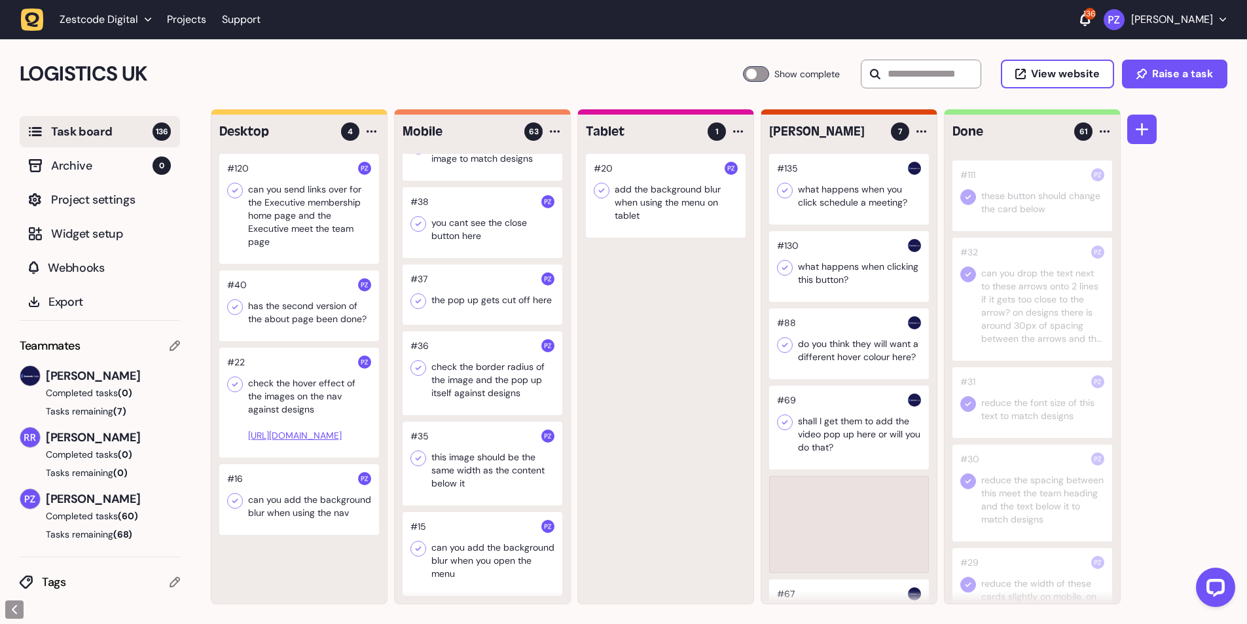
scroll to position [4946, 0]
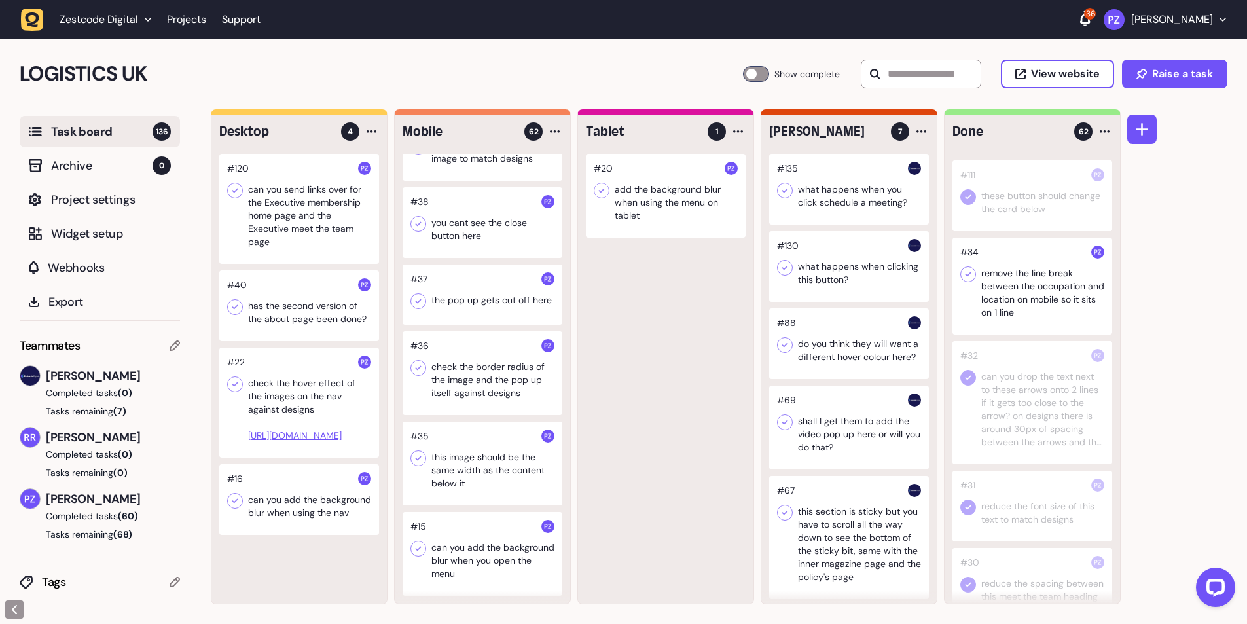
click at [968, 281] on icon at bounding box center [967, 274] width 13 height 13
click at [466, 451] on div at bounding box center [482, 463] width 160 height 84
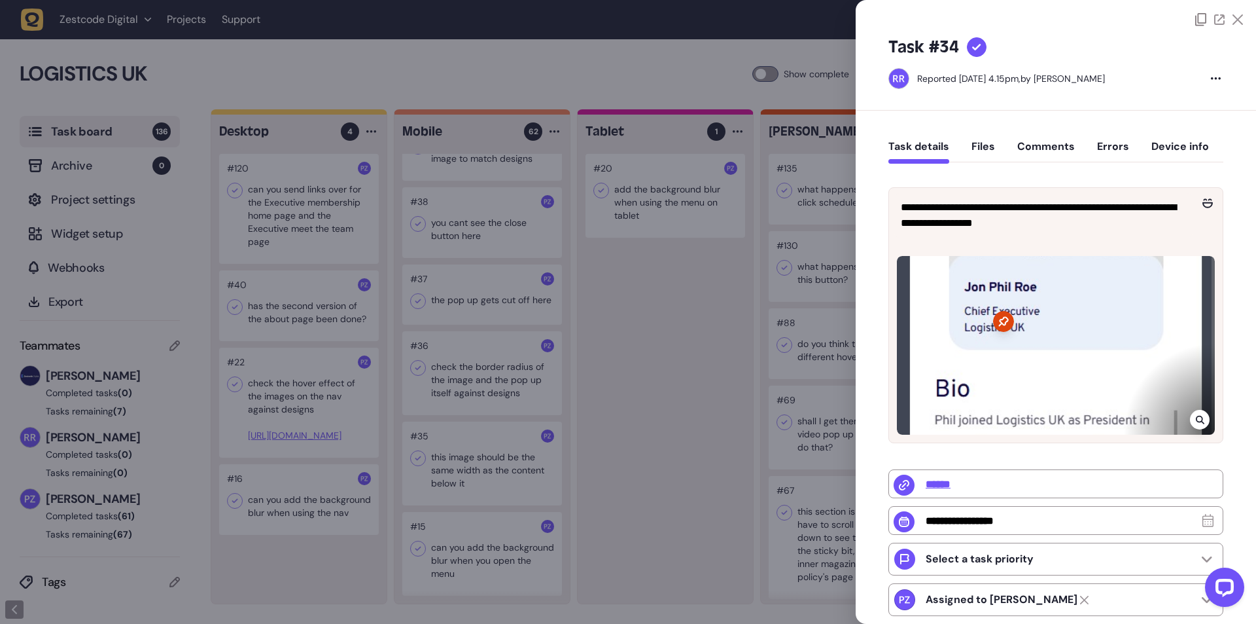
click at [457, 469] on div at bounding box center [628, 312] width 1256 height 624
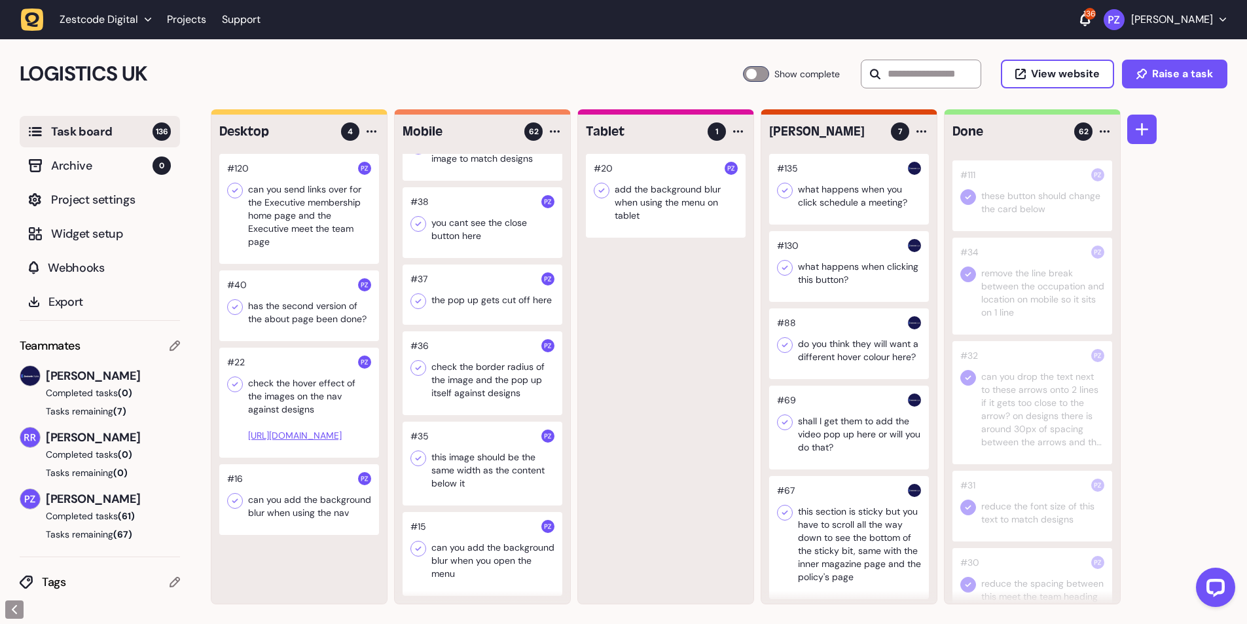
click at [456, 467] on div at bounding box center [482, 463] width 160 height 84
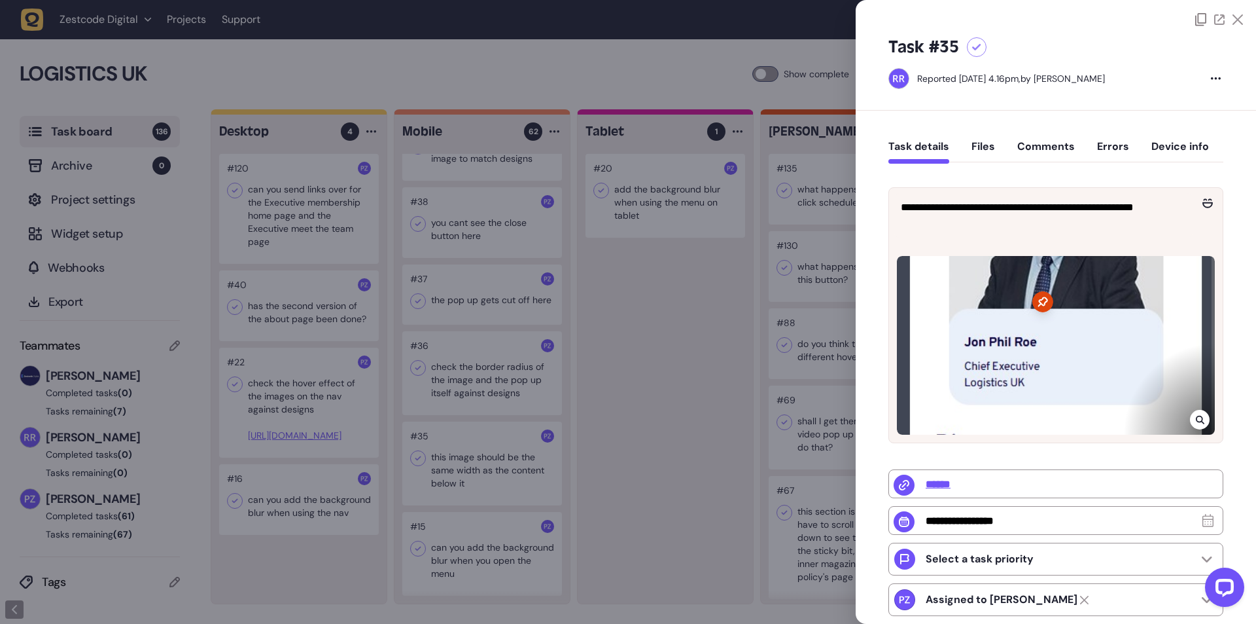
click at [1196, 416] on icon at bounding box center [1199, 420] width 9 height 9
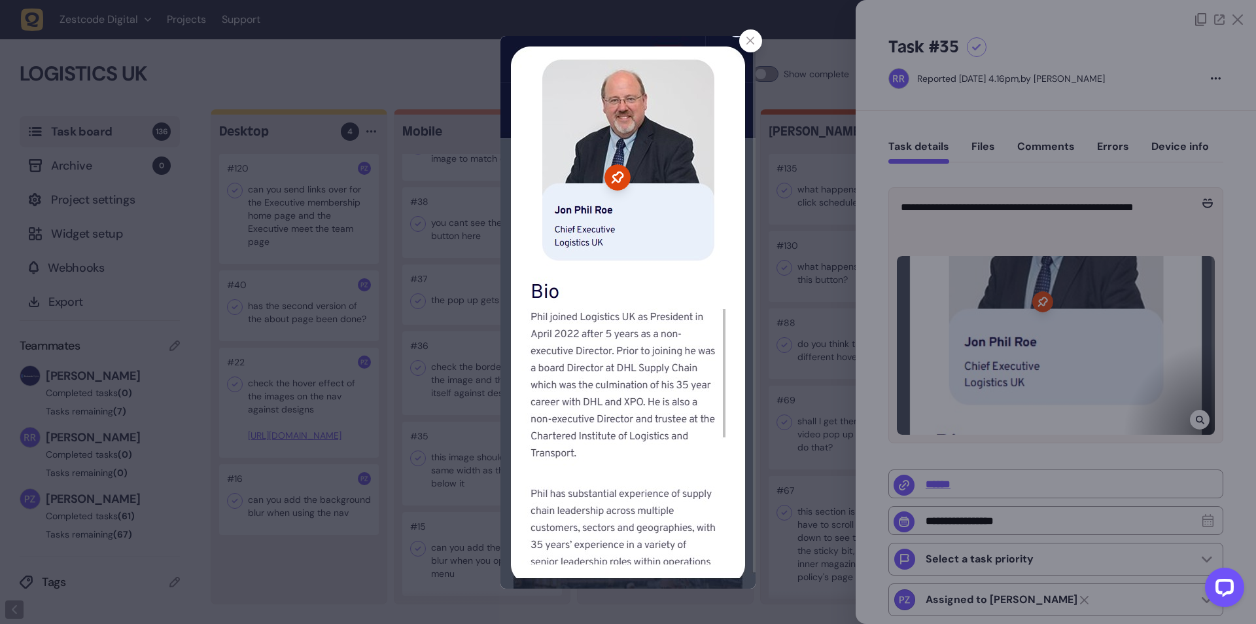
click at [749, 41] on icon at bounding box center [751, 41] width 9 height 9
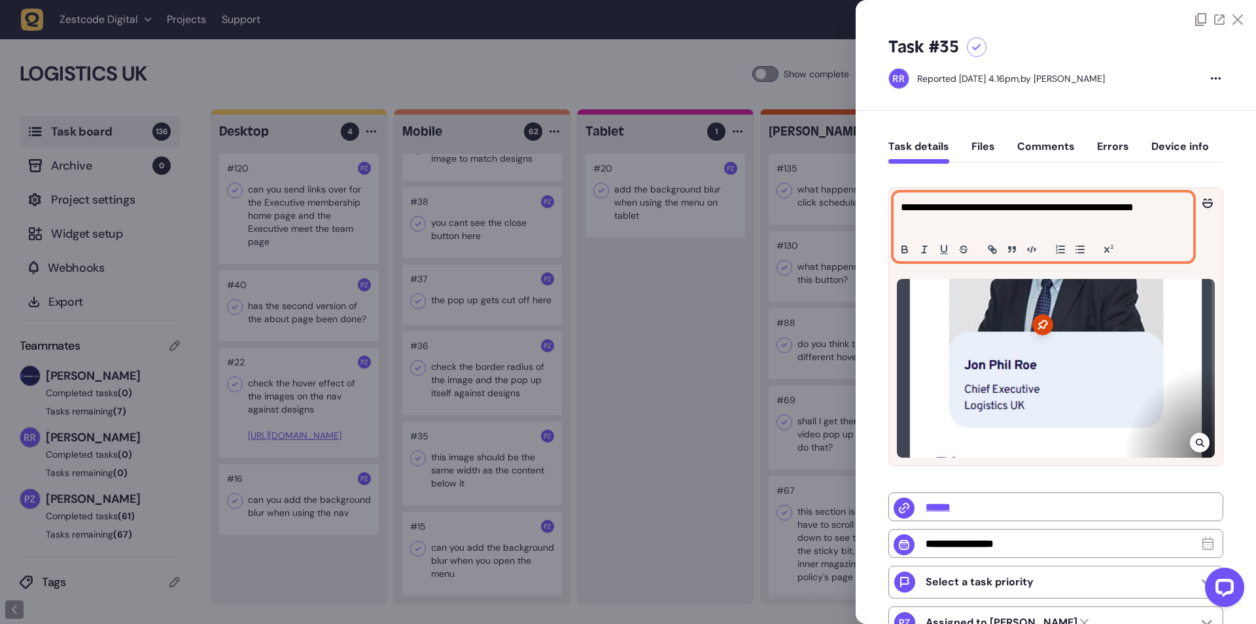
click at [939, 224] on p "**********" at bounding box center [1042, 215] width 282 height 31
copy p "**********"
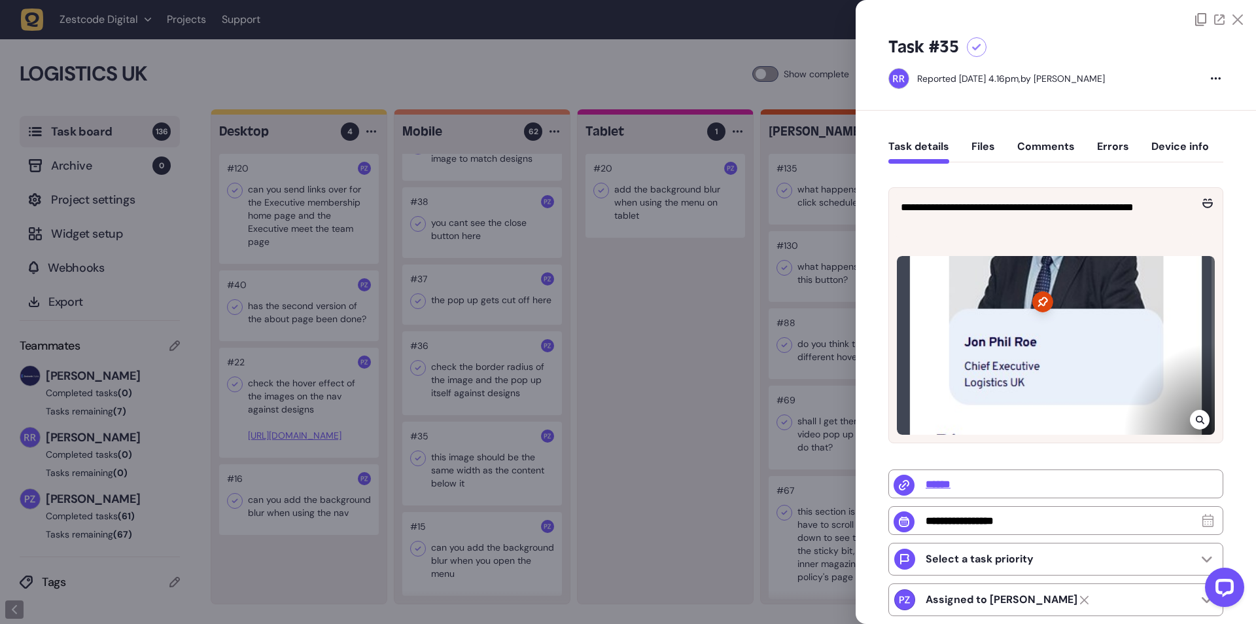
click at [1199, 429] on div at bounding box center [1200, 420] width 20 height 20
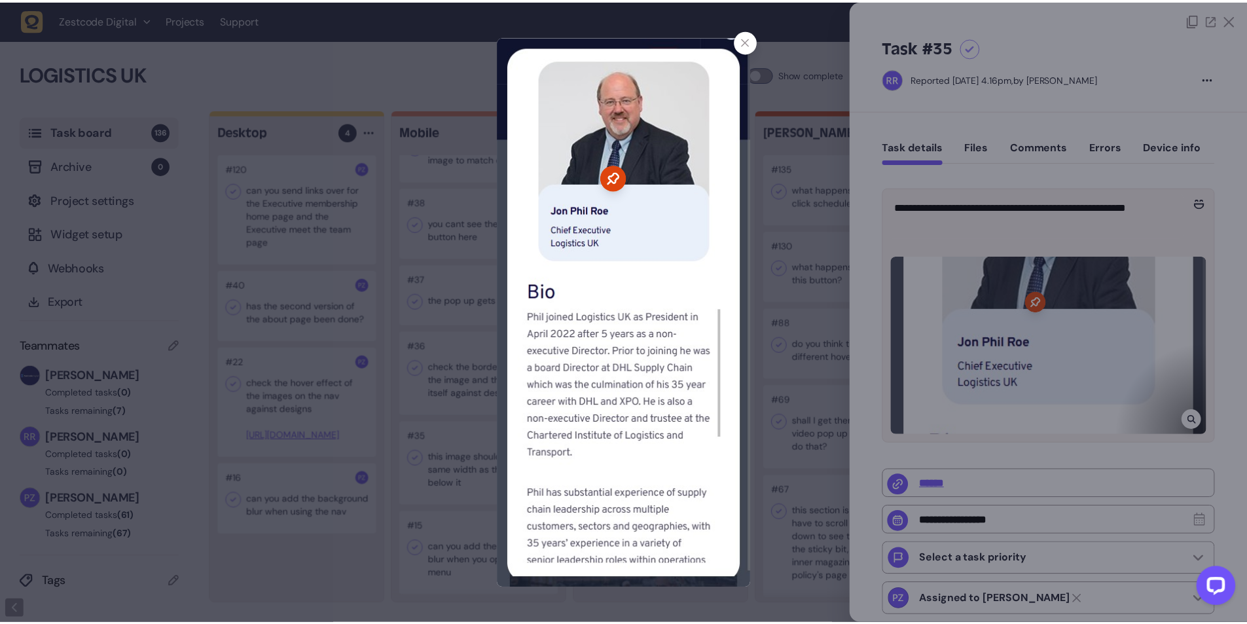
scroll to position [3828, 0]
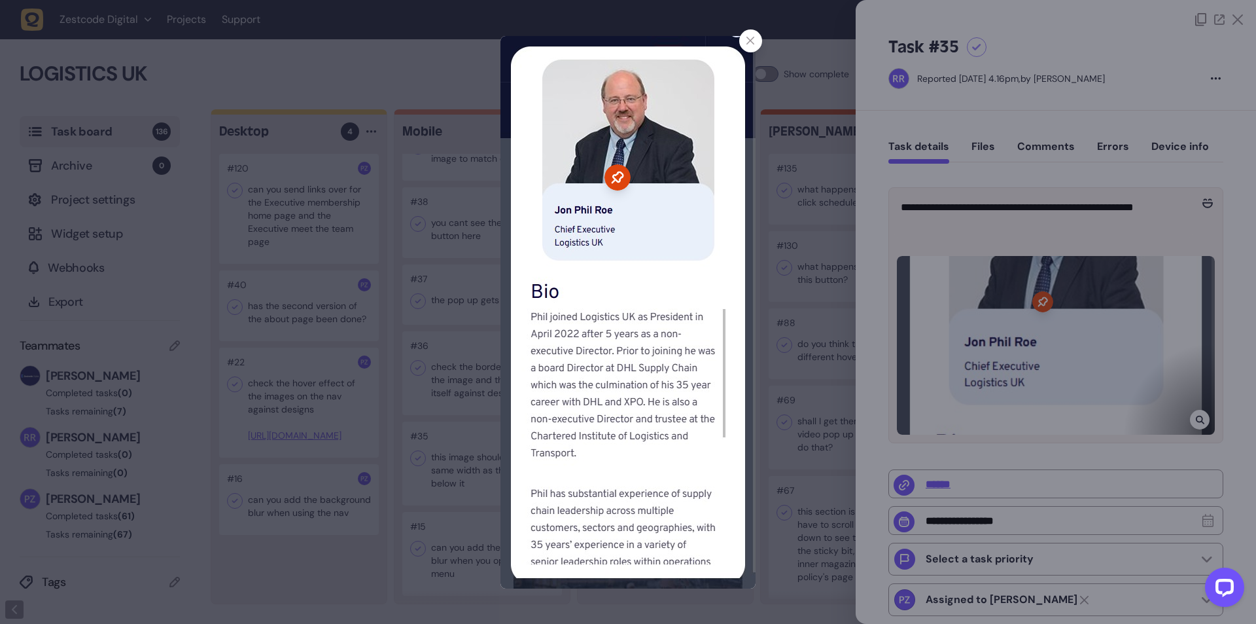
click at [470, 388] on div at bounding box center [628, 312] width 1256 height 624
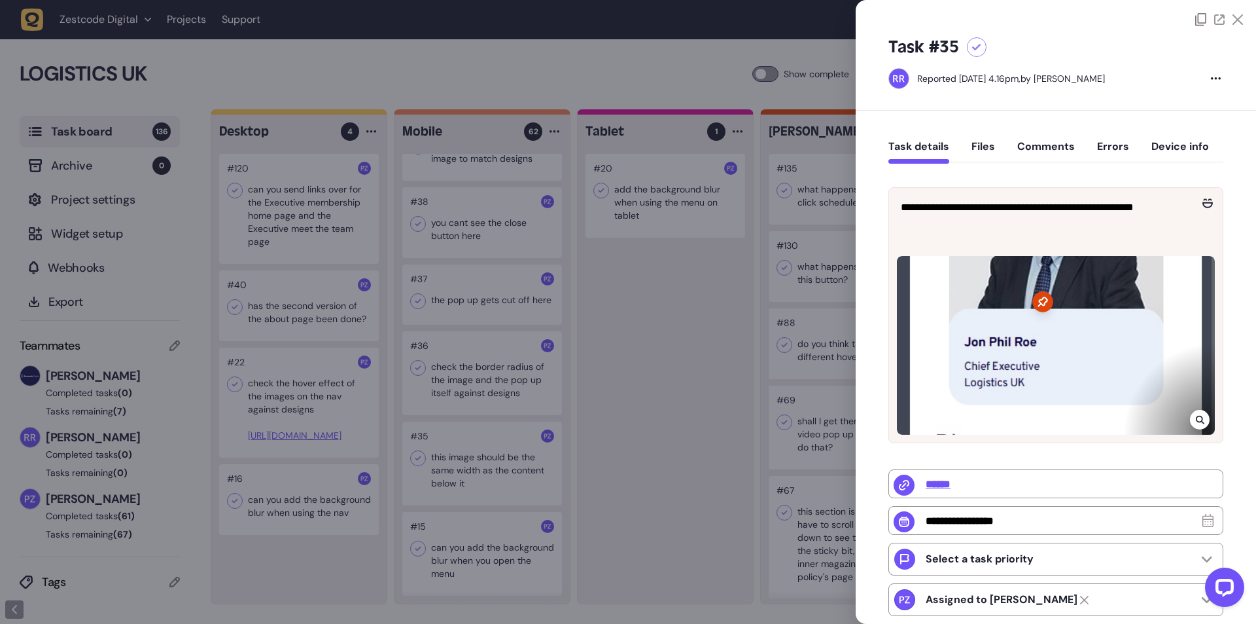
click at [458, 404] on div at bounding box center [628, 312] width 1256 height 624
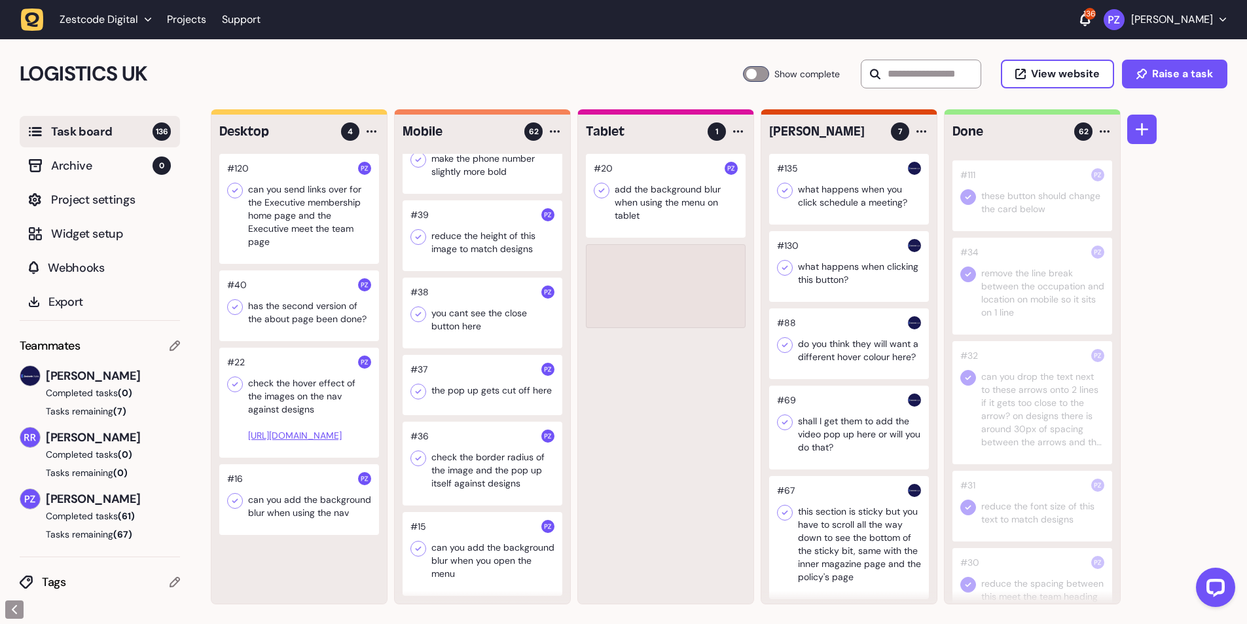
scroll to position [4856, 0]
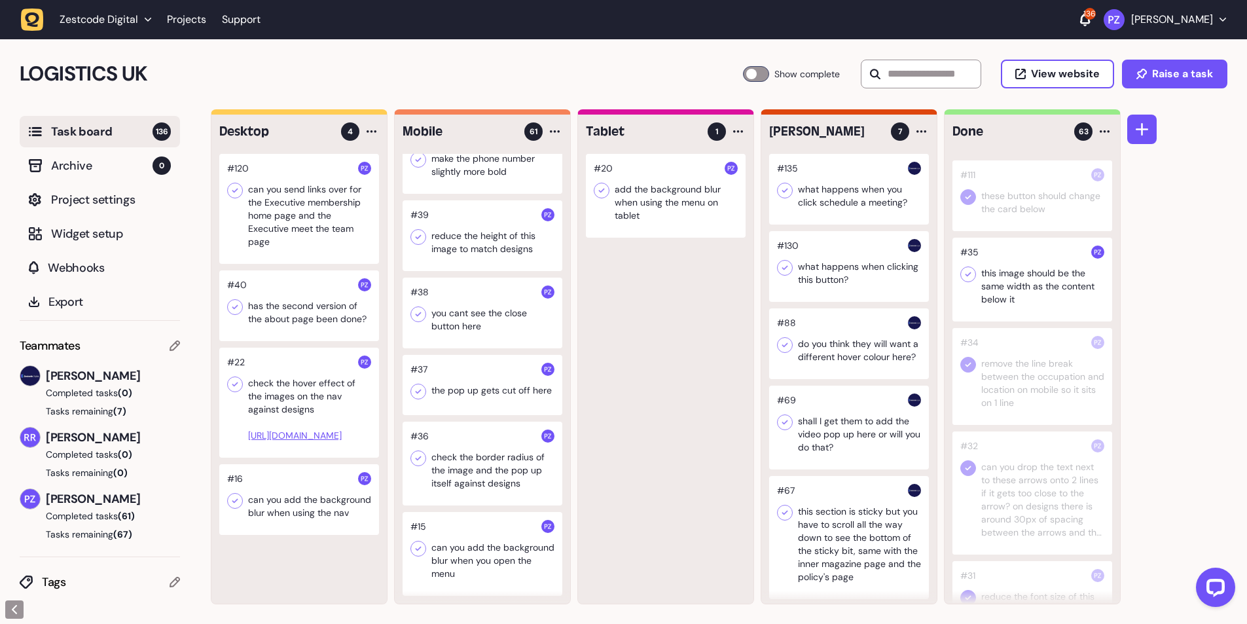
click at [968, 281] on icon at bounding box center [967, 274] width 13 height 13
click at [459, 461] on div at bounding box center [482, 463] width 160 height 84
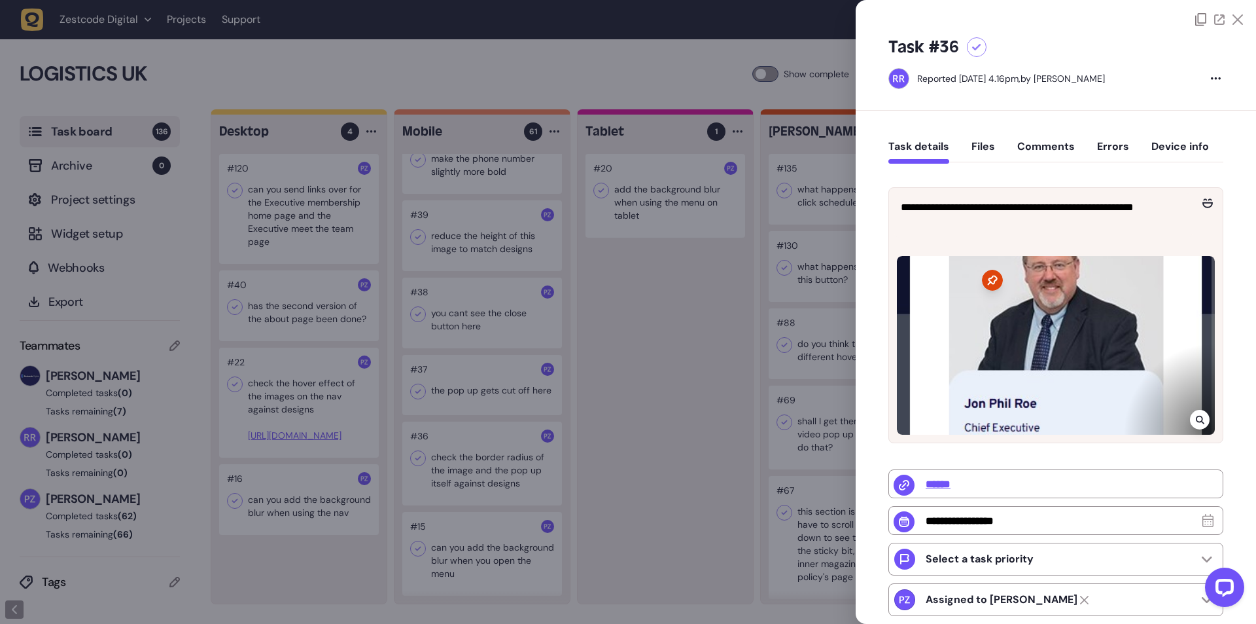
click at [439, 459] on div at bounding box center [628, 312] width 1256 height 624
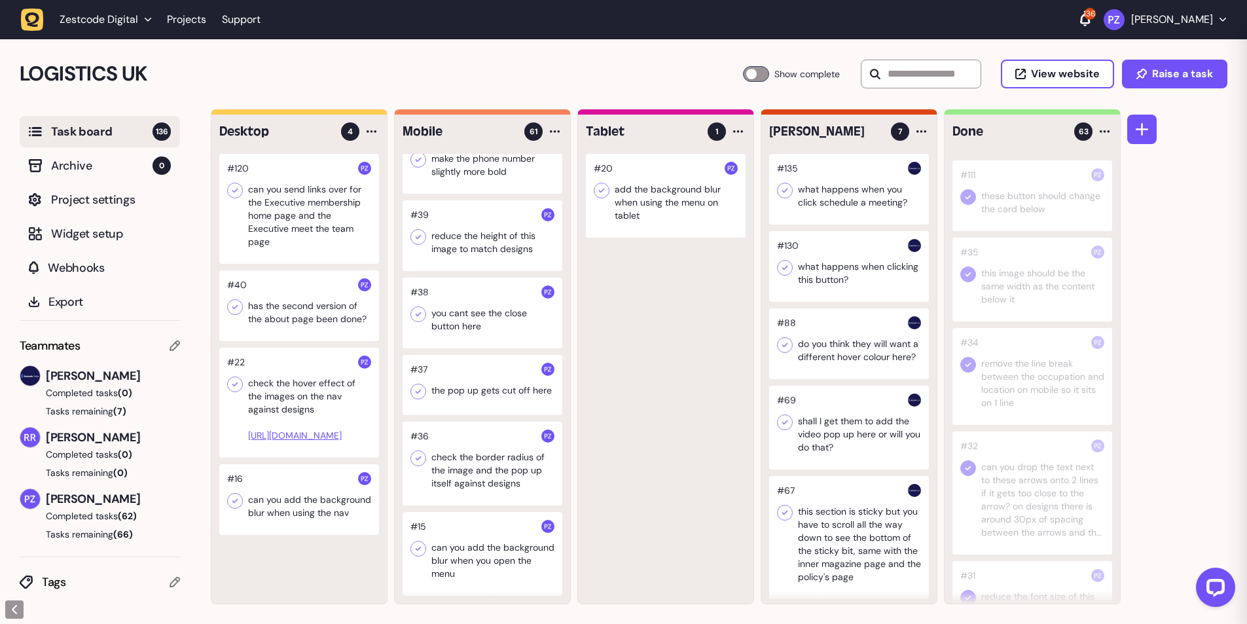
click at [467, 455] on div at bounding box center [482, 463] width 160 height 84
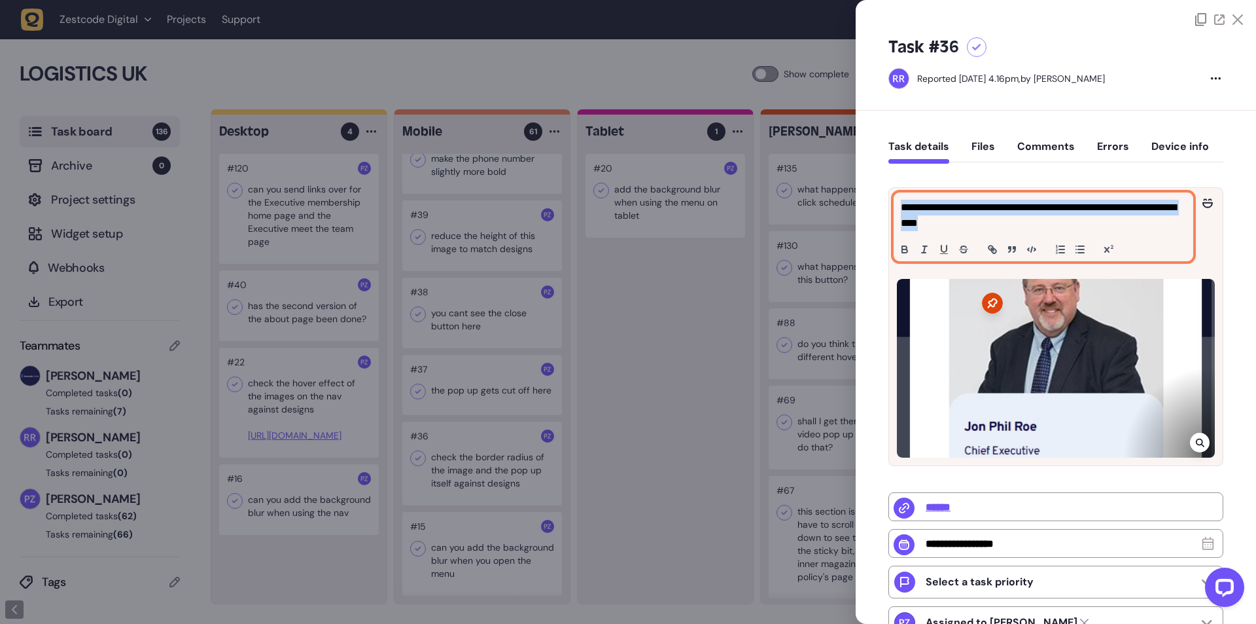
drag, startPoint x: 976, startPoint y: 221, endPoint x: 879, endPoint y: 204, distance: 97.7
click at [879, 204] on div "**********" at bounding box center [1056, 473] width 400 height 724
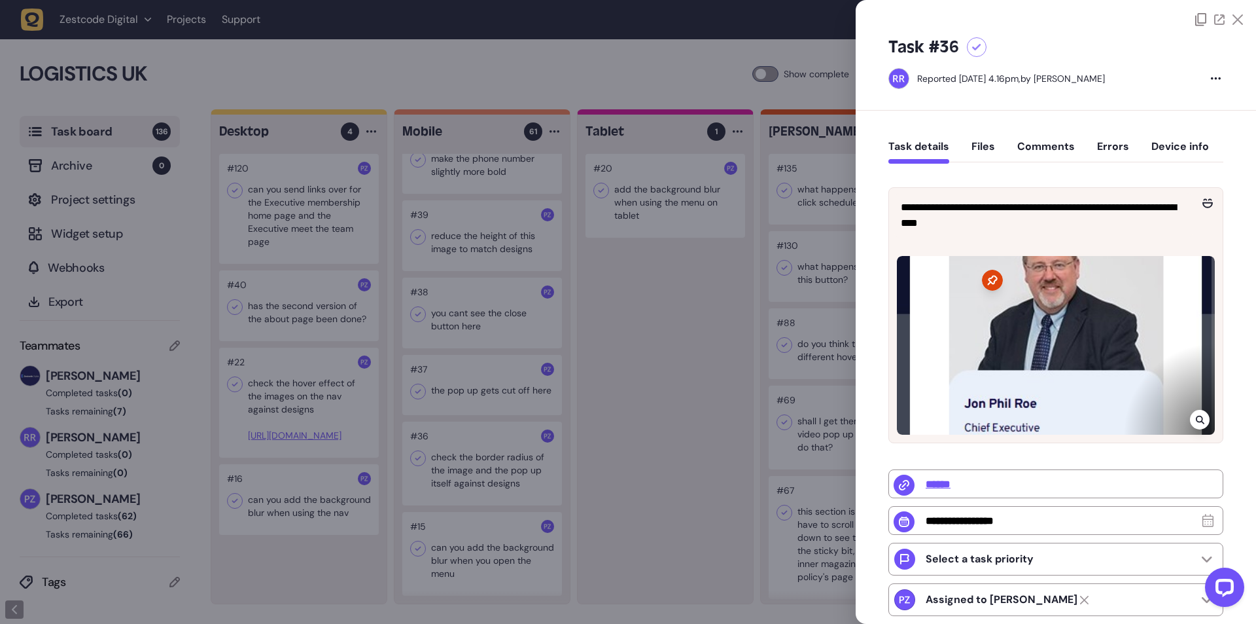
click at [1203, 429] on div at bounding box center [1200, 420] width 20 height 20
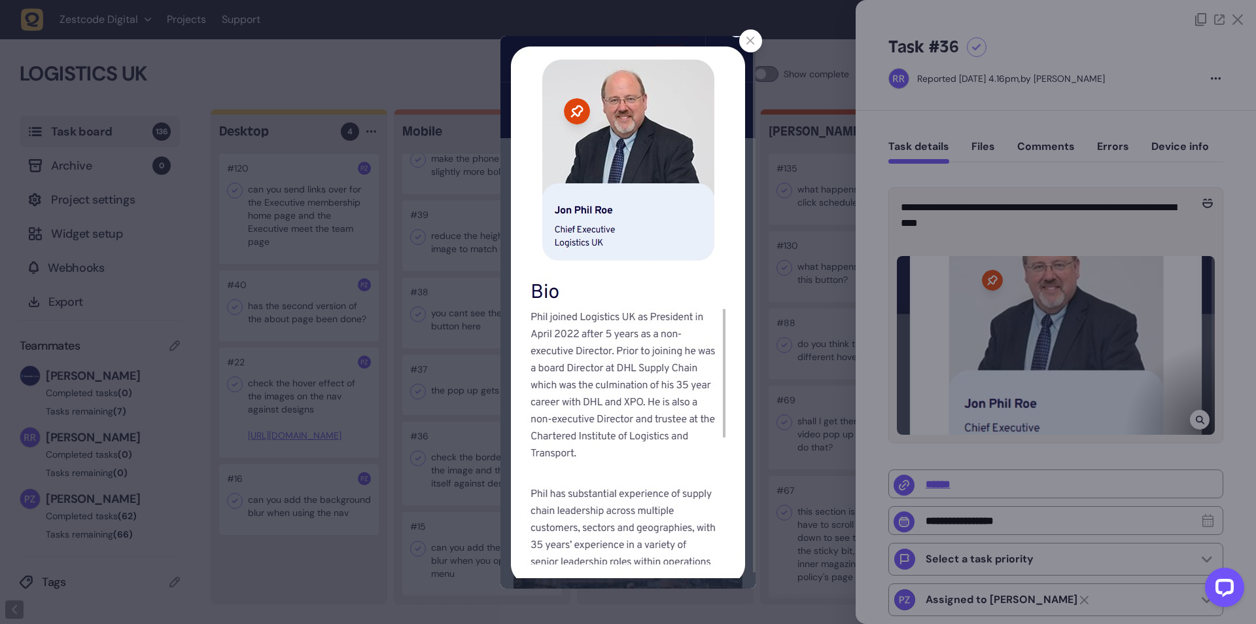
click at [752, 40] on icon at bounding box center [751, 41] width 9 height 9
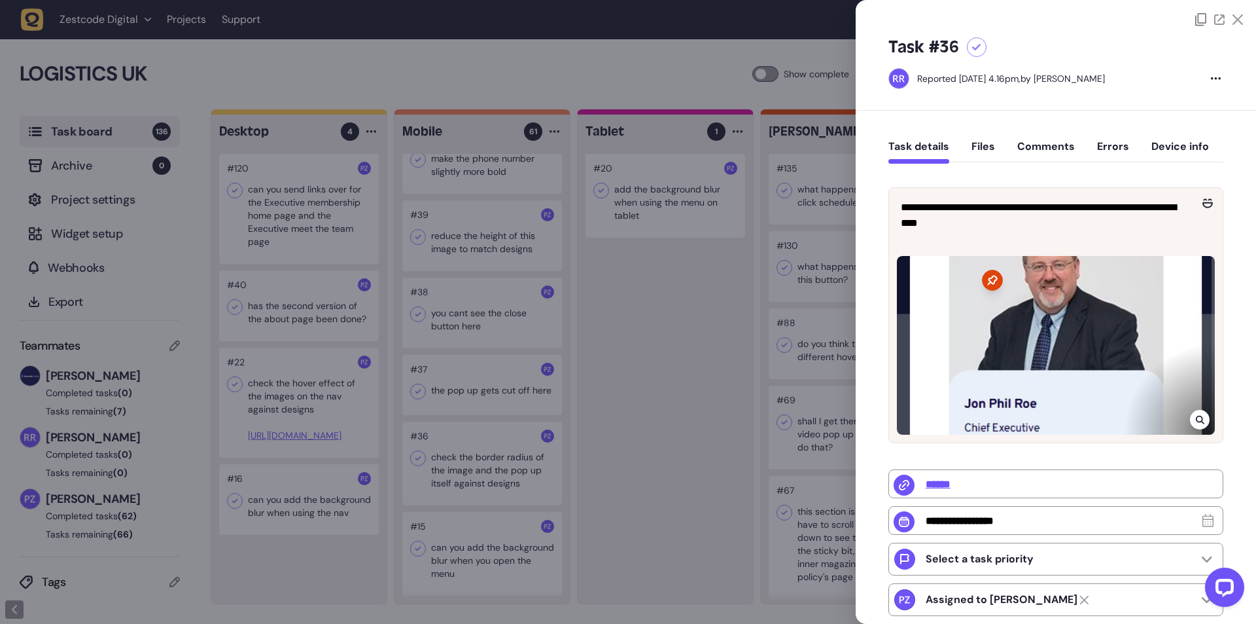
click at [696, 376] on div at bounding box center [628, 312] width 1256 height 624
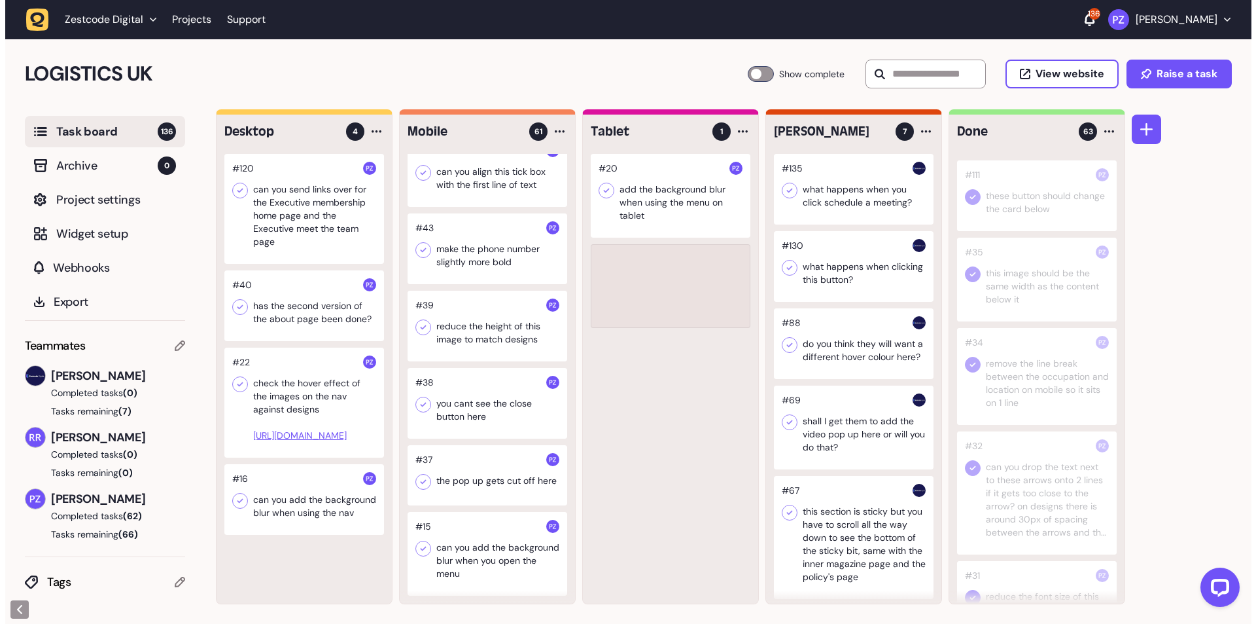
scroll to position [4766, 0]
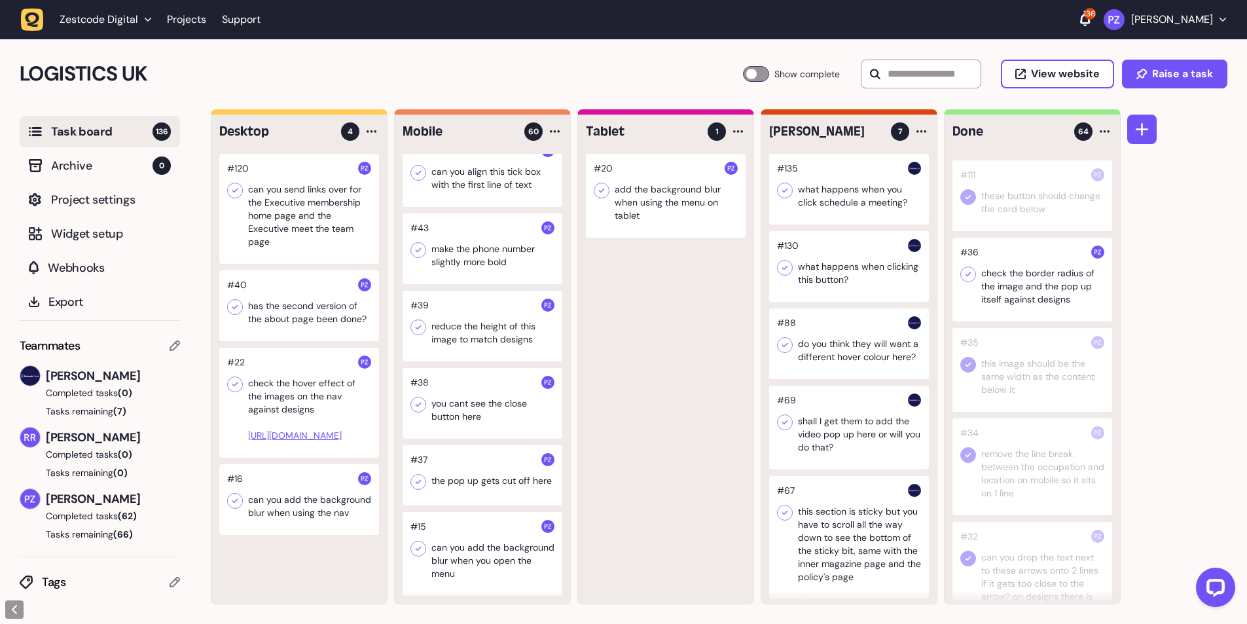
click at [966, 281] on icon at bounding box center [967, 274] width 13 height 13
click at [446, 486] on div at bounding box center [482, 475] width 160 height 60
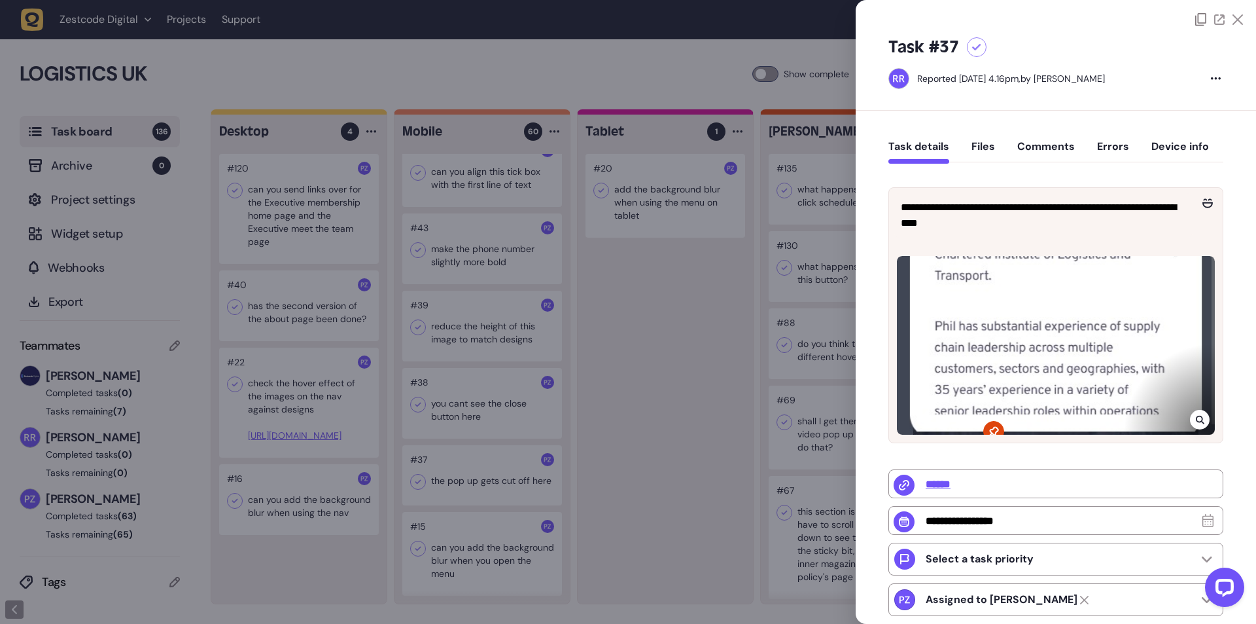
click at [451, 475] on div at bounding box center [628, 312] width 1256 height 624
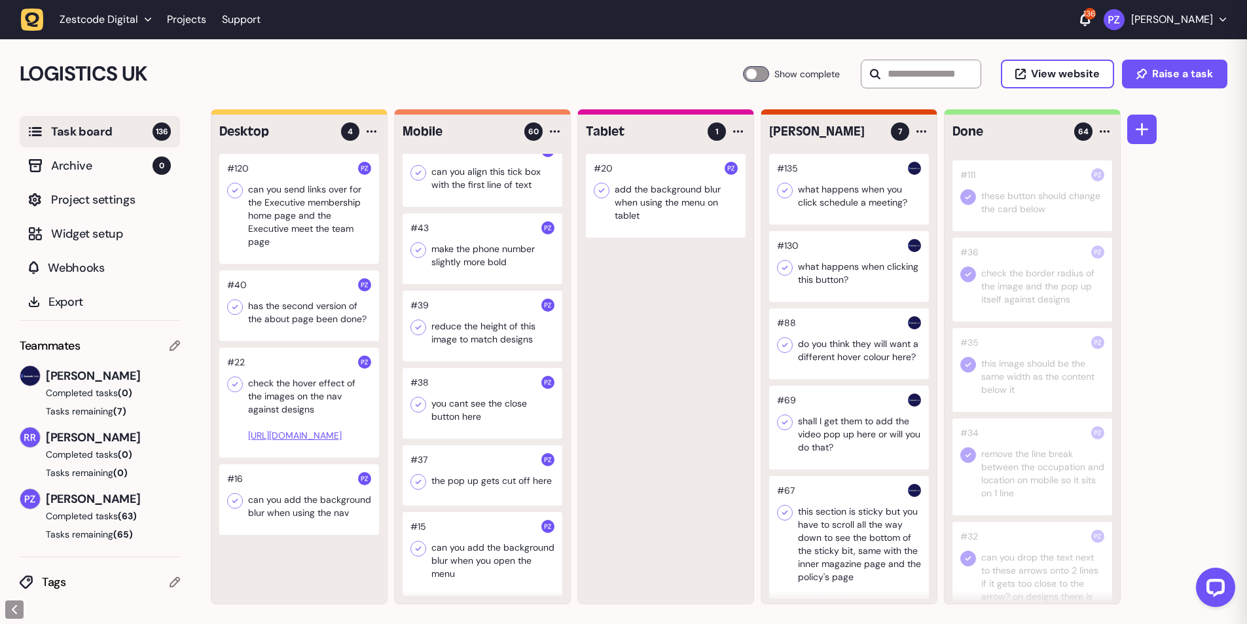
click at [437, 473] on div at bounding box center [482, 475] width 160 height 60
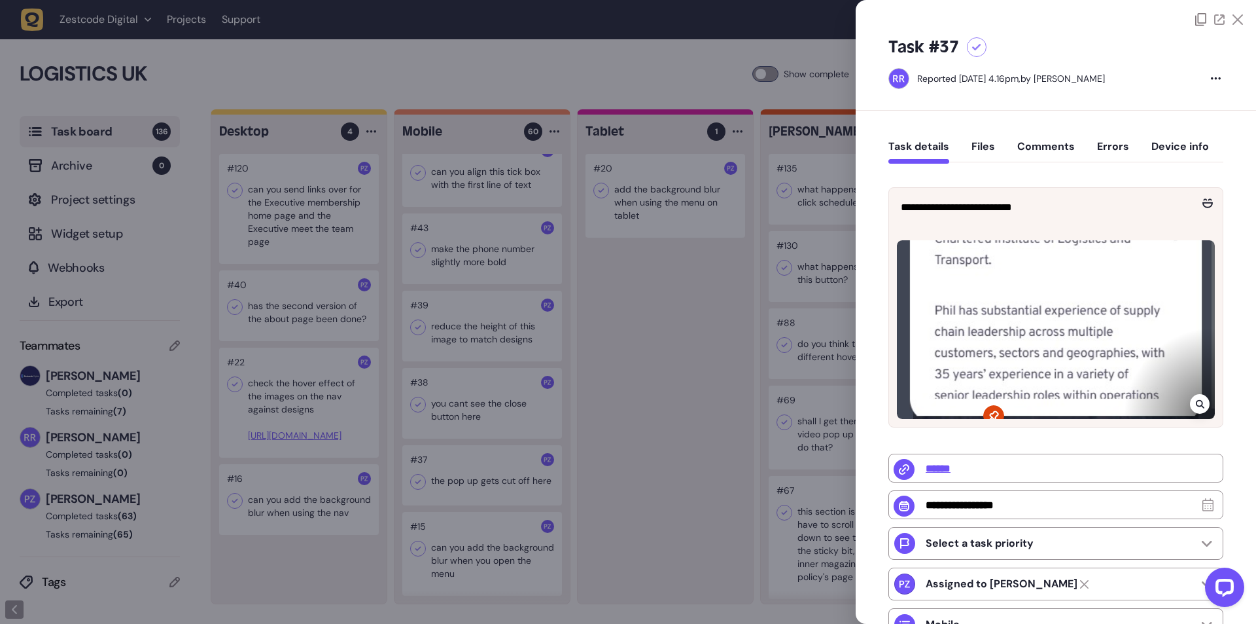
click at [1195, 400] on icon at bounding box center [1199, 404] width 9 height 9
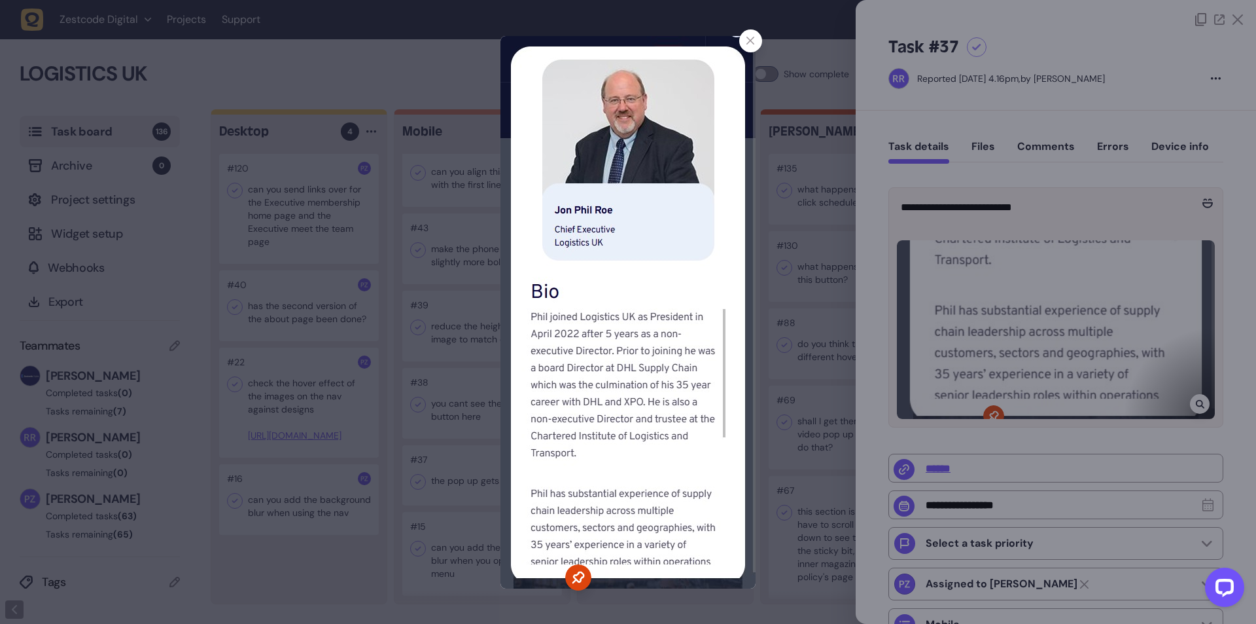
click at [750, 48] on div at bounding box center [750, 40] width 23 height 23
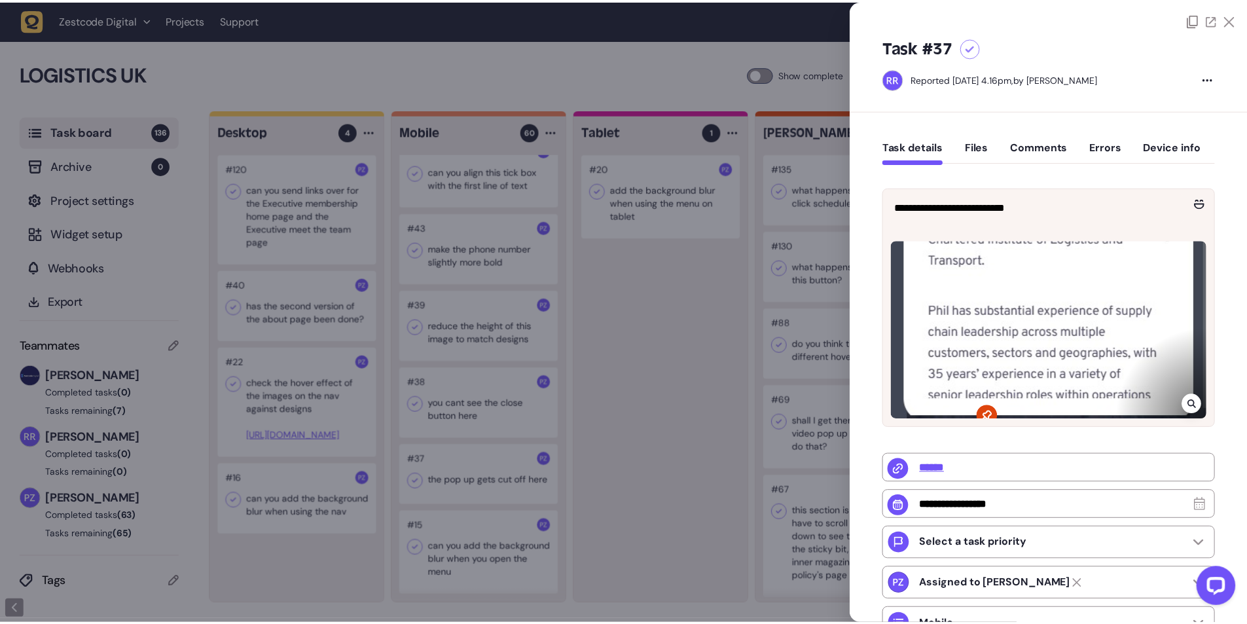
scroll to position [3828, 0]
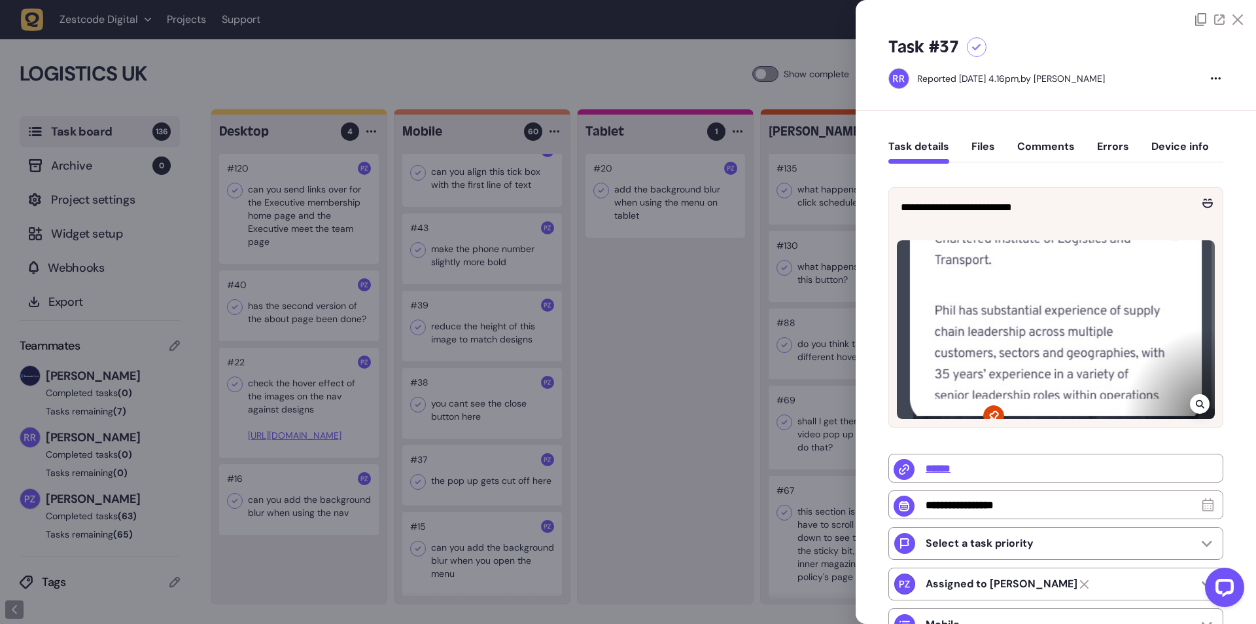
click at [649, 342] on div at bounding box center [628, 312] width 1256 height 624
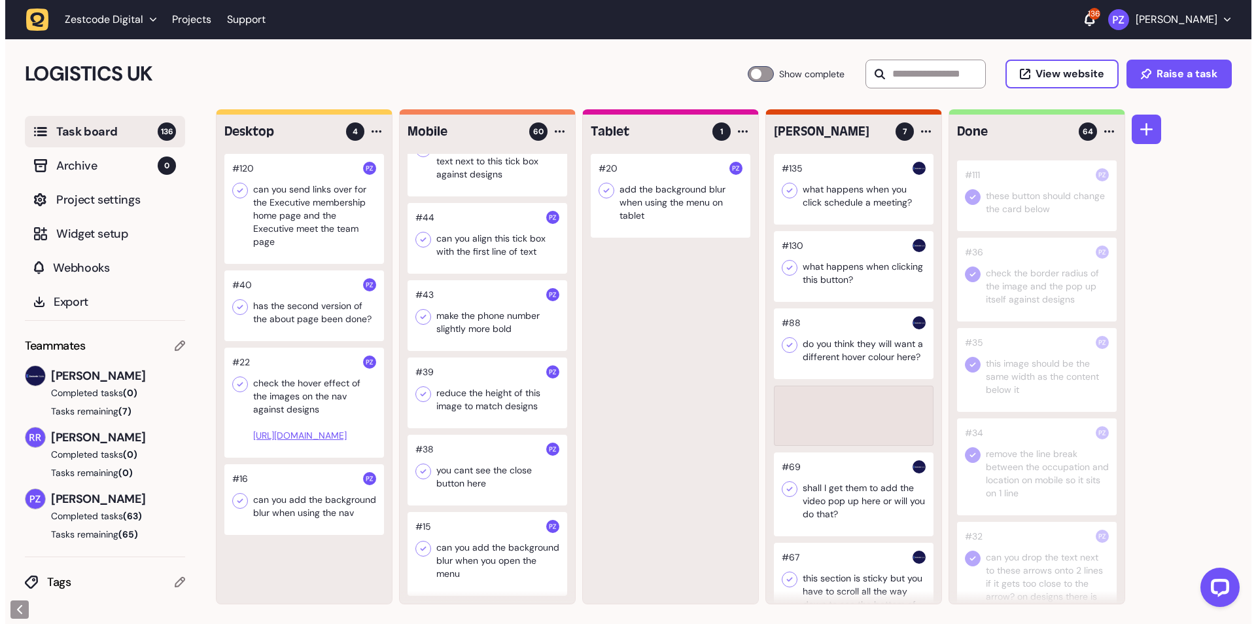
scroll to position [3828, 0]
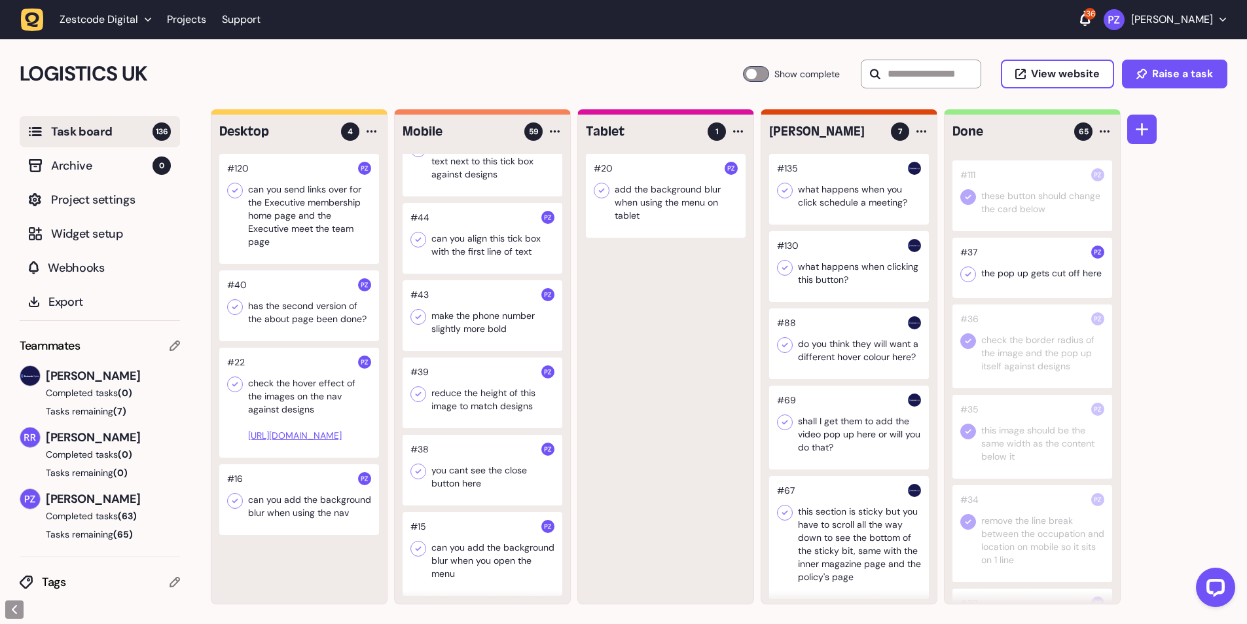
click at [967, 281] on icon at bounding box center [967, 274] width 13 height 13
click at [459, 479] on div at bounding box center [482, 469] width 160 height 71
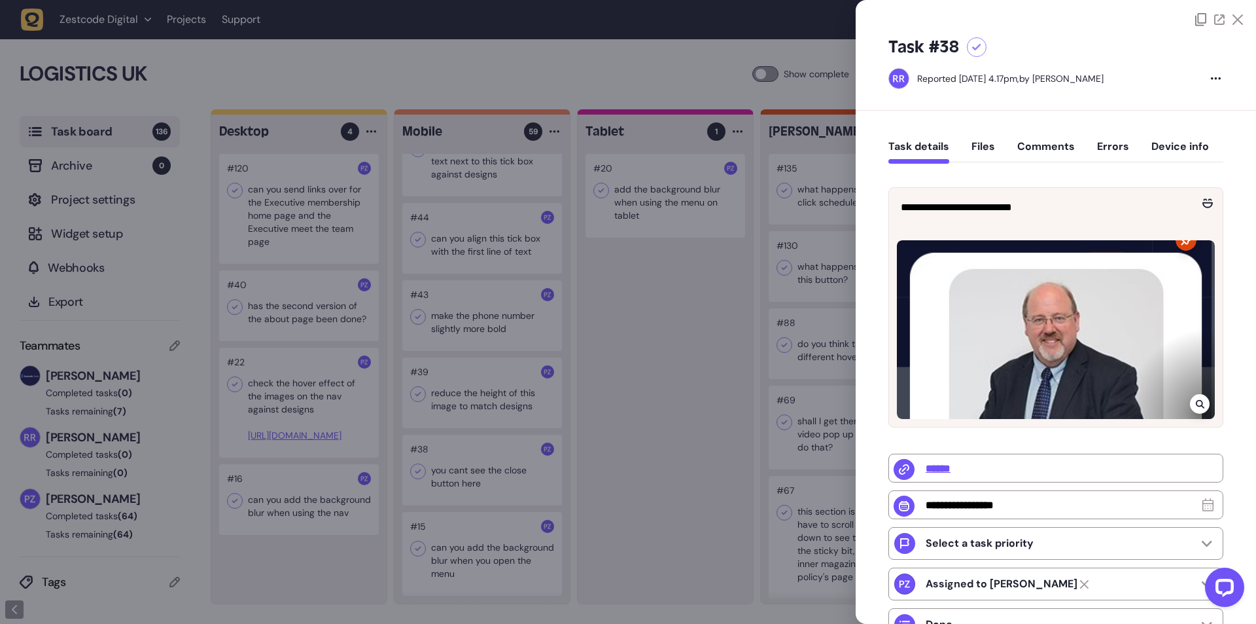
click at [484, 476] on div at bounding box center [628, 312] width 1256 height 624
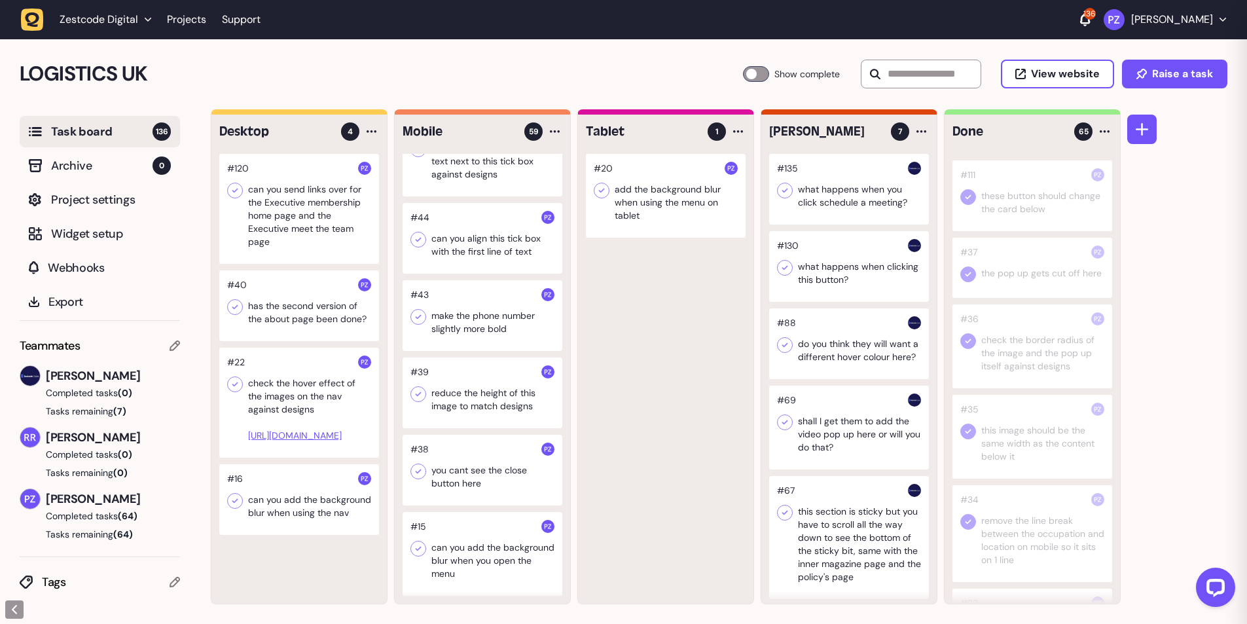
click at [473, 472] on div at bounding box center [482, 469] width 160 height 71
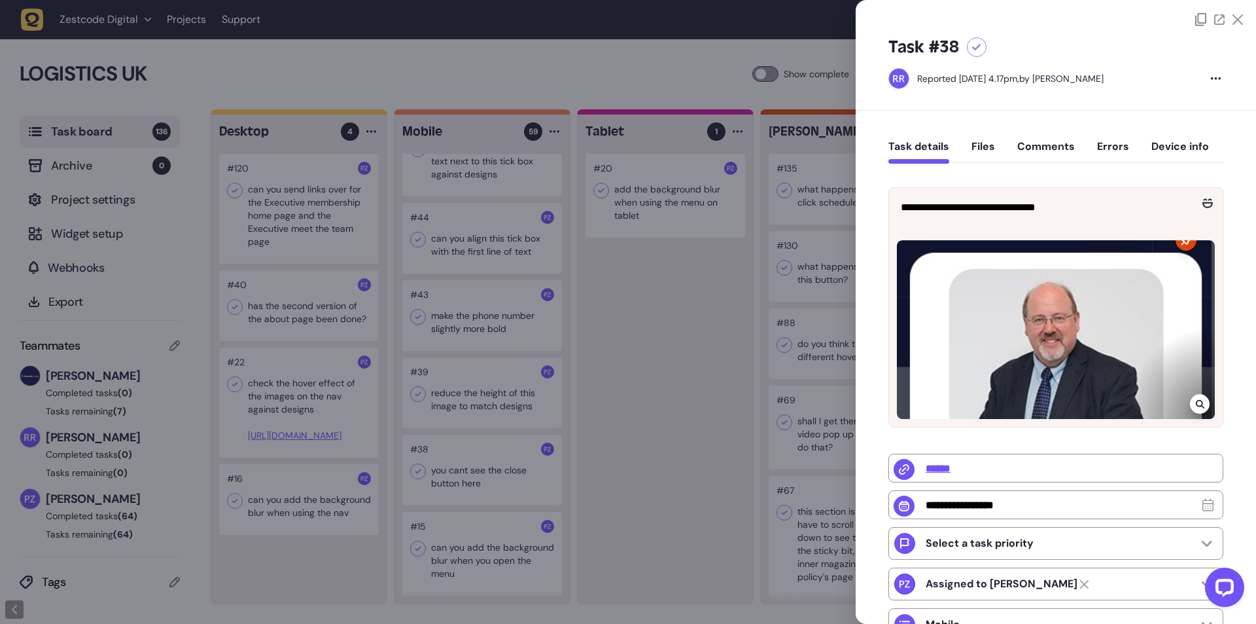
drag, startPoint x: 893, startPoint y: 210, endPoint x: 1080, endPoint y: 207, distance: 187.2
click at [1080, 207] on div "**********" at bounding box center [1056, 207] width 334 height 39
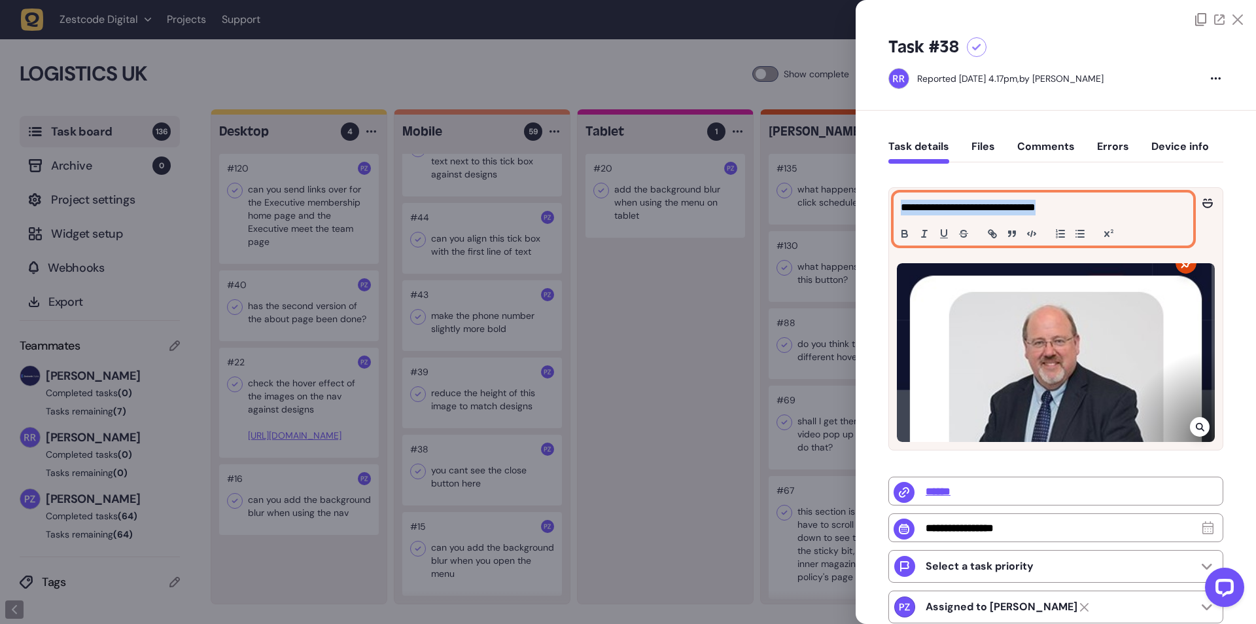
drag, startPoint x: 1082, startPoint y: 207, endPoint x: 900, endPoint y: 207, distance: 181.9
click at [900, 207] on div "**********" at bounding box center [1043, 219] width 298 height 52
copy p "**********"
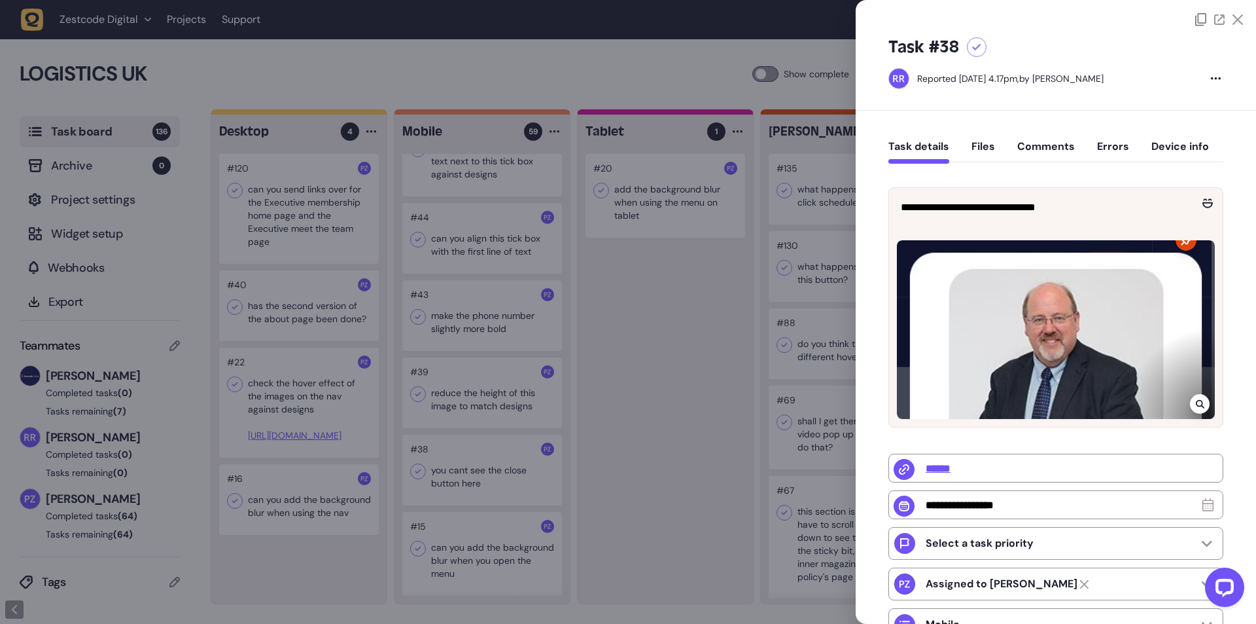
click at [1197, 408] on icon at bounding box center [1199, 404] width 9 height 9
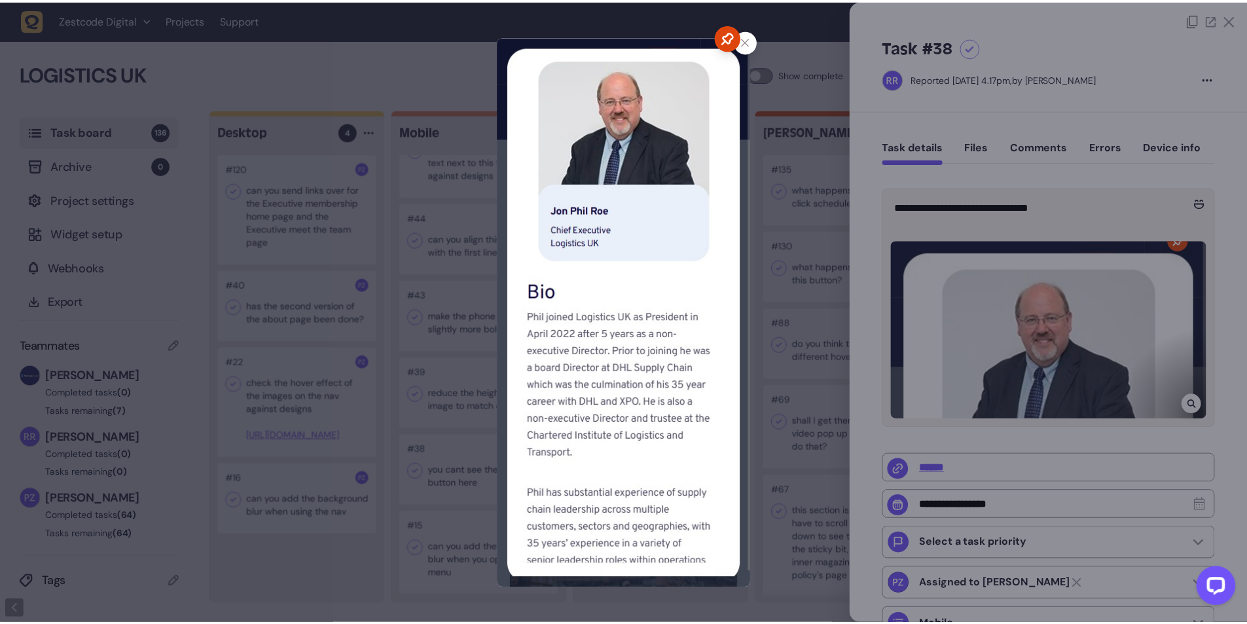
scroll to position [3828, 0]
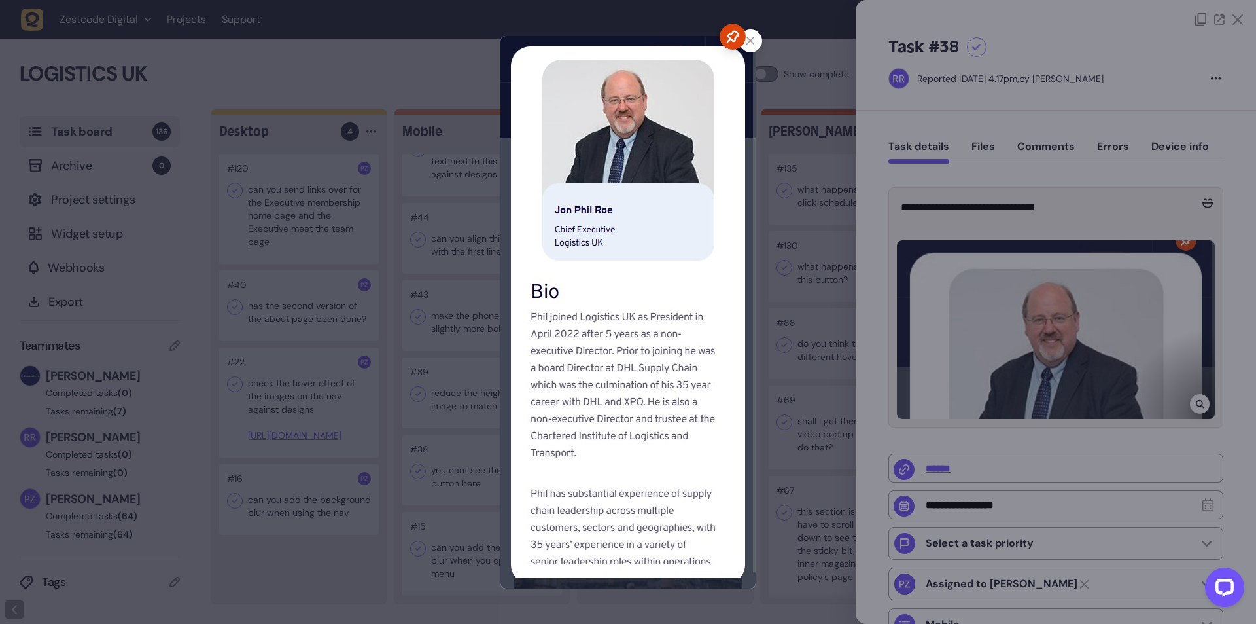
click at [431, 244] on div at bounding box center [628, 312] width 1256 height 624
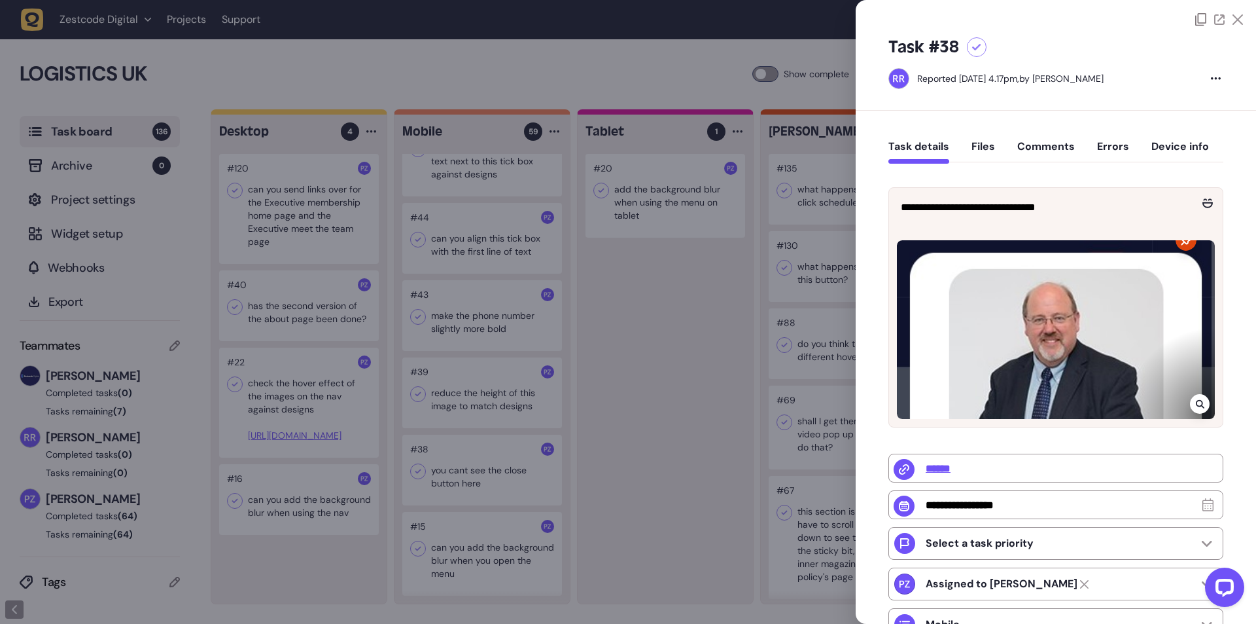
click at [466, 400] on div at bounding box center [628, 312] width 1256 height 624
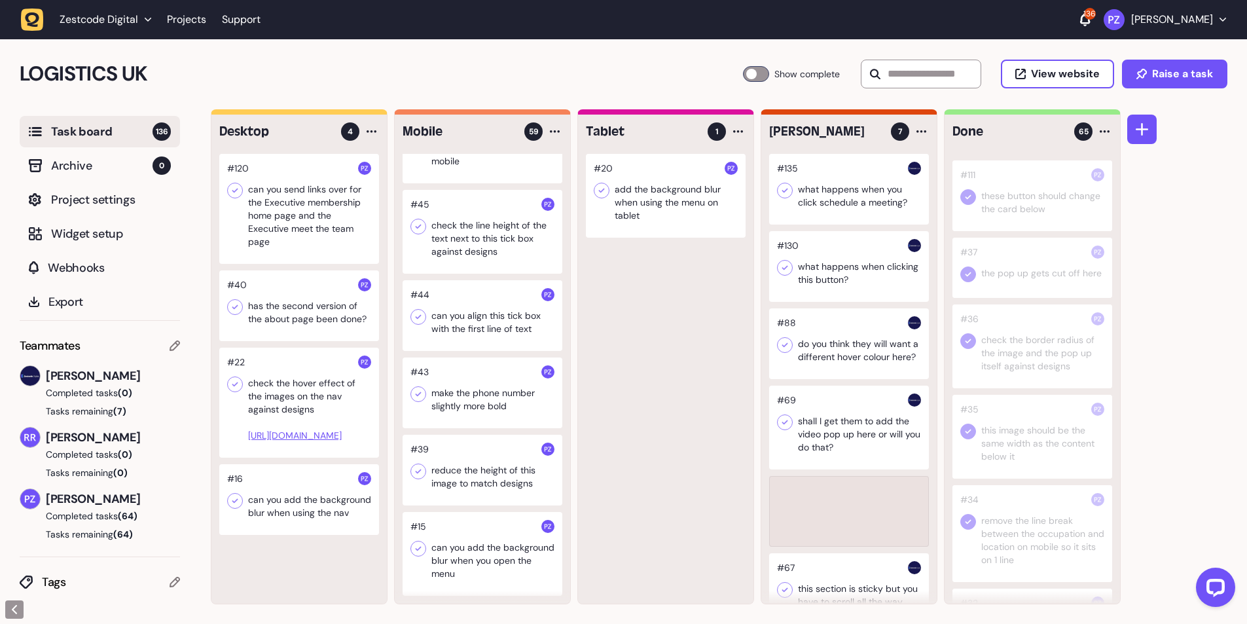
scroll to position [4622, 0]
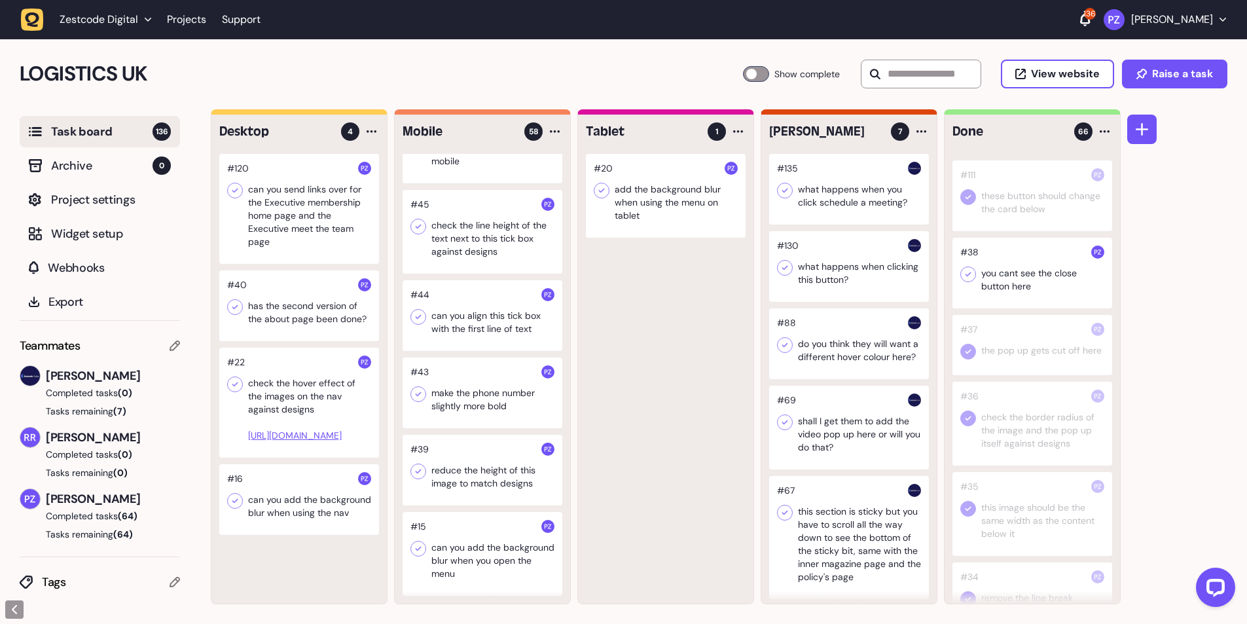
click at [961, 282] on div at bounding box center [968, 274] width 16 height 16
click at [451, 487] on div at bounding box center [482, 469] width 160 height 71
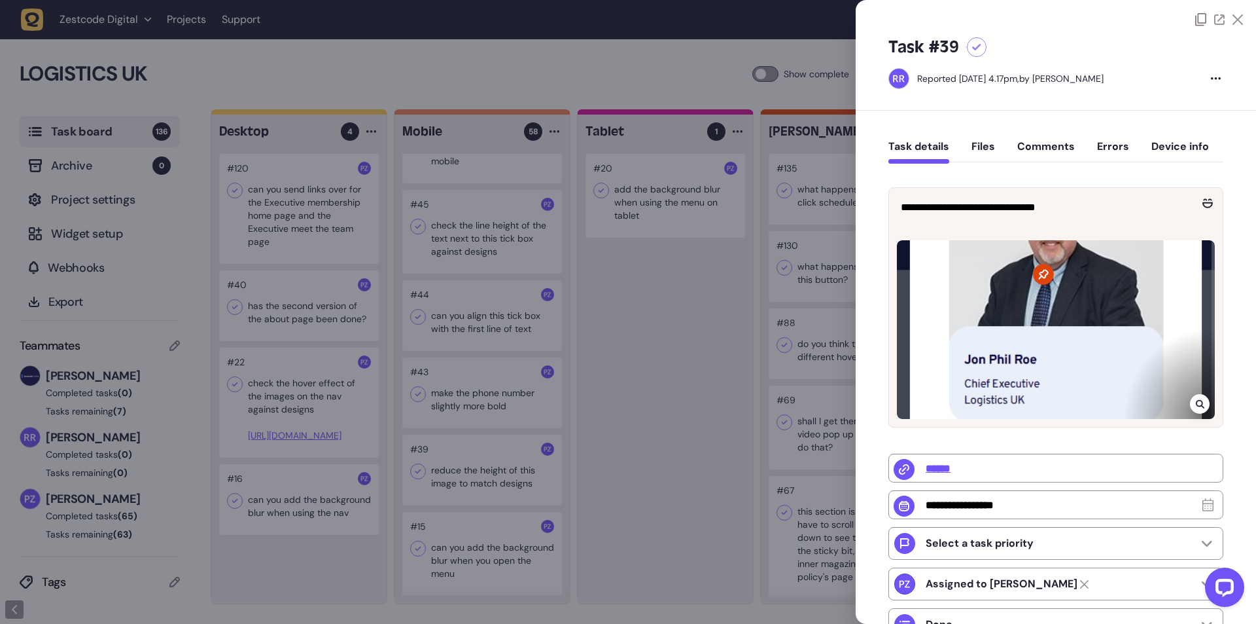
click at [465, 469] on div at bounding box center [628, 312] width 1256 height 624
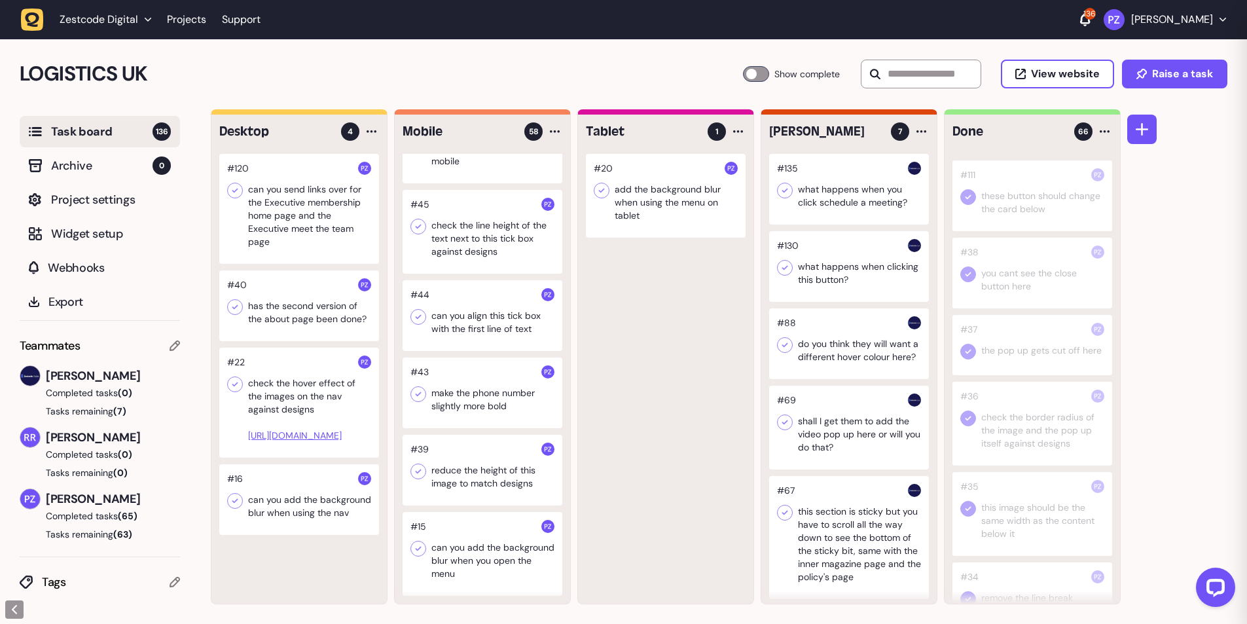
click at [444, 472] on div at bounding box center [482, 469] width 160 height 71
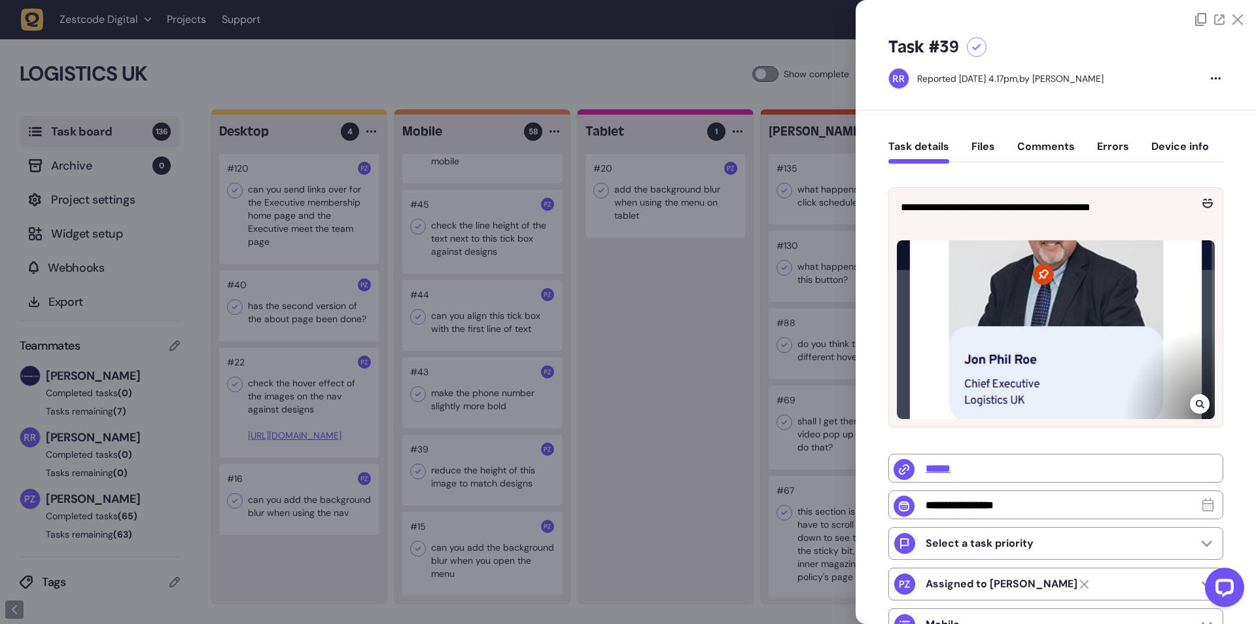
click at [1198, 404] on icon at bounding box center [1199, 404] width 9 height 9
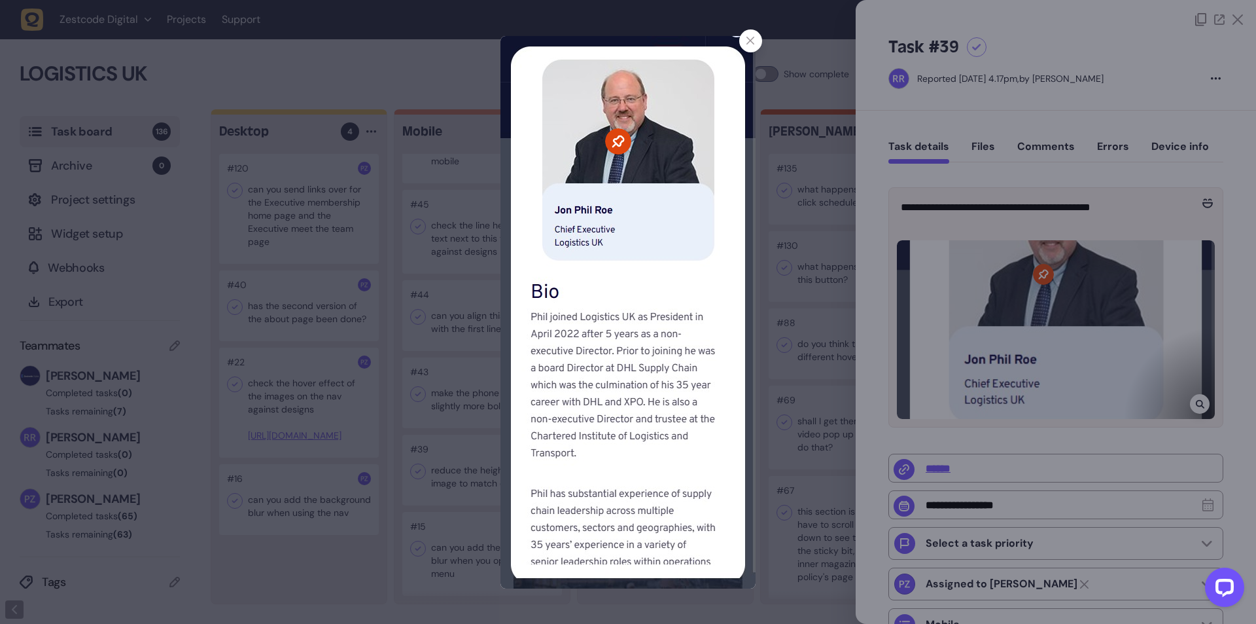
click at [747, 43] on icon at bounding box center [751, 41] width 9 height 9
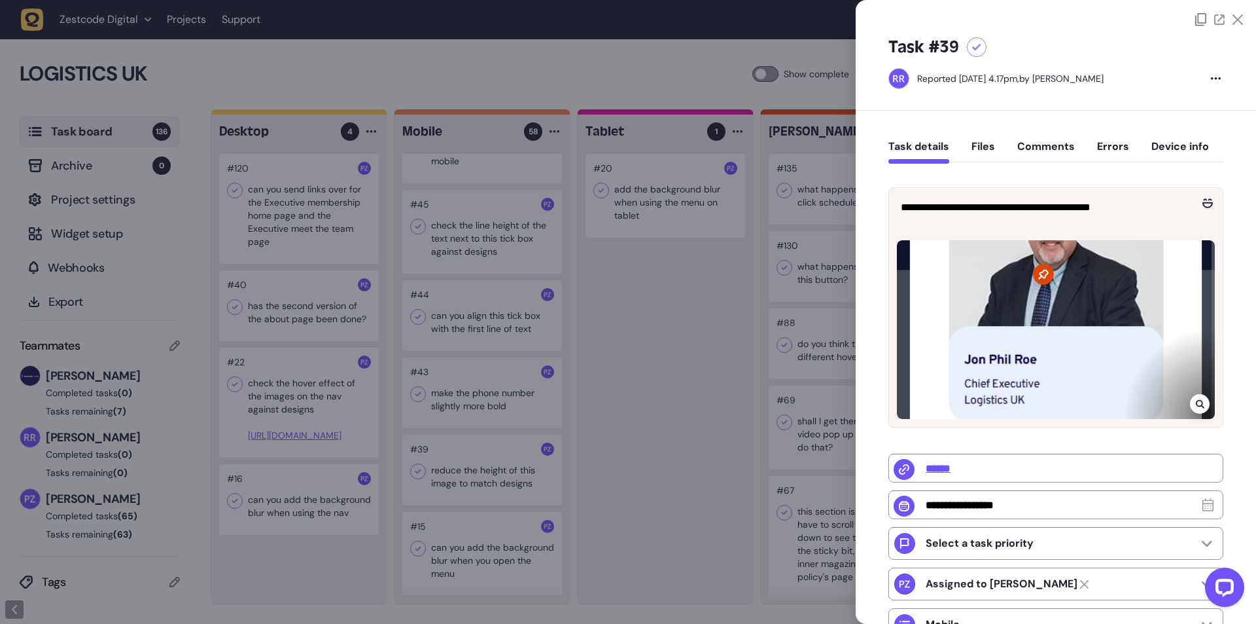
click at [698, 329] on div at bounding box center [628, 312] width 1256 height 624
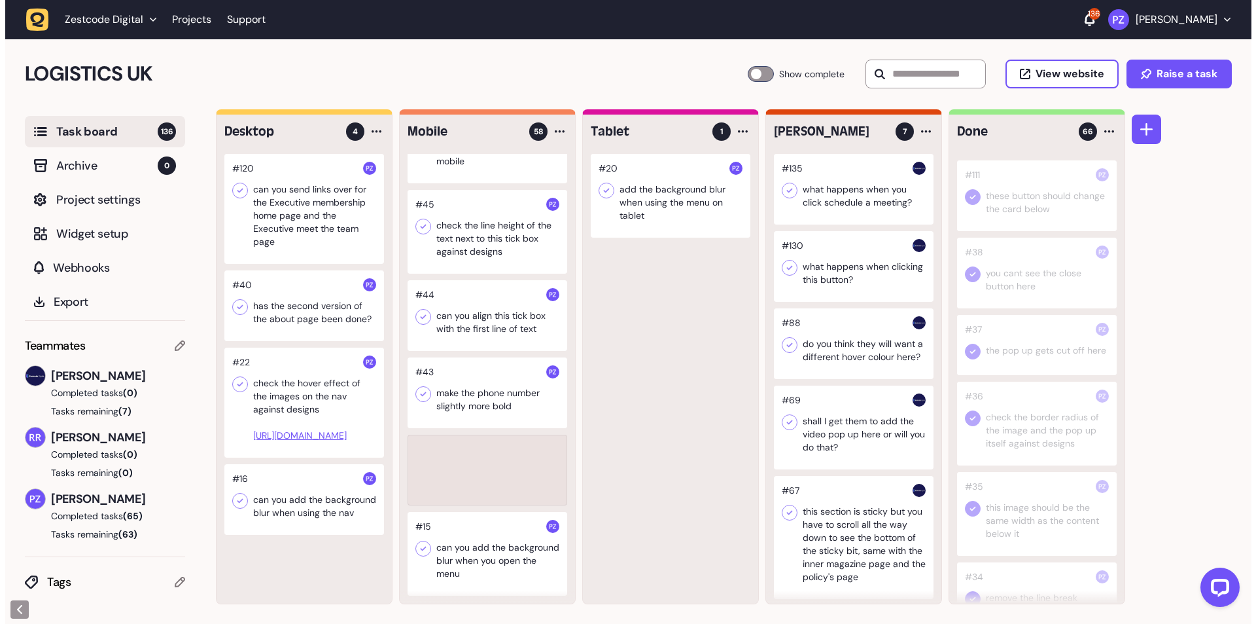
scroll to position [4544, 0]
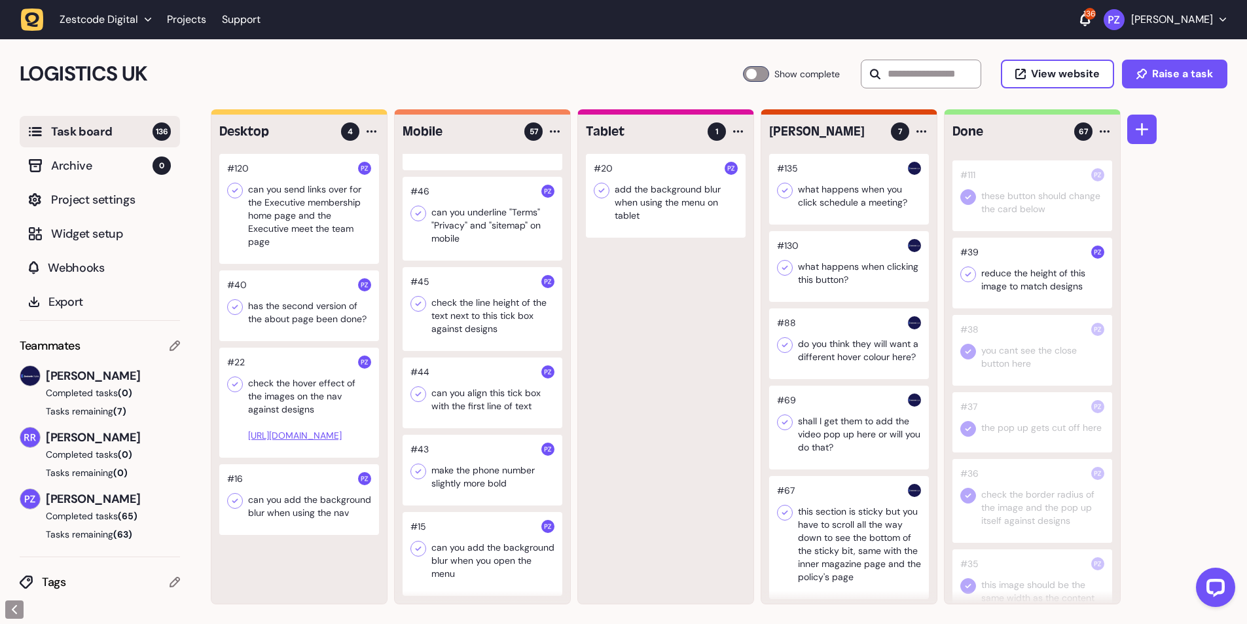
click at [965, 281] on icon at bounding box center [967, 274] width 13 height 13
click at [461, 480] on div at bounding box center [482, 469] width 160 height 71
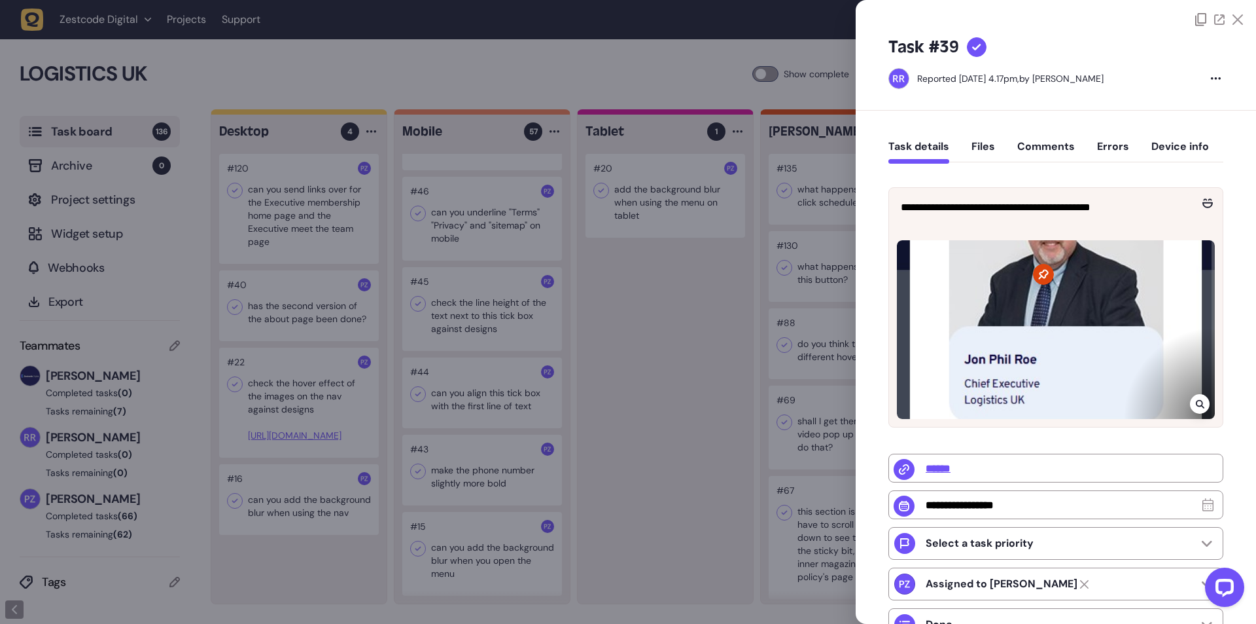
click at [451, 473] on div at bounding box center [628, 312] width 1256 height 624
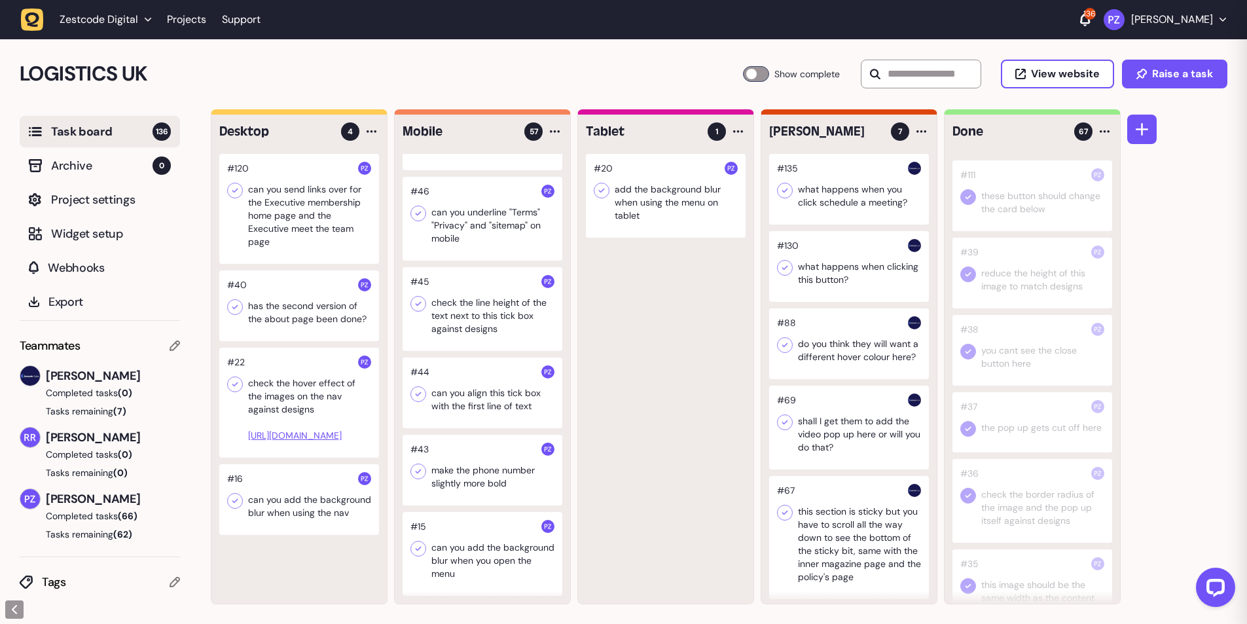
click at [461, 470] on div at bounding box center [482, 469] width 160 height 71
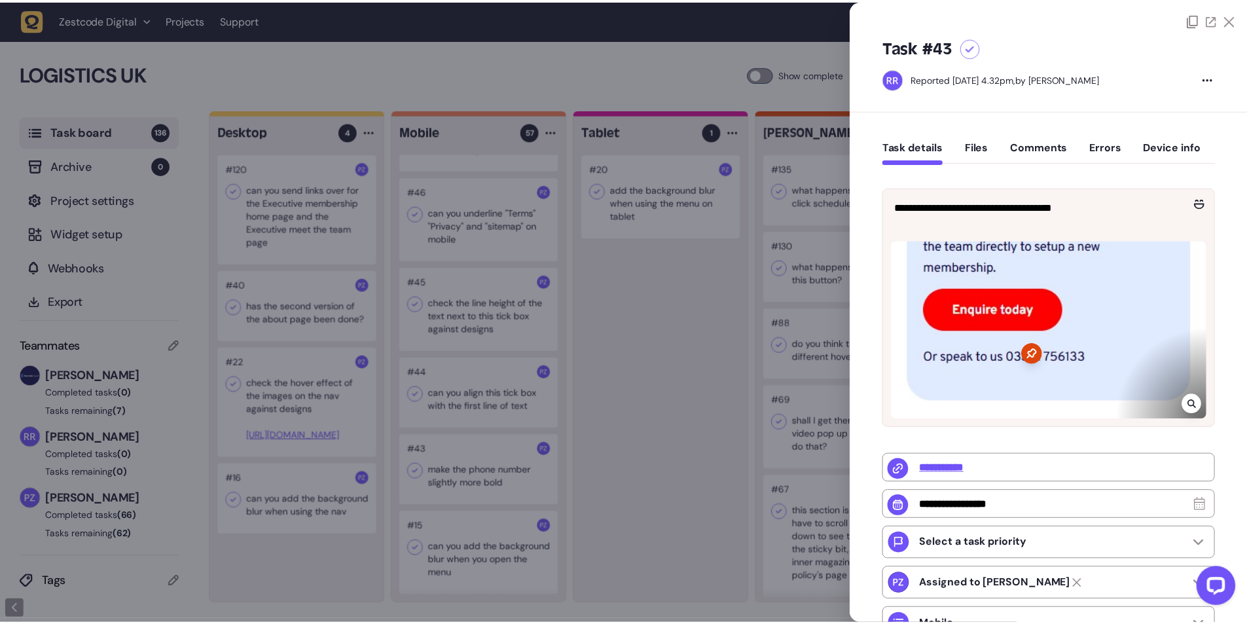
scroll to position [3828, 0]
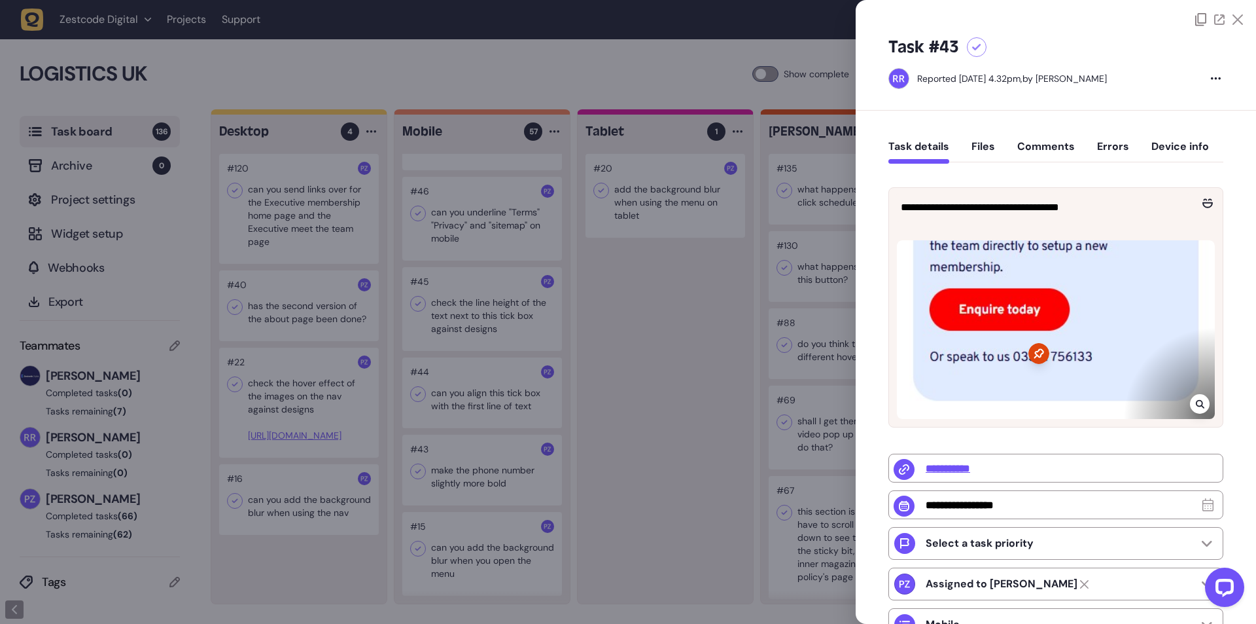
click at [726, 336] on div at bounding box center [628, 312] width 1256 height 624
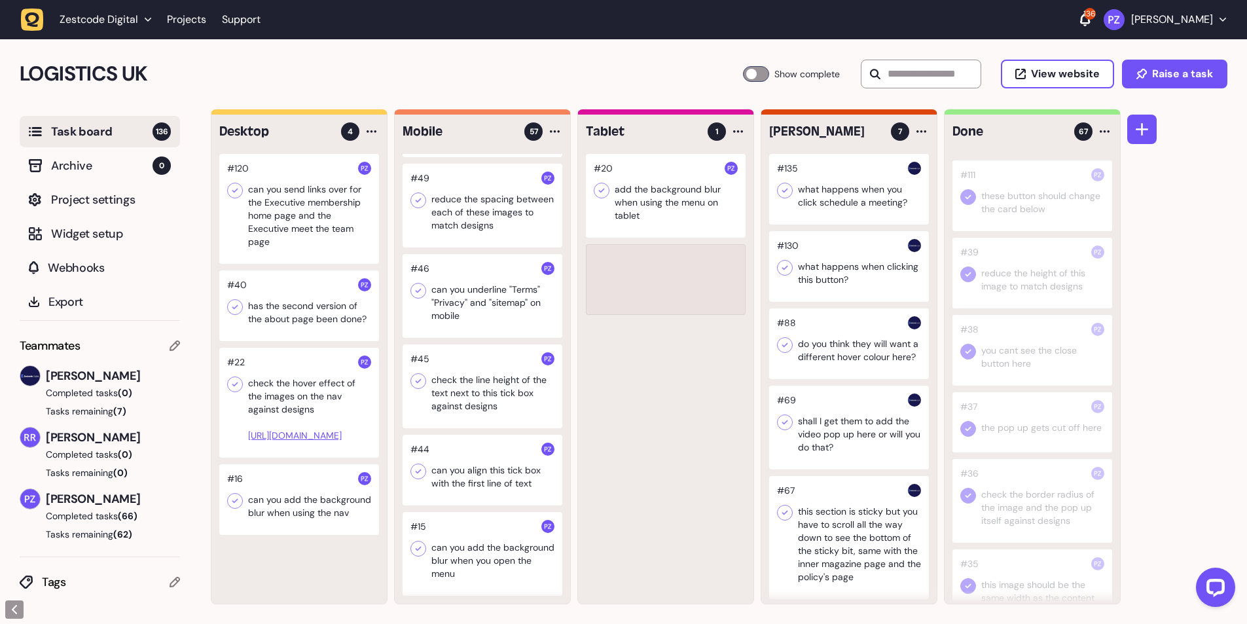
scroll to position [4467, 0]
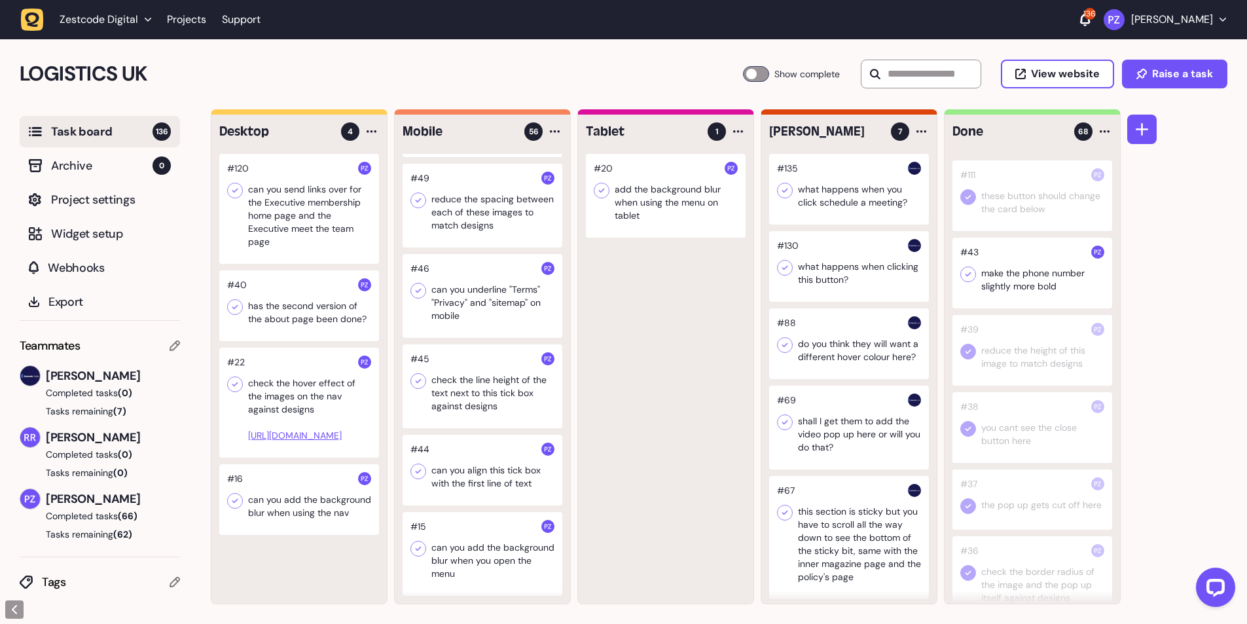
click at [966, 281] on icon at bounding box center [967, 274] width 13 height 13
click at [451, 457] on div at bounding box center [482, 469] width 160 height 71
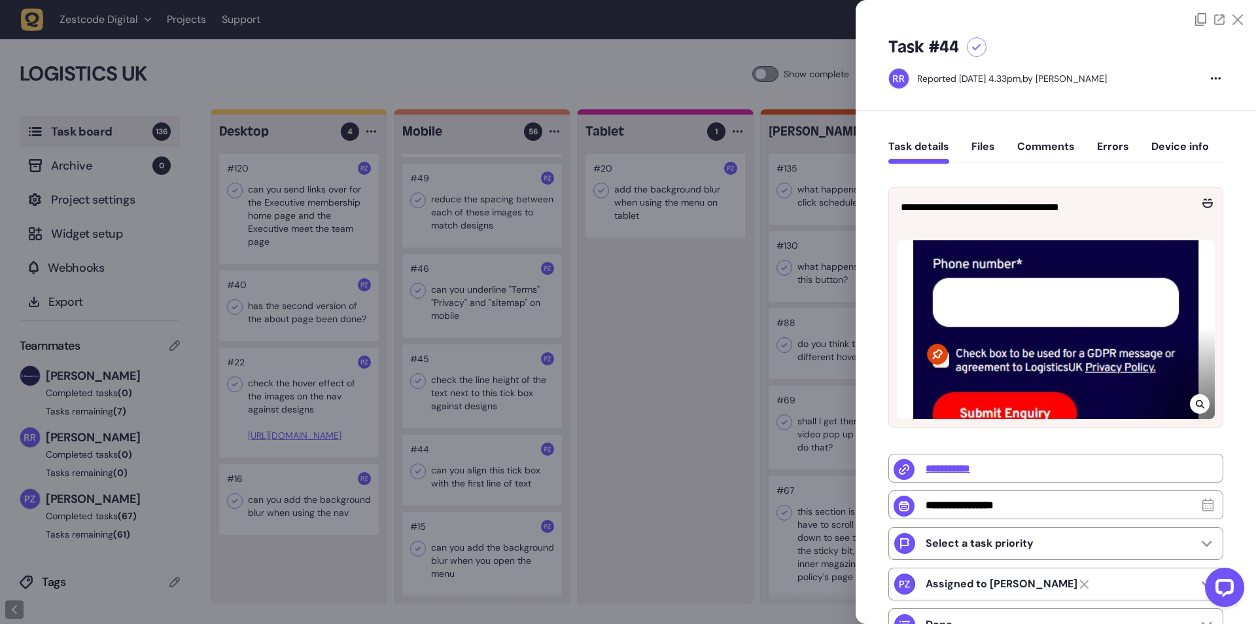
click at [453, 455] on div at bounding box center [628, 312] width 1256 height 624
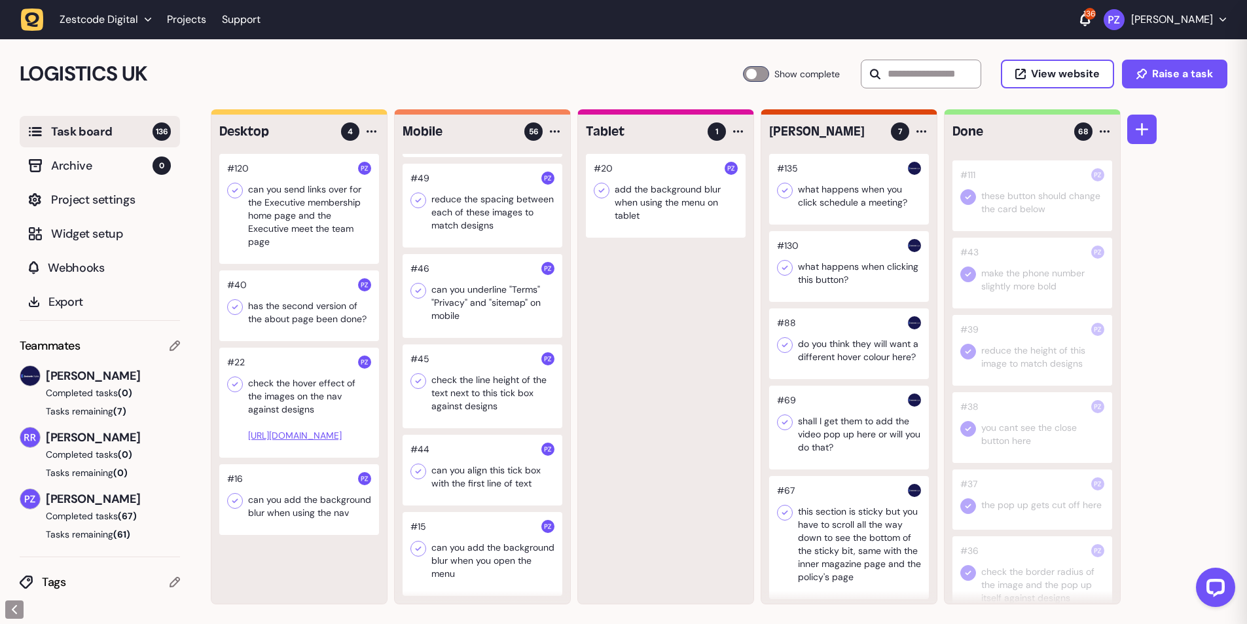
click at [453, 455] on div at bounding box center [482, 469] width 160 height 71
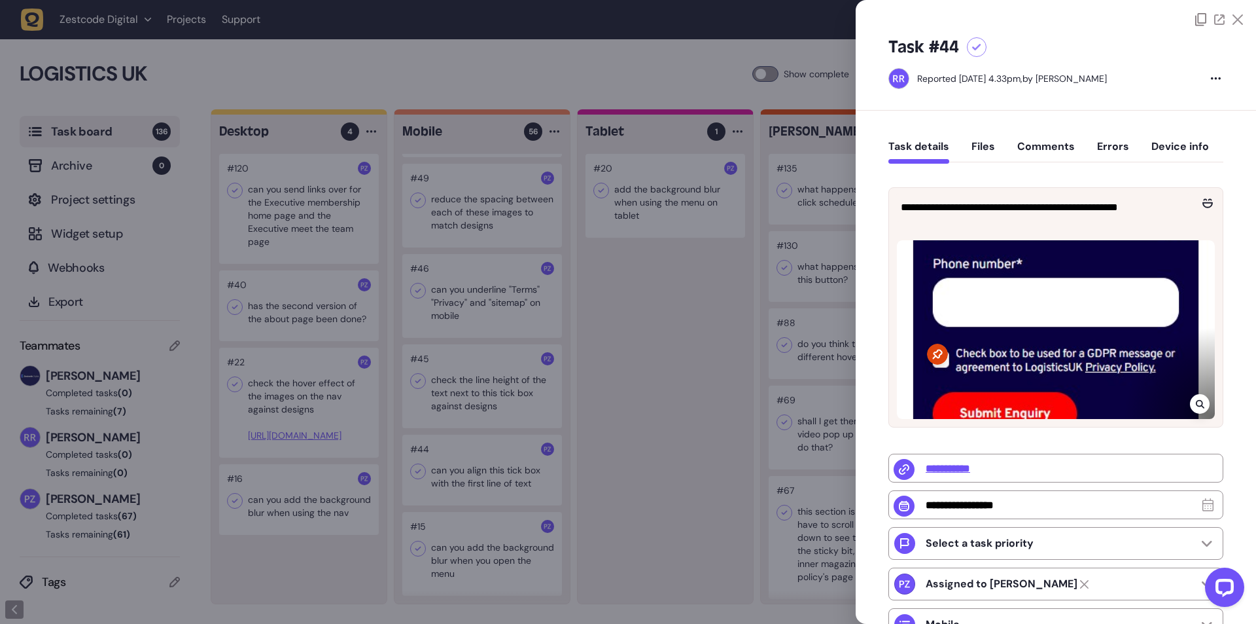
click at [597, 313] on div at bounding box center [628, 312] width 1256 height 624
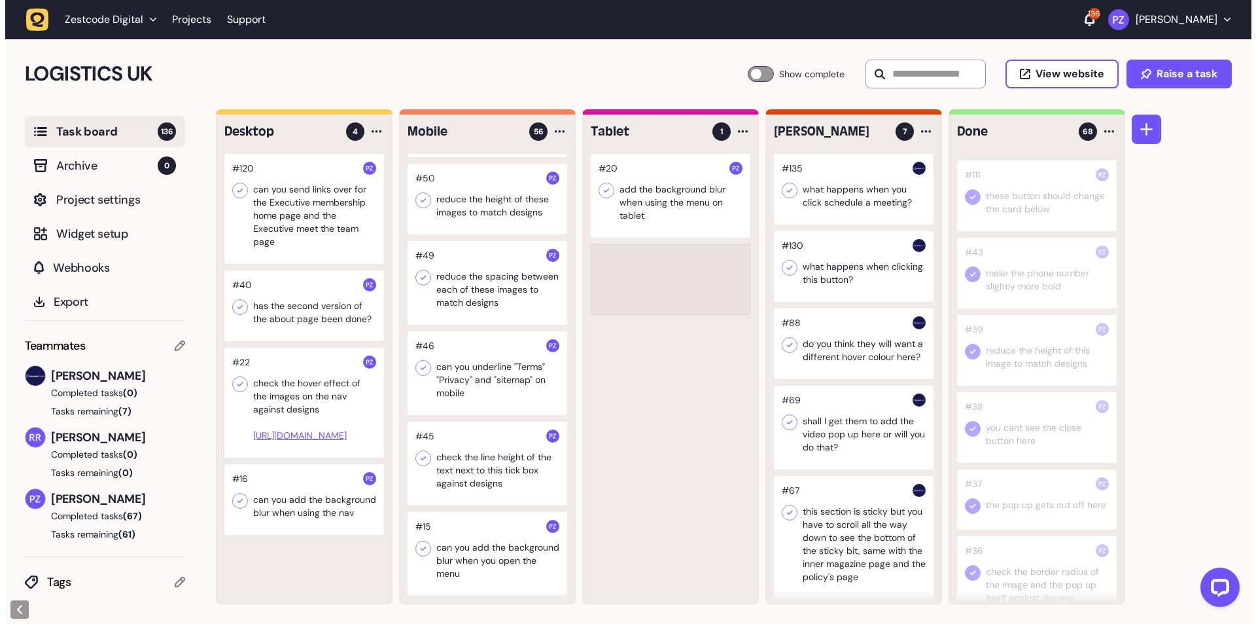
scroll to position [4390, 0]
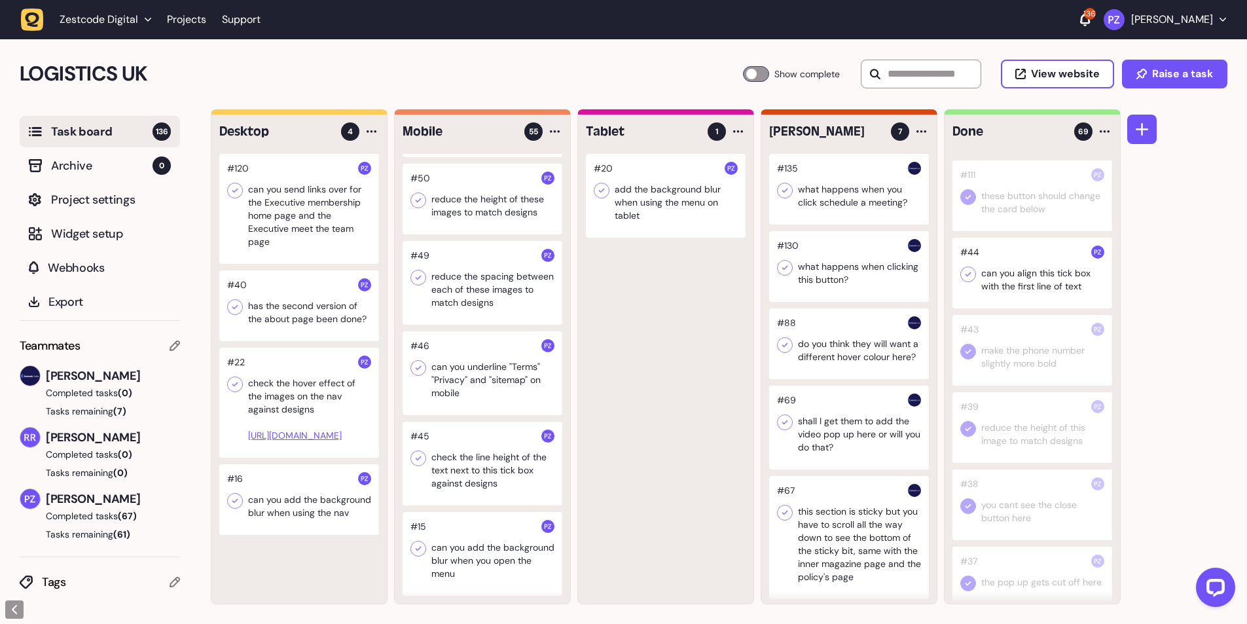
click at [966, 281] on icon at bounding box center [967, 274] width 13 height 13
click at [480, 480] on div at bounding box center [482, 463] width 160 height 84
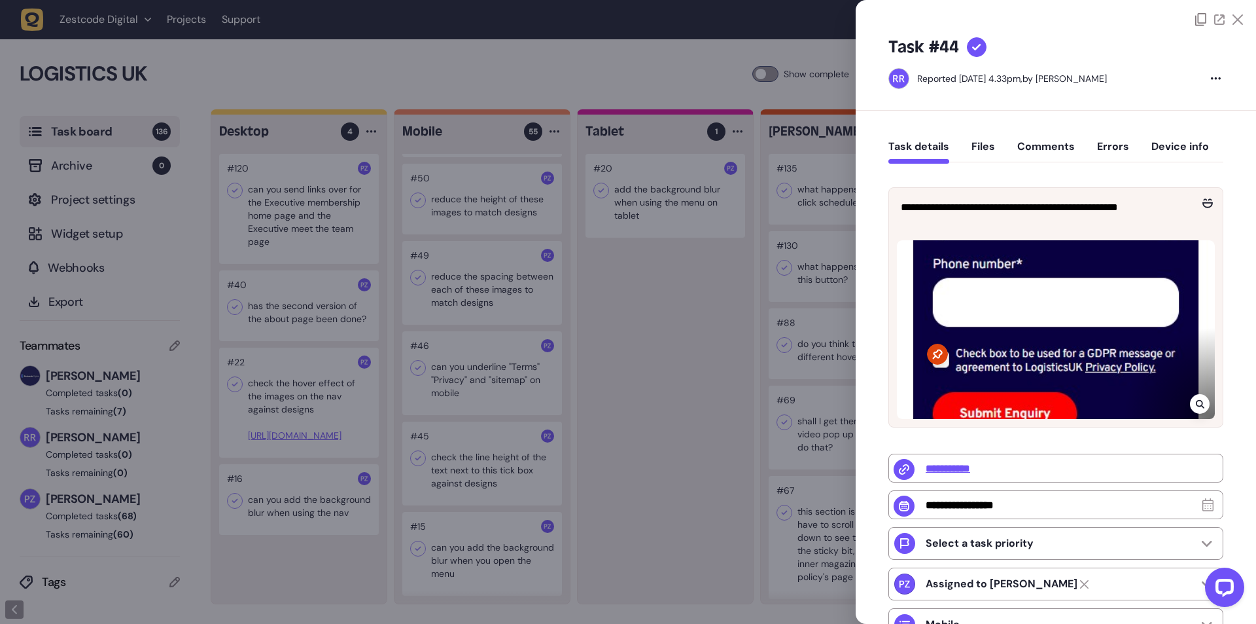
click at [461, 469] on div at bounding box center [628, 312] width 1256 height 624
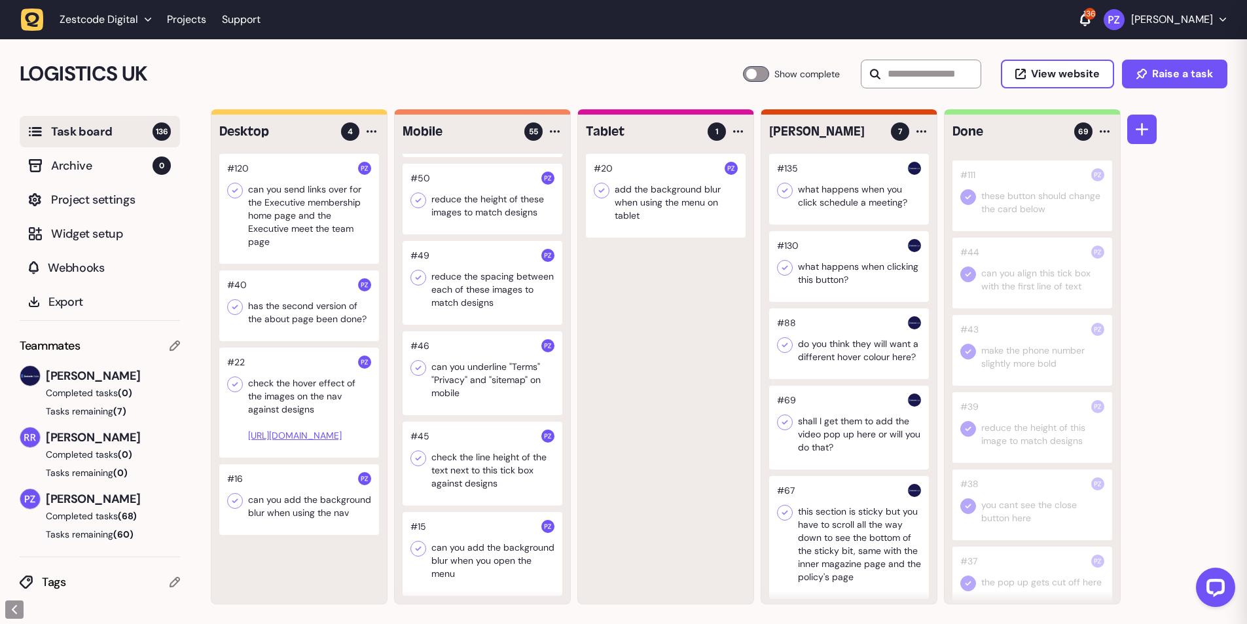
click at [461, 469] on div at bounding box center [482, 463] width 160 height 84
